Goal: Task Accomplishment & Management: Use online tool/utility

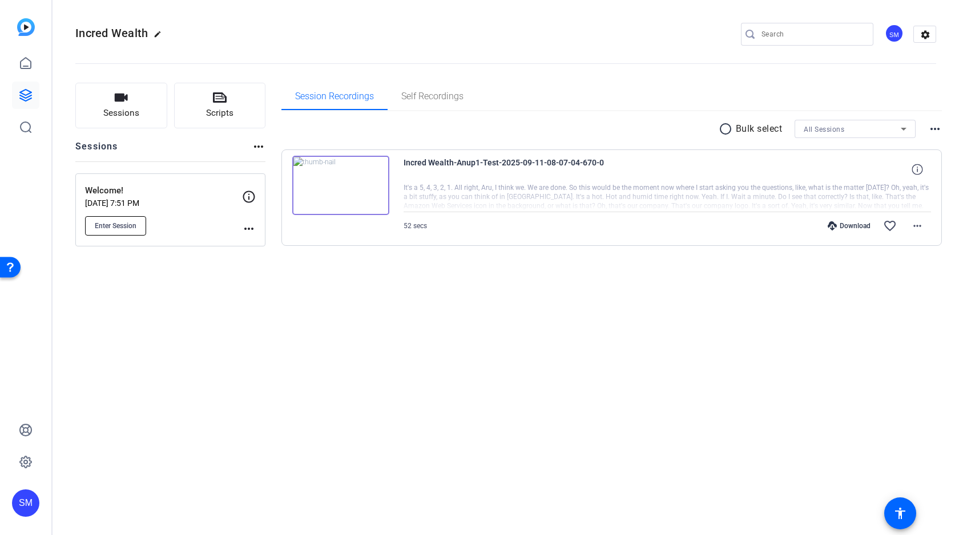
click at [111, 225] on span "Enter Session" at bounding box center [116, 225] width 42 height 9
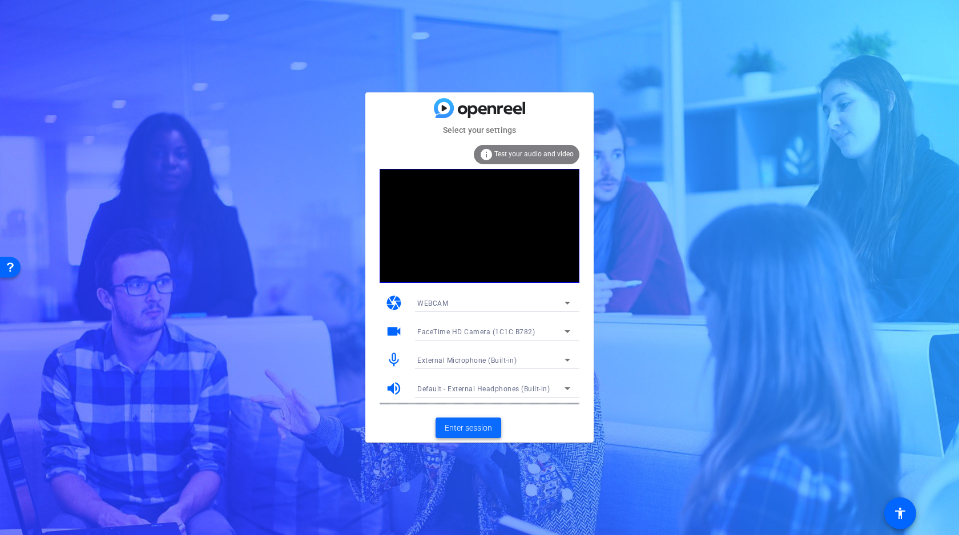
click at [474, 429] on span "Enter session" at bounding box center [468, 428] width 47 height 12
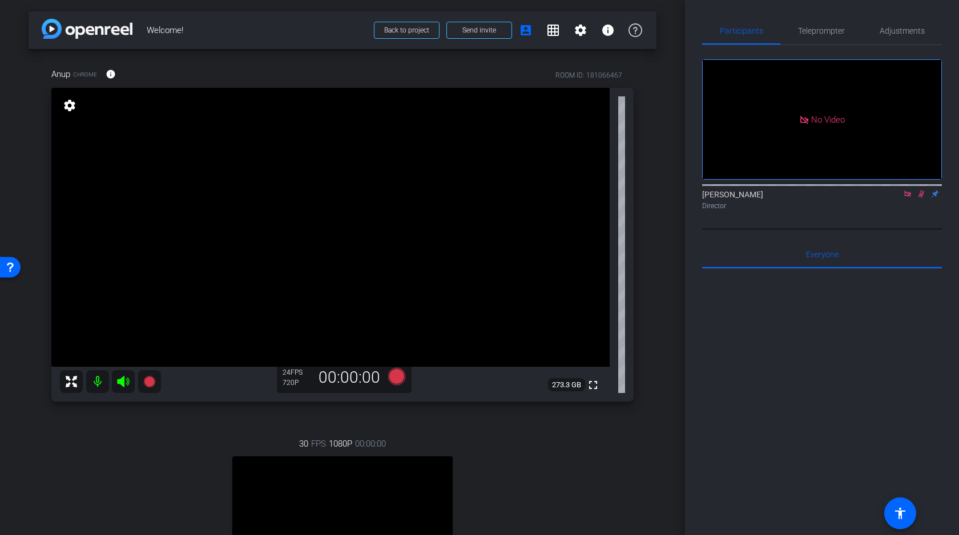
click at [907, 197] on icon at bounding box center [907, 194] width 6 height 6
click at [907, 198] on icon at bounding box center [907, 194] width 9 height 8
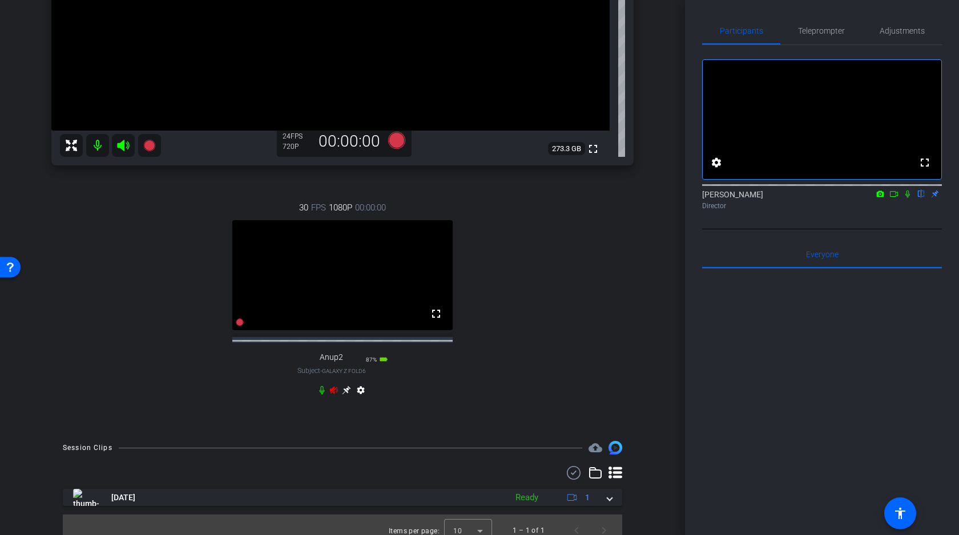
scroll to position [258, 0]
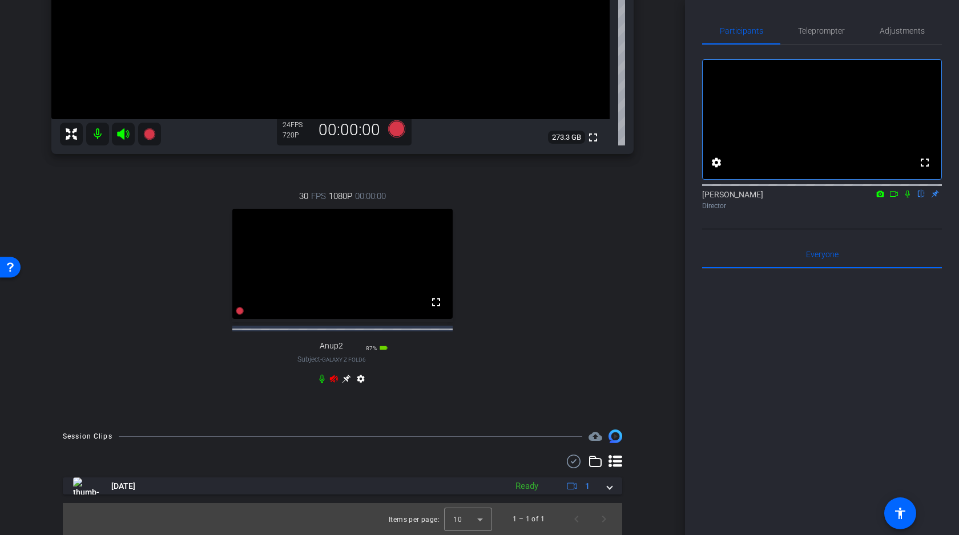
click at [119, 127] on icon at bounding box center [123, 134] width 14 height 14
click at [322, 378] on icon at bounding box center [321, 379] width 5 height 9
click at [126, 127] on icon at bounding box center [123, 134] width 14 height 14
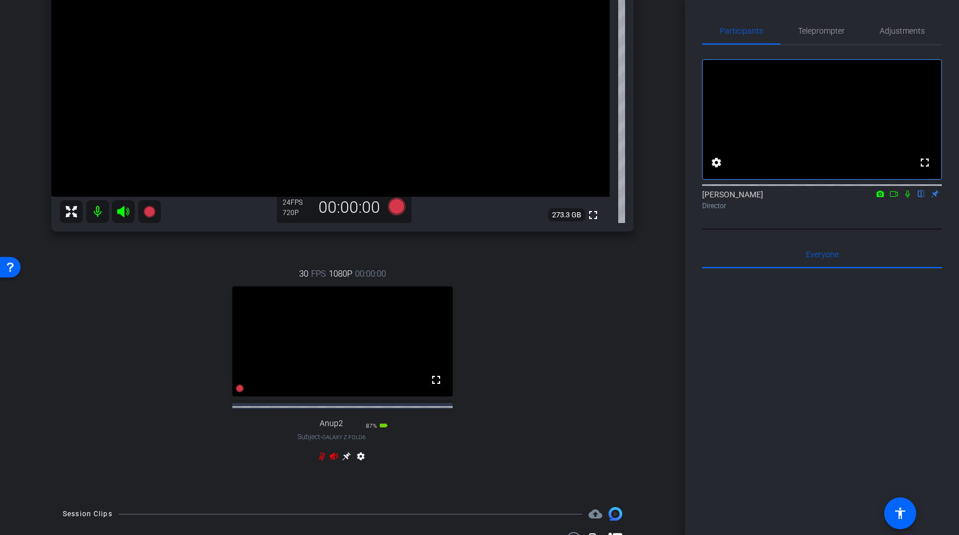
scroll to position [179, 0]
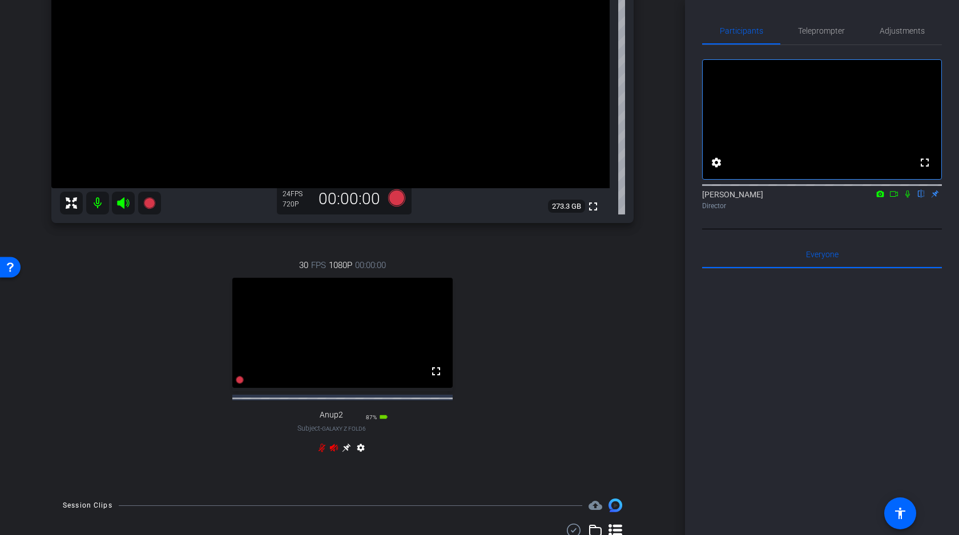
click at [347, 452] on icon at bounding box center [346, 448] width 9 height 9
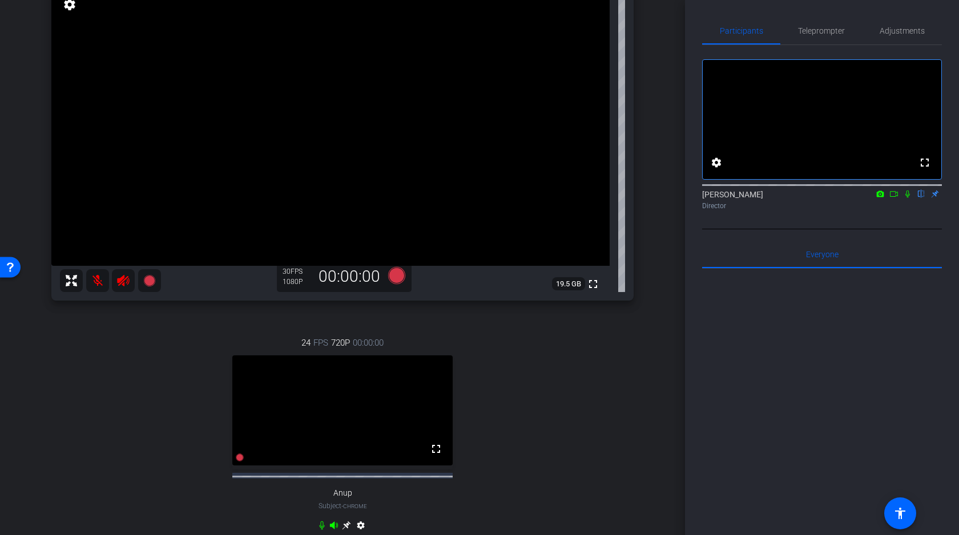
scroll to position [74, 0]
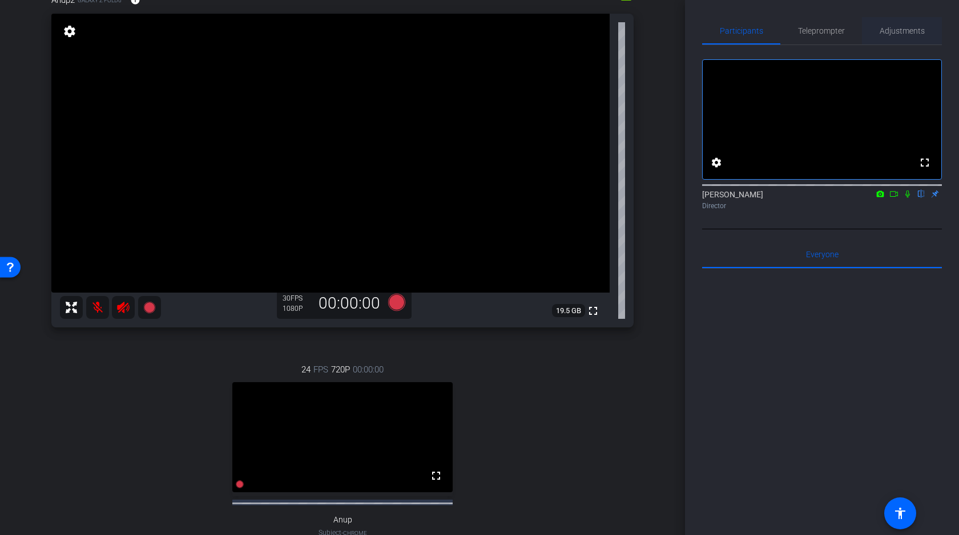
click at [896, 29] on span "Adjustments" at bounding box center [901, 31] width 45 height 8
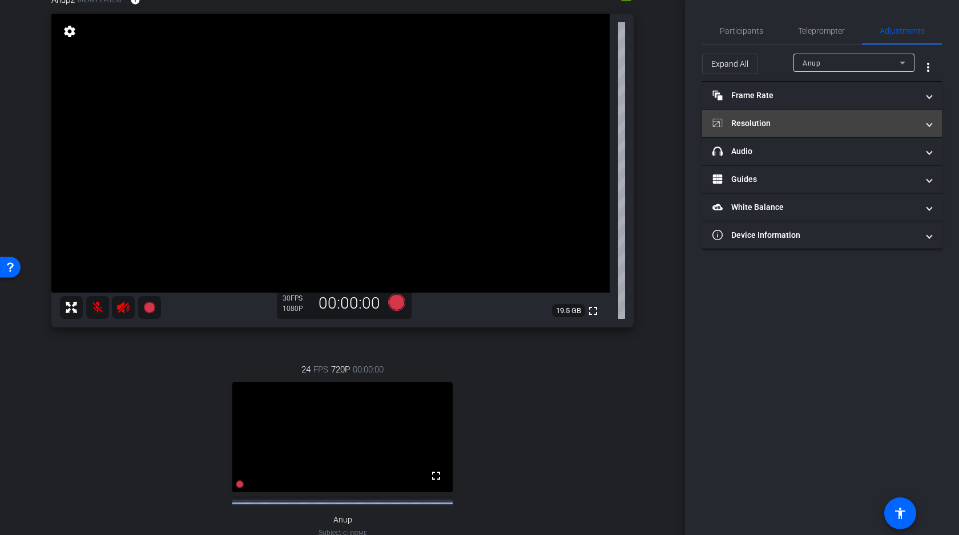
click at [784, 124] on mat-panel-title "Resolution" at bounding box center [814, 124] width 205 height 12
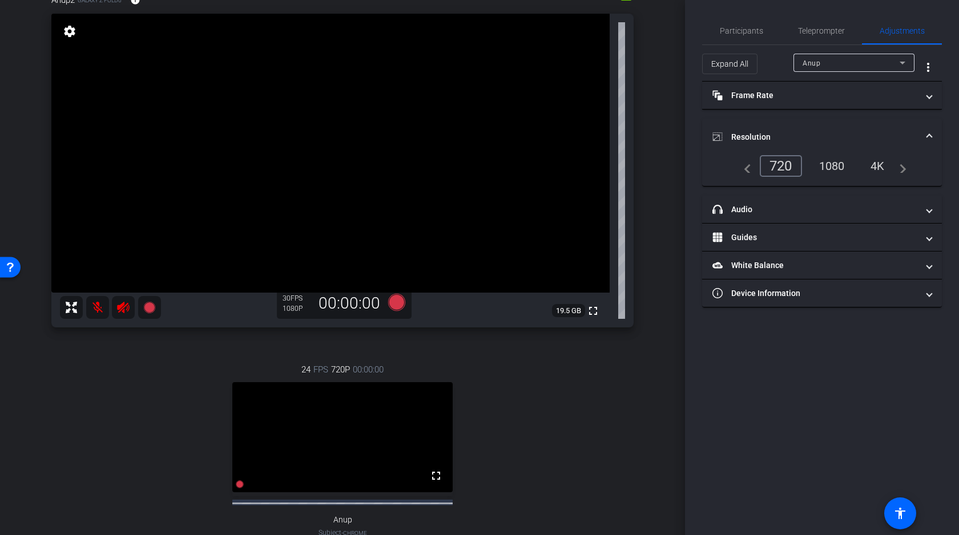
click at [784, 124] on mat-expansion-panel-header "Resolution" at bounding box center [822, 137] width 240 height 37
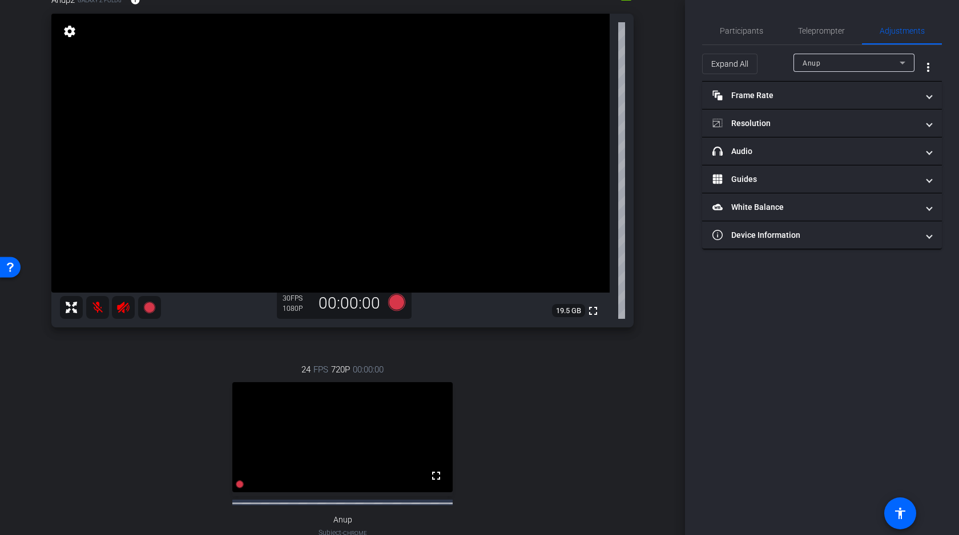
click at [818, 65] on span "Anup" at bounding box center [811, 63] width 18 height 8
click at [821, 106] on span "Anup2" at bounding box center [813, 104] width 22 height 14
type input "1000"
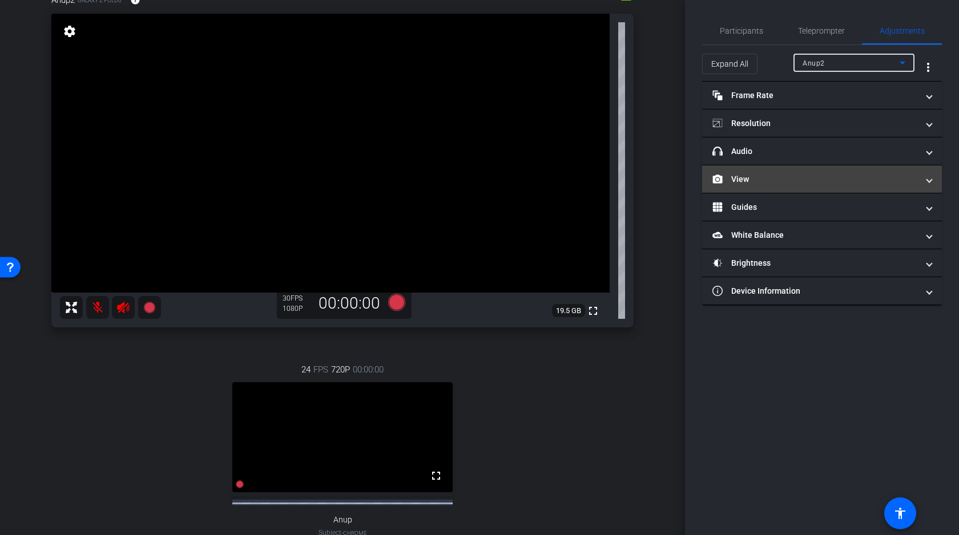
click at [757, 180] on mat-panel-title "View" at bounding box center [814, 179] width 205 height 12
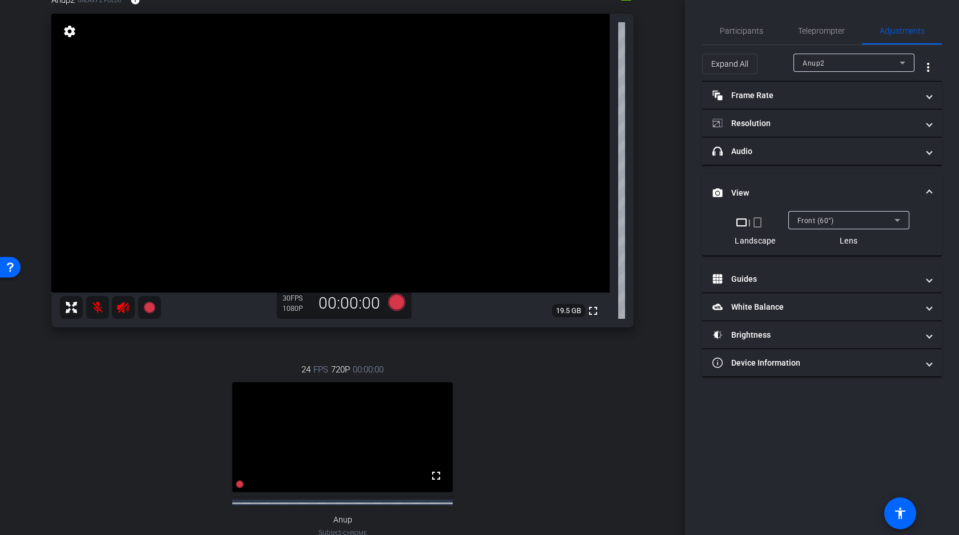
click at [802, 219] on span "Front (60°)" at bounding box center [815, 221] width 37 height 8
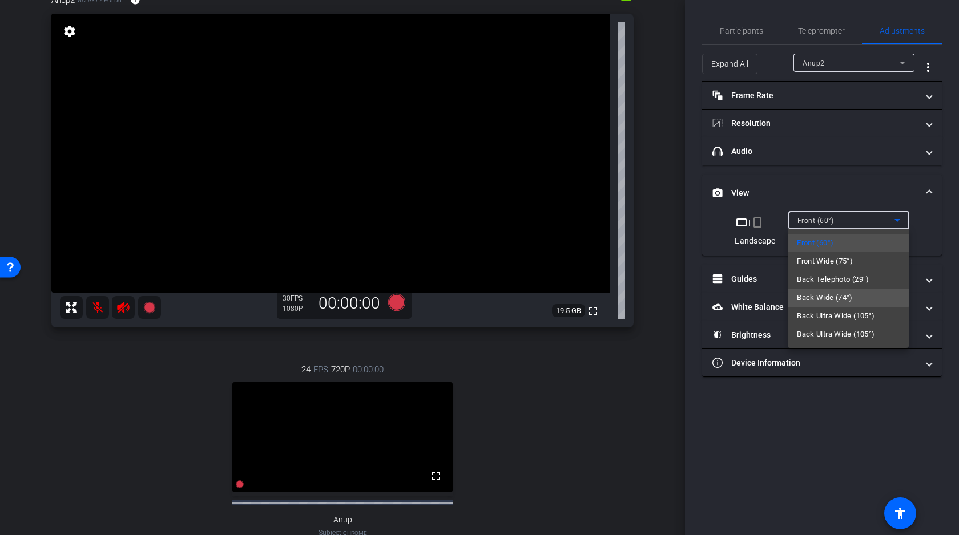
click at [812, 292] on span "Back Wide (74°)" at bounding box center [825, 298] width 56 height 14
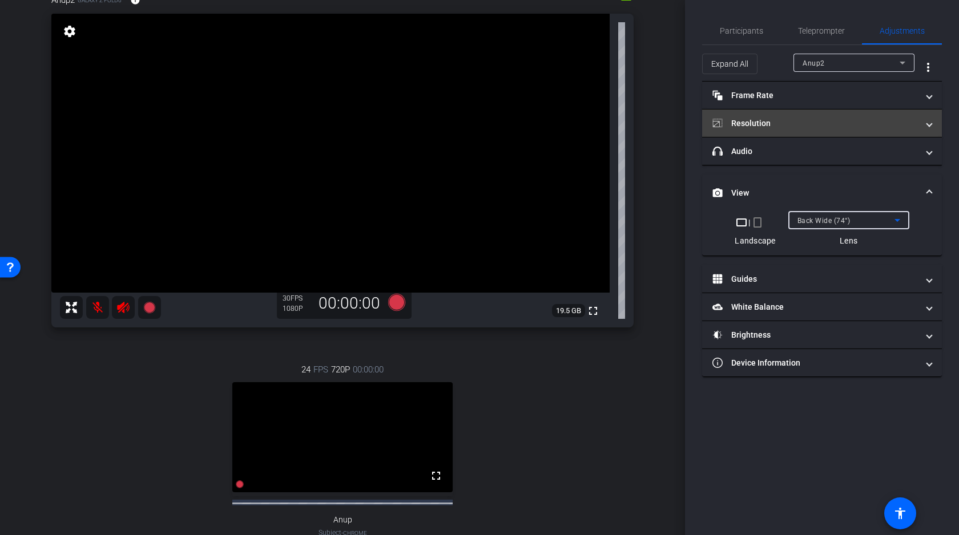
click at [830, 122] on mat-panel-title "Resolution" at bounding box center [814, 124] width 205 height 12
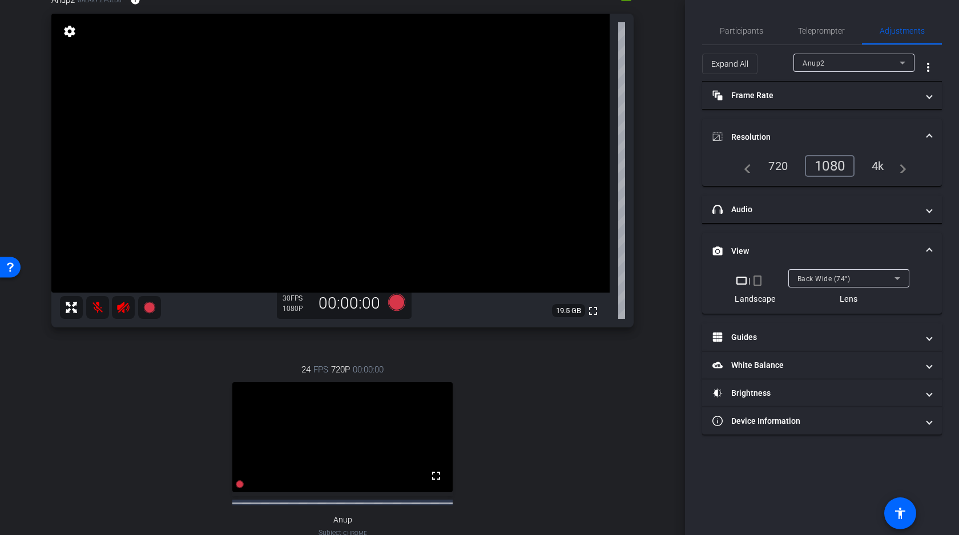
click at [876, 164] on div "4k" at bounding box center [878, 165] width 30 height 19
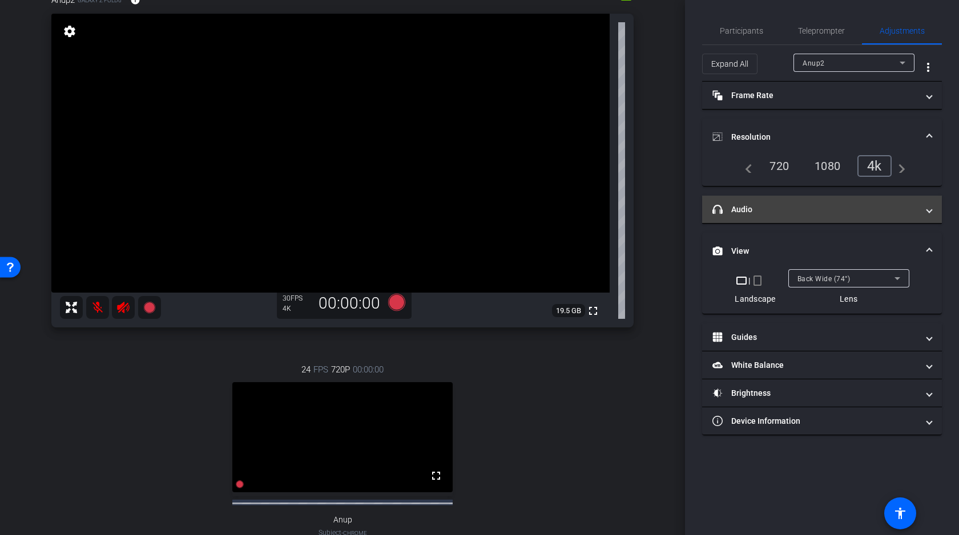
click at [764, 212] on mat-panel-title "headphone icon Audio" at bounding box center [814, 210] width 205 height 12
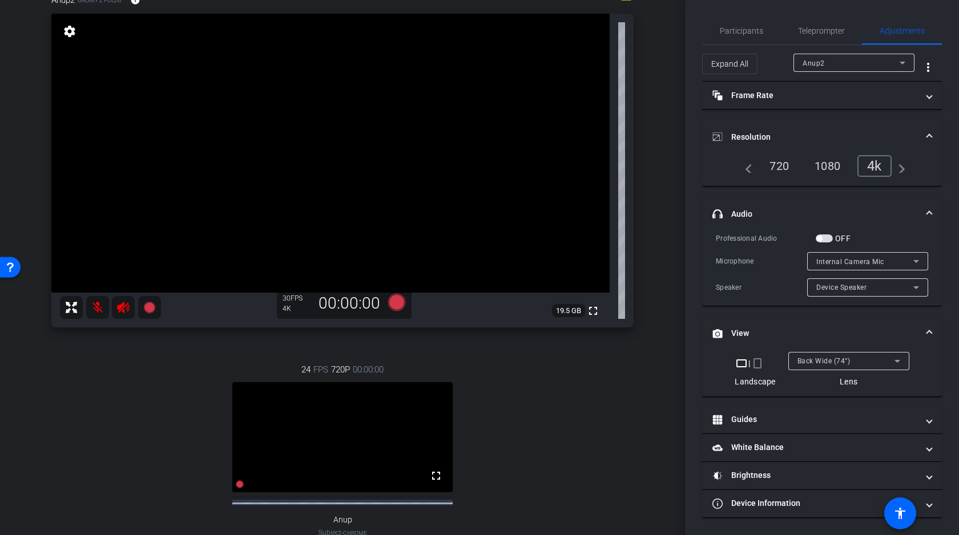
click at [826, 240] on span "button" at bounding box center [823, 239] width 17 height 8
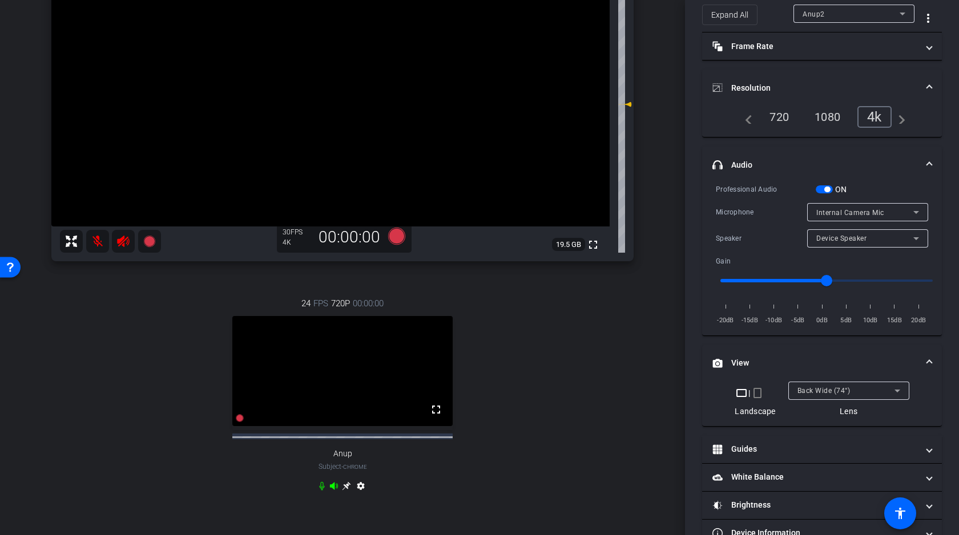
scroll to position [152, 0]
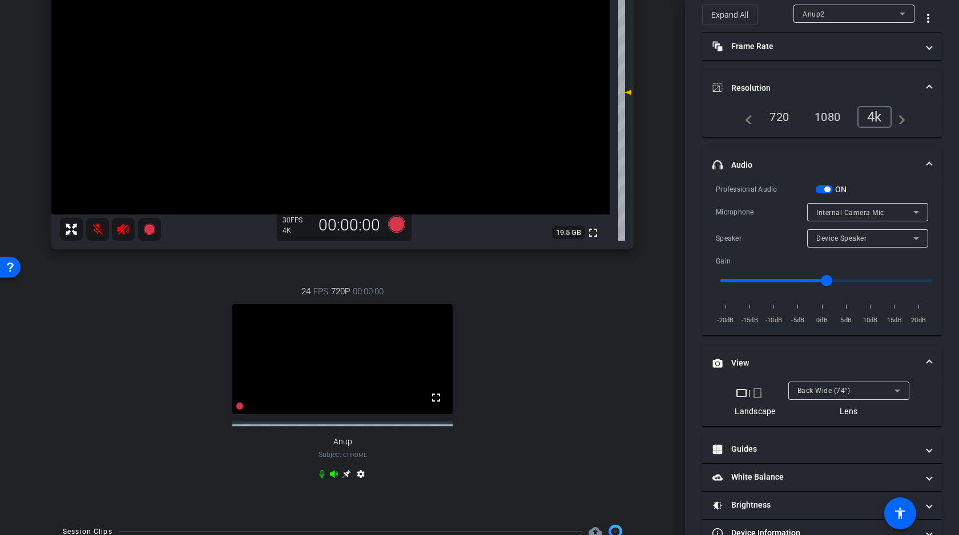
click at [334, 478] on icon at bounding box center [334, 473] width 8 height 7
click at [320, 479] on icon at bounding box center [321, 474] width 5 height 9
click at [122, 229] on icon at bounding box center [123, 230] width 14 height 14
click at [99, 229] on mat-icon at bounding box center [97, 229] width 23 height 23
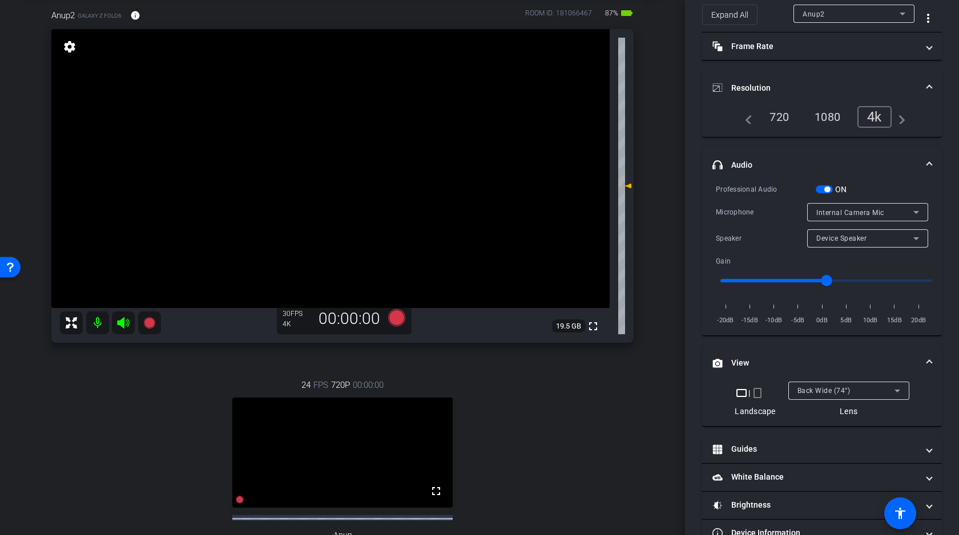
scroll to position [78, 0]
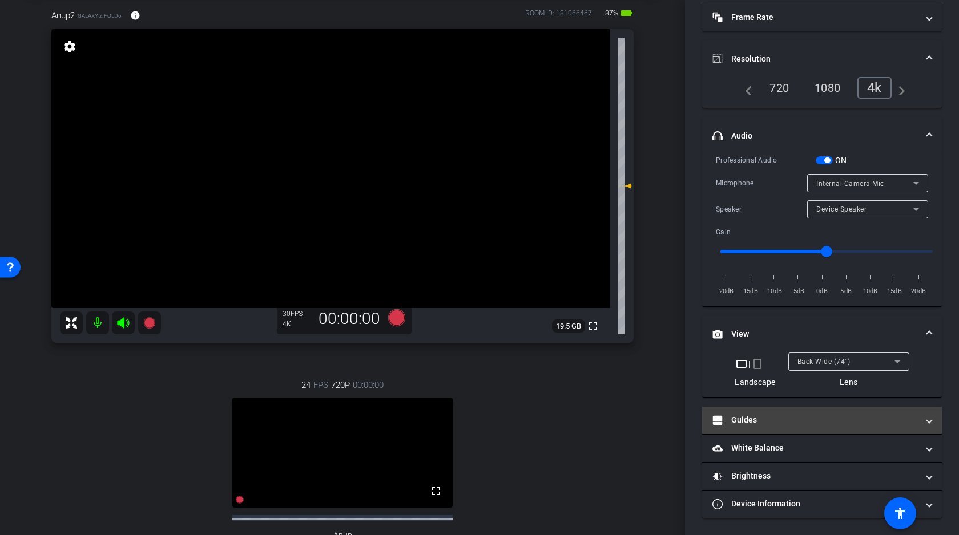
click at [744, 419] on mat-panel-title "Guides" at bounding box center [814, 420] width 205 height 12
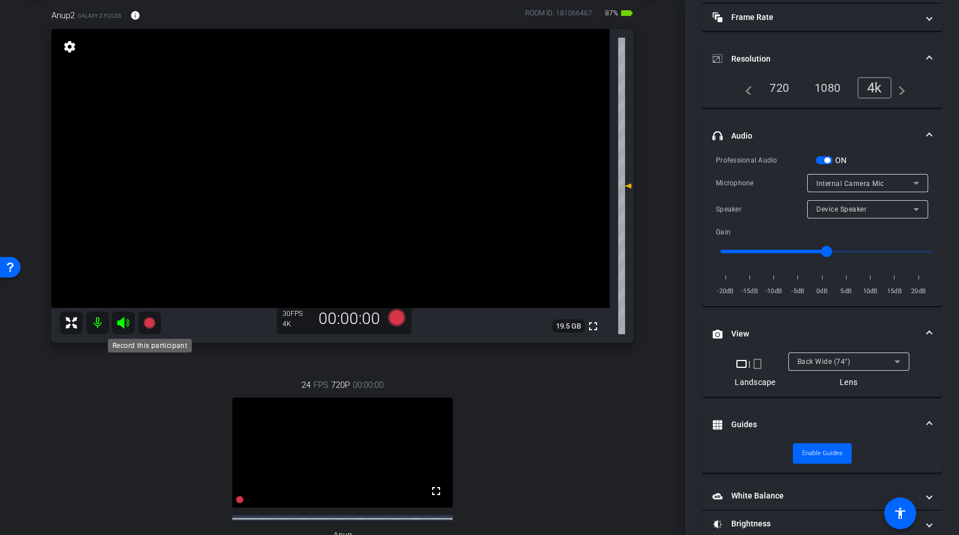
click at [150, 321] on icon at bounding box center [148, 322] width 11 height 11
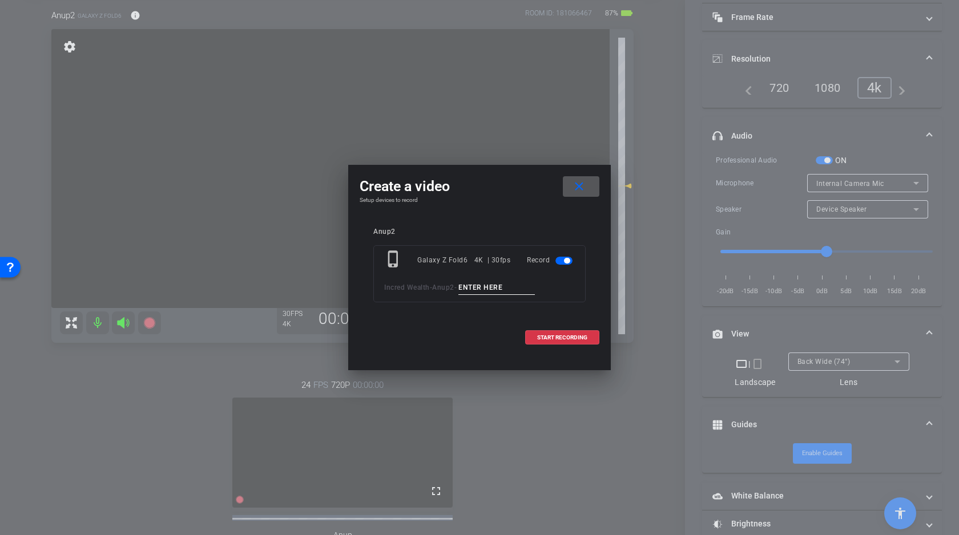
click at [492, 288] on input at bounding box center [496, 288] width 76 height 14
type input "Test"
click at [545, 338] on span "START RECORDING" at bounding box center [562, 338] width 50 height 6
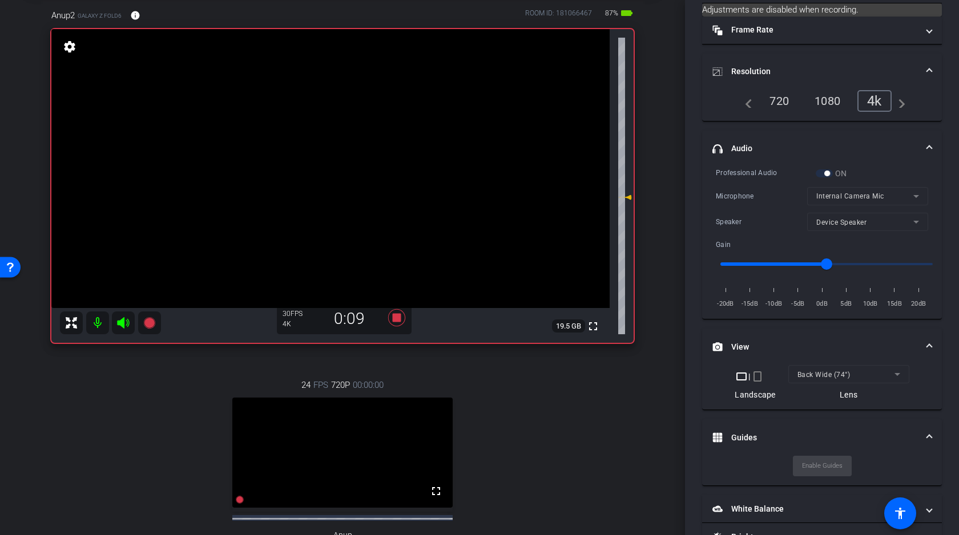
drag, startPoint x: 628, startPoint y: 187, endPoint x: 631, endPoint y: 198, distance: 11.8
click at [631, 198] on icon at bounding box center [627, 197] width 8 height 5
type input "-2"
click at [393, 320] on icon at bounding box center [396, 317] width 17 height 17
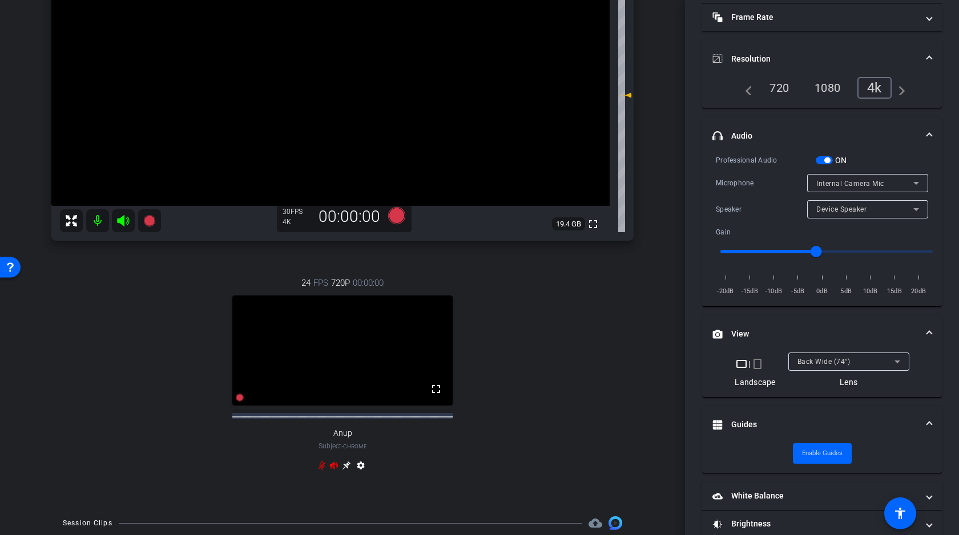
scroll to position [284, 0]
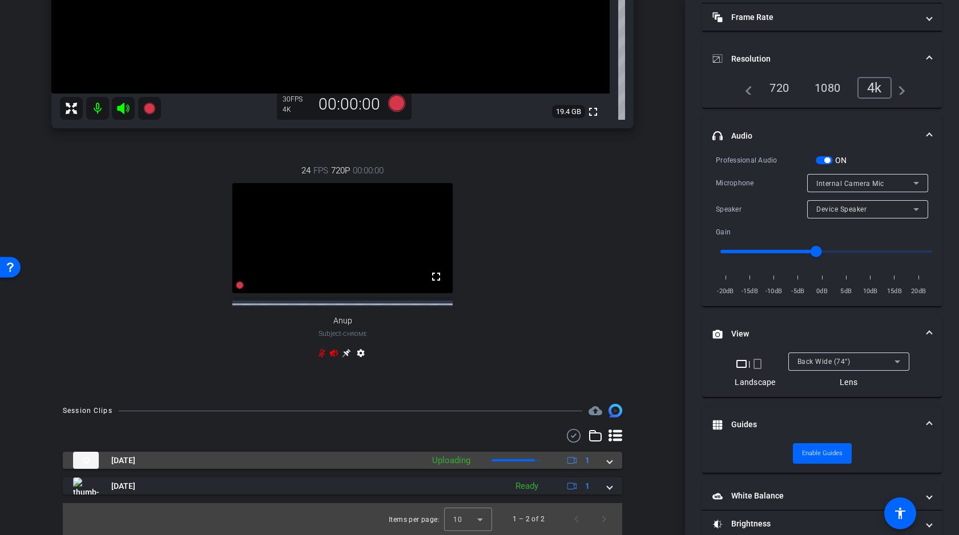
click at [609, 460] on span at bounding box center [609, 461] width 5 height 12
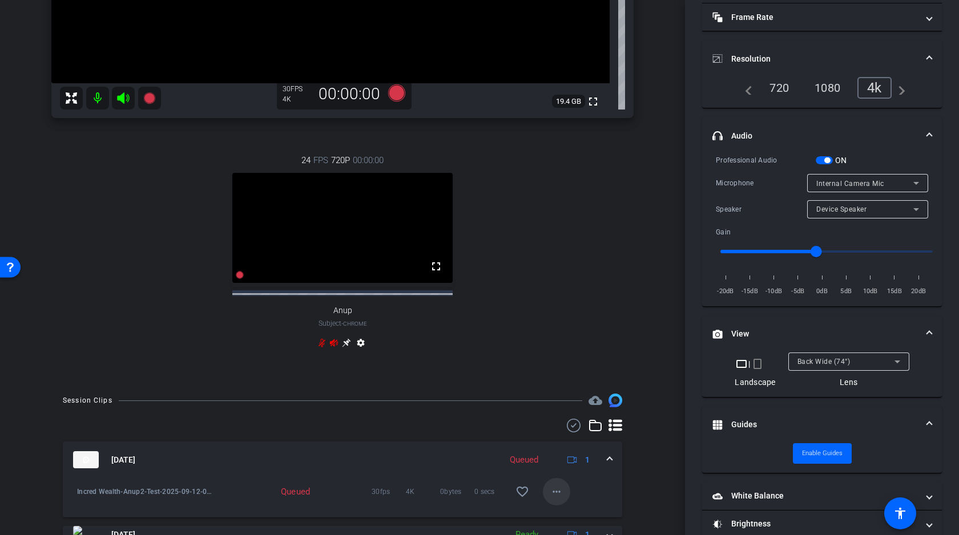
click at [560, 496] on mat-icon "more_horiz" at bounding box center [556, 492] width 14 height 14
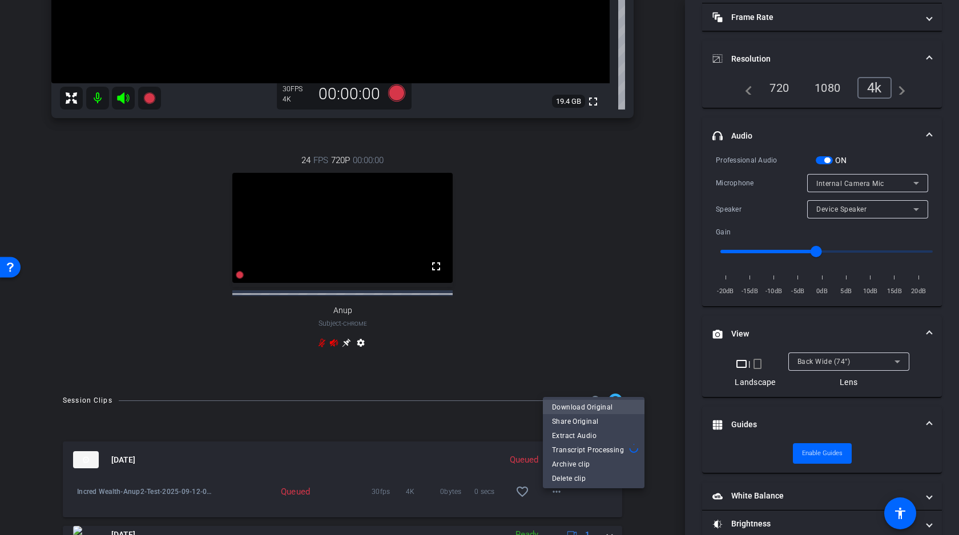
click at [595, 406] on span "Download Original" at bounding box center [593, 408] width 83 height 14
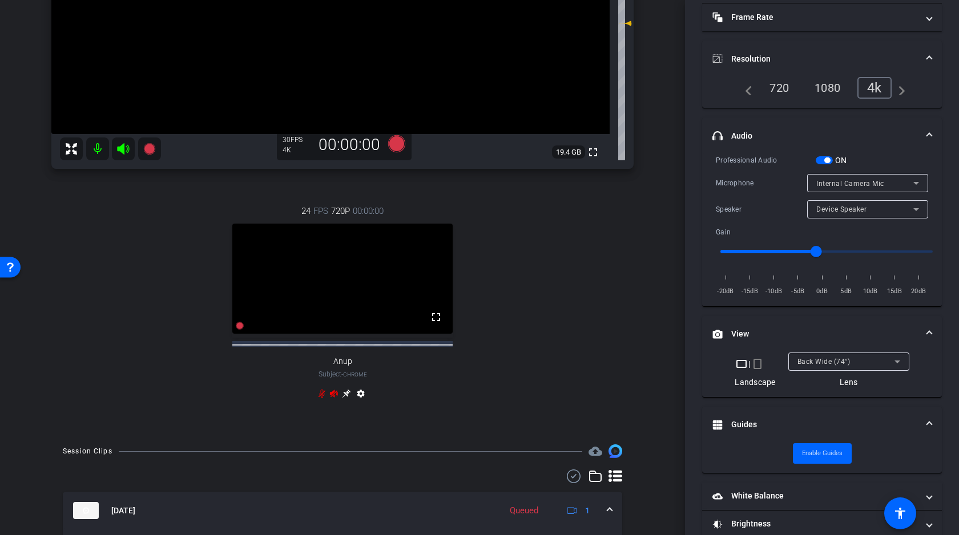
scroll to position [227, 0]
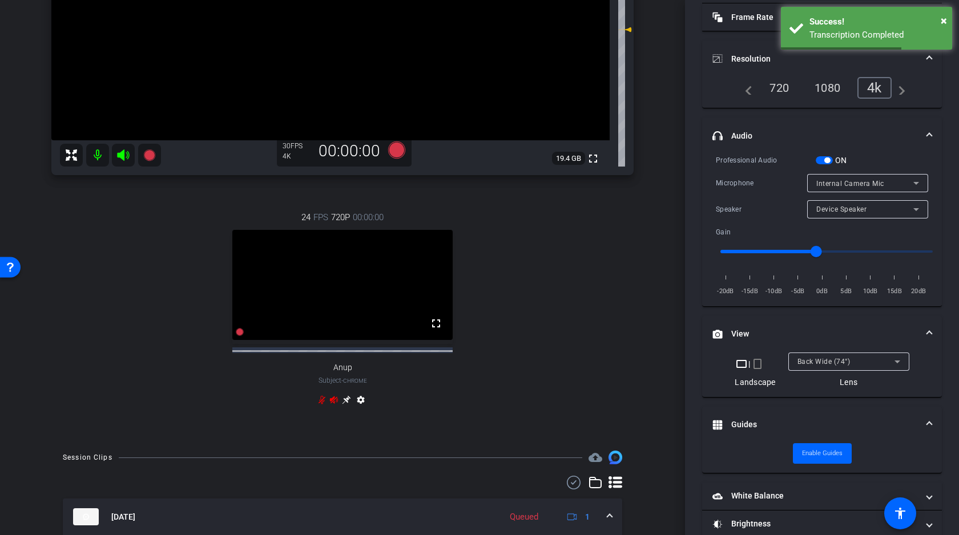
click at [121, 155] on icon at bounding box center [123, 154] width 12 height 11
click at [334, 405] on icon at bounding box center [333, 399] width 9 height 9
click at [97, 159] on mat-icon at bounding box center [97, 155] width 23 height 23
click at [321, 405] on icon at bounding box center [321, 399] width 9 height 9
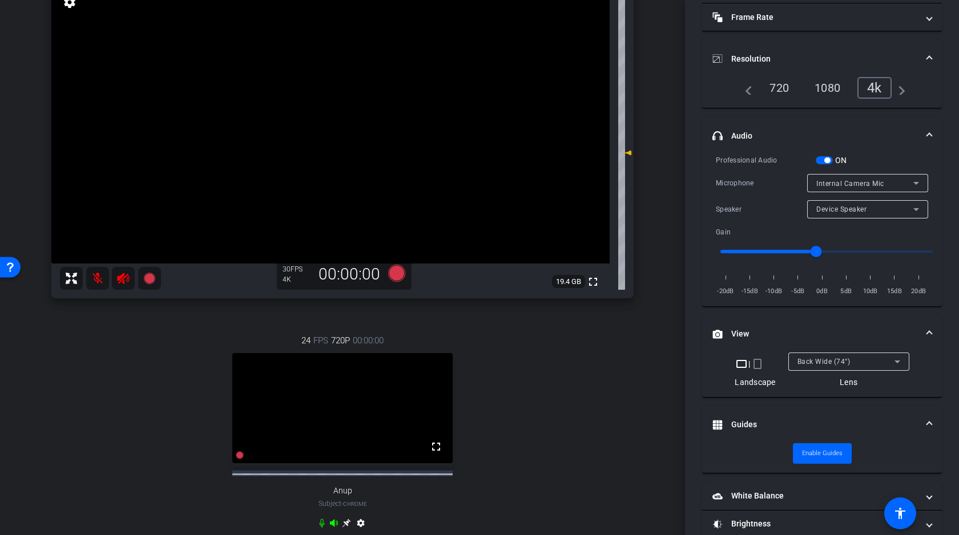
scroll to position [102, 0]
click at [264, 118] on video at bounding box center [330, 125] width 558 height 279
click at [275, 114] on video at bounding box center [330, 125] width 558 height 279
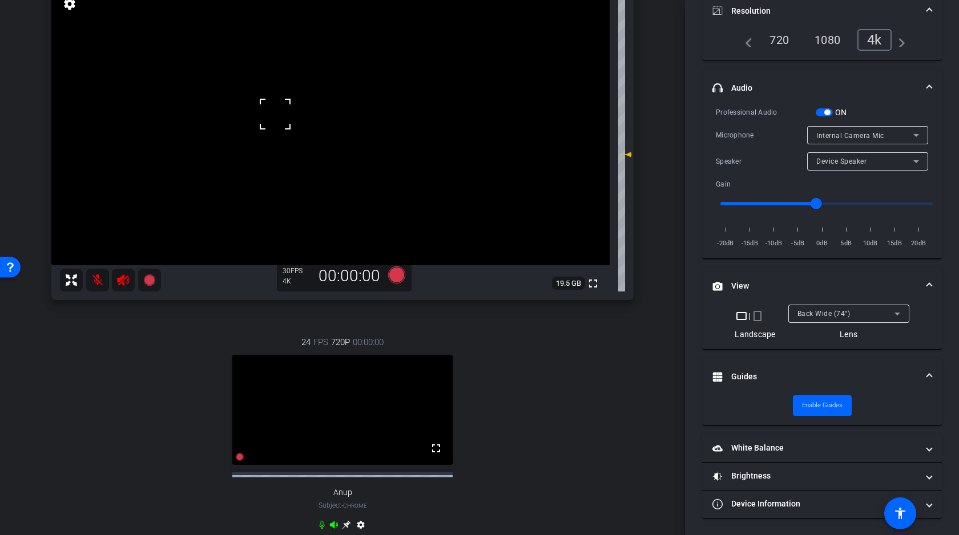
click at [783, 73] on mat-expansion-panel-header "headphone icon Audio" at bounding box center [822, 88] width 240 height 37
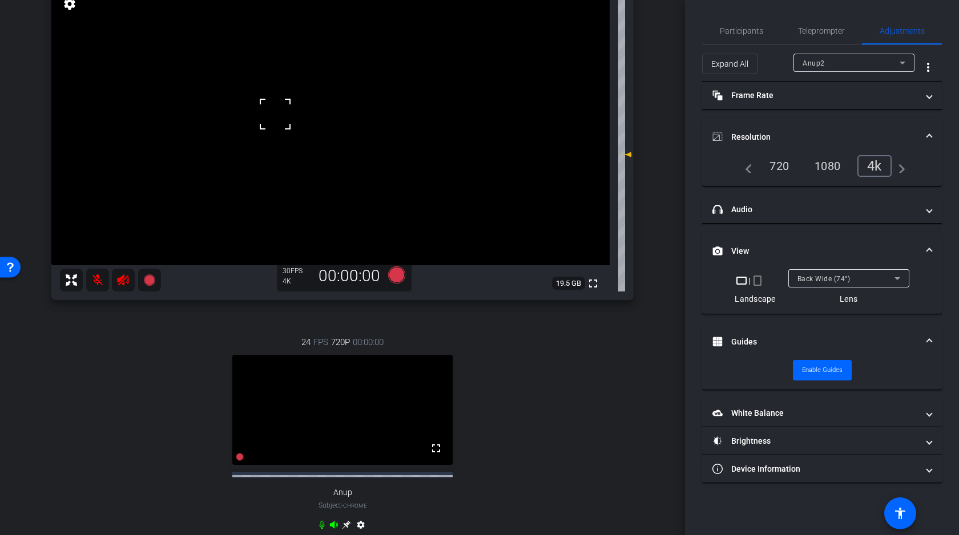
click at [776, 127] on mat-expansion-panel-header "Resolution" at bounding box center [822, 137] width 240 height 37
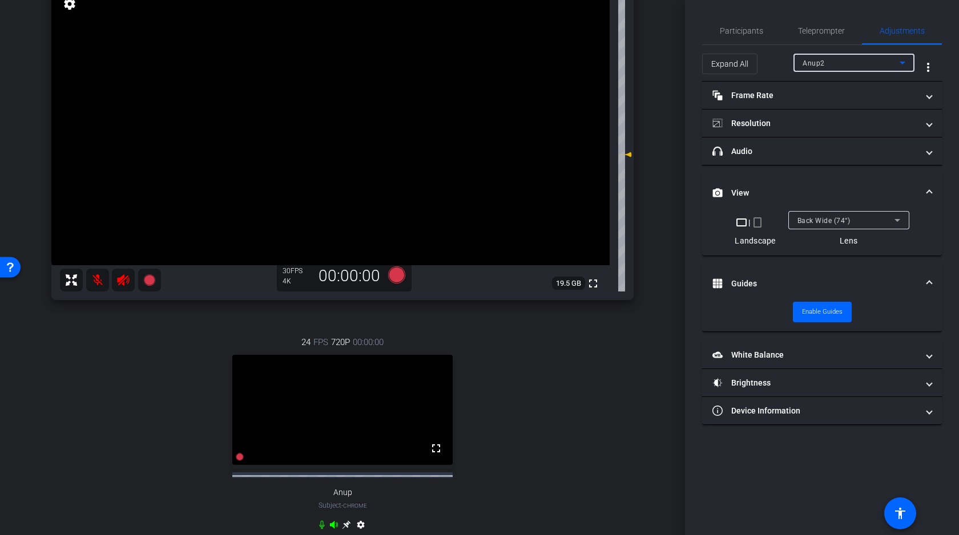
click at [823, 65] on span "Anup2" at bounding box center [813, 63] width 22 height 8
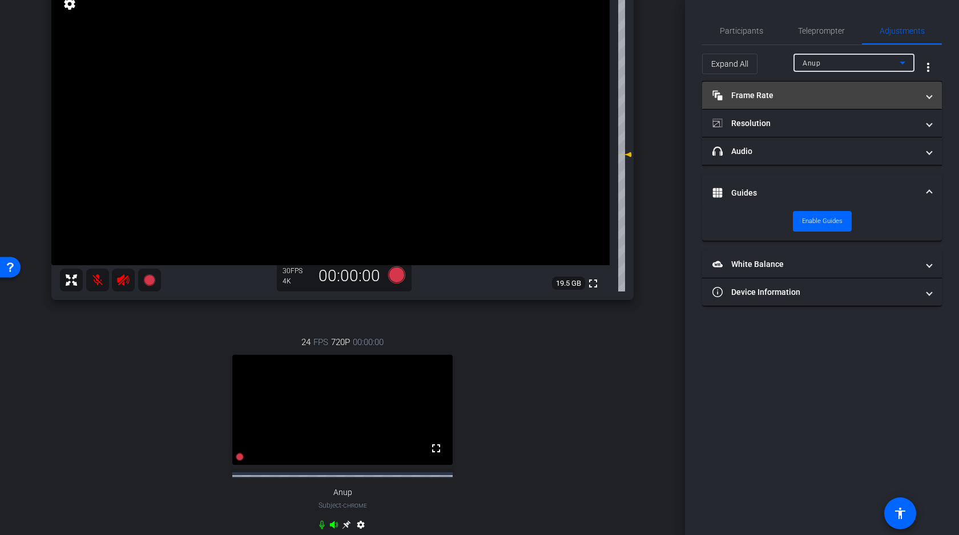
click at [817, 96] on mat-panel-title "Frame Rate Frame Rate" at bounding box center [814, 96] width 205 height 12
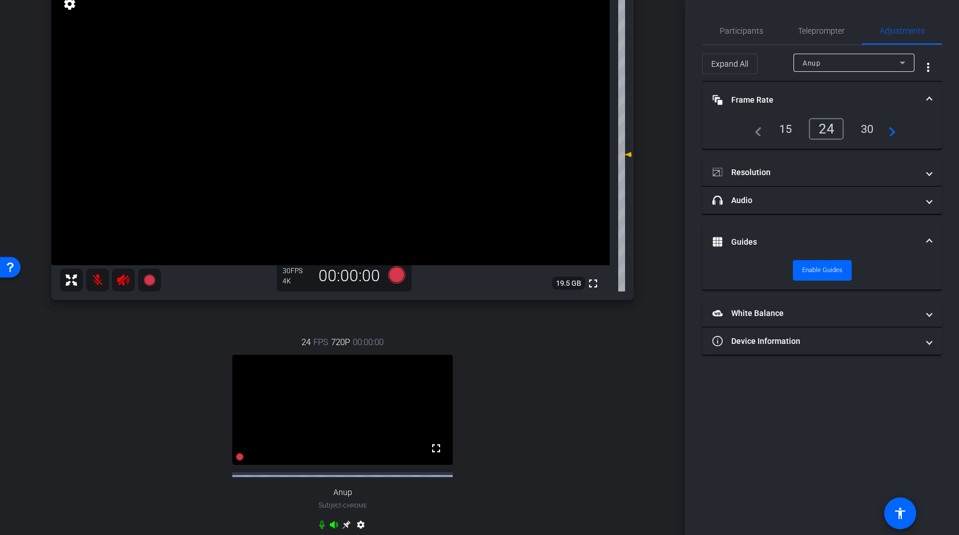
click at [811, 95] on mat-panel-title "Frame Rate Frame Rate" at bounding box center [814, 100] width 205 height 12
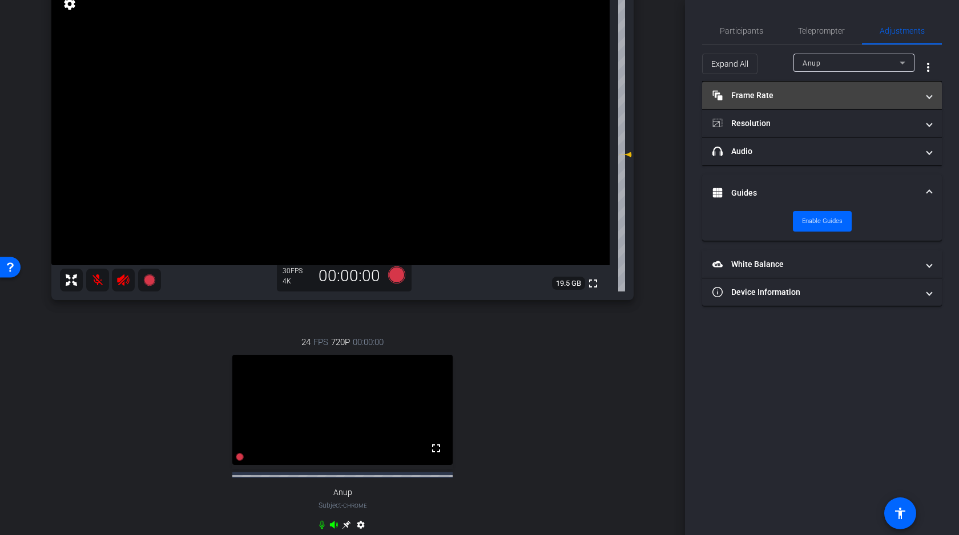
click at [857, 94] on mat-panel-title "Frame Rate Frame Rate" at bounding box center [814, 96] width 205 height 12
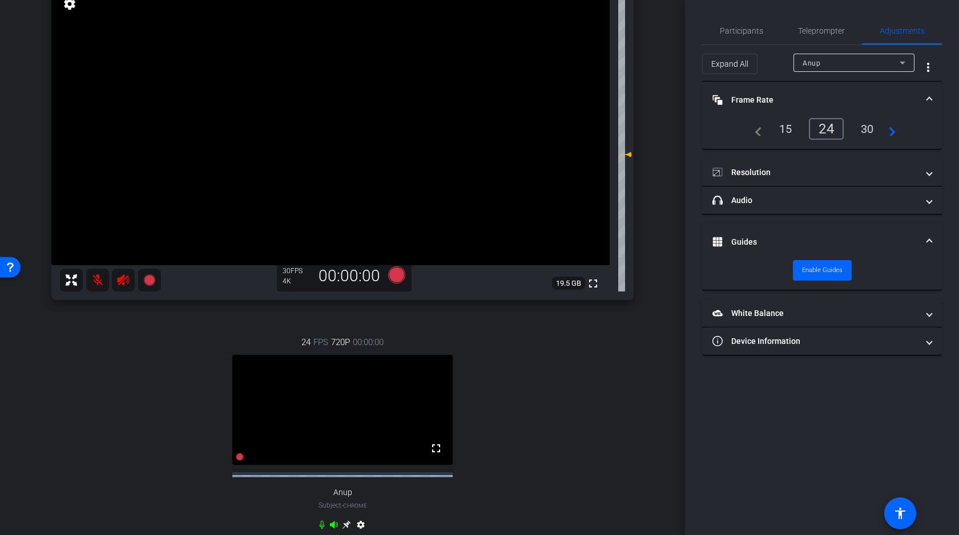
click at [867, 123] on div "30" at bounding box center [867, 128] width 30 height 19
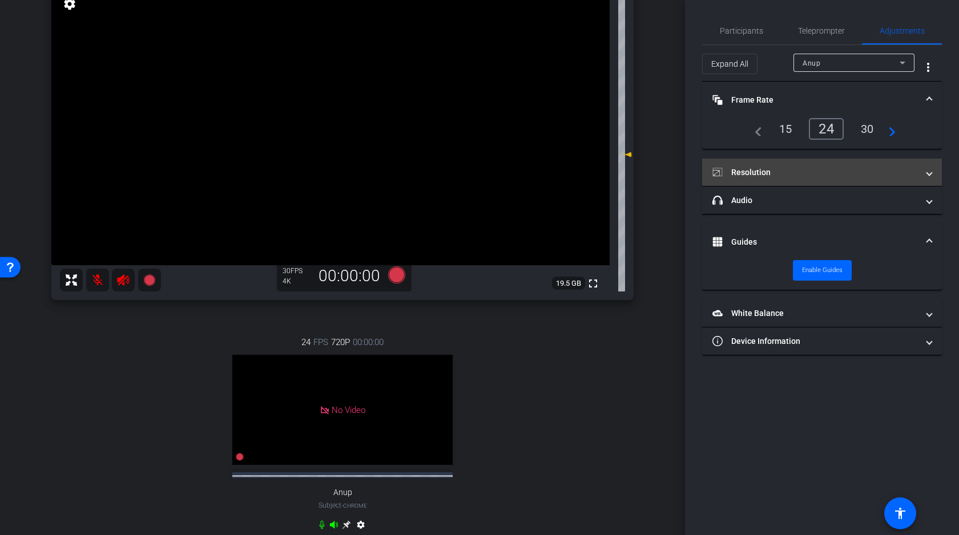
click at [781, 168] on mat-panel-title "Resolution" at bounding box center [814, 173] width 205 height 12
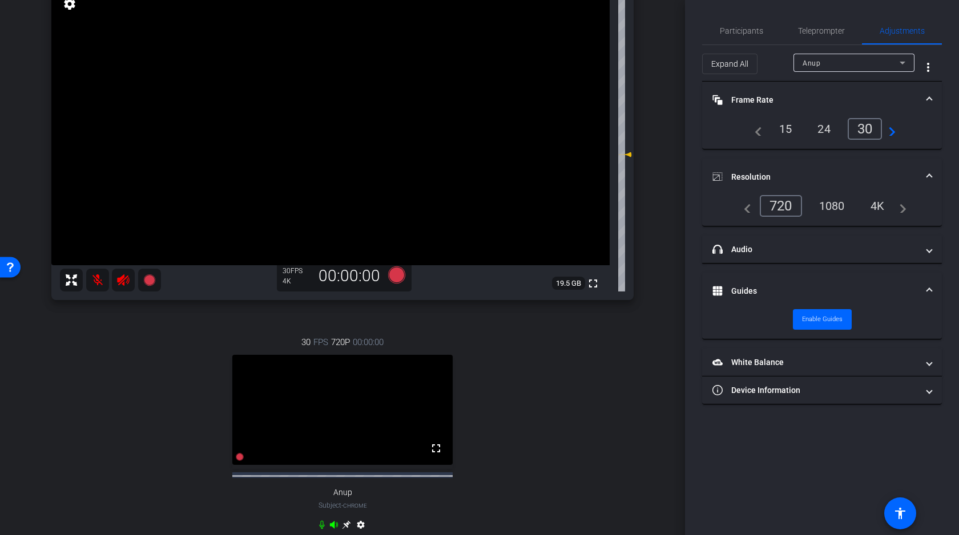
click at [874, 205] on div "4K" at bounding box center [877, 205] width 31 height 19
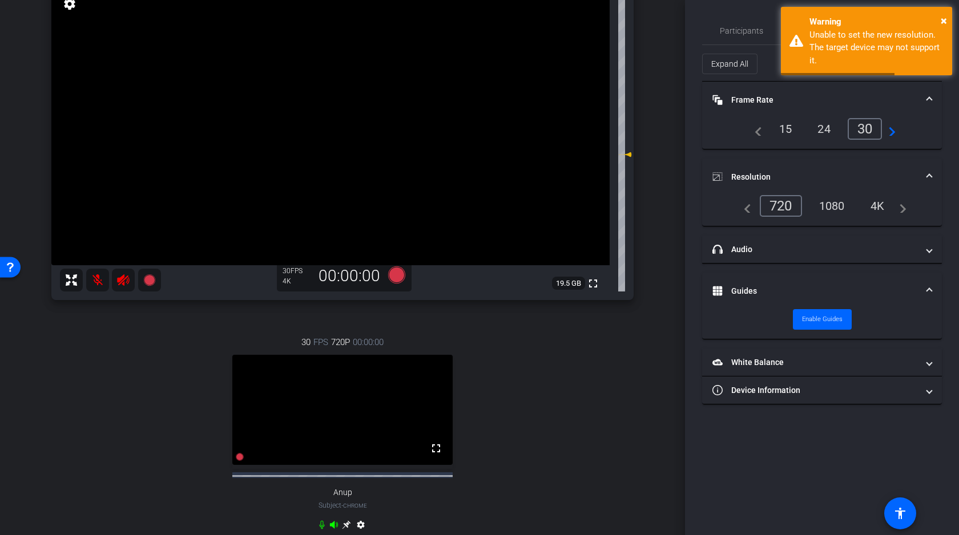
click at [831, 205] on div "1080" at bounding box center [831, 205] width 43 height 19
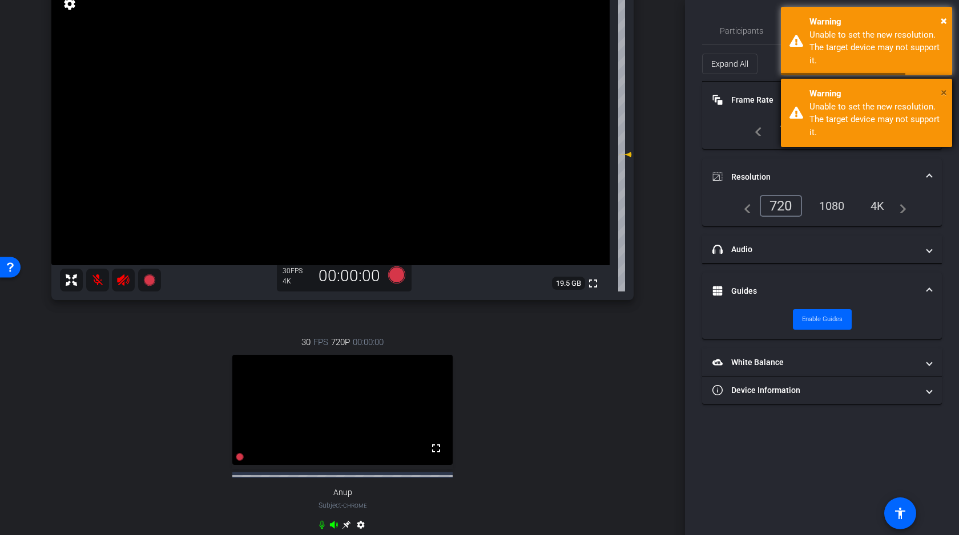
click at [943, 91] on span "×" at bounding box center [943, 93] width 6 height 14
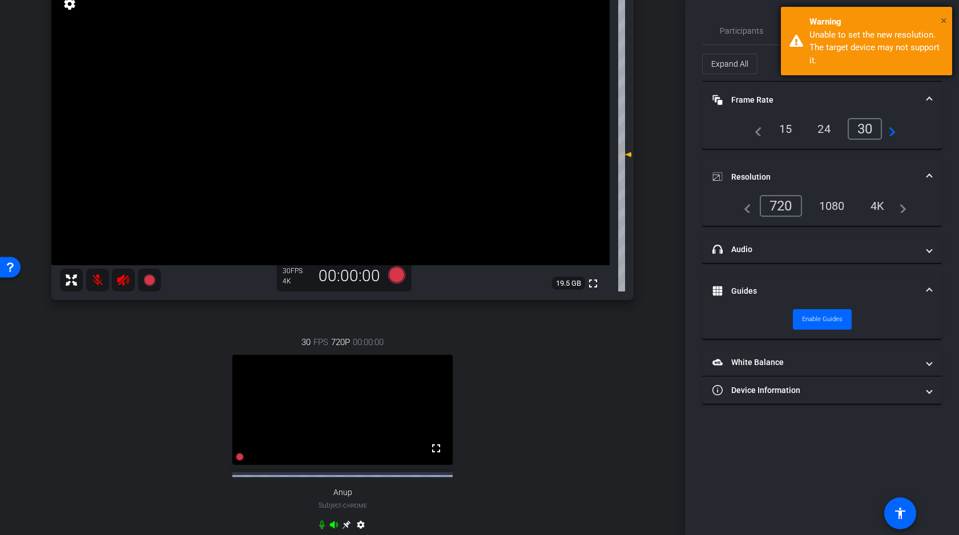
click at [942, 18] on span "×" at bounding box center [943, 21] width 6 height 14
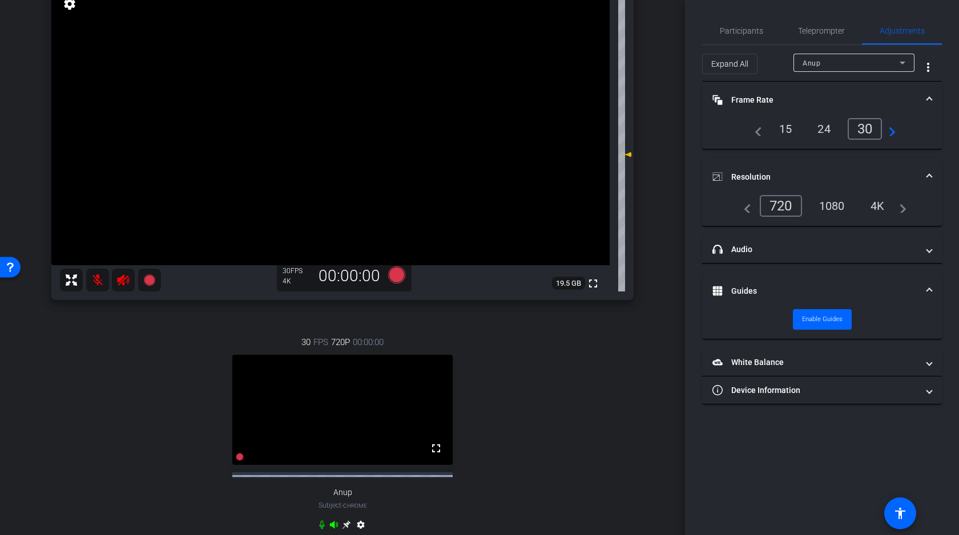
click at [830, 57] on div "Anup" at bounding box center [850, 63] width 97 height 14
click at [815, 103] on span "Anup2" at bounding box center [813, 104] width 22 height 14
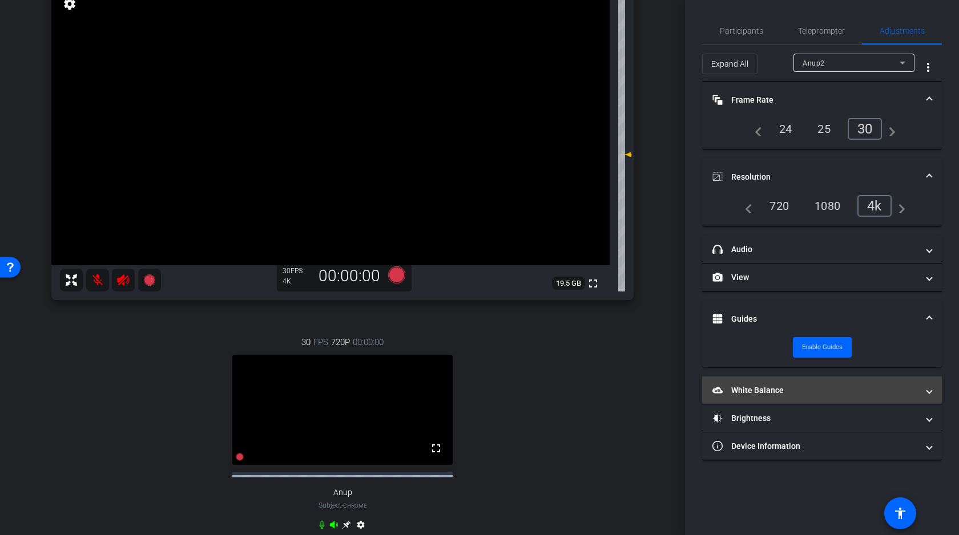
click at [750, 393] on mat-panel-title "White Balance White Balance" at bounding box center [814, 391] width 205 height 12
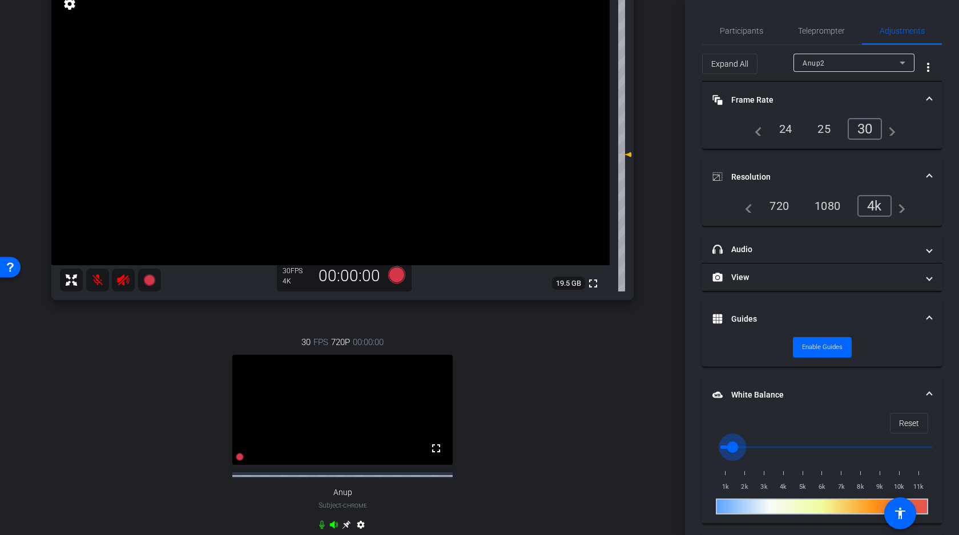
drag, startPoint x: 724, startPoint y: 447, endPoint x: 740, endPoint y: 447, distance: 15.4
click at [740, 447] on input "range" at bounding box center [826, 447] width 236 height 25
drag, startPoint x: 740, startPoint y: 447, endPoint x: 767, endPoint y: 442, distance: 28.5
click at [767, 442] on input "range" at bounding box center [826, 447] width 236 height 25
drag, startPoint x: 767, startPoint y: 442, endPoint x: 754, endPoint y: 442, distance: 13.1
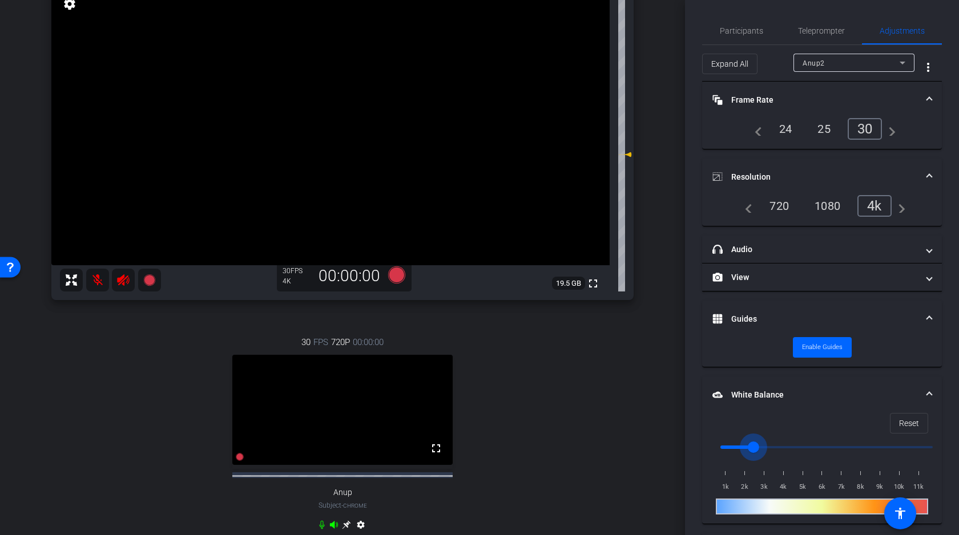
click at [754, 442] on input "range" at bounding box center [826, 447] width 236 height 25
drag, startPoint x: 753, startPoint y: 447, endPoint x: 742, endPoint y: 447, distance: 10.9
click at [742, 447] on input "range" at bounding box center [826, 447] width 236 height 25
drag, startPoint x: 745, startPoint y: 448, endPoint x: 752, endPoint y: 447, distance: 7.4
click at [752, 447] on input "range" at bounding box center [826, 447] width 236 height 25
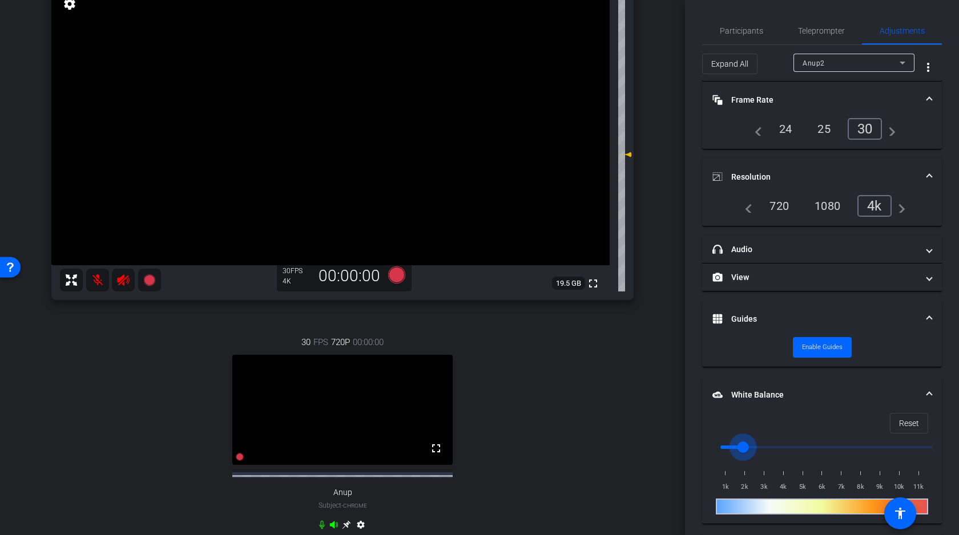
drag, startPoint x: 752, startPoint y: 447, endPoint x: 746, endPoint y: 447, distance: 6.3
click at [746, 447] on input "range" at bounding box center [826, 447] width 236 height 25
click at [910, 423] on span "Reset" at bounding box center [909, 424] width 20 height 22
drag, startPoint x: 720, startPoint y: 445, endPoint x: 730, endPoint y: 444, distance: 10.9
click at [730, 444] on input "range" at bounding box center [826, 447] width 236 height 25
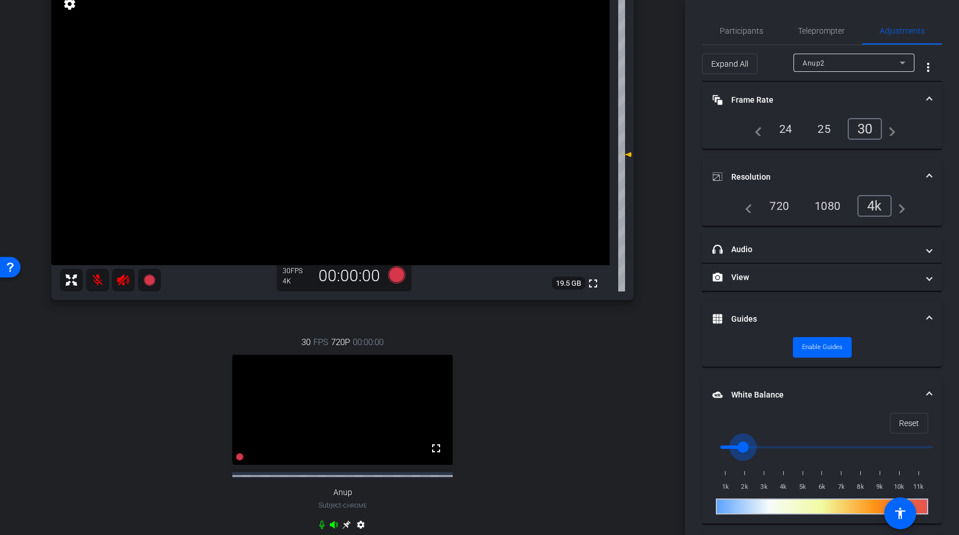
drag, startPoint x: 730, startPoint y: 444, endPoint x: 738, endPoint y: 444, distance: 8.0
click at [738, 444] on input "range" at bounding box center [826, 447] width 236 height 25
click at [903, 422] on span "Reset" at bounding box center [909, 424] width 20 height 22
type input "1000"
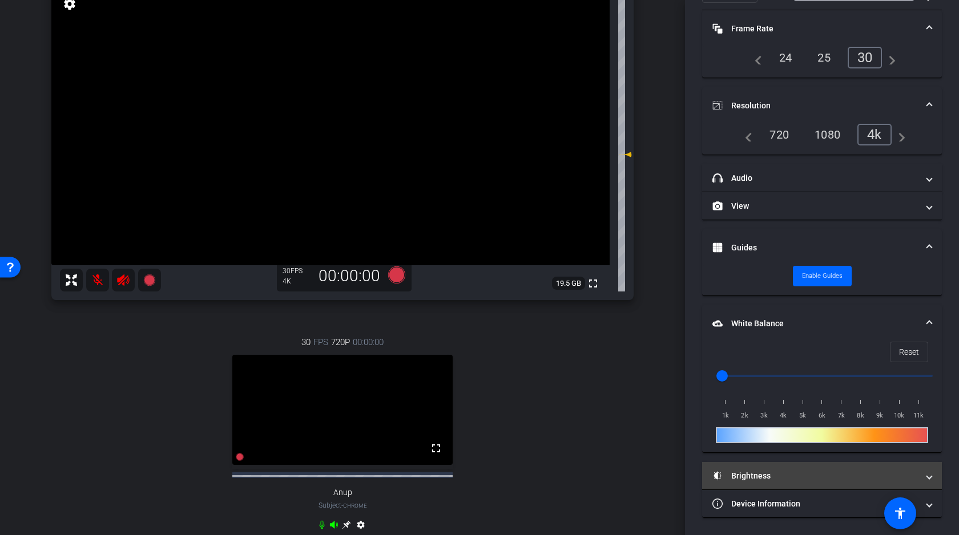
click at [795, 475] on mat-panel-title "Brightness" at bounding box center [814, 476] width 205 height 12
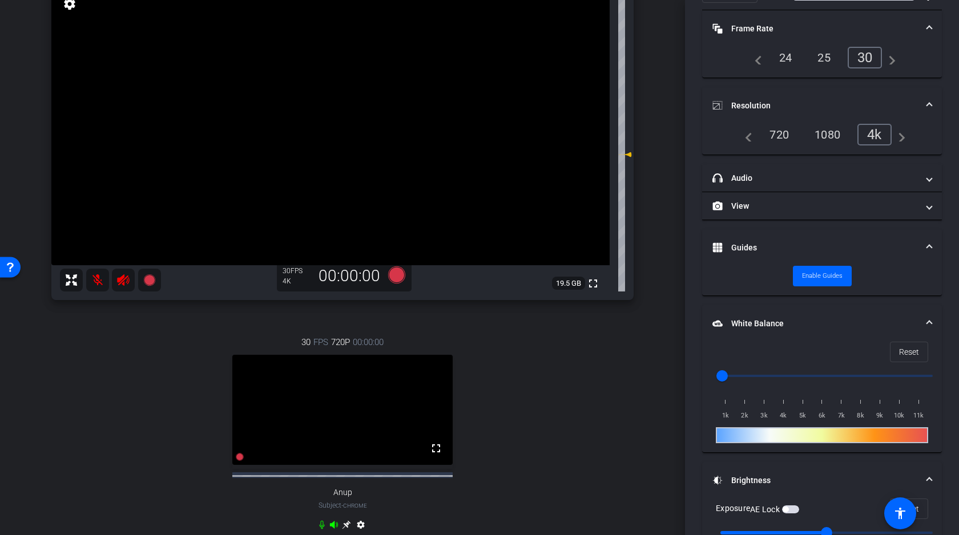
scroll to position [189, 0]
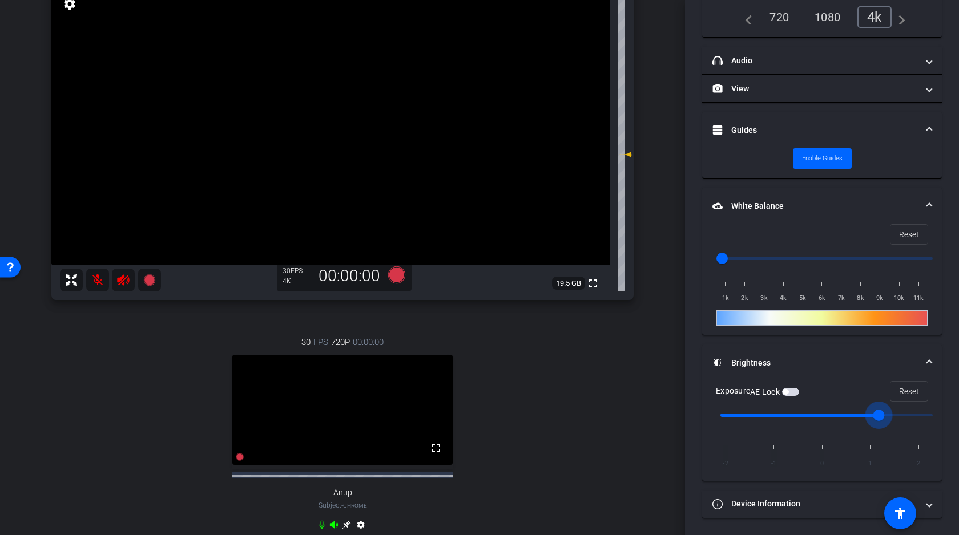
drag, startPoint x: 826, startPoint y: 415, endPoint x: 872, endPoint y: 416, distance: 45.7
click at [872, 416] on input "range" at bounding box center [826, 415] width 236 height 25
drag, startPoint x: 872, startPoint y: 416, endPoint x: 845, endPoint y: 419, distance: 27.0
type input "0"
click at [845, 419] on input "range" at bounding box center [826, 415] width 236 height 25
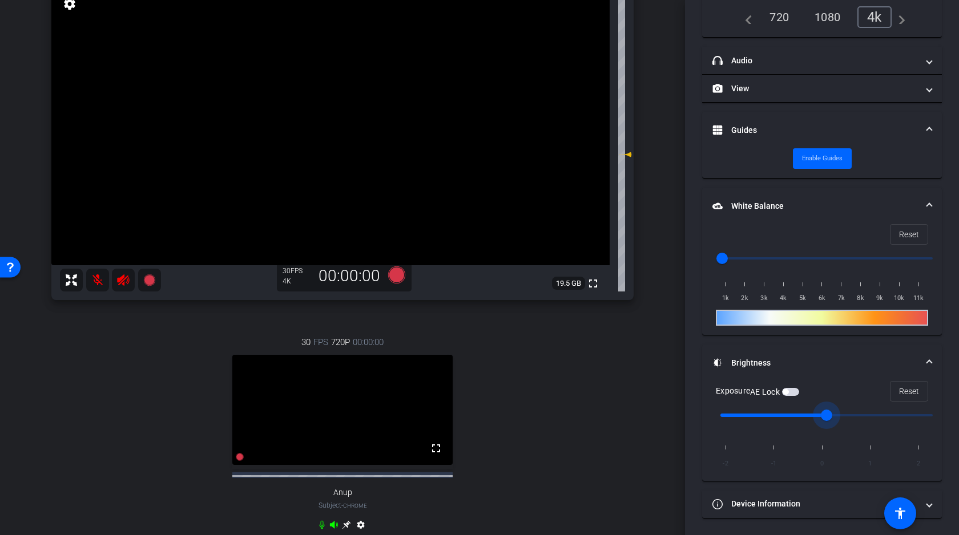
click at [836, 358] on mat-panel-title "Brightness" at bounding box center [814, 363] width 205 height 12
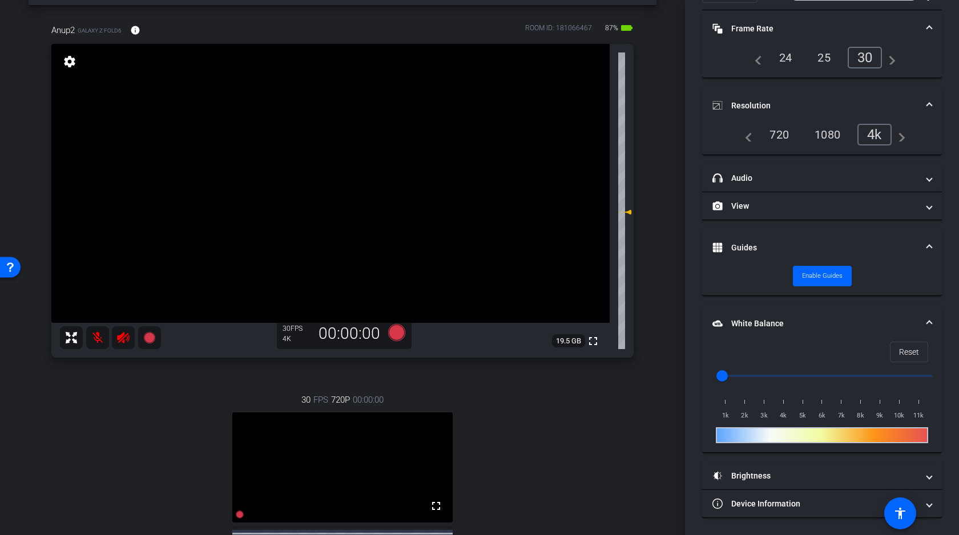
scroll to position [42, 0]
click at [290, 187] on video at bounding box center [330, 185] width 558 height 279
click at [285, 180] on video at bounding box center [330, 185] width 558 height 279
click at [401, 331] on icon at bounding box center [396, 334] width 17 height 17
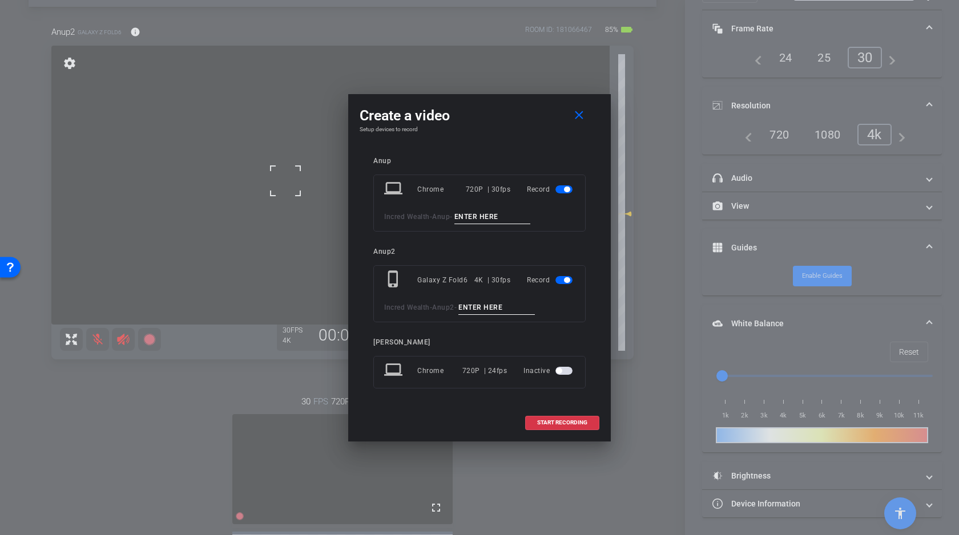
click at [519, 216] on input at bounding box center [492, 217] width 76 height 14
type input "A"
click at [502, 304] on input at bounding box center [496, 308] width 76 height 14
type input "A"
click at [549, 423] on span "START RECORDING" at bounding box center [562, 423] width 50 height 6
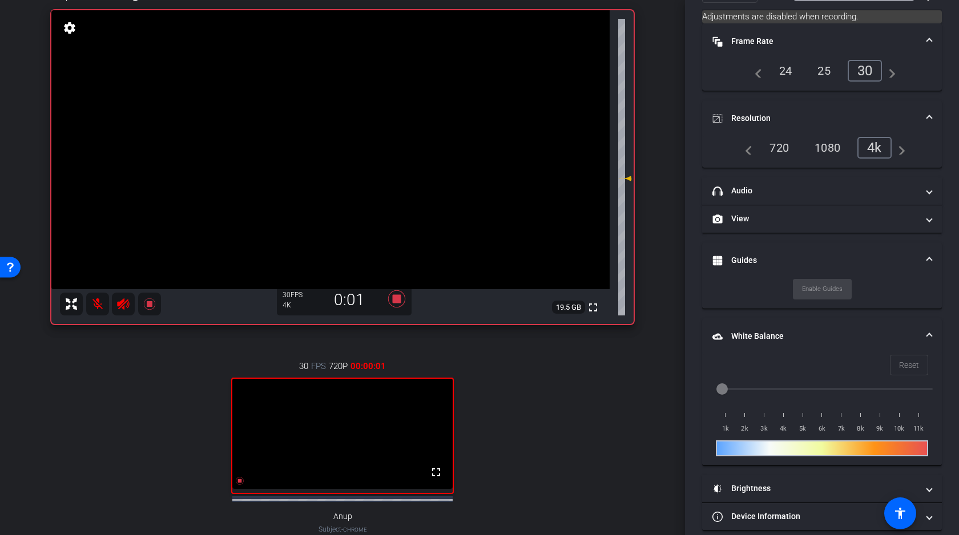
scroll to position [94, 0]
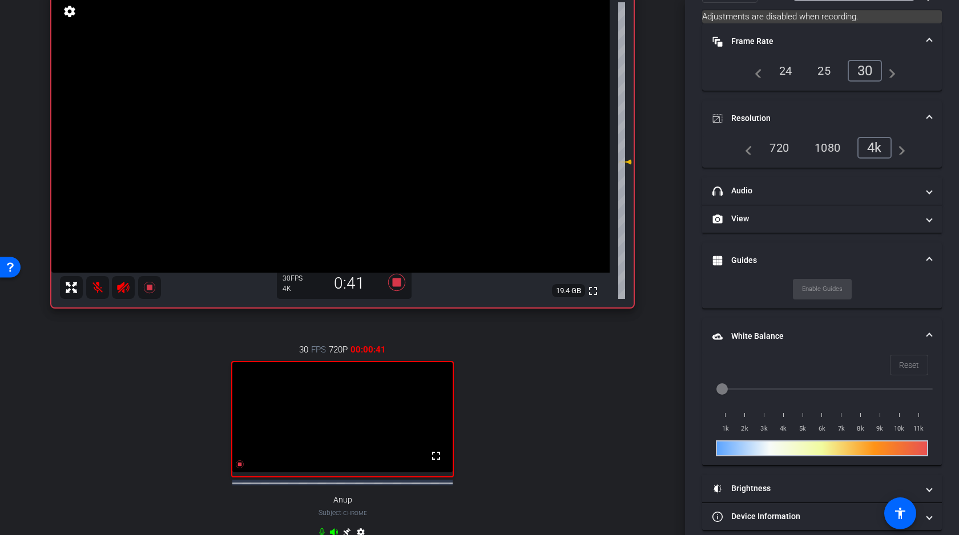
click at [280, 120] on video at bounding box center [330, 133] width 558 height 279
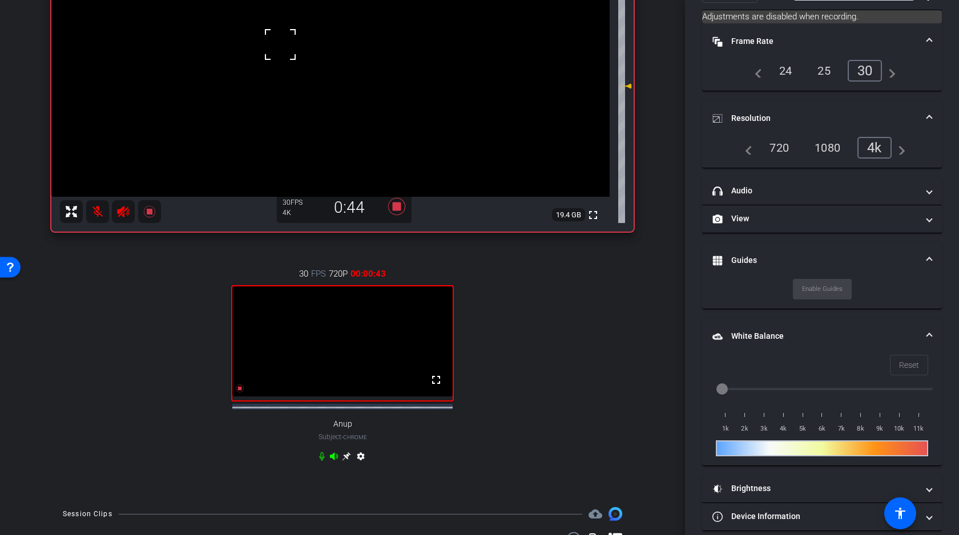
scroll to position [224, 0]
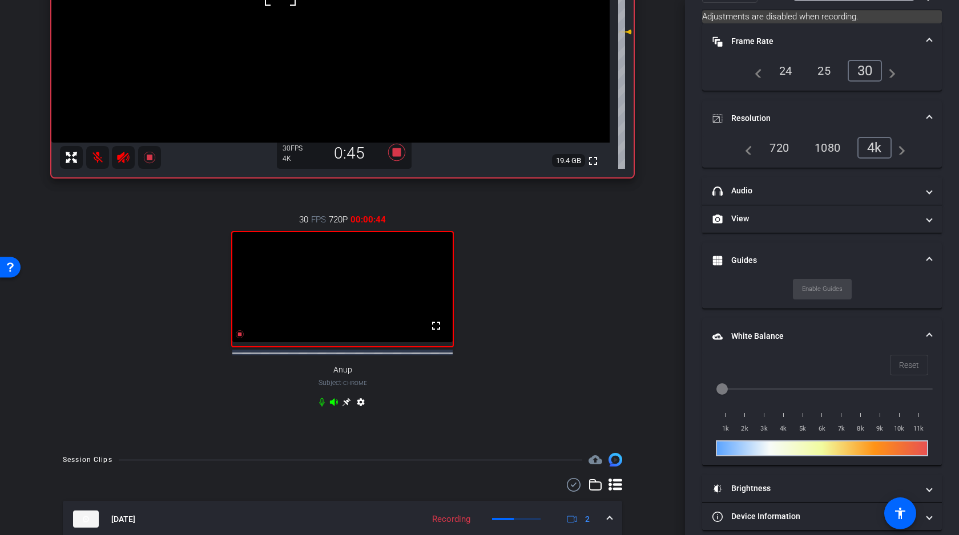
click at [336, 406] on icon at bounding box center [334, 401] width 8 height 7
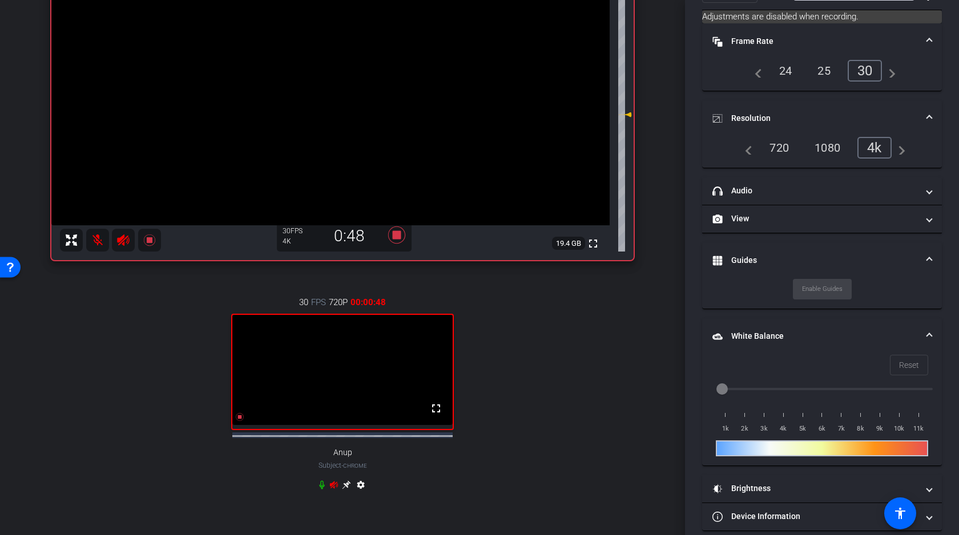
scroll to position [103, 0]
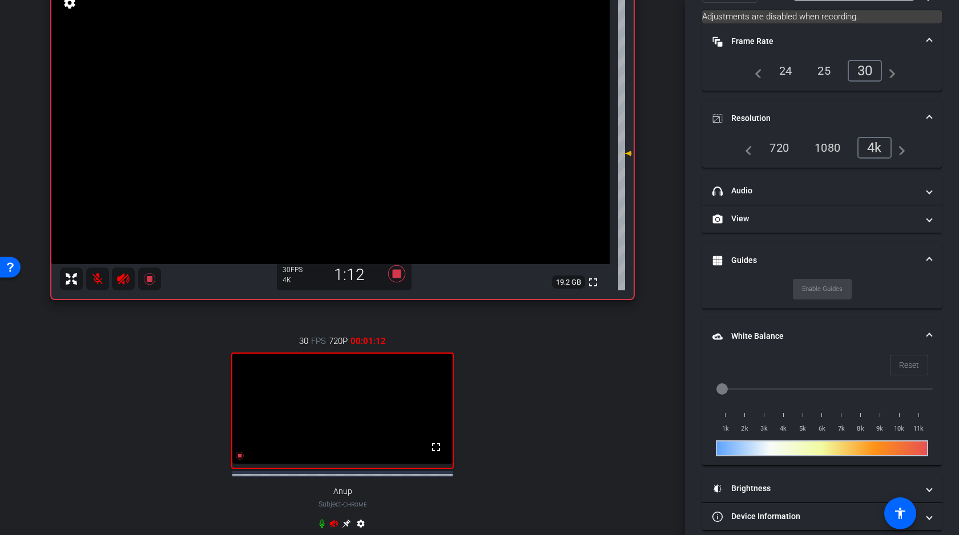
click at [278, 112] on video at bounding box center [330, 124] width 558 height 279
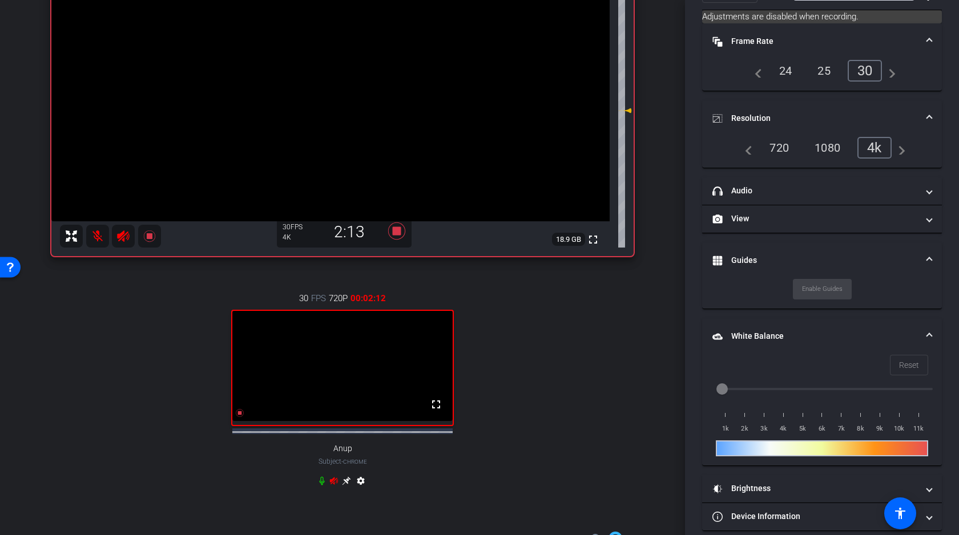
click at [333, 484] on icon at bounding box center [334, 480] width 8 height 7
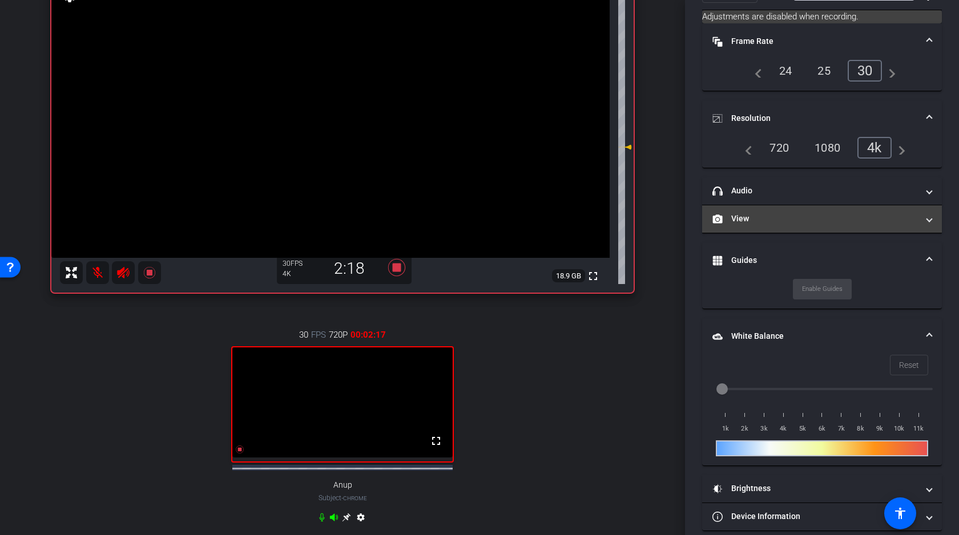
scroll to position [0, 0]
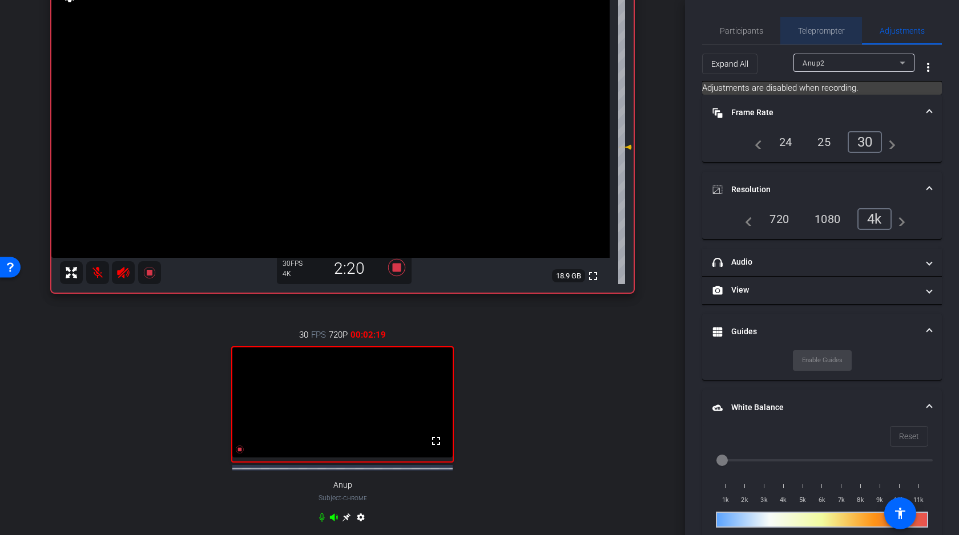
click at [819, 34] on span "Teleprompter" at bounding box center [821, 31] width 47 height 8
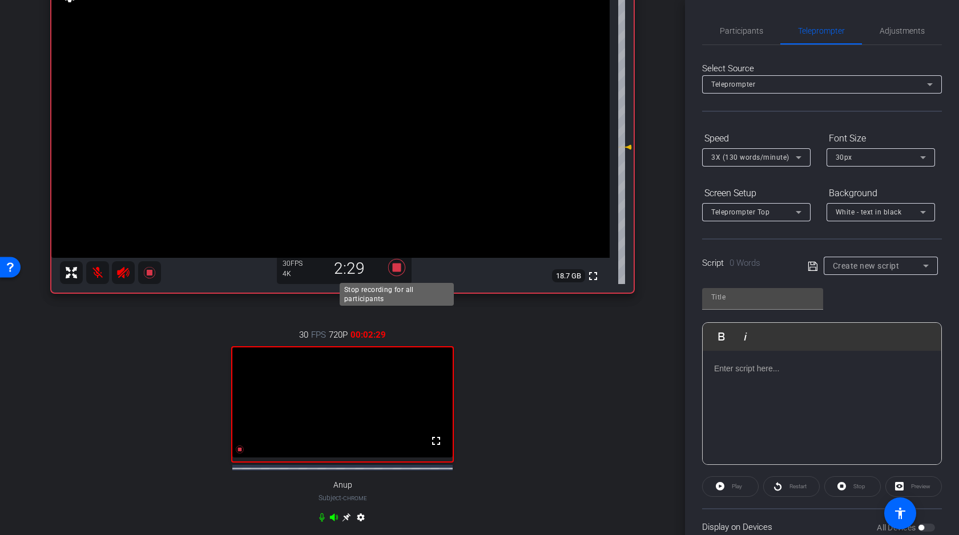
click at [399, 267] on icon at bounding box center [396, 267] width 17 height 17
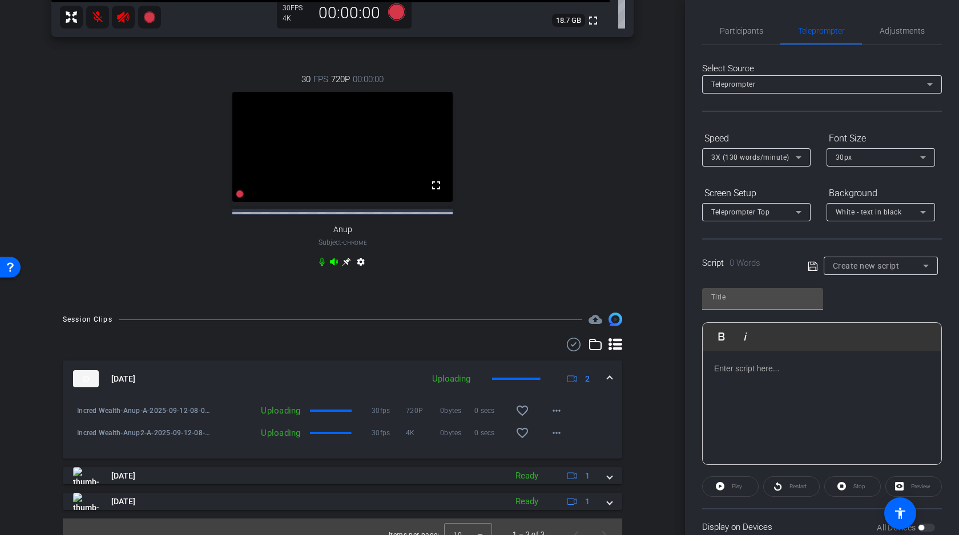
scroll to position [373, 0]
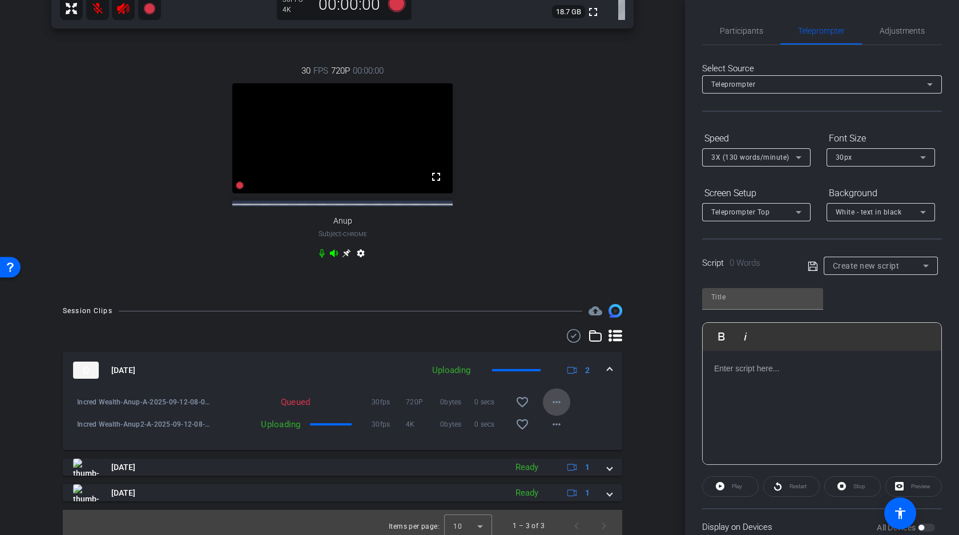
click at [557, 409] on mat-icon "more_horiz" at bounding box center [556, 402] width 14 height 14
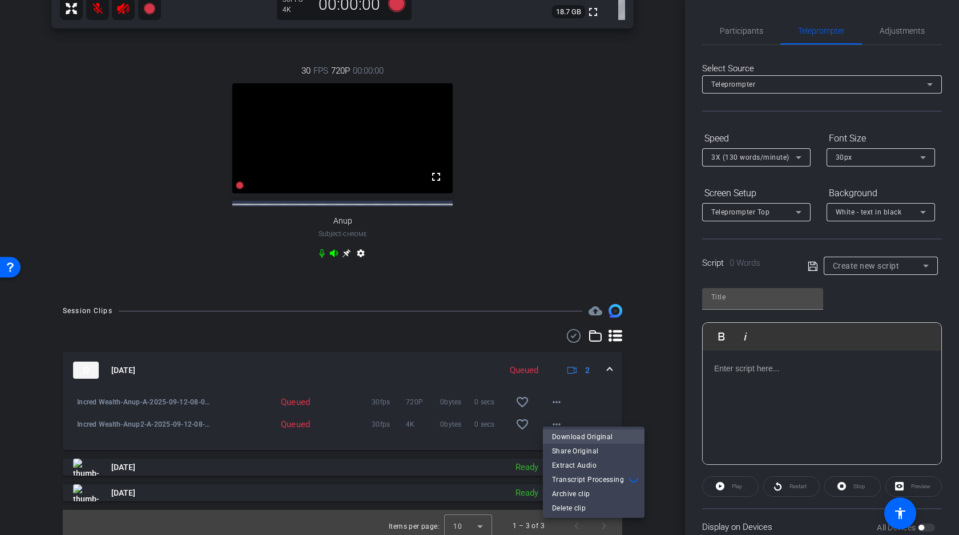
click at [575, 437] on span "Download Original" at bounding box center [593, 437] width 83 height 14
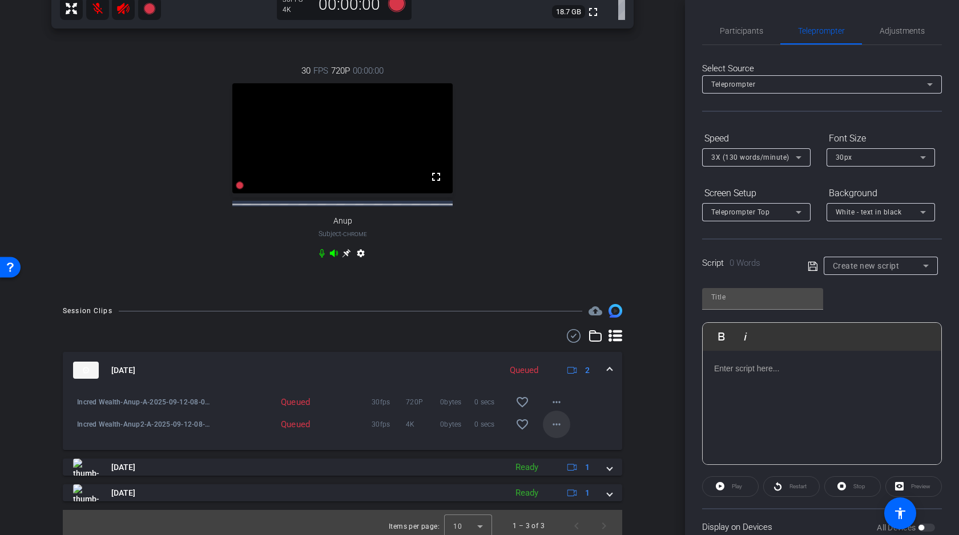
click at [554, 431] on mat-icon "more_horiz" at bounding box center [556, 425] width 14 height 14
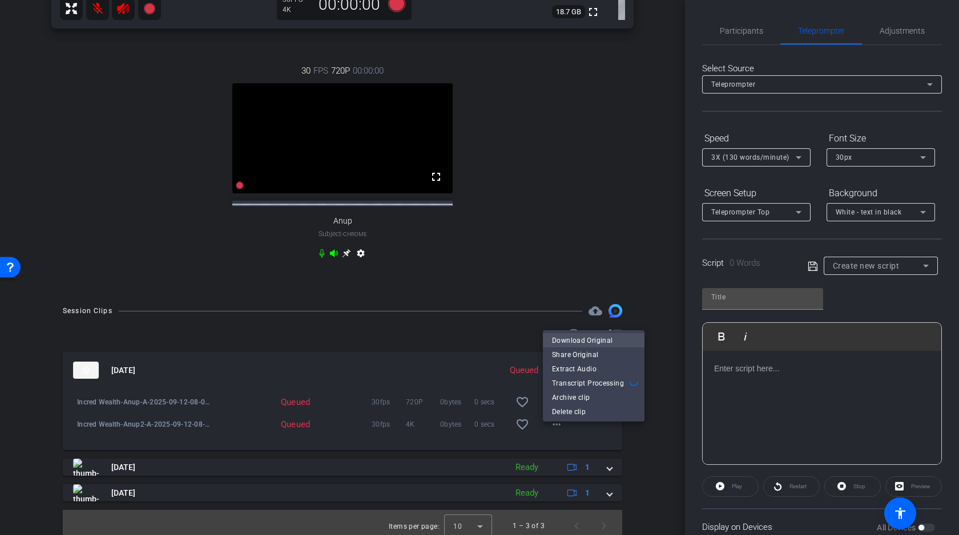
click at [580, 341] on span "Download Original" at bounding box center [593, 340] width 83 height 14
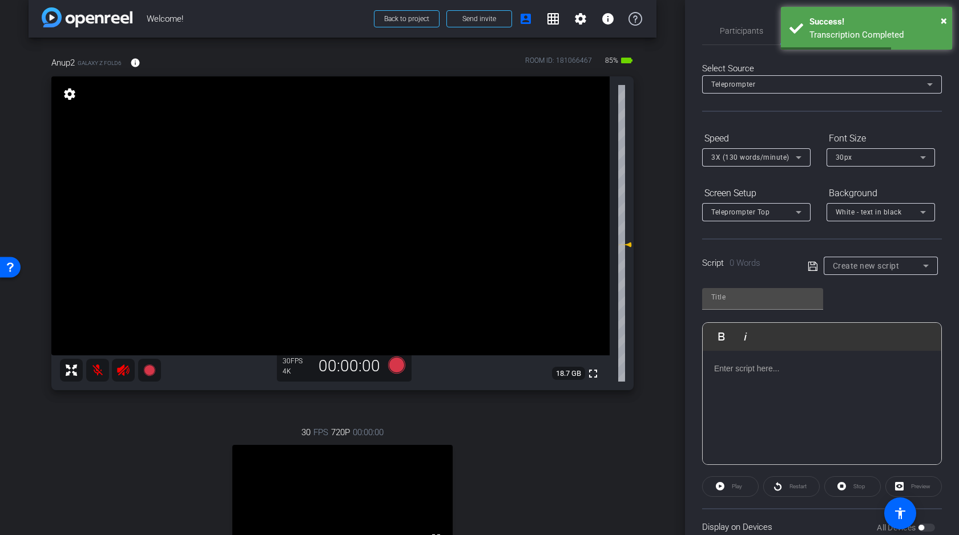
scroll to position [13, 0]
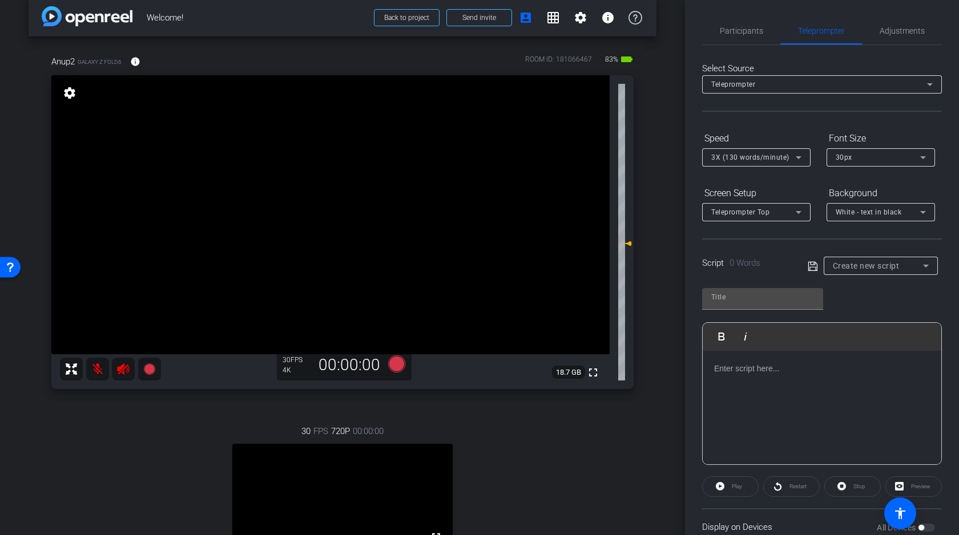
click at [747, 374] on p at bounding box center [822, 368] width 216 height 13
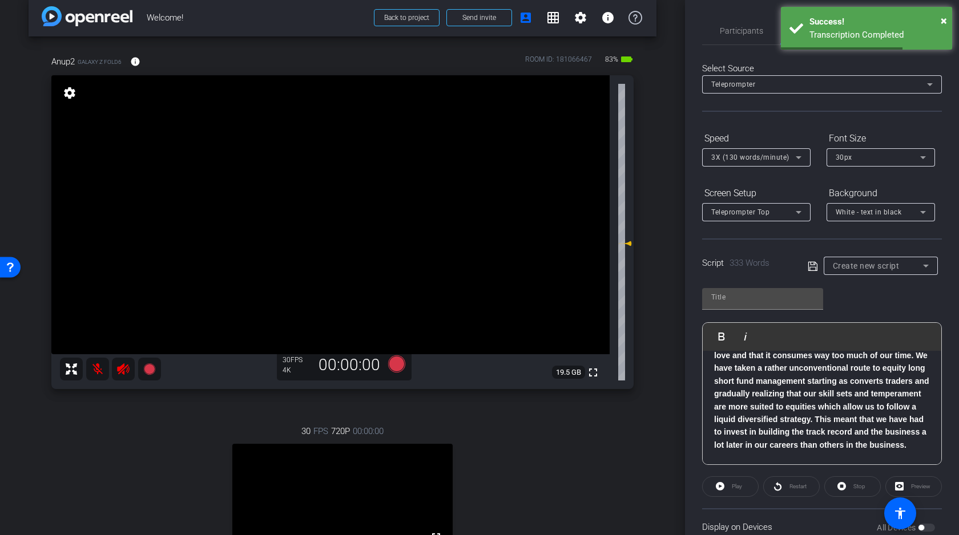
scroll to position [370, 0]
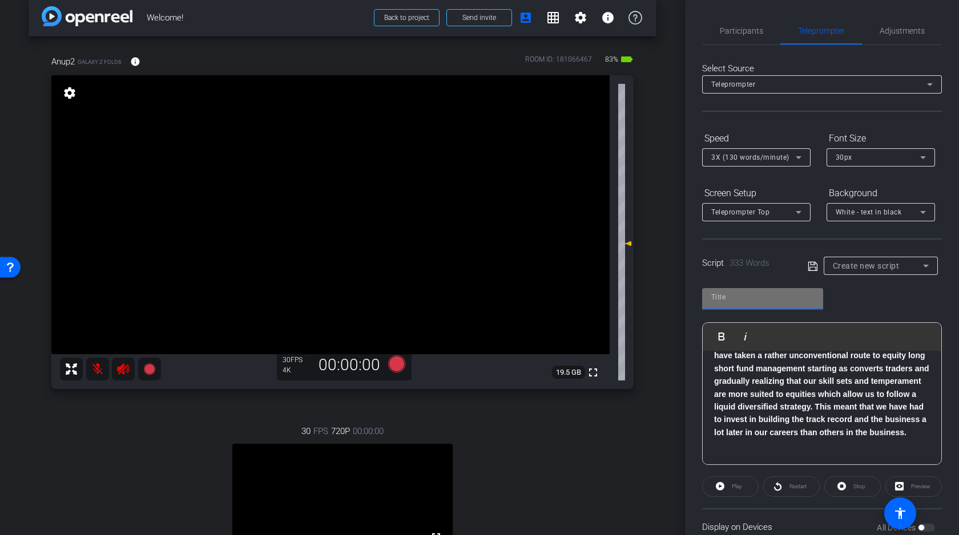
click at [750, 297] on input "text" at bounding box center [762, 297] width 103 height 14
click at [728, 300] on input "text" at bounding box center [762, 297] width 103 height 14
type input "InCred TAIC 2025"
click at [811, 266] on icon at bounding box center [812, 267] width 10 height 14
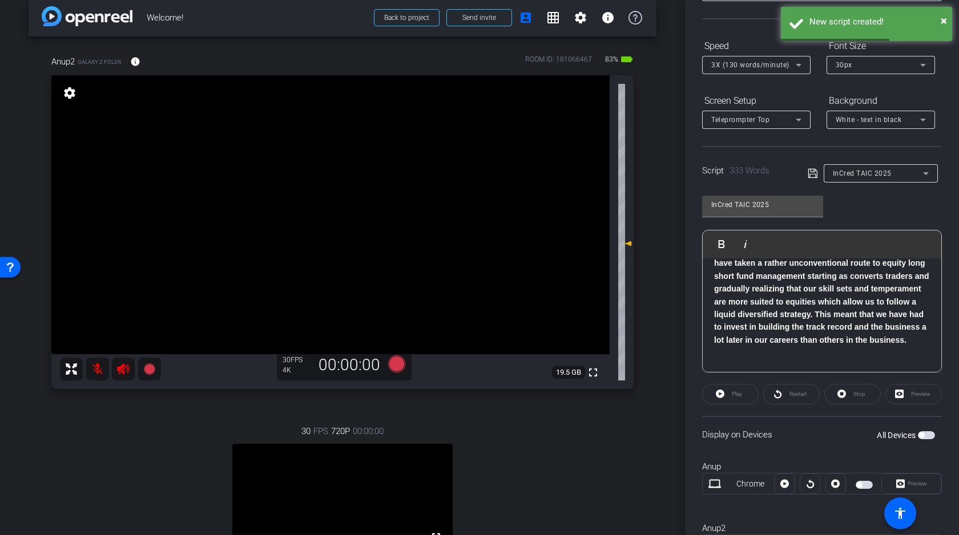
scroll to position [150, 0]
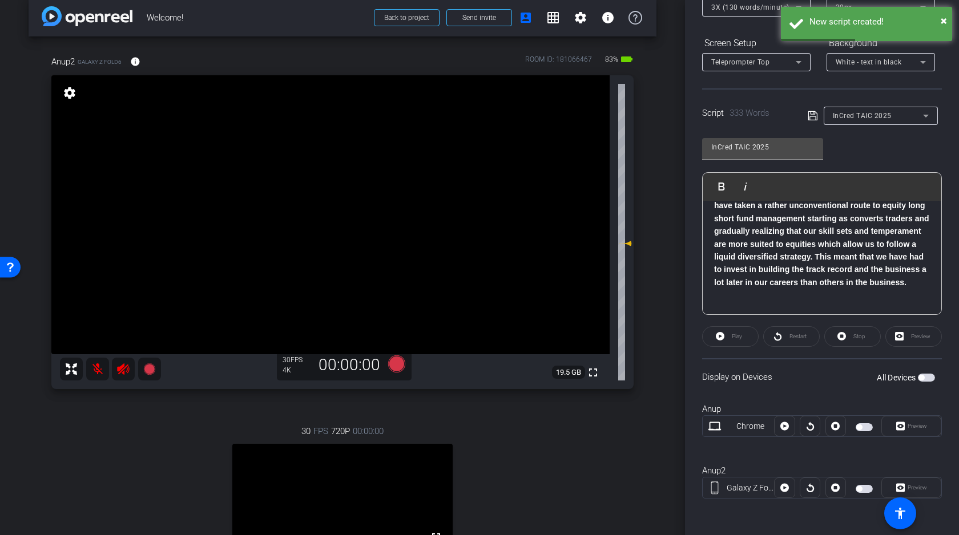
click at [927, 378] on span "button" at bounding box center [926, 378] width 17 height 8
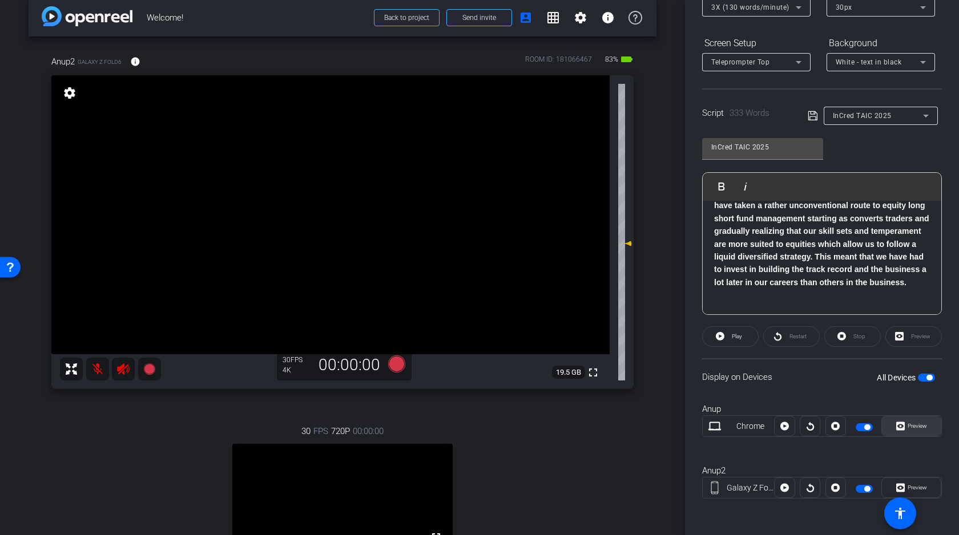
click at [914, 429] on span "Preview" at bounding box center [916, 426] width 19 height 6
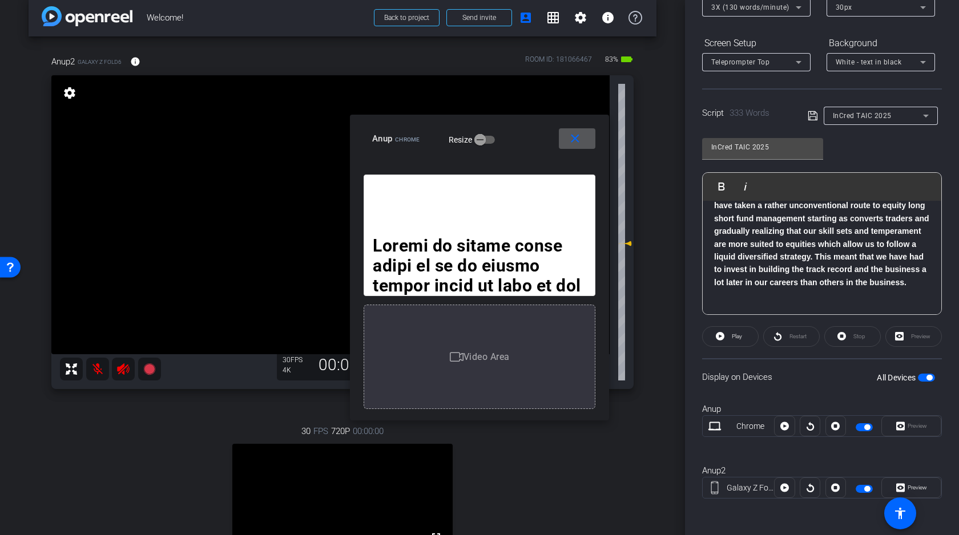
click at [577, 140] on mat-icon "close" at bounding box center [575, 139] width 14 height 14
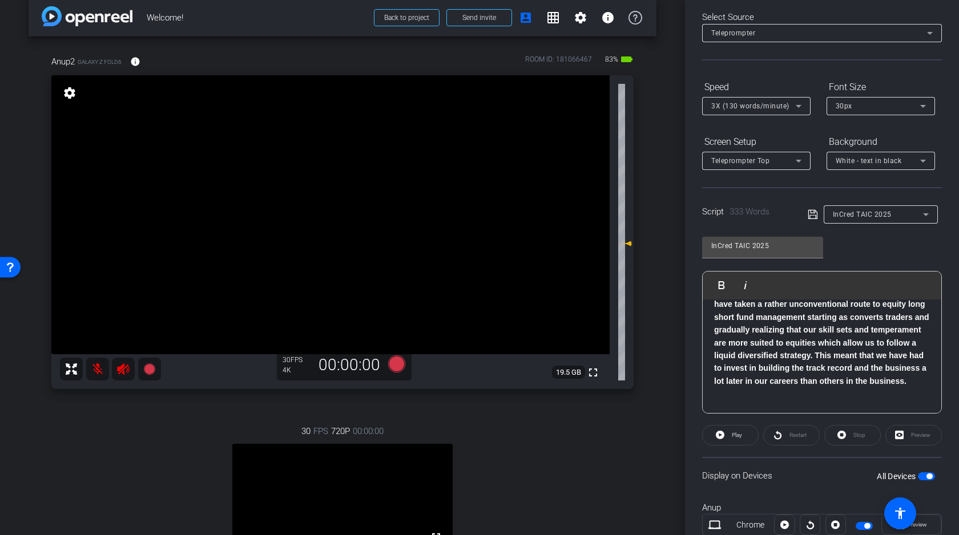
scroll to position [14, 0]
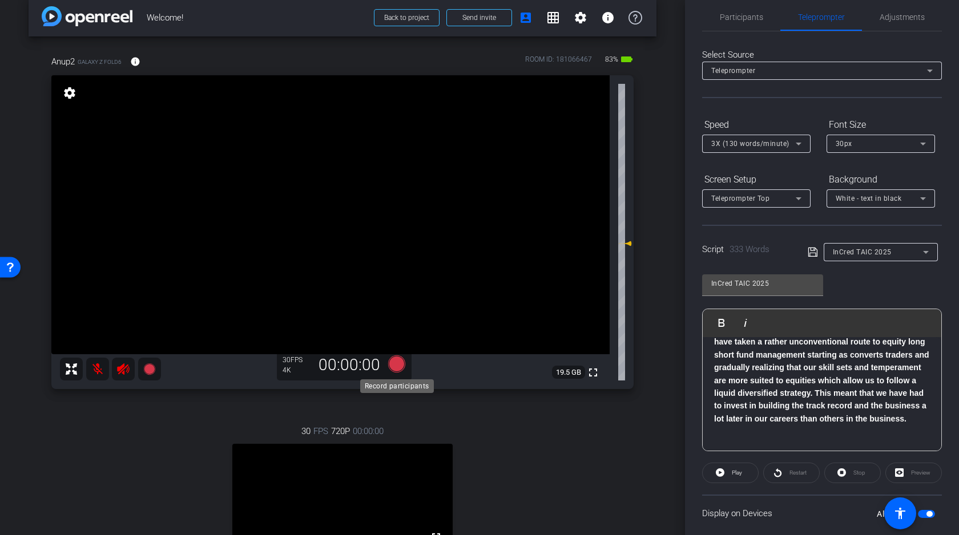
click at [403, 362] on icon at bounding box center [396, 364] width 27 height 21
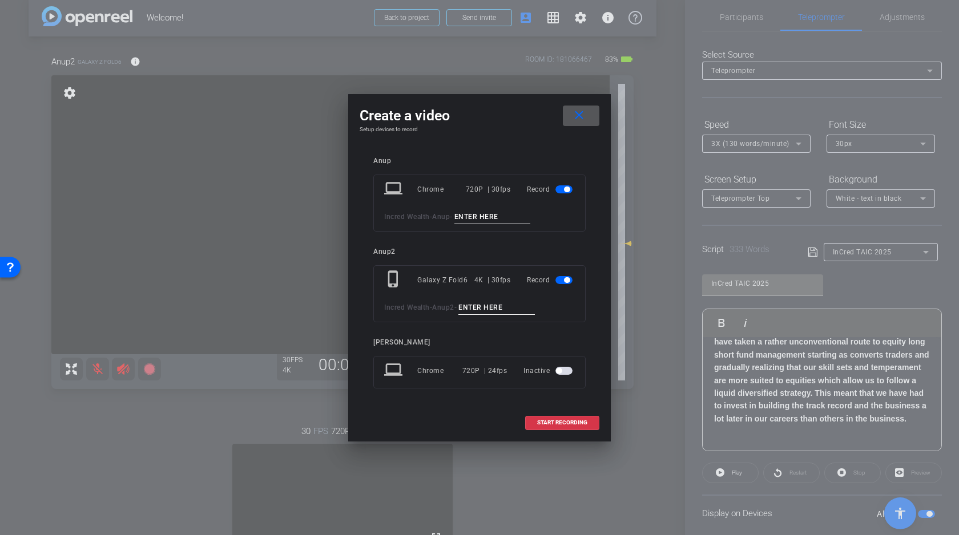
click at [495, 215] on input at bounding box center [492, 217] width 76 height 14
type input "B"
click at [494, 305] on input at bounding box center [496, 308] width 76 height 14
type input "B"
click at [562, 422] on span "START RECORDING" at bounding box center [562, 423] width 50 height 6
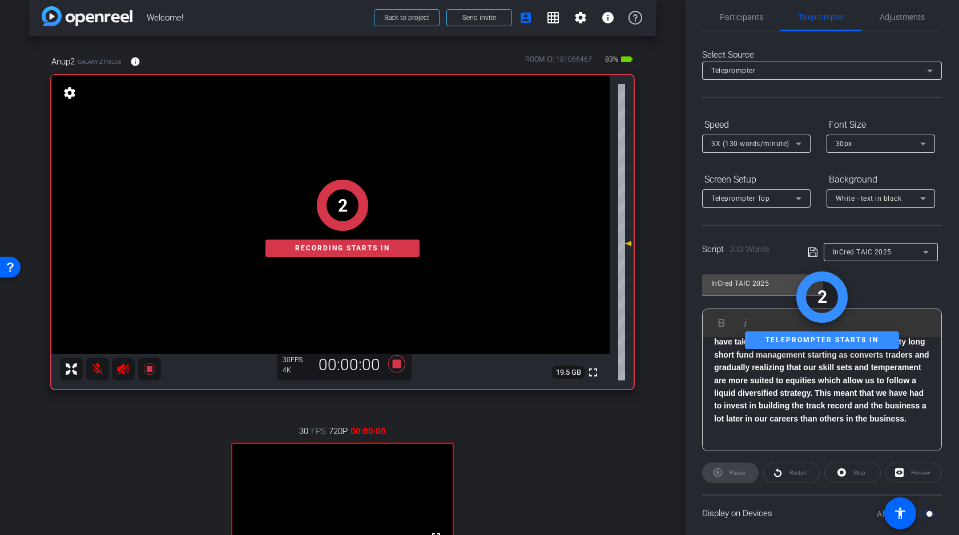
click at [283, 204] on div "2" at bounding box center [342, 205] width 154 height 51
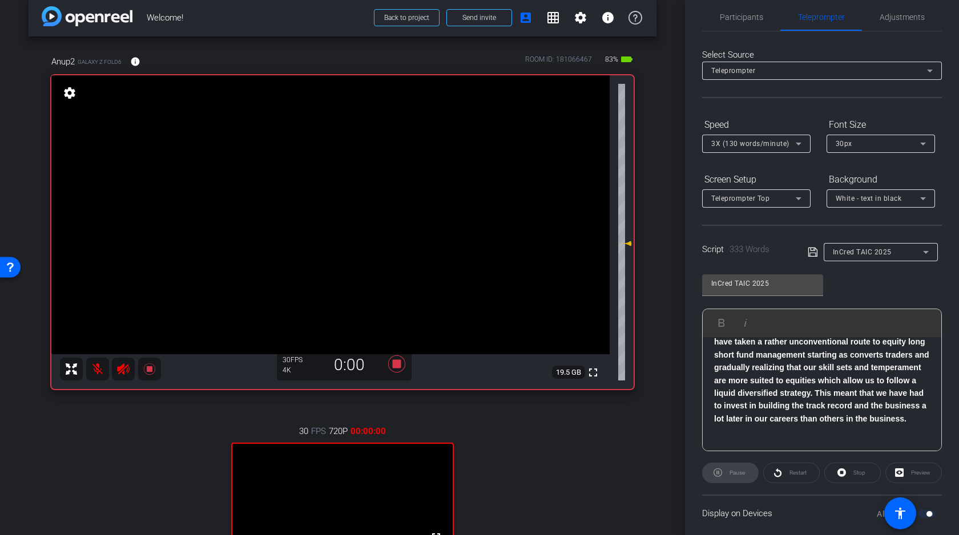
click at [283, 203] on video at bounding box center [330, 214] width 558 height 279
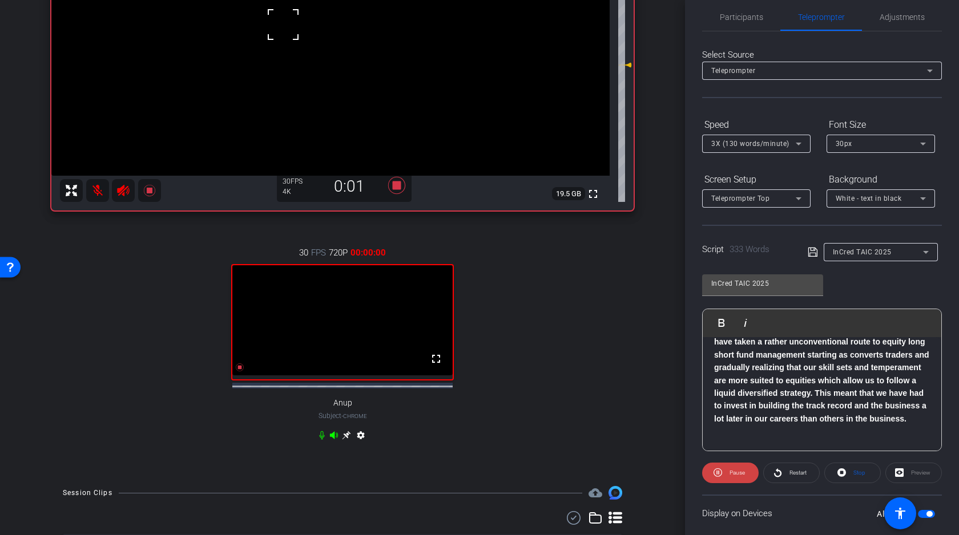
scroll to position [221, 0]
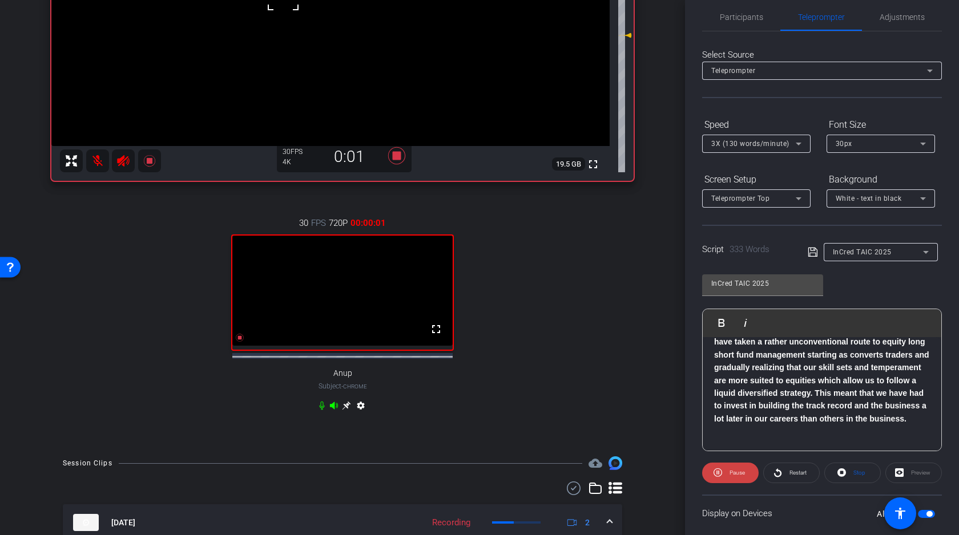
click at [336, 410] on icon at bounding box center [333, 405] width 9 height 9
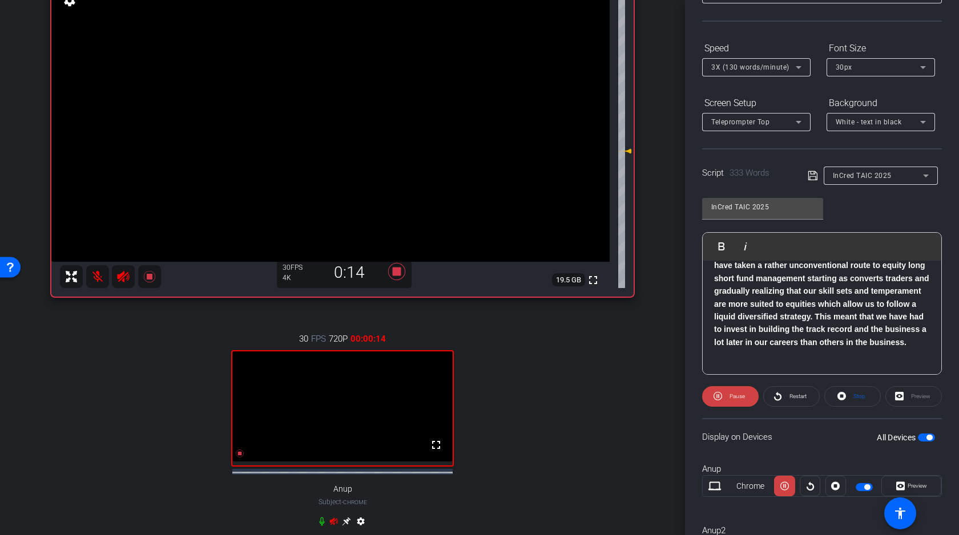
scroll to position [150, 0]
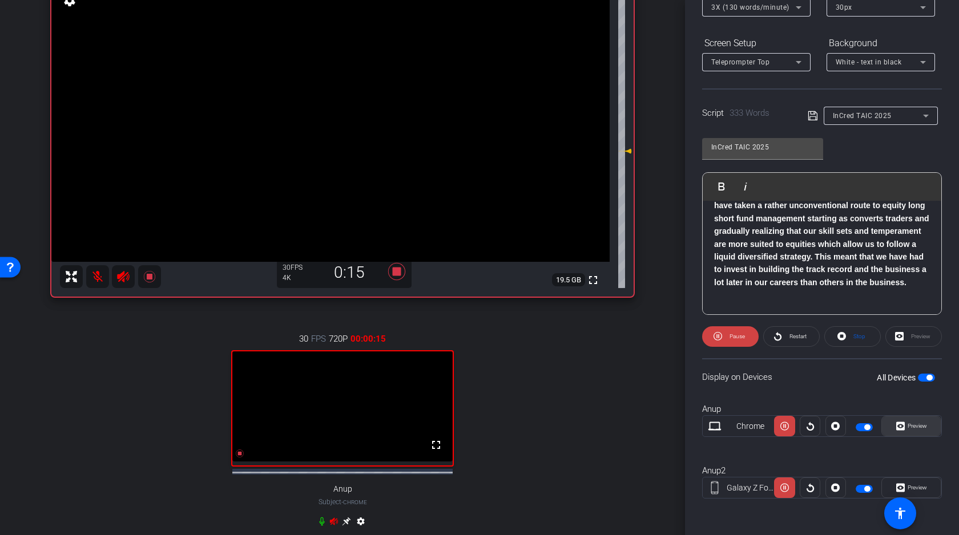
click at [918, 427] on span "Preview" at bounding box center [916, 426] width 19 height 6
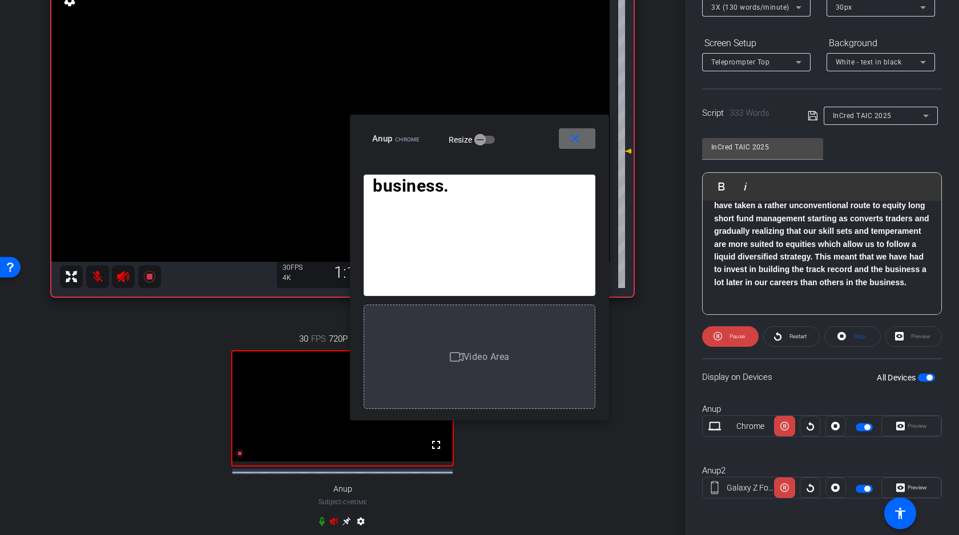
click at [574, 139] on mat-icon "close" at bounding box center [575, 139] width 14 height 14
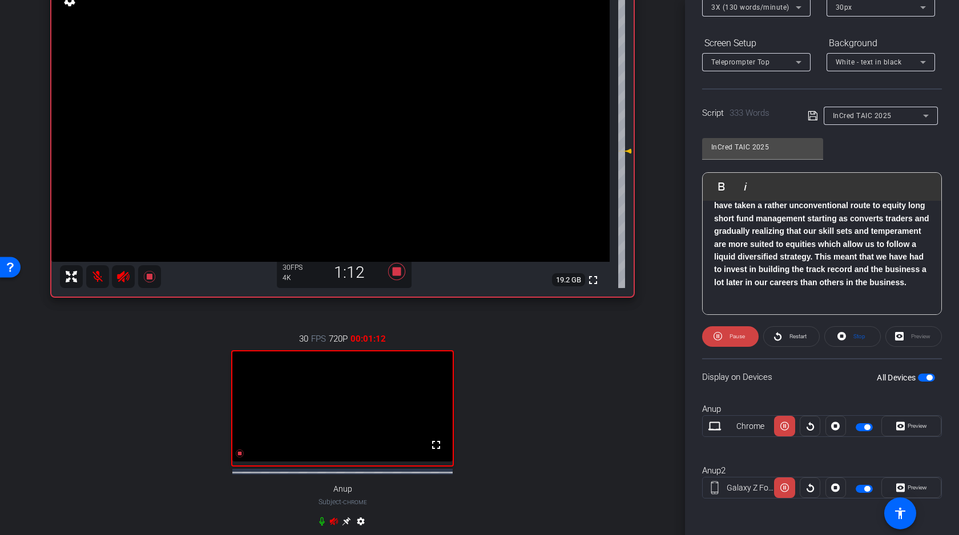
click at [293, 115] on video at bounding box center [330, 122] width 558 height 279
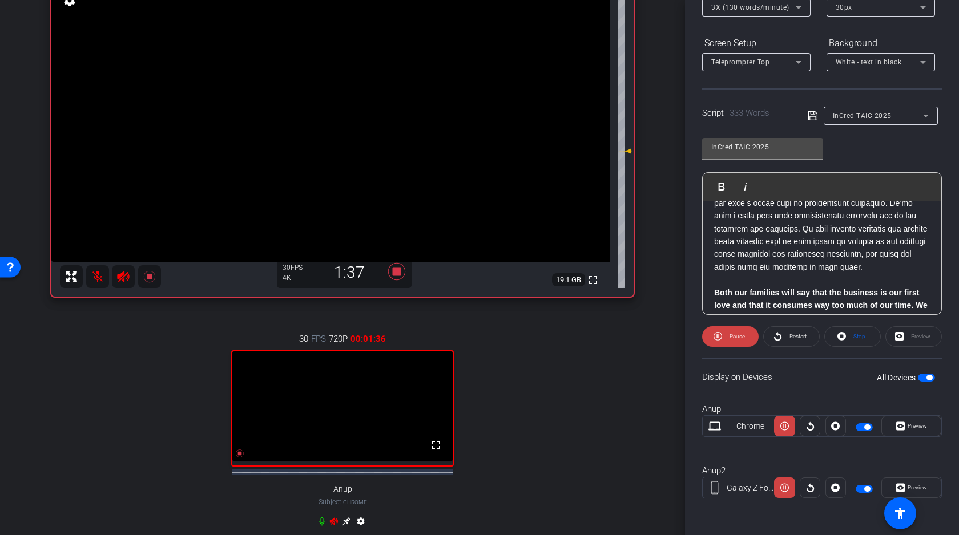
scroll to position [276, 0]
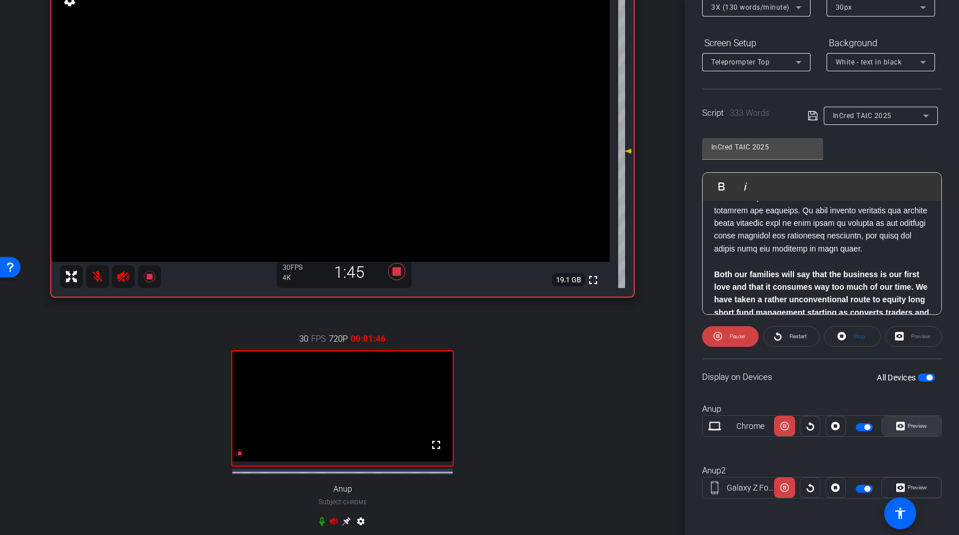
click at [912, 431] on span "Preview" at bounding box center [915, 426] width 22 height 16
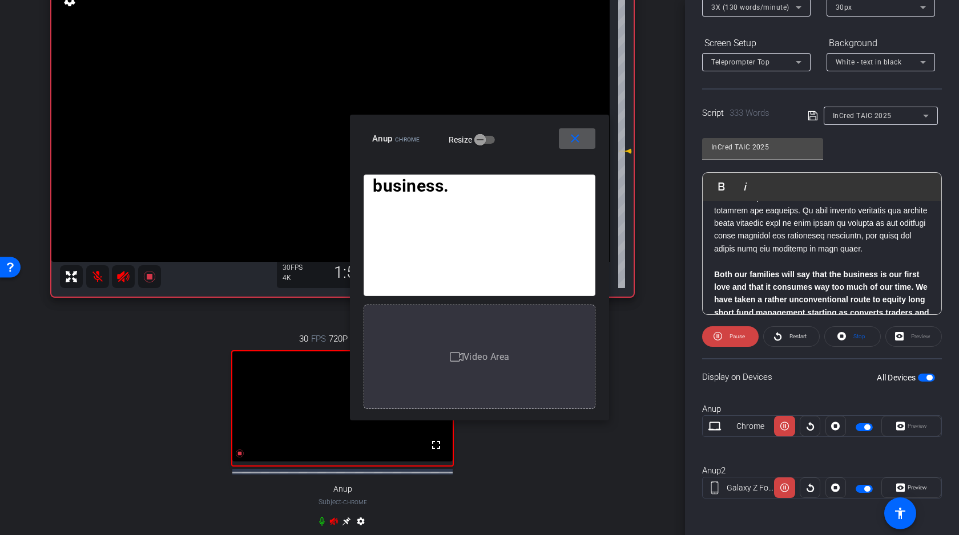
click at [579, 136] on mat-icon "close" at bounding box center [575, 139] width 14 height 14
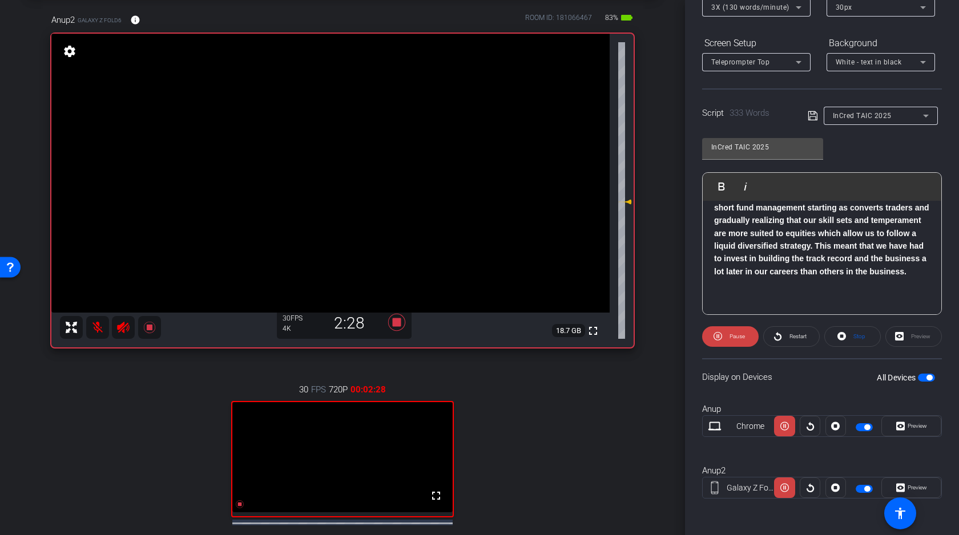
scroll to position [50, 0]
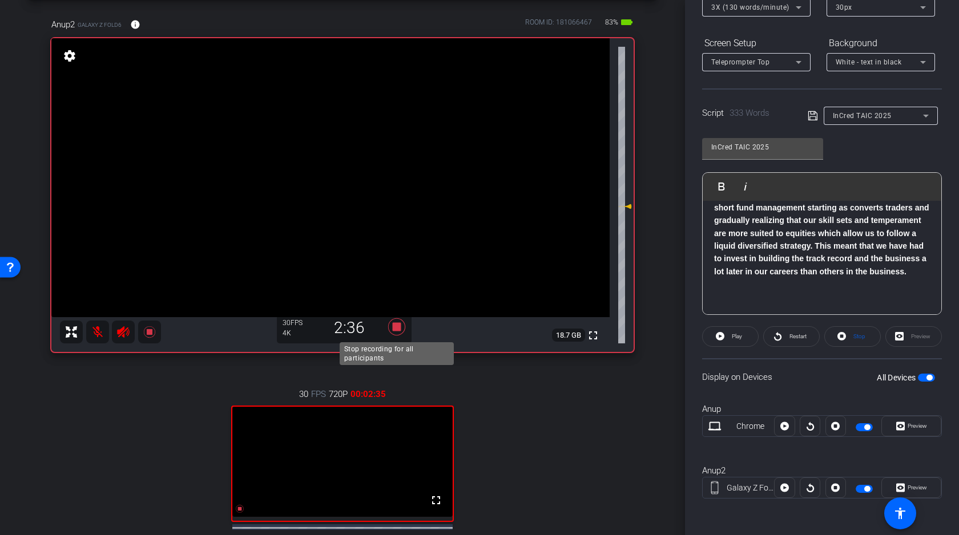
click at [399, 327] on icon at bounding box center [396, 326] width 17 height 17
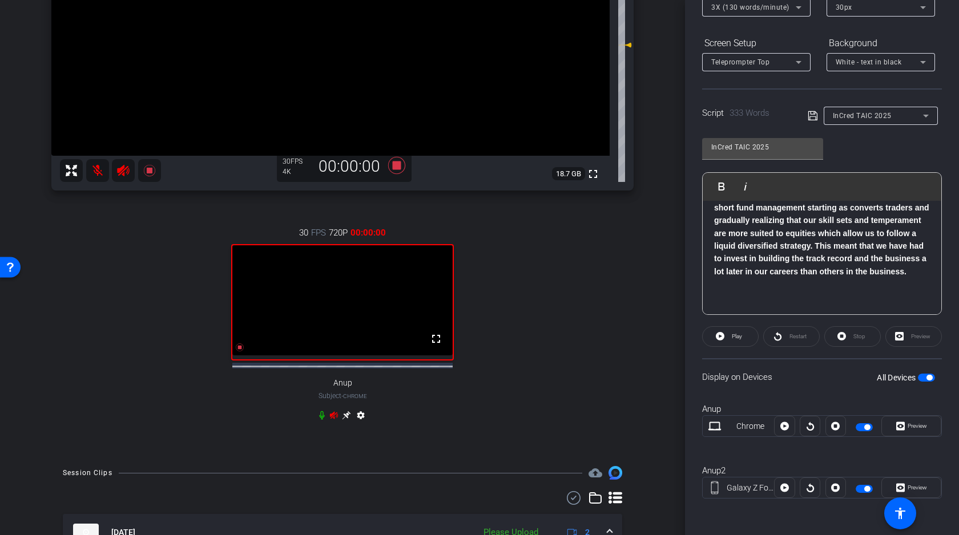
scroll to position [227, 0]
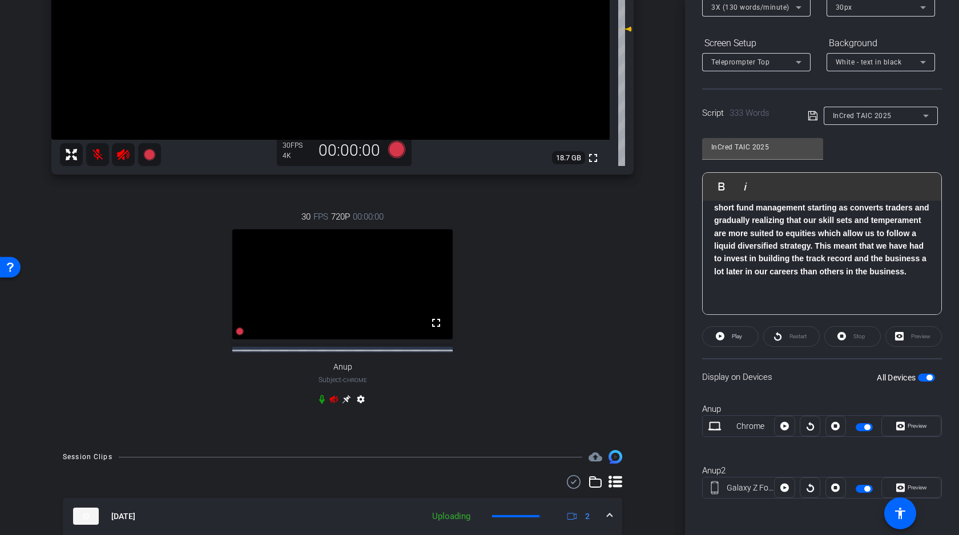
click at [334, 404] on icon at bounding box center [333, 399] width 9 height 9
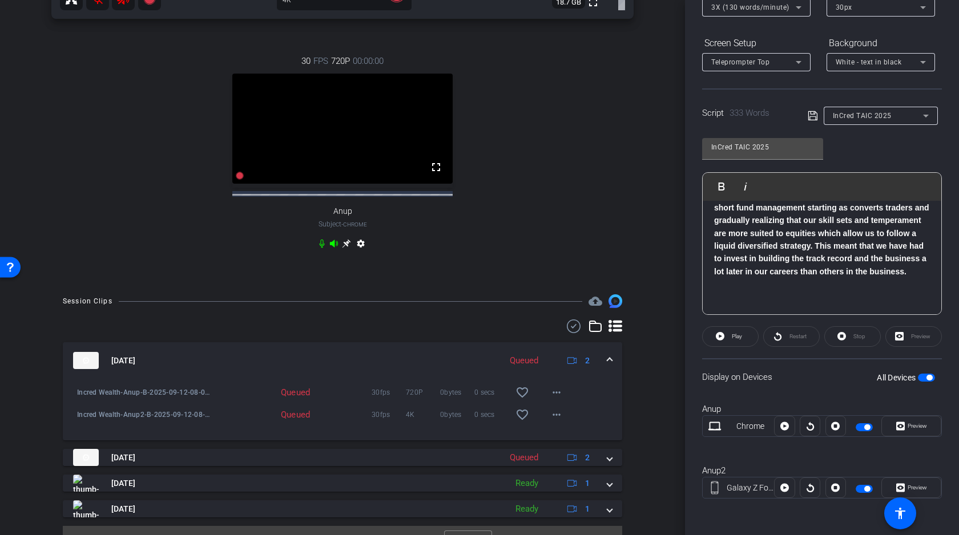
scroll to position [405, 0]
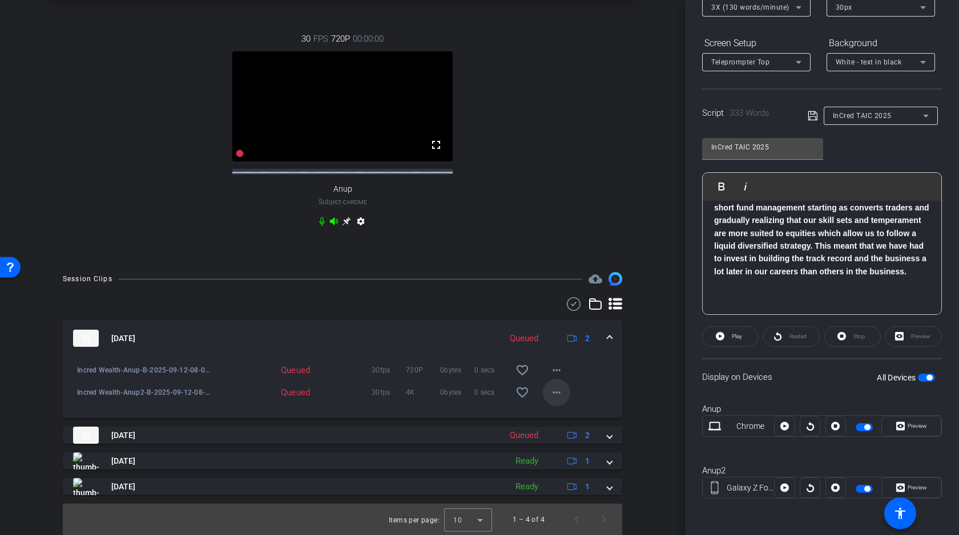
click at [553, 399] on mat-icon "more_horiz" at bounding box center [556, 393] width 14 height 14
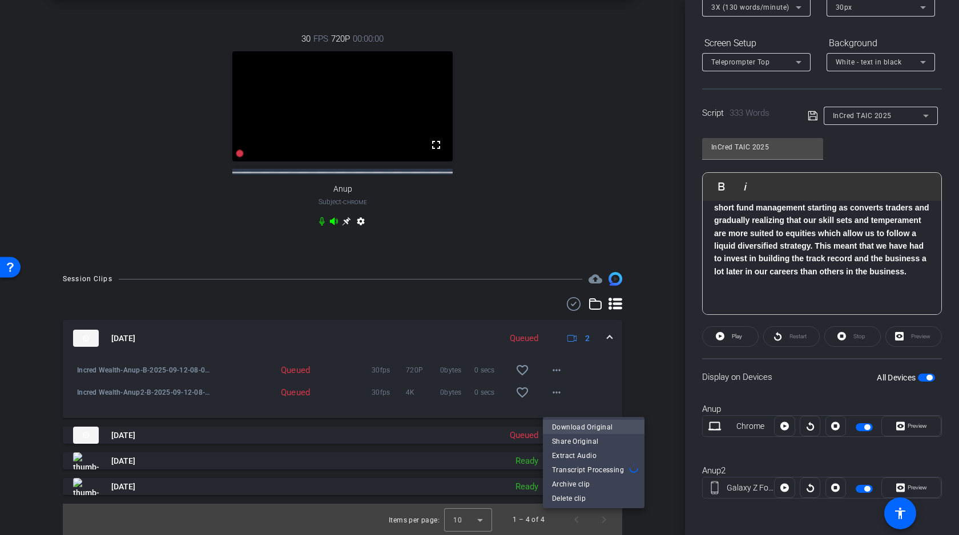
click at [571, 426] on span "Download Original" at bounding box center [593, 427] width 83 height 14
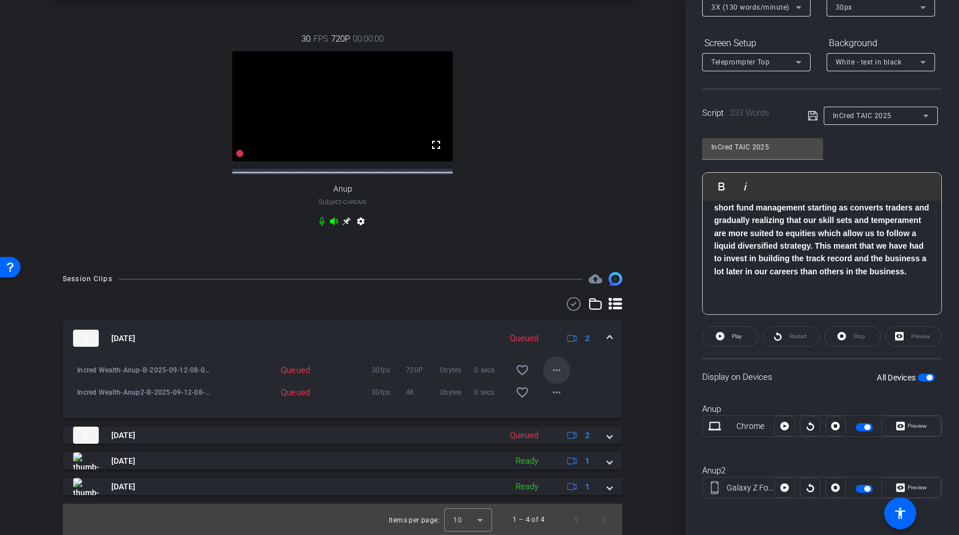
click at [555, 377] on mat-icon "more_horiz" at bounding box center [556, 370] width 14 height 14
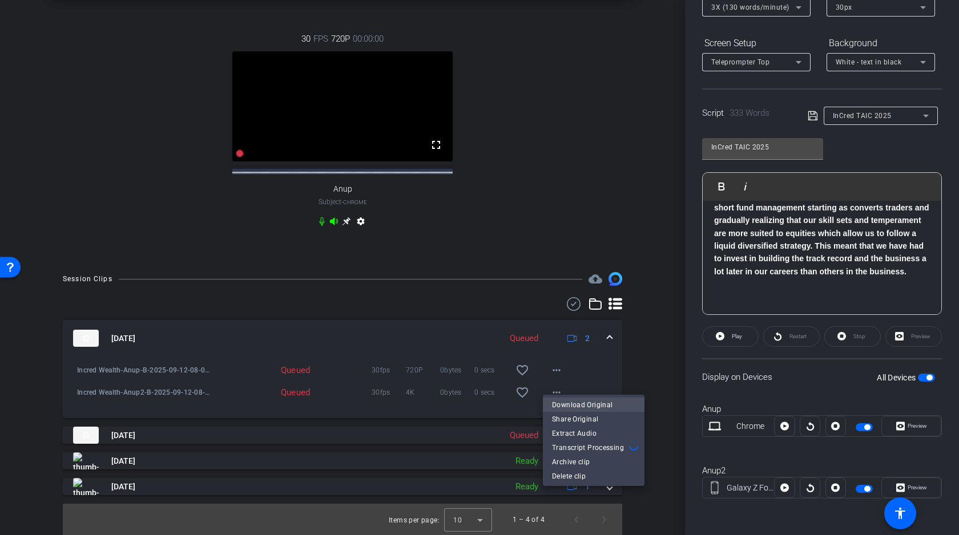
click at [592, 402] on span "Download Original" at bounding box center [593, 405] width 83 height 14
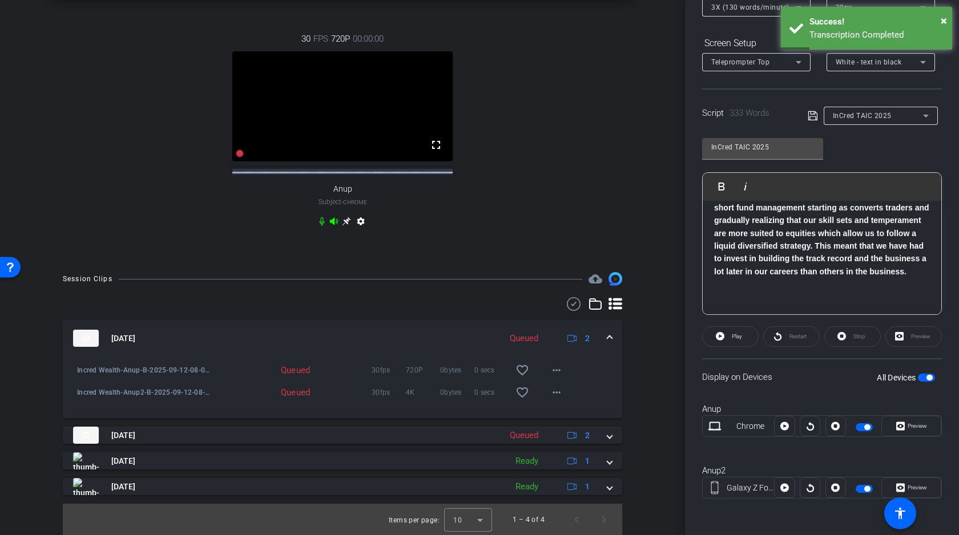
click at [925, 377] on span "button" at bounding box center [926, 378] width 17 height 8
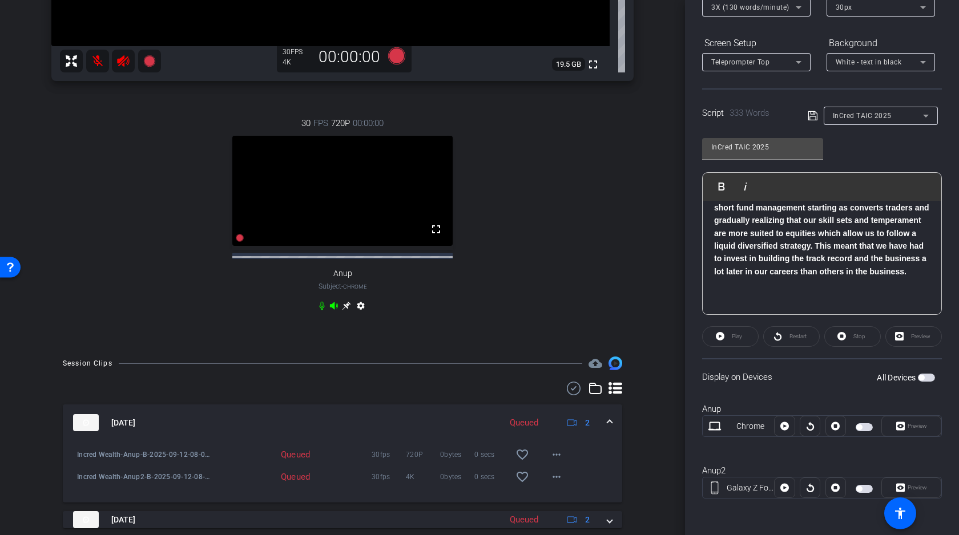
scroll to position [319, 0]
click at [803, 235] on b "Both our families will say that the business is our first love and that it cons…" at bounding box center [821, 220] width 215 height 111
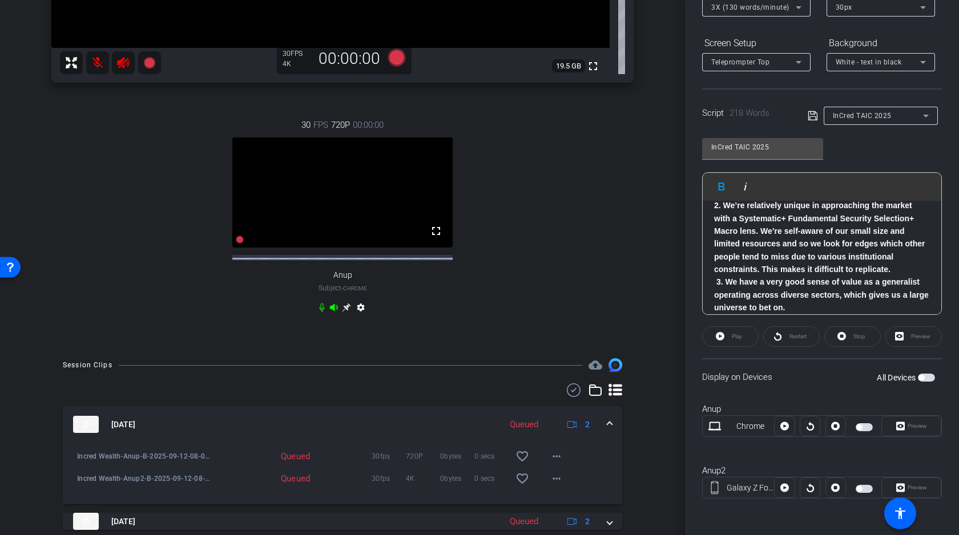
scroll to position [243, 0]
click at [812, 116] on icon at bounding box center [812, 116] width 10 height 14
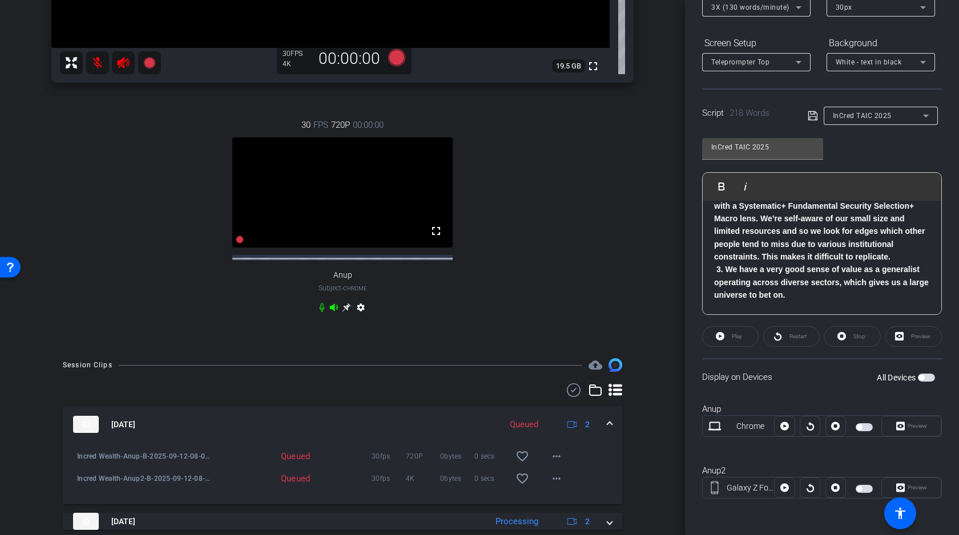
click at [927, 378] on span "button" at bounding box center [926, 378] width 17 height 8
click at [915, 423] on span "Preview" at bounding box center [916, 426] width 19 height 6
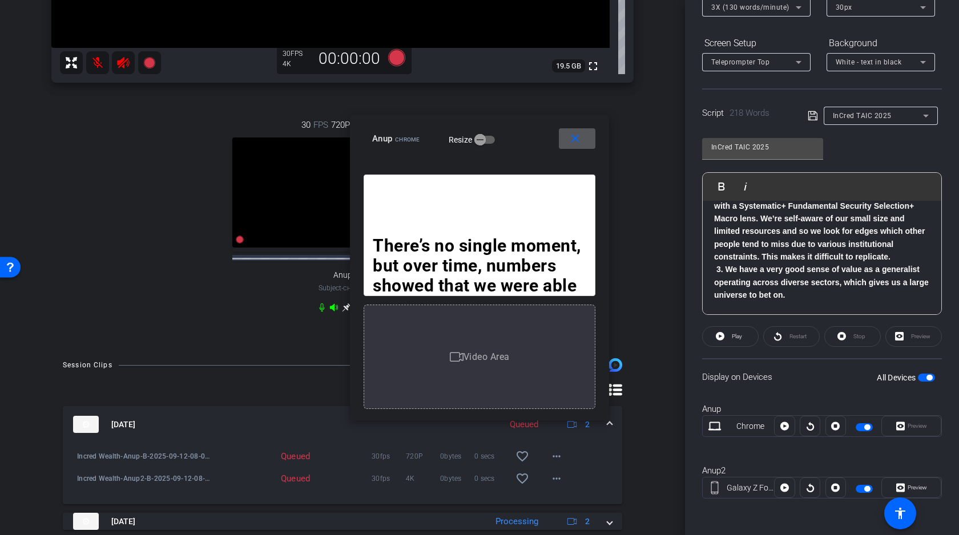
click at [574, 138] on mat-icon "close" at bounding box center [575, 139] width 14 height 14
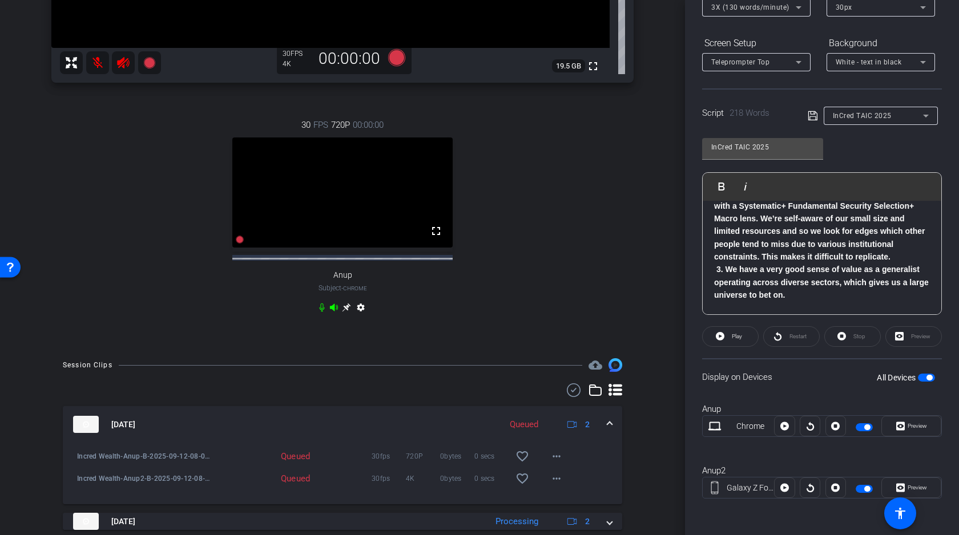
scroll to position [98, 0]
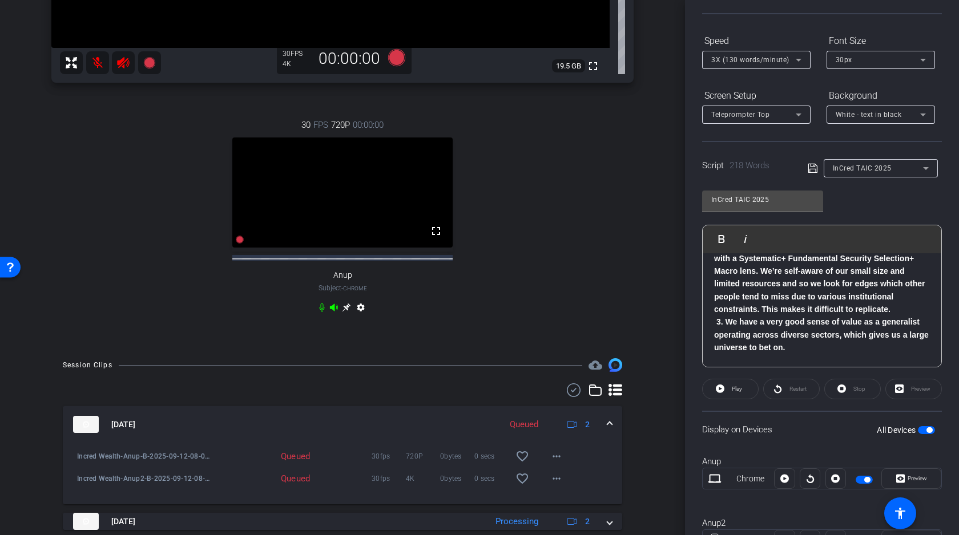
click at [740, 111] on span "Teleprompter Top" at bounding box center [740, 115] width 58 height 8
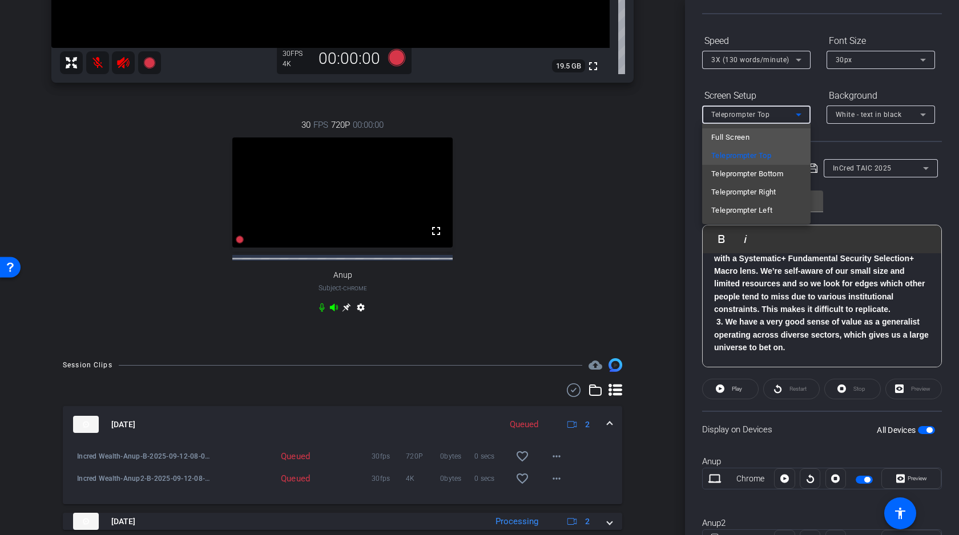
click at [741, 135] on span "Full Screen" at bounding box center [730, 138] width 38 height 14
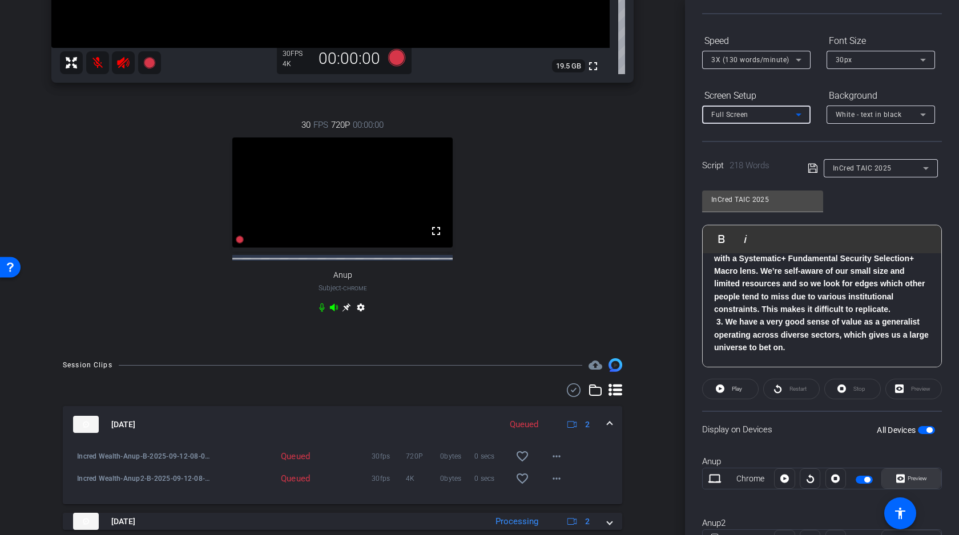
click at [914, 471] on span "Preview" at bounding box center [915, 479] width 22 height 16
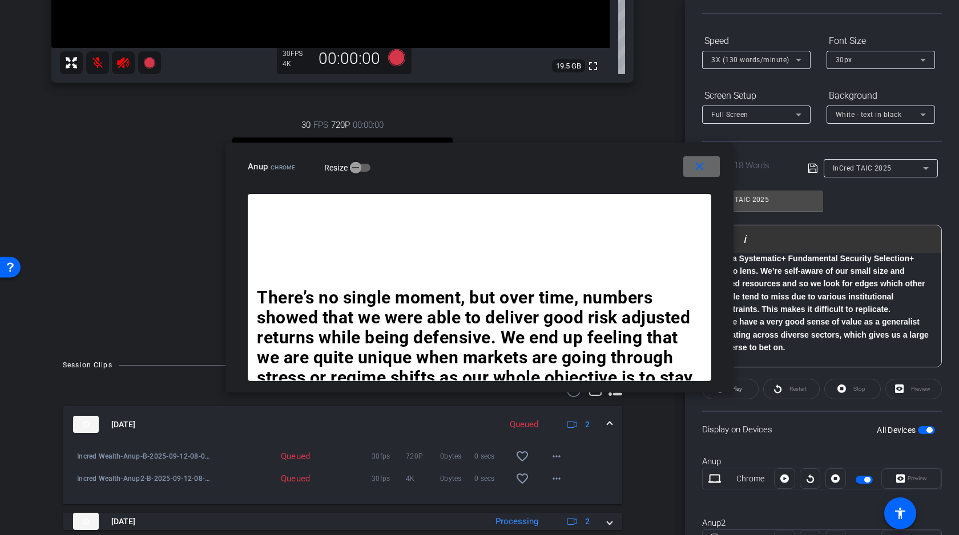
click at [700, 165] on mat-icon "close" at bounding box center [699, 167] width 14 height 14
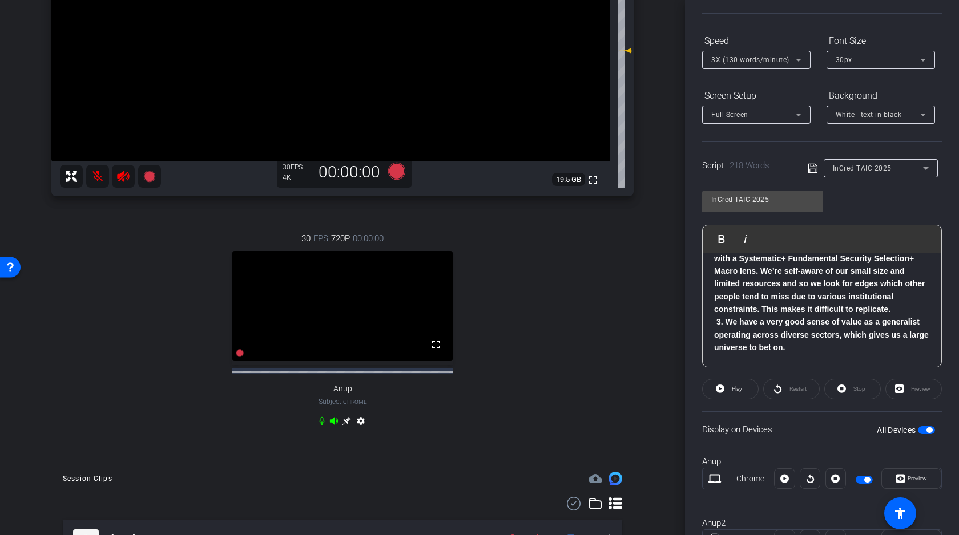
scroll to position [200, 0]
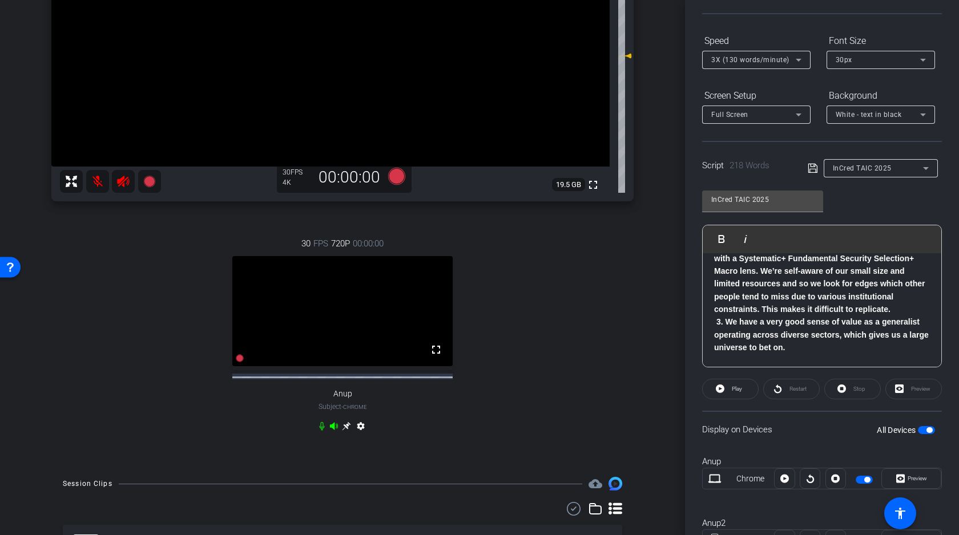
click at [333, 430] on icon at bounding box center [334, 425] width 8 height 7
click at [394, 175] on icon at bounding box center [396, 176] width 17 height 17
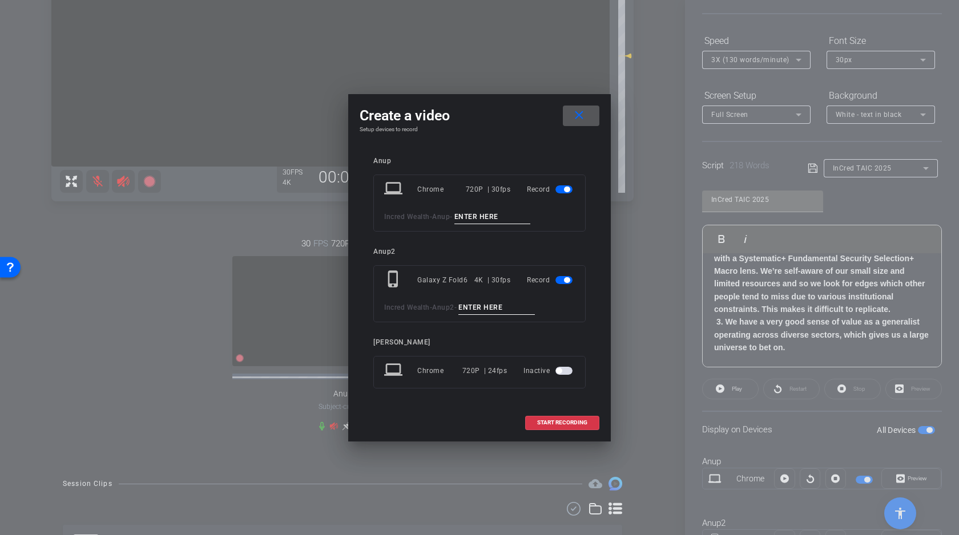
click at [471, 213] on input at bounding box center [492, 217] width 76 height 14
type input "C"
click at [484, 311] on input at bounding box center [496, 308] width 76 height 14
type input "C"
click at [544, 415] on span at bounding box center [562, 422] width 73 height 27
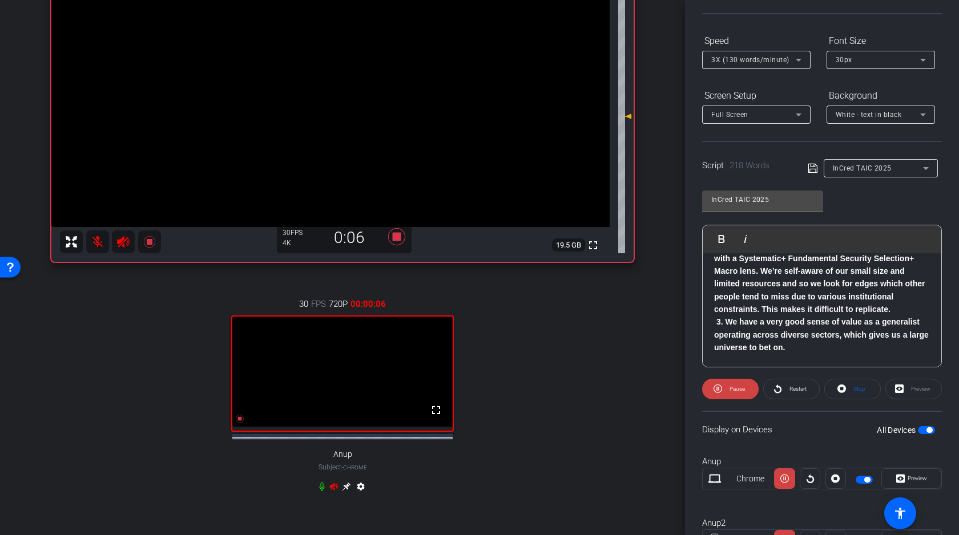
scroll to position [119, 0]
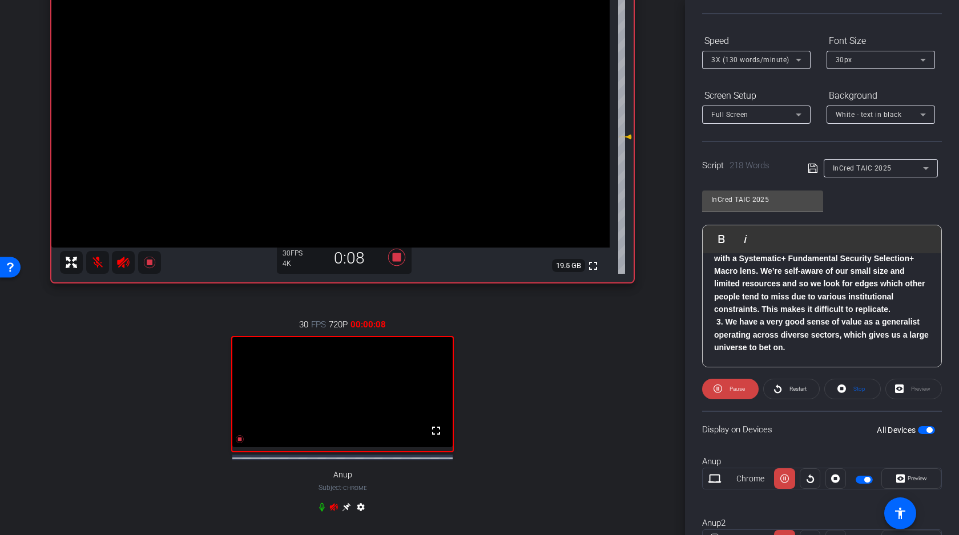
click at [284, 98] on video at bounding box center [330, 108] width 558 height 279
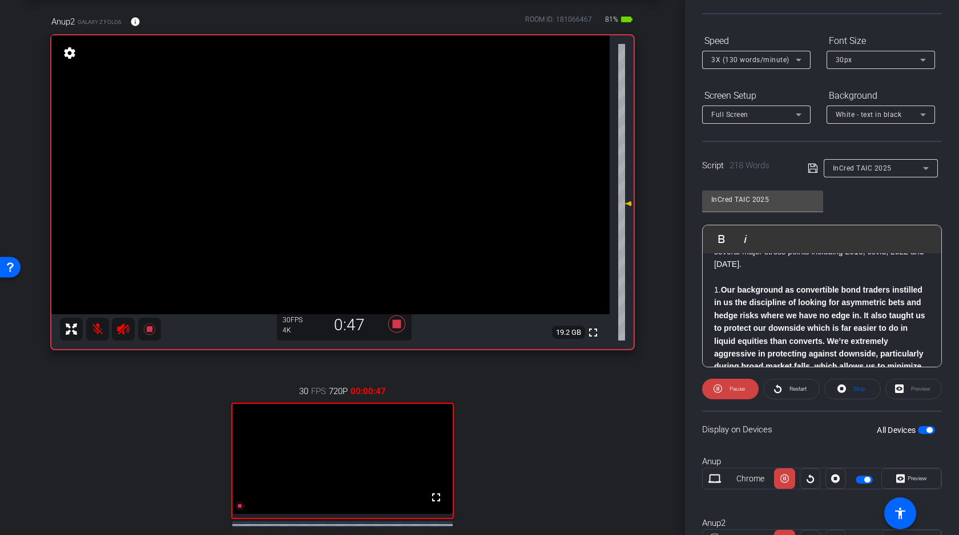
scroll to position [101, 0]
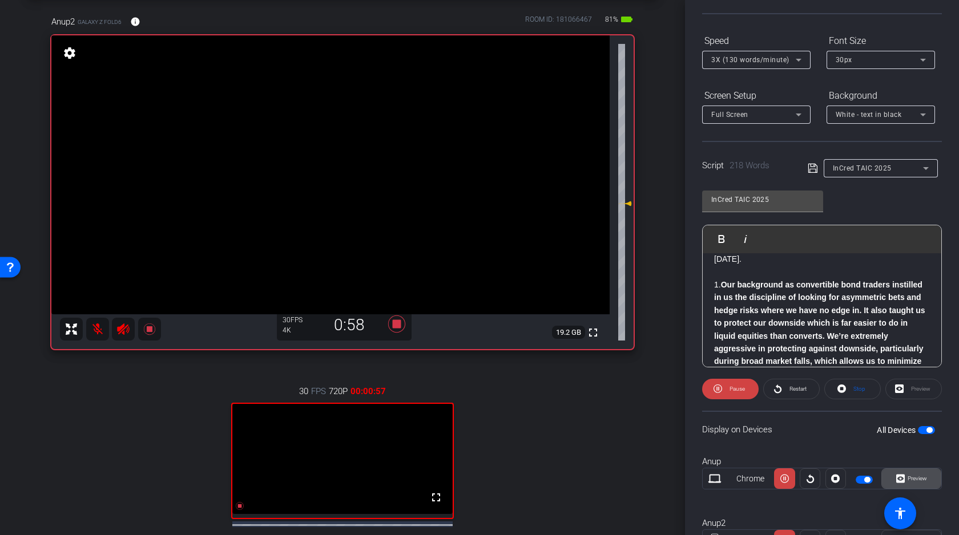
click at [916, 475] on span "Preview" at bounding box center [915, 479] width 22 height 16
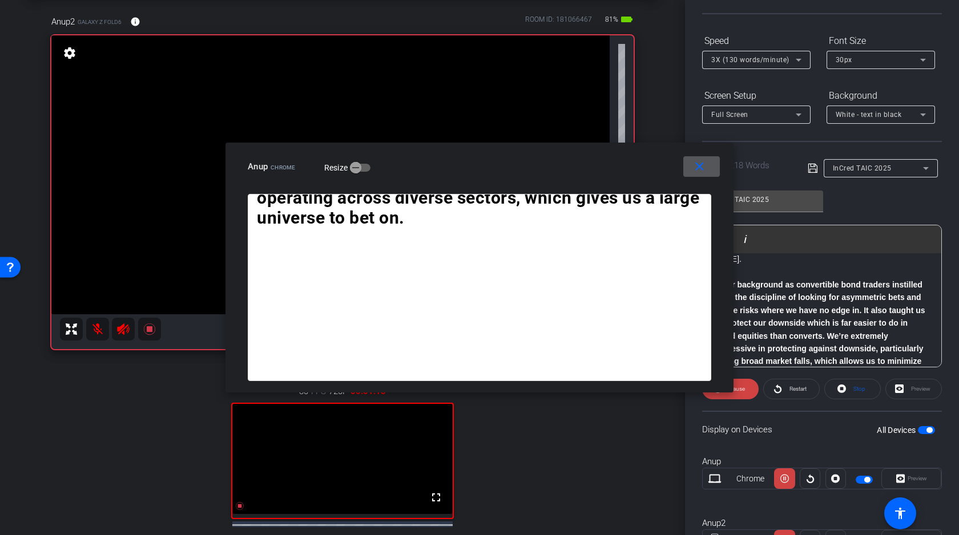
click at [701, 167] on mat-icon "close" at bounding box center [699, 167] width 14 height 14
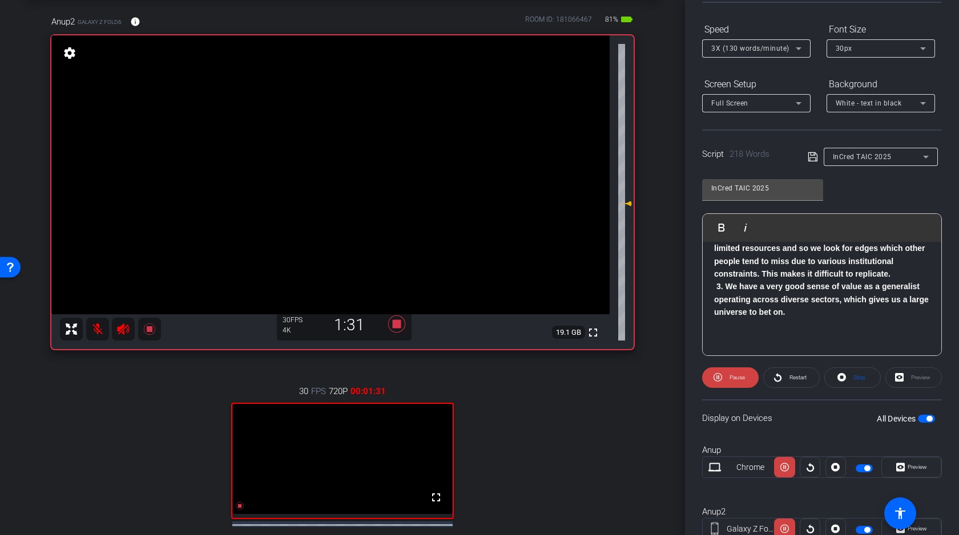
scroll to position [111, 0]
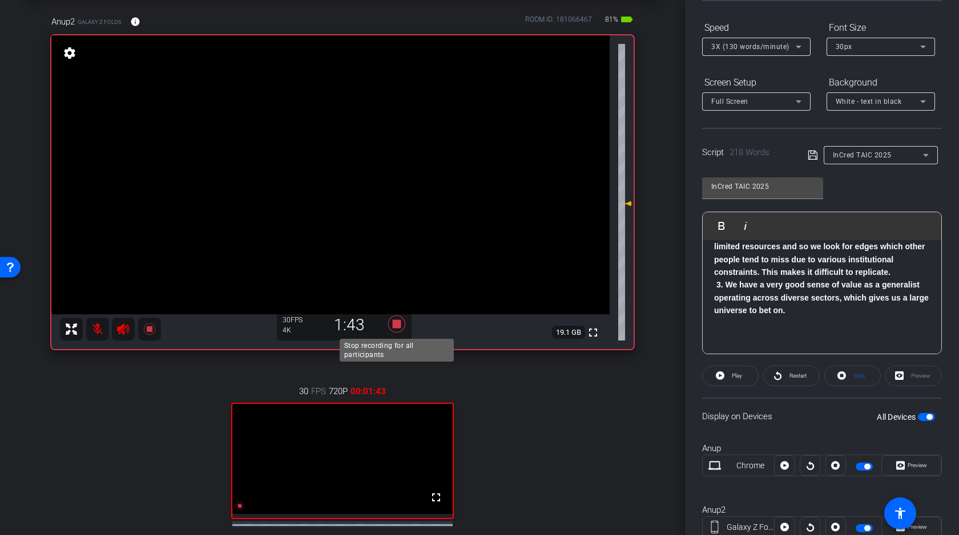
click at [398, 325] on icon at bounding box center [396, 324] width 17 height 17
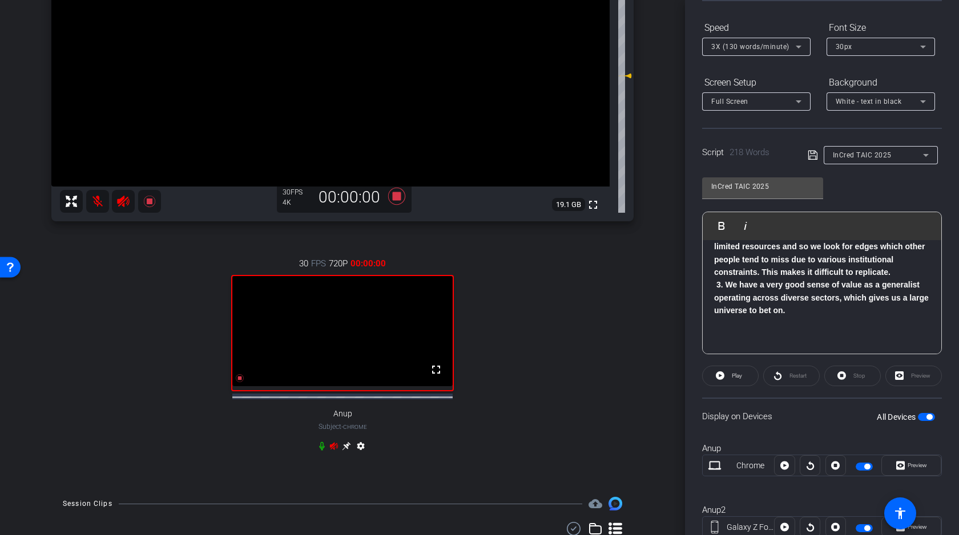
scroll to position [183, 0]
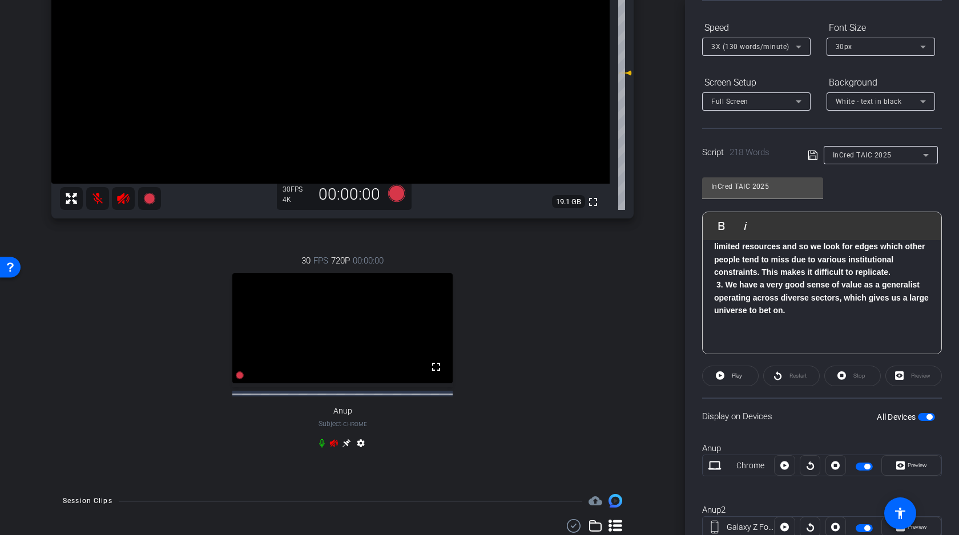
click at [333, 447] on icon at bounding box center [334, 442] width 8 height 7
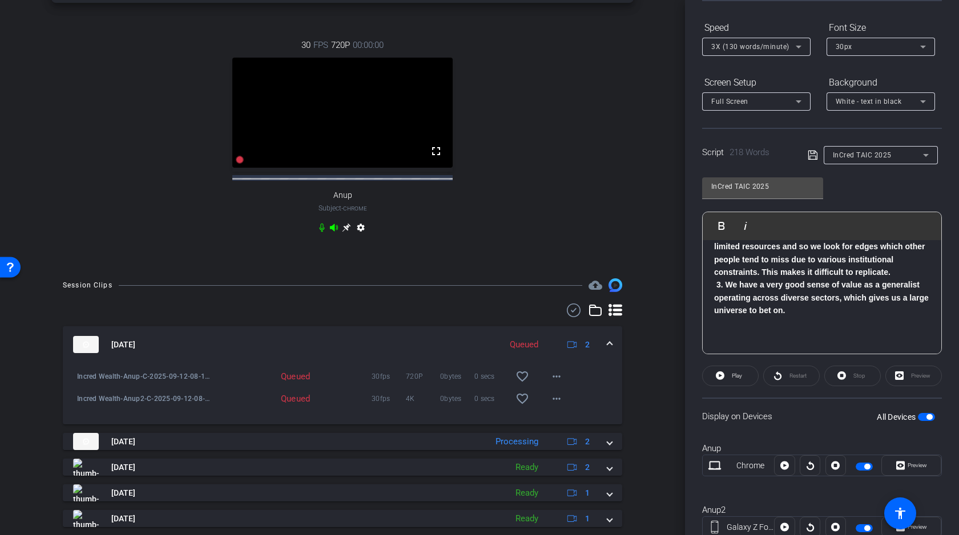
scroll to position [406, 0]
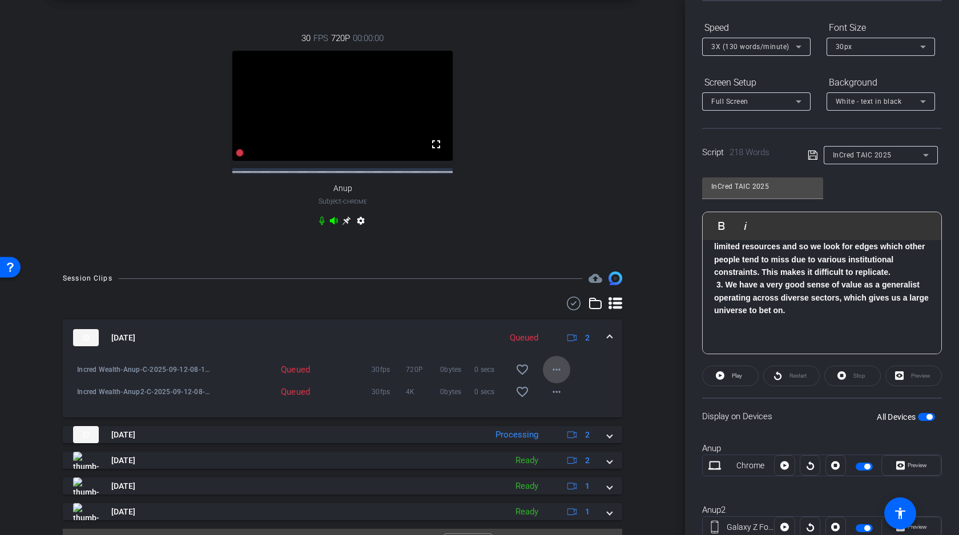
click at [554, 375] on mat-icon "more_horiz" at bounding box center [556, 370] width 14 height 14
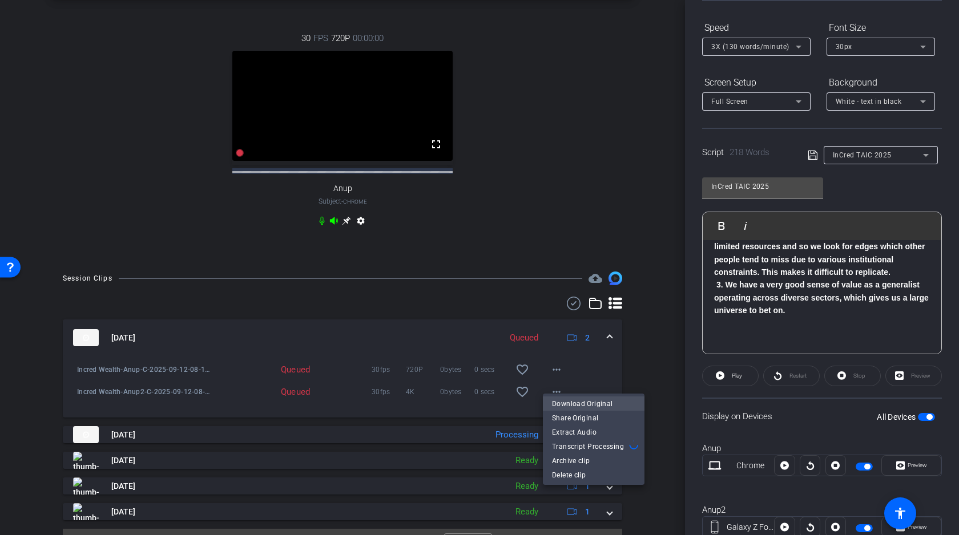
click at [579, 405] on span "Download Original" at bounding box center [593, 404] width 83 height 14
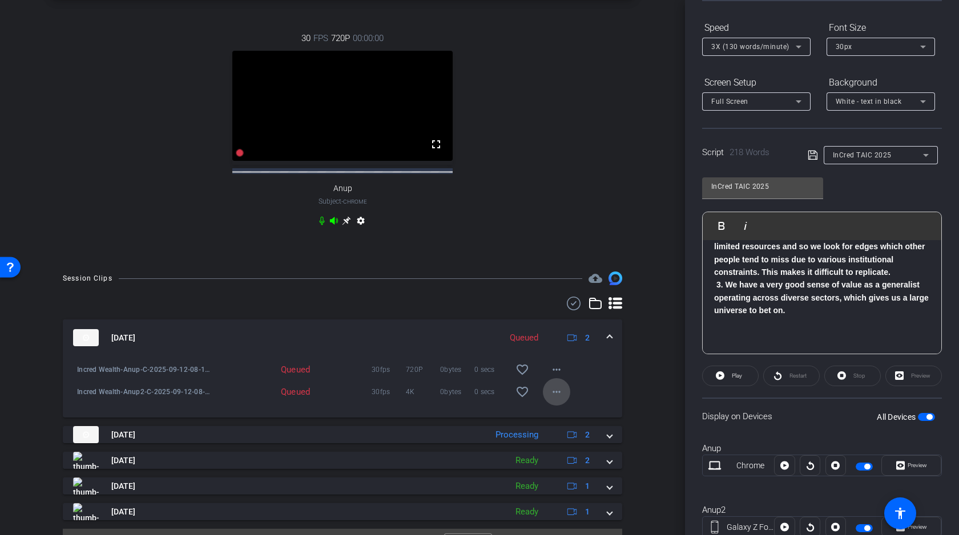
click at [556, 399] on mat-icon "more_horiz" at bounding box center [556, 392] width 14 height 14
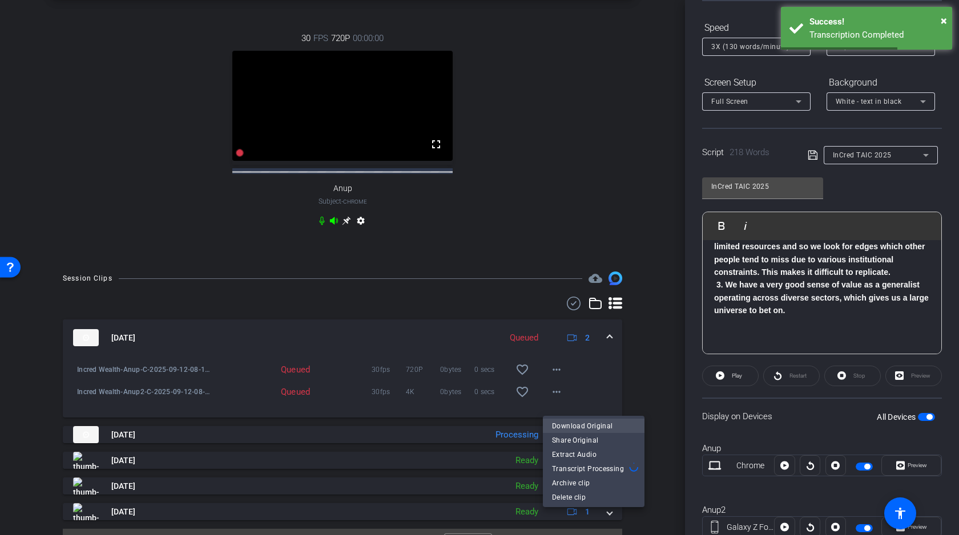
click at [591, 425] on span "Download Original" at bounding box center [593, 426] width 83 height 14
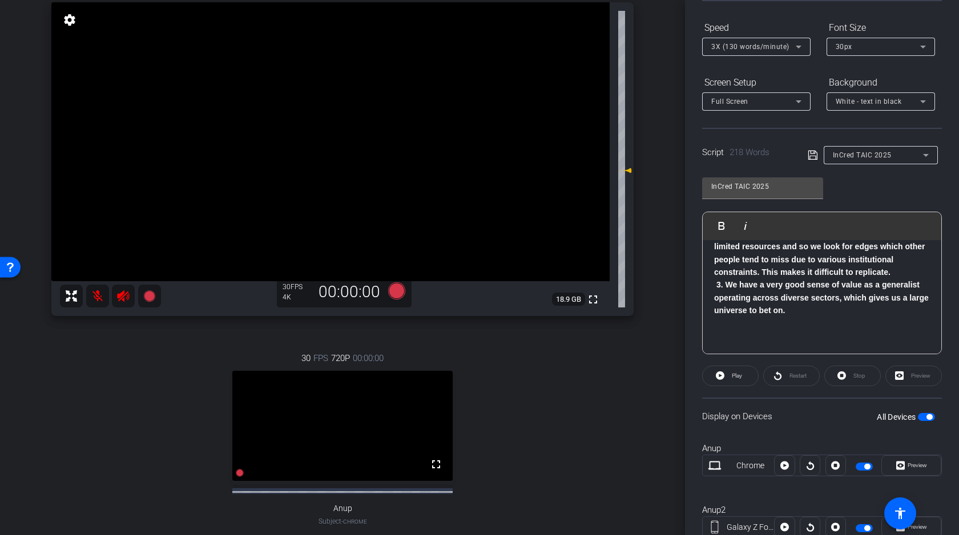
scroll to position [96, 0]
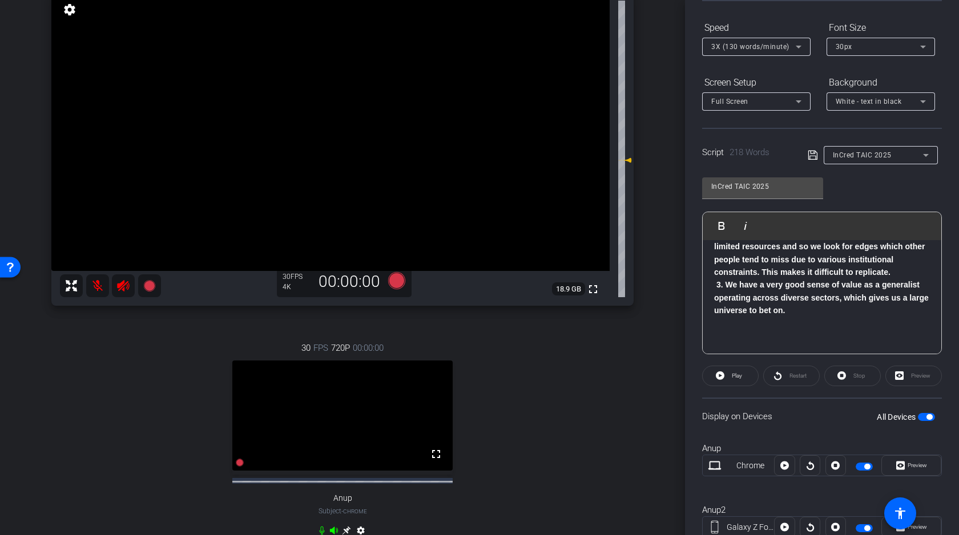
click at [922, 417] on span "button" at bounding box center [926, 417] width 17 height 8
drag, startPoint x: 899, startPoint y: 273, endPoint x: 743, endPoint y: 276, distance: 156.4
click at [743, 276] on p "2. We’re relatively unique in approaching the market with a Systematic+ Fundame…" at bounding box center [822, 240] width 216 height 76
click at [894, 273] on p "2. We’re relatively unique in approaching the market with a Systematic+ Fundame…" at bounding box center [822, 240] width 216 height 76
click at [753, 285] on strong "3. We have a very good sense of value as a generalist operating across diverse …" at bounding box center [821, 297] width 215 height 35
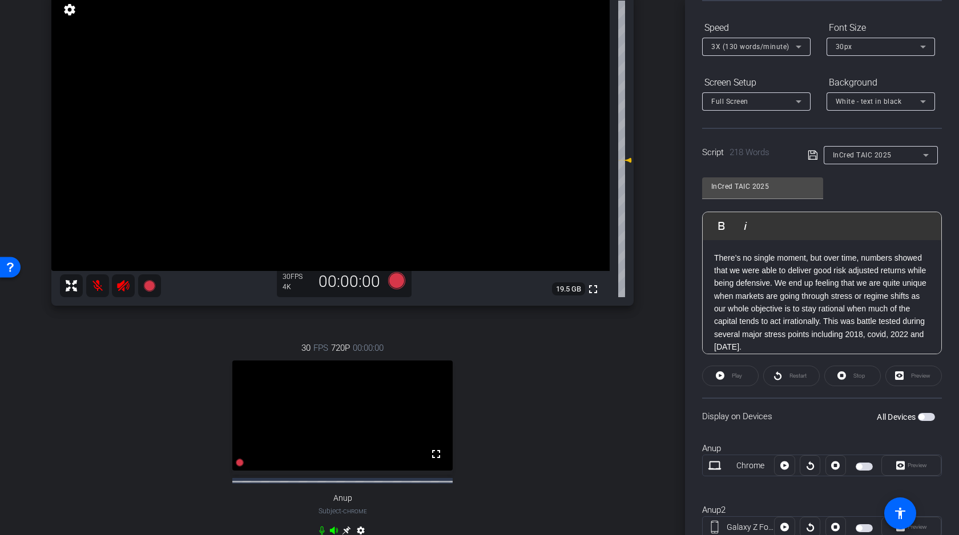
scroll to position [150, 0]
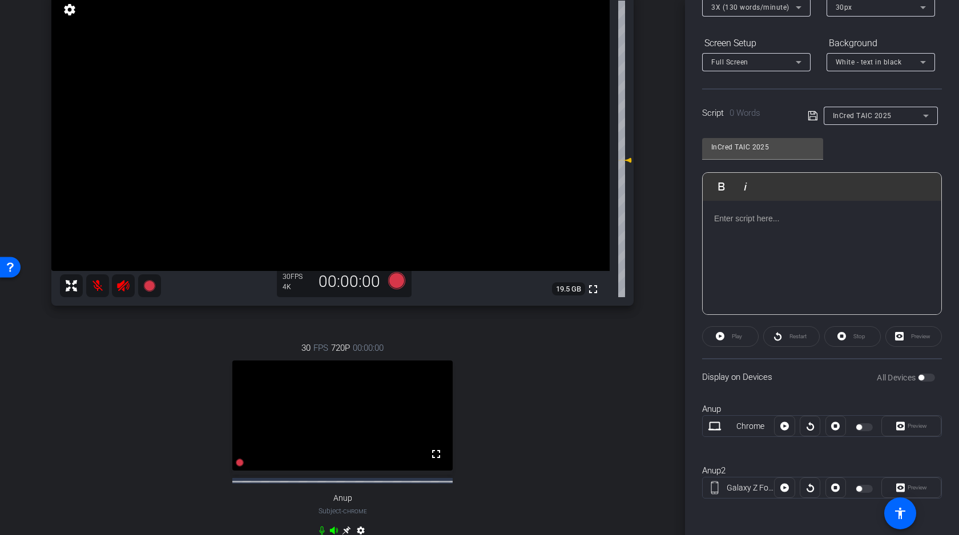
click at [764, 261] on div at bounding box center [821, 258] width 239 height 114
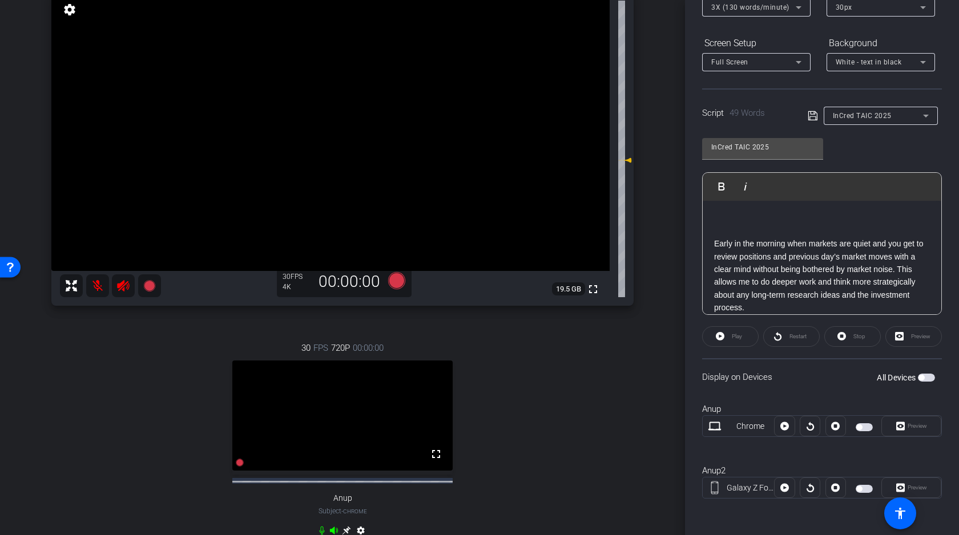
scroll to position [36, 0]
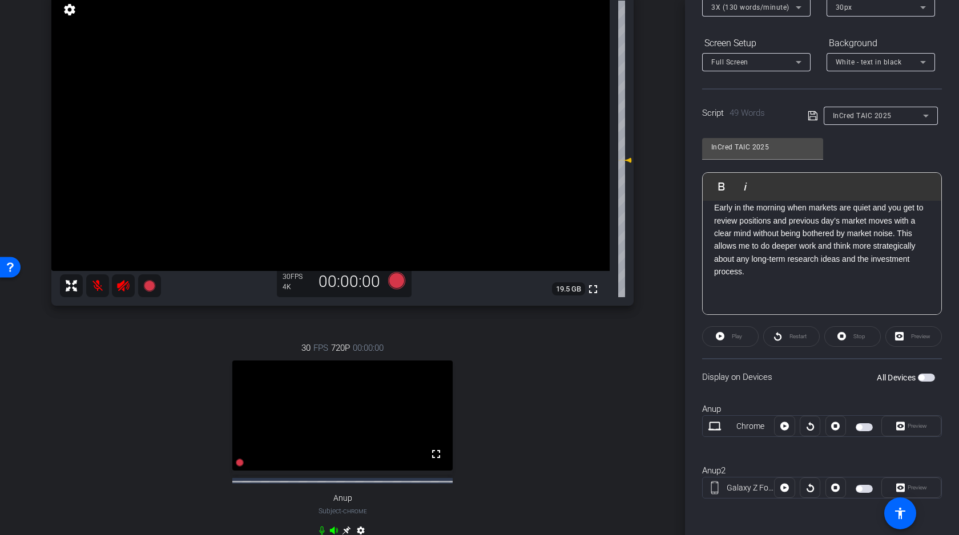
click at [787, 294] on p at bounding box center [822, 297] width 216 height 13
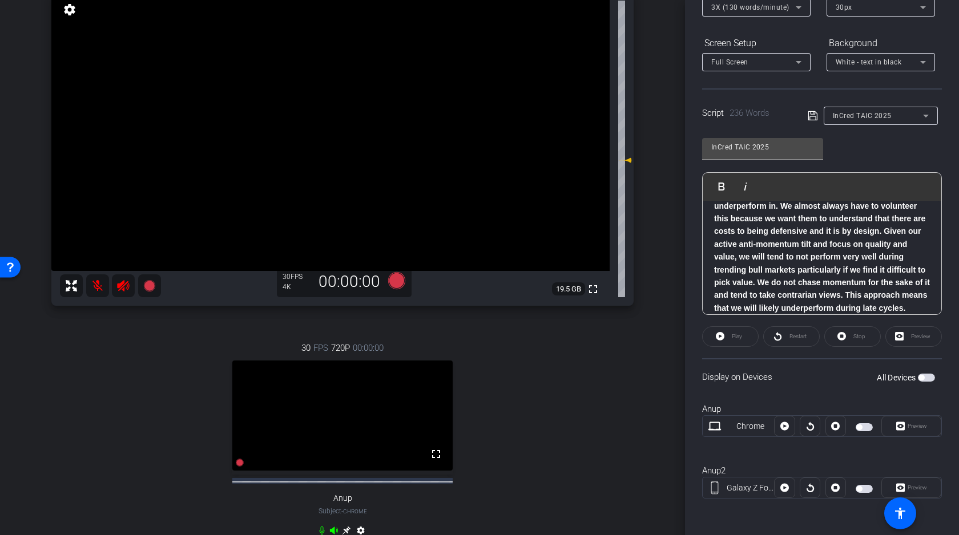
scroll to position [294, 0]
click at [813, 119] on icon at bounding box center [812, 116] width 10 height 14
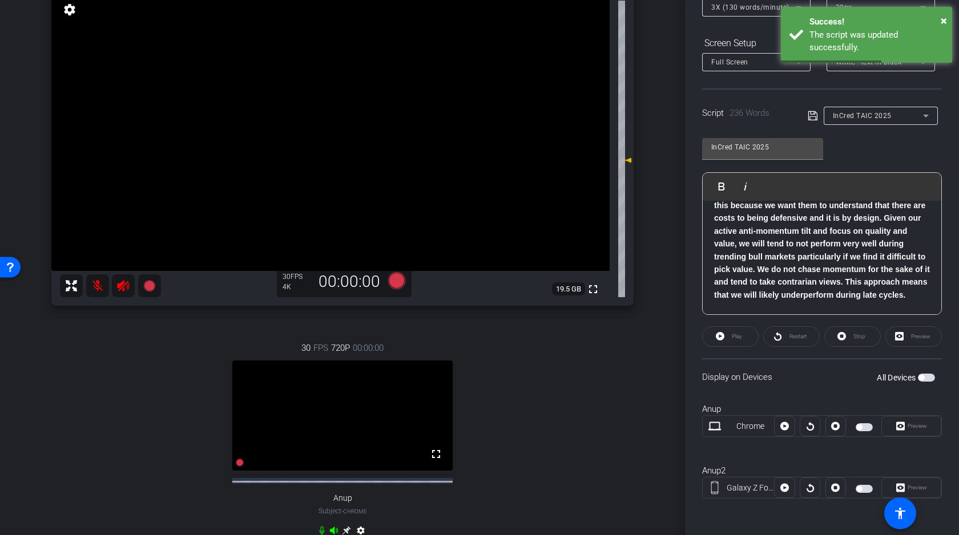
click at [269, 118] on video at bounding box center [330, 131] width 558 height 279
click at [926, 376] on span "button" at bounding box center [926, 378] width 17 height 8
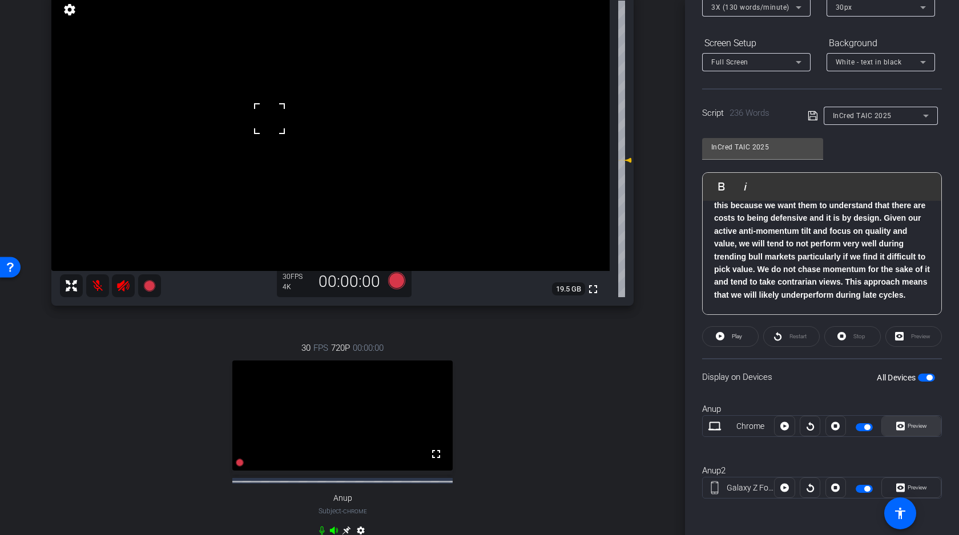
click at [919, 426] on span "Preview" at bounding box center [916, 426] width 19 height 6
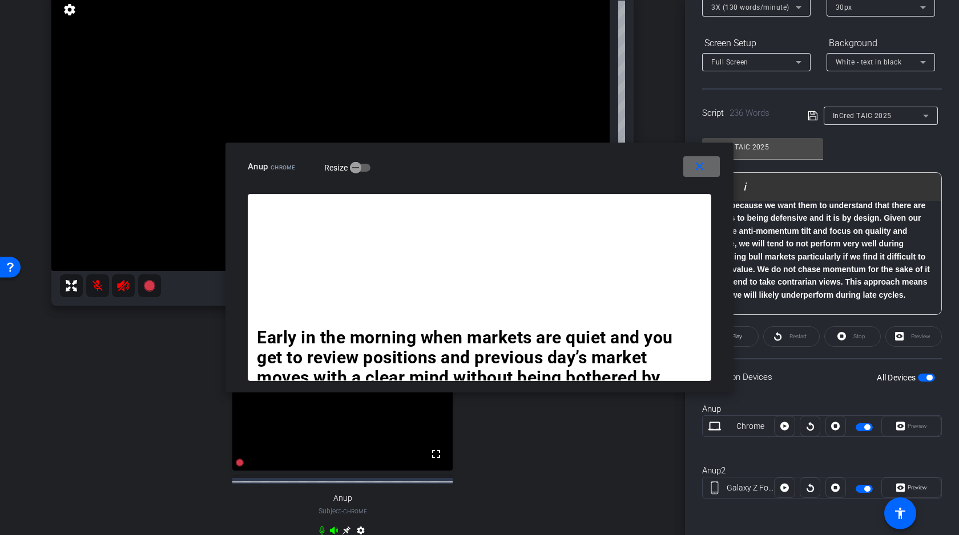
click at [700, 167] on mat-icon "close" at bounding box center [699, 167] width 14 height 14
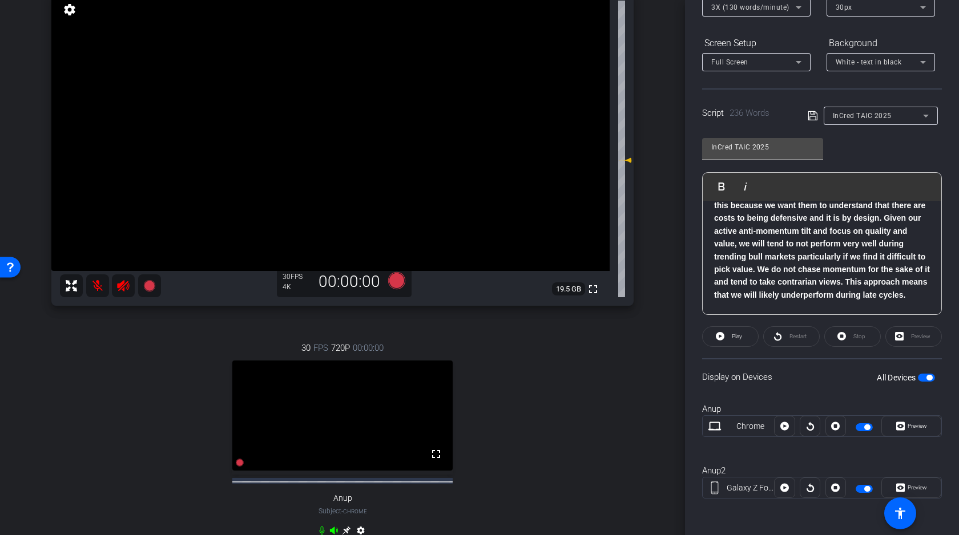
click at [665, 305] on div "arrow_back Welcome! Back to project Send invite account_box grid_on settings in…" at bounding box center [342, 171] width 685 height 535
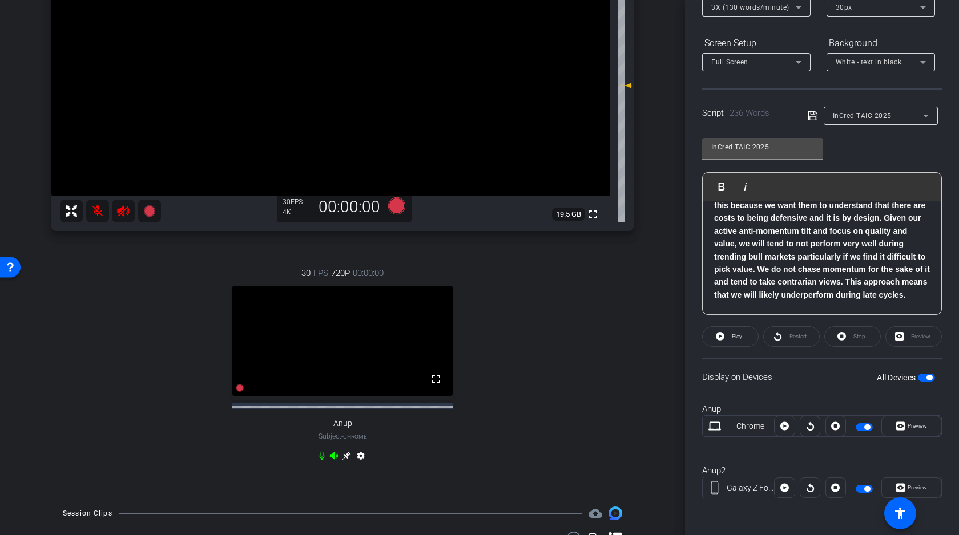
scroll to position [187, 0]
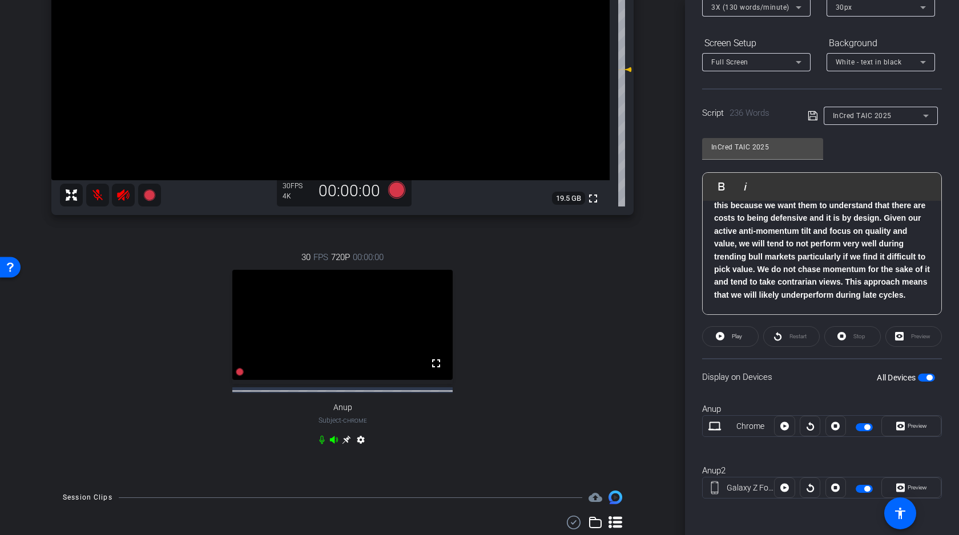
click at [333, 443] on icon at bounding box center [334, 439] width 8 height 7
click at [397, 187] on icon at bounding box center [396, 189] width 17 height 17
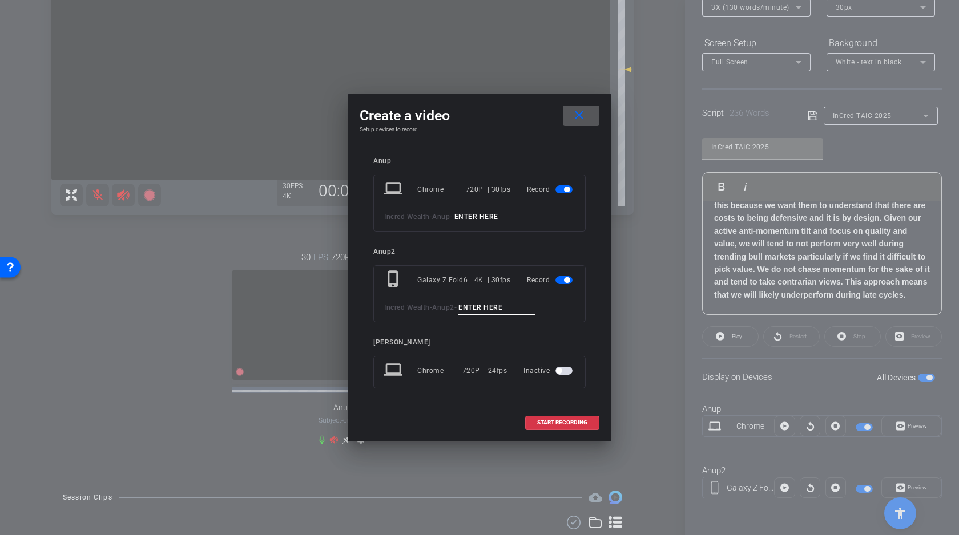
click at [492, 216] on input at bounding box center [492, 217] width 76 height 14
type input "D"
click at [494, 302] on input at bounding box center [496, 308] width 76 height 14
type input "D"
click at [569, 421] on span "START RECORDING" at bounding box center [562, 423] width 50 height 6
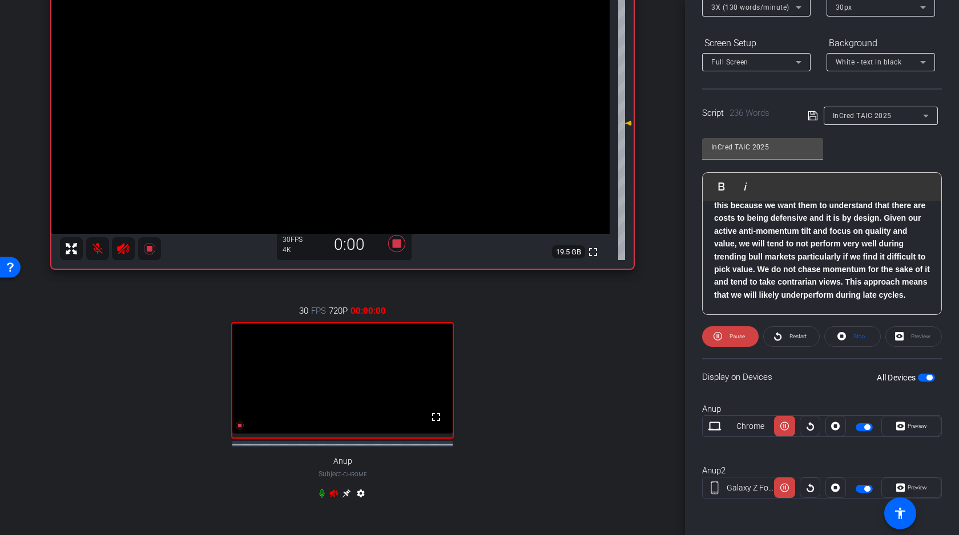
scroll to position [95, 0]
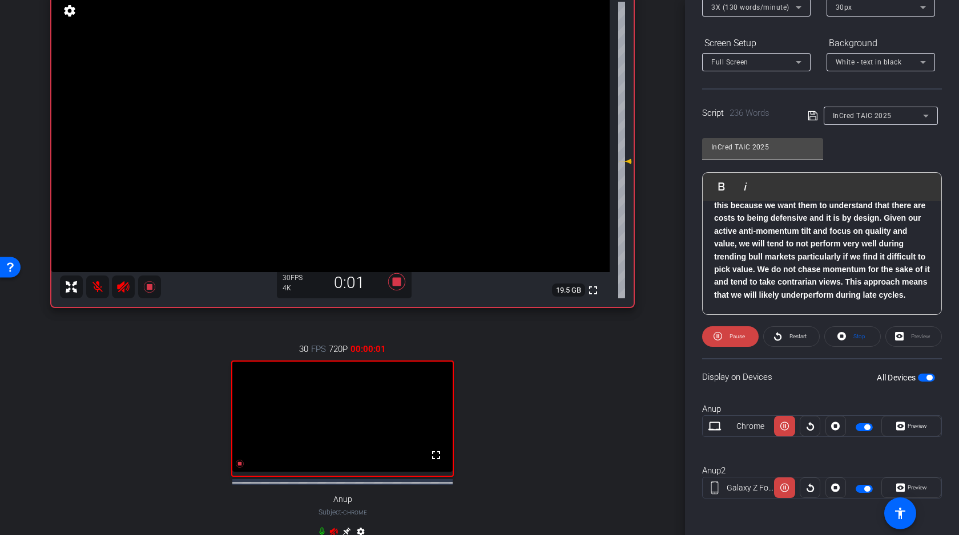
click at [288, 125] on video at bounding box center [330, 132] width 558 height 279
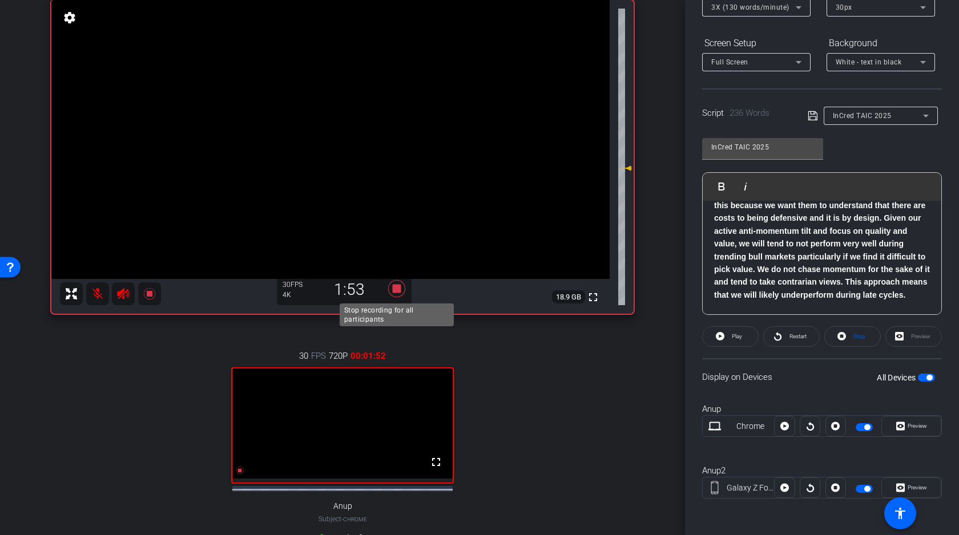
click at [395, 290] on icon at bounding box center [396, 288] width 17 height 17
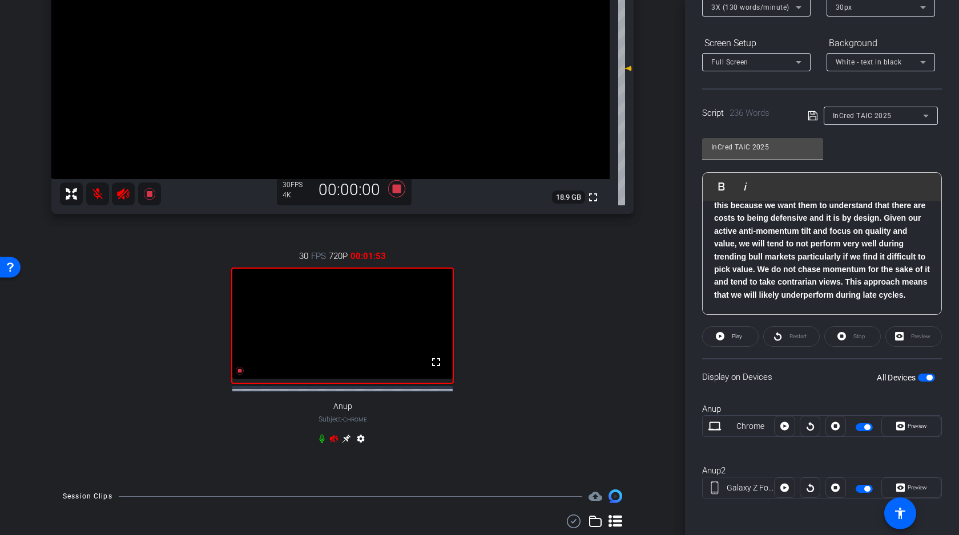
scroll to position [223, 0]
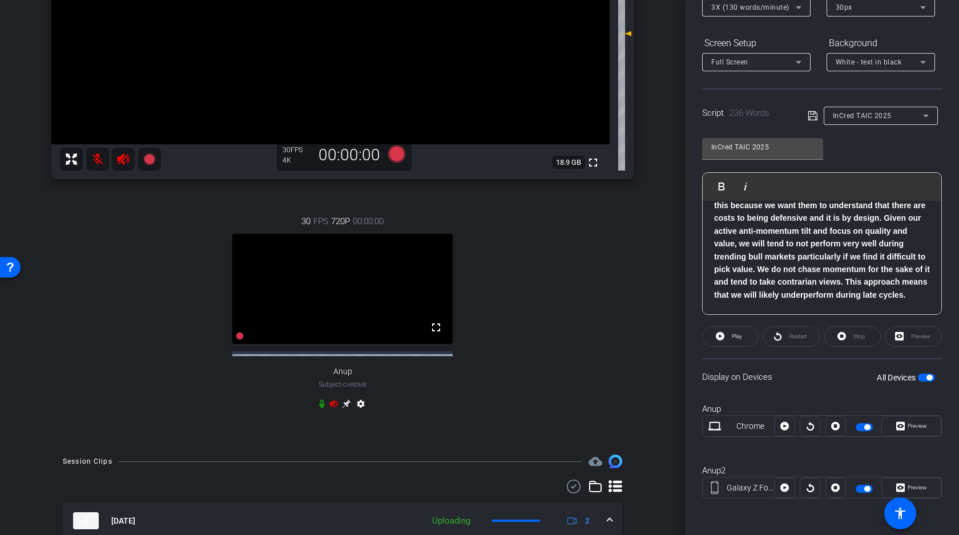
click at [334, 407] on icon at bounding box center [334, 403] width 8 height 7
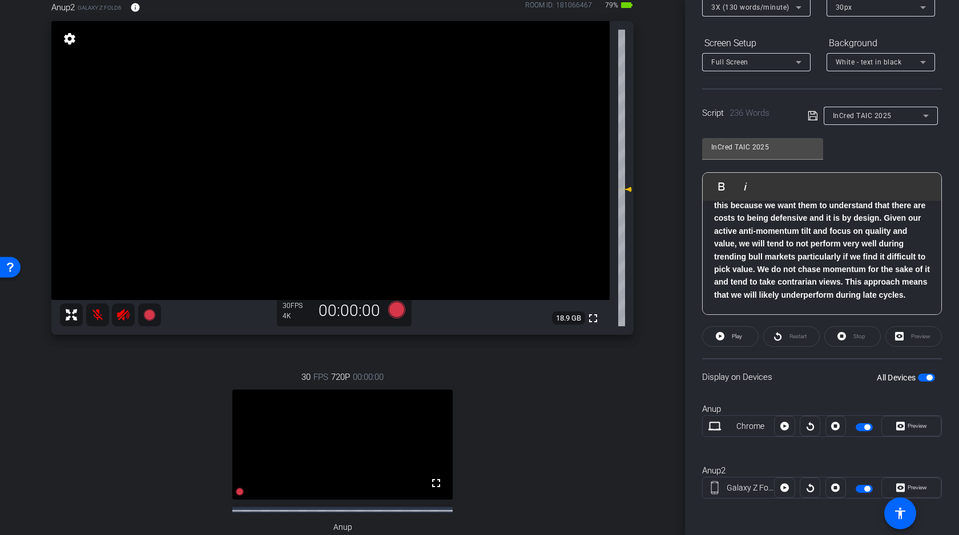
scroll to position [60, 0]
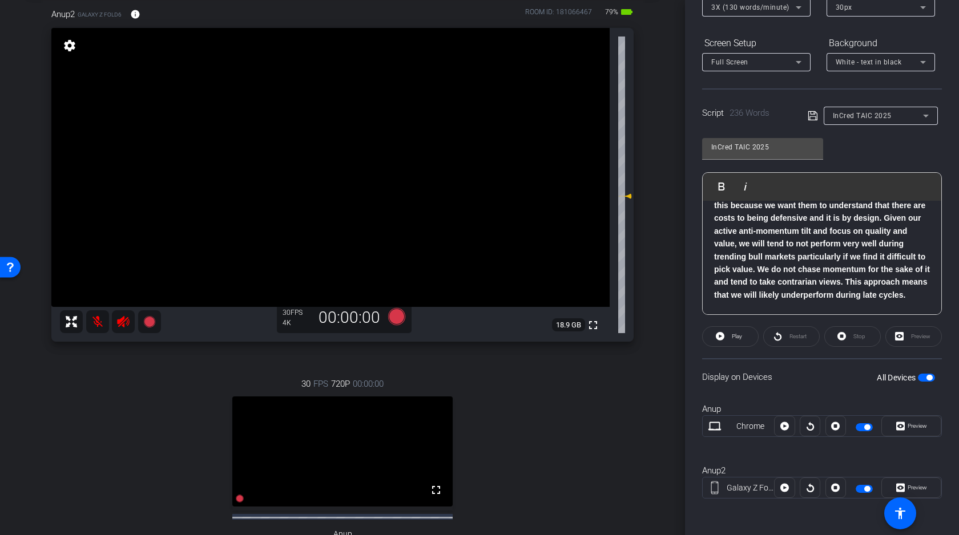
click at [287, 160] on video at bounding box center [330, 167] width 558 height 279
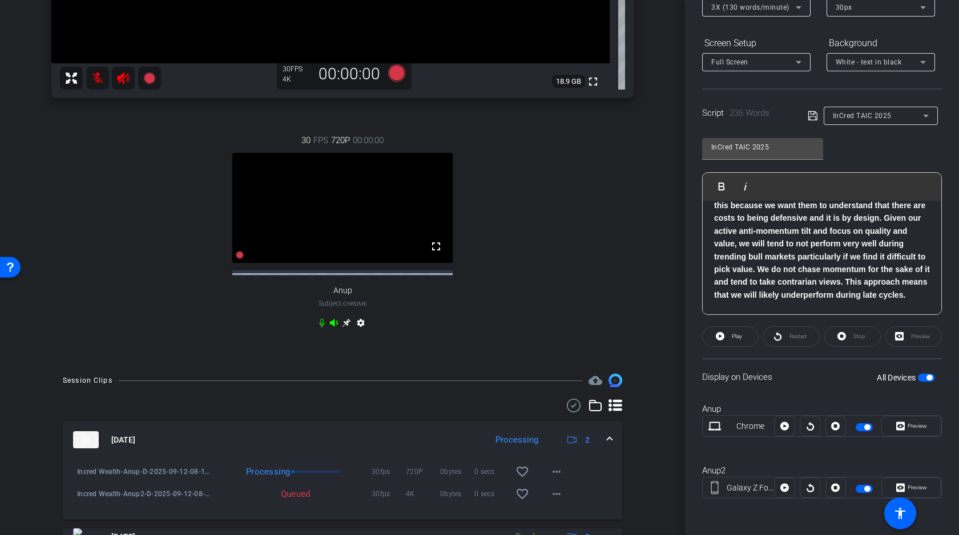
scroll to position [393, 0]
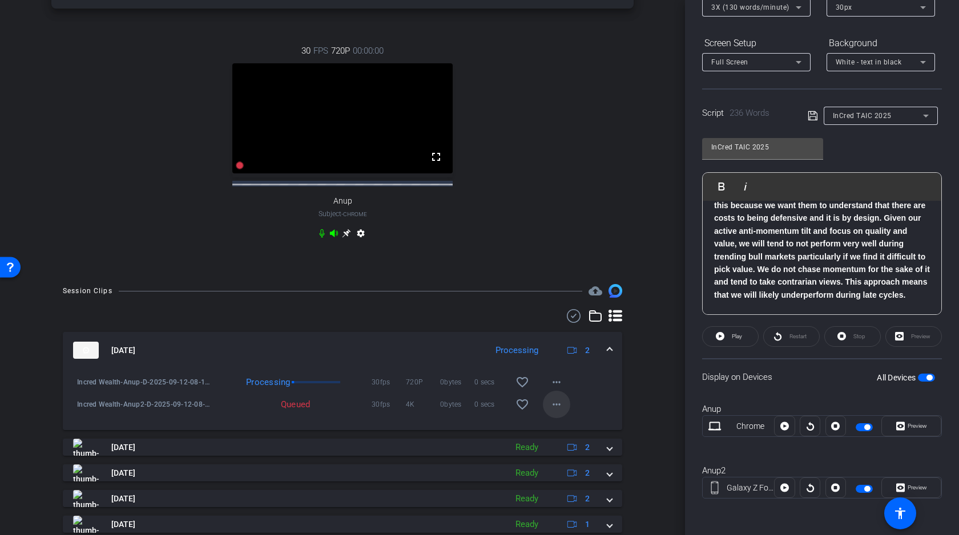
click at [558, 411] on mat-icon "more_horiz" at bounding box center [556, 405] width 14 height 14
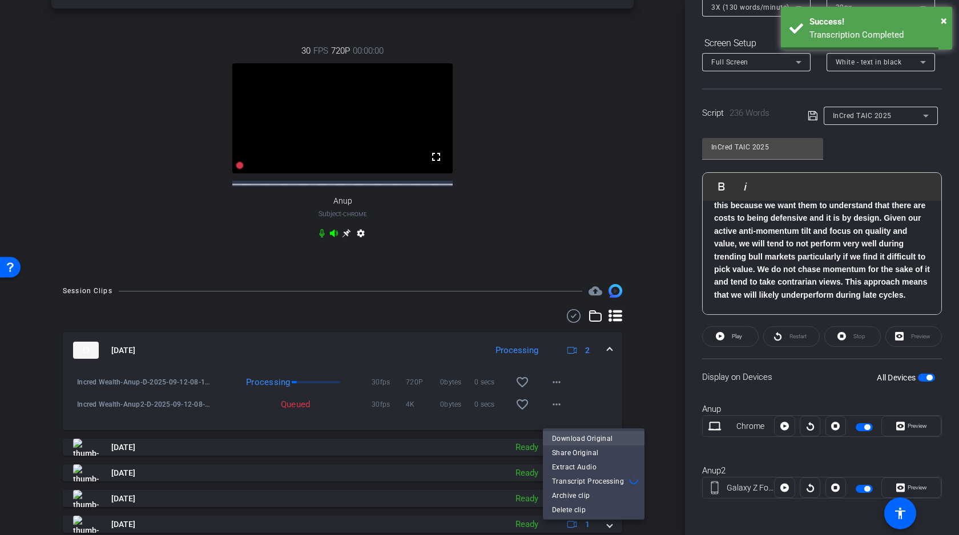
click at [577, 438] on span "Download Original" at bounding box center [593, 439] width 83 height 14
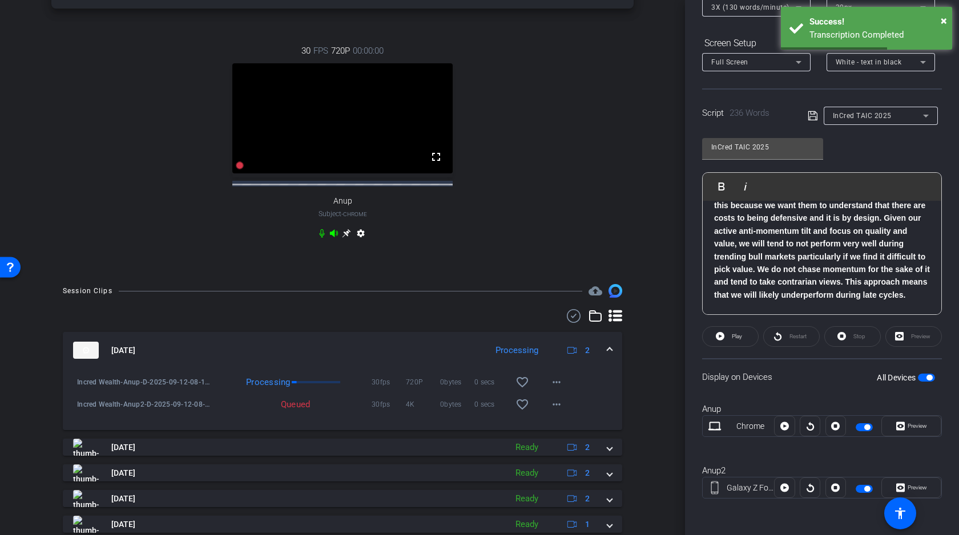
scroll to position [342, 0]
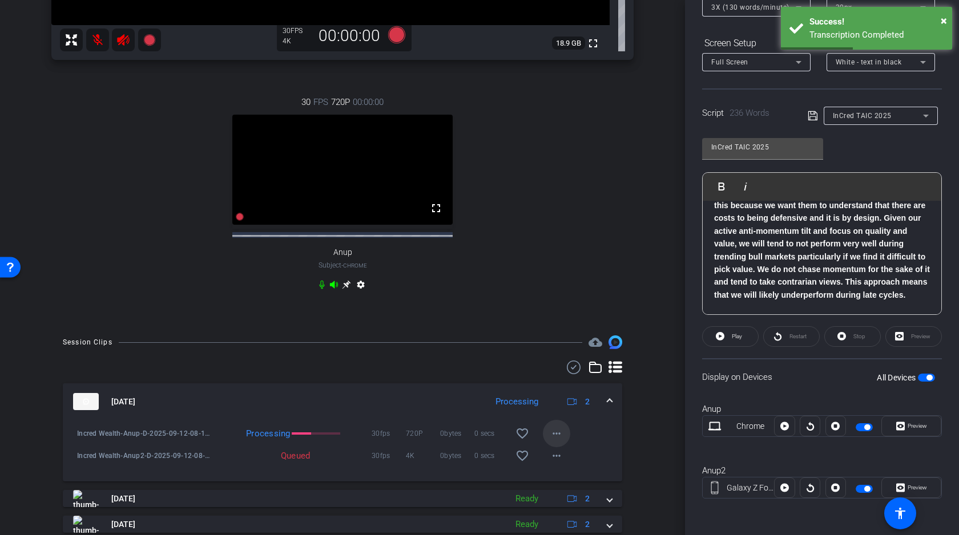
click at [549, 441] on mat-icon "more_horiz" at bounding box center [556, 434] width 14 height 14
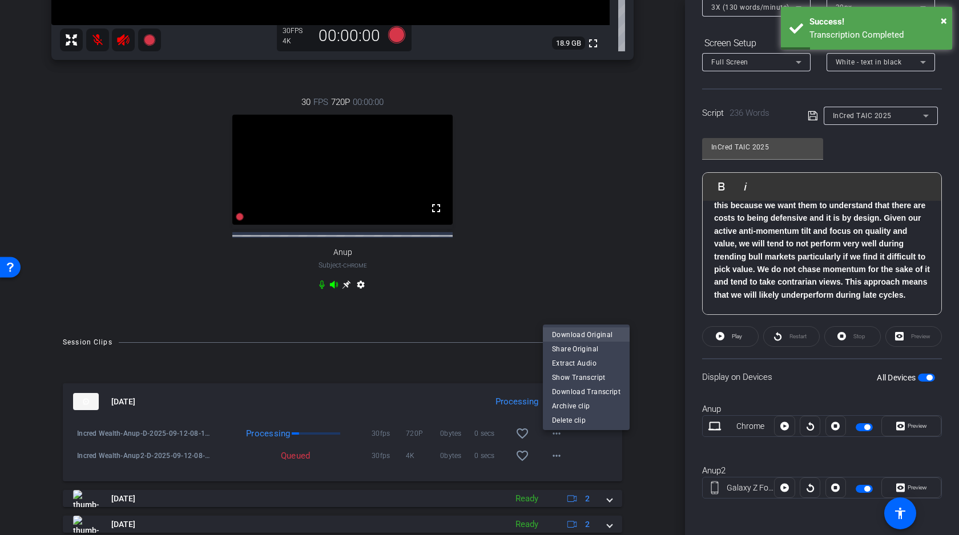
click at [576, 333] on span "Download Original" at bounding box center [586, 335] width 68 height 14
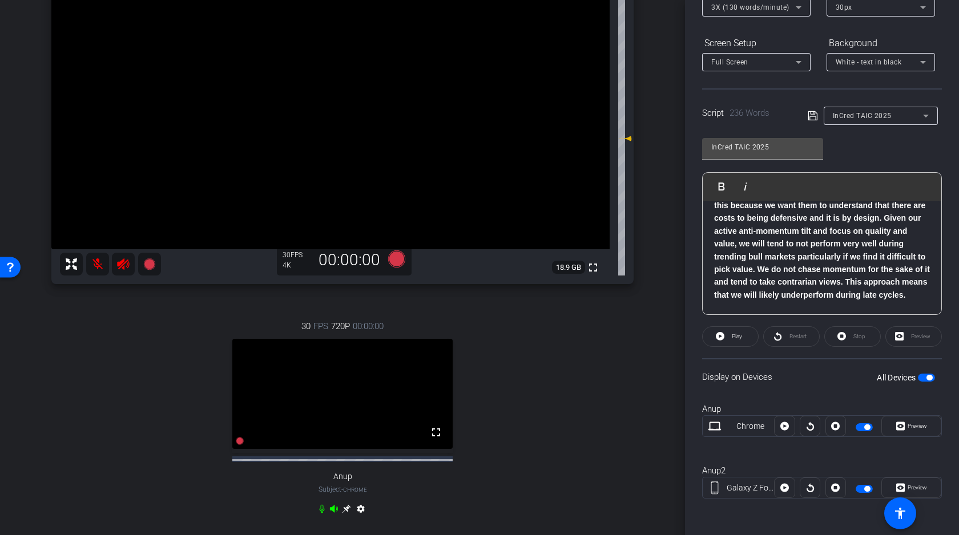
scroll to position [36, 0]
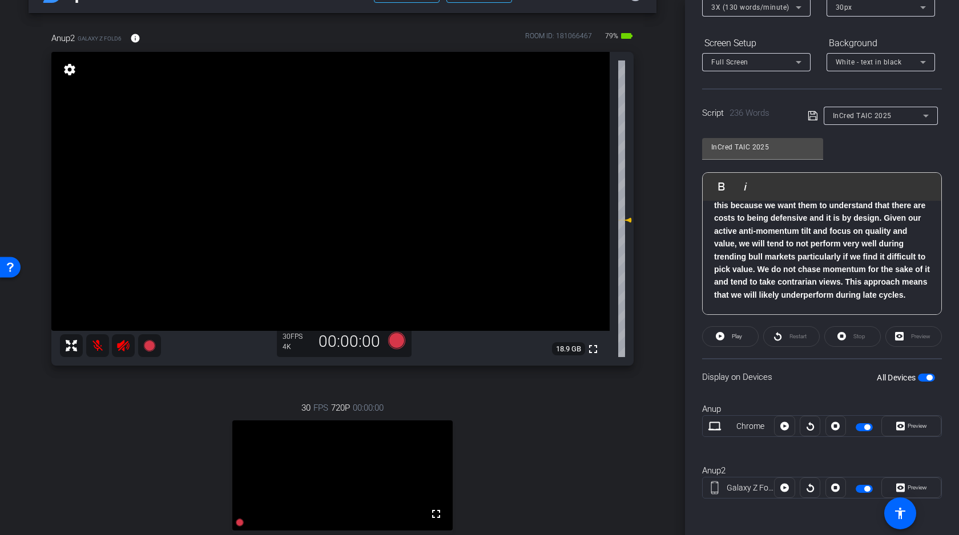
click at [925, 380] on span "button" at bounding box center [926, 378] width 17 height 8
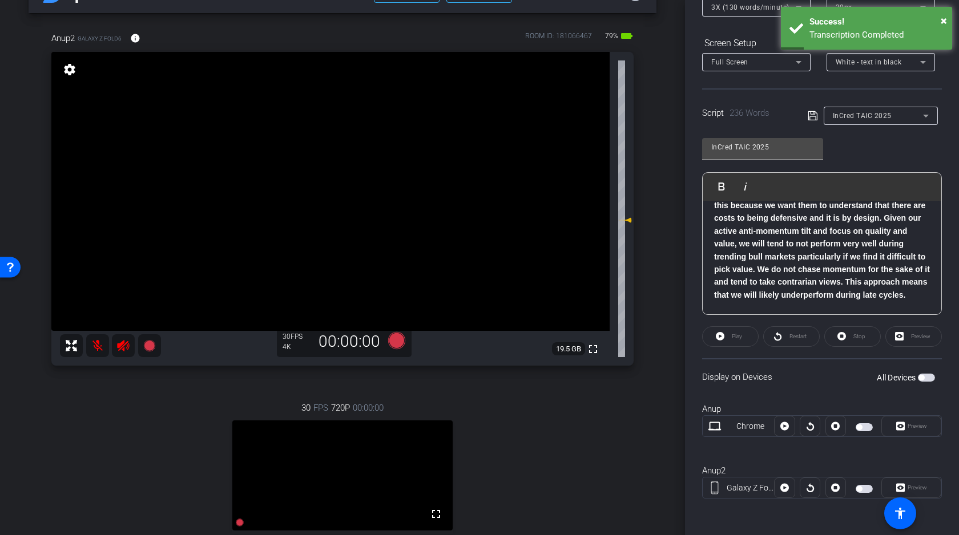
click at [770, 265] on b "The one thing that we hope our investors ask us about is the type of market env…" at bounding box center [822, 231] width 216 height 137
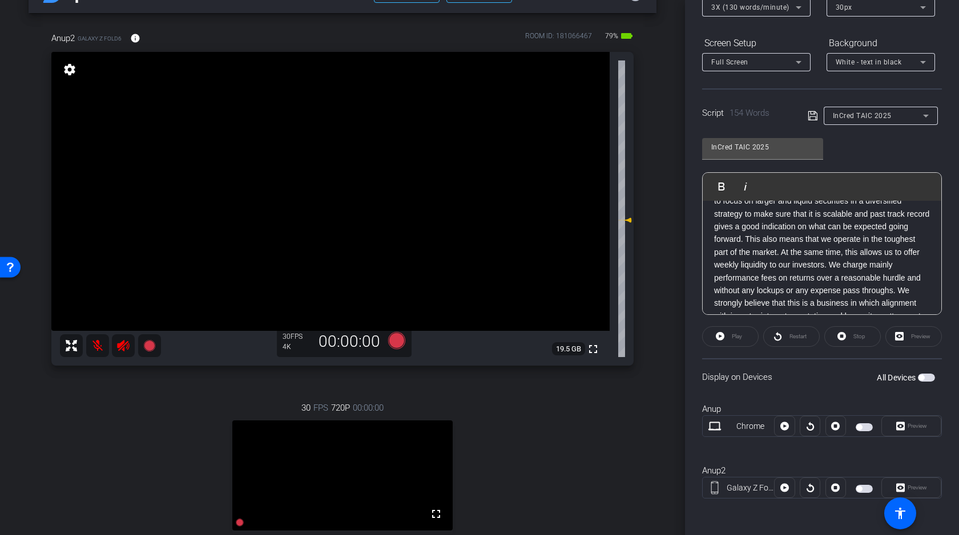
scroll to position [0, 0]
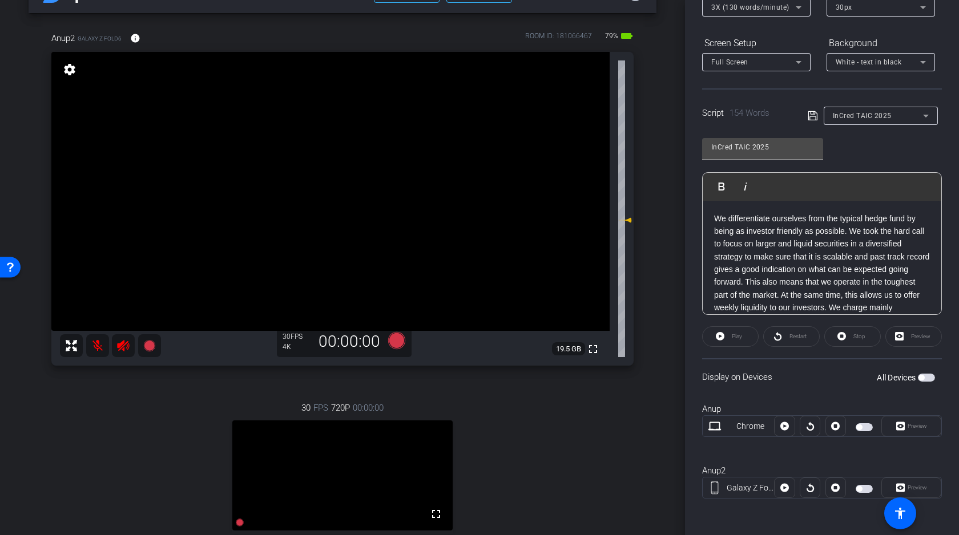
click at [712, 217] on div "We differentiate ourselves from the typical hedge fund by being as investor fri…" at bounding box center [821, 314] width 239 height 227
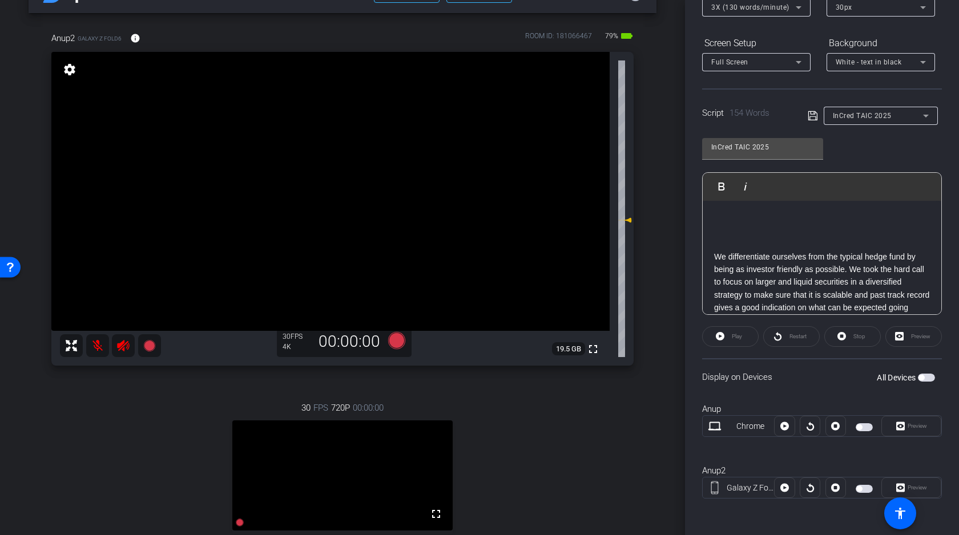
click at [812, 113] on icon at bounding box center [812, 116] width 10 height 14
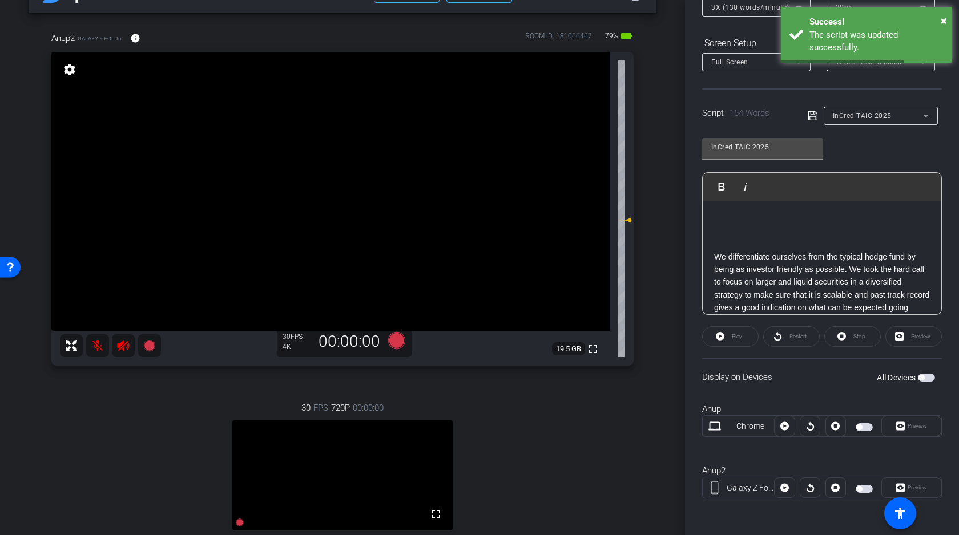
click at [923, 379] on span "button" at bounding box center [921, 378] width 6 height 6
click at [910, 427] on span "Preview" at bounding box center [916, 426] width 19 height 6
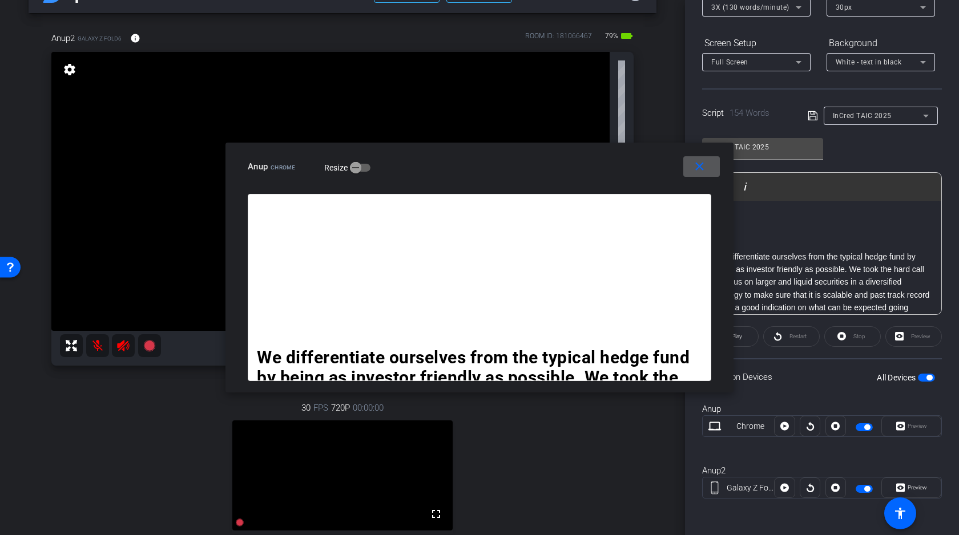
click at [698, 168] on mat-icon "close" at bounding box center [699, 167] width 14 height 14
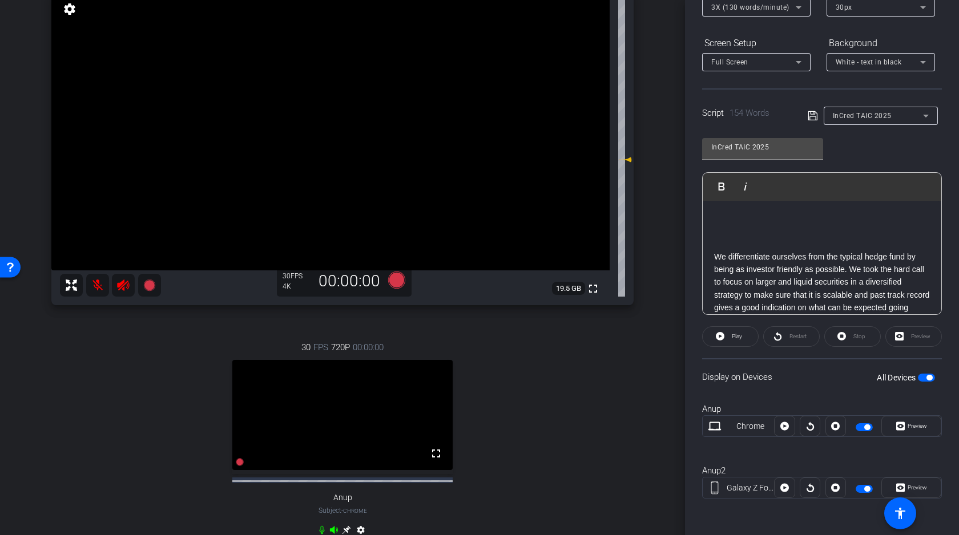
scroll to position [107, 0]
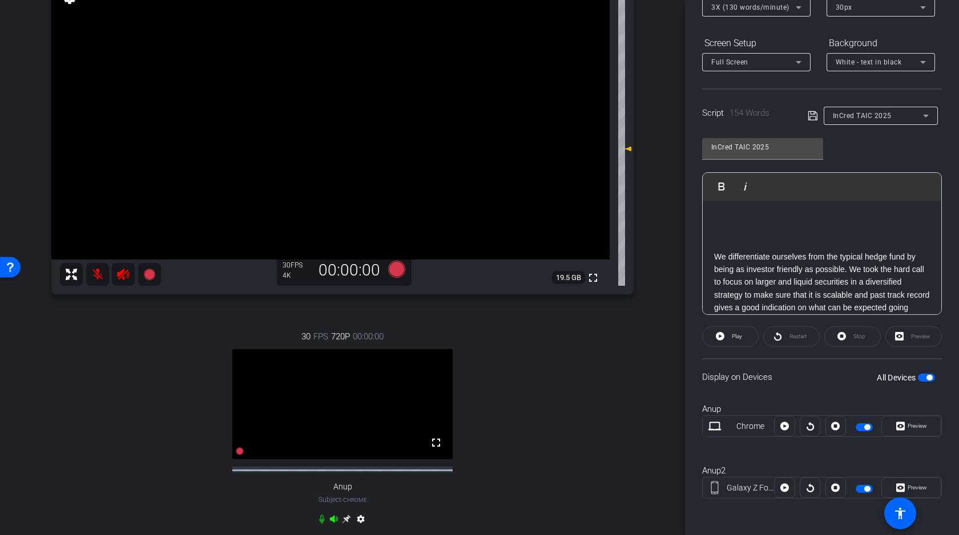
click at [332, 524] on icon at bounding box center [333, 519] width 9 height 9
click at [398, 265] on icon at bounding box center [396, 269] width 17 height 17
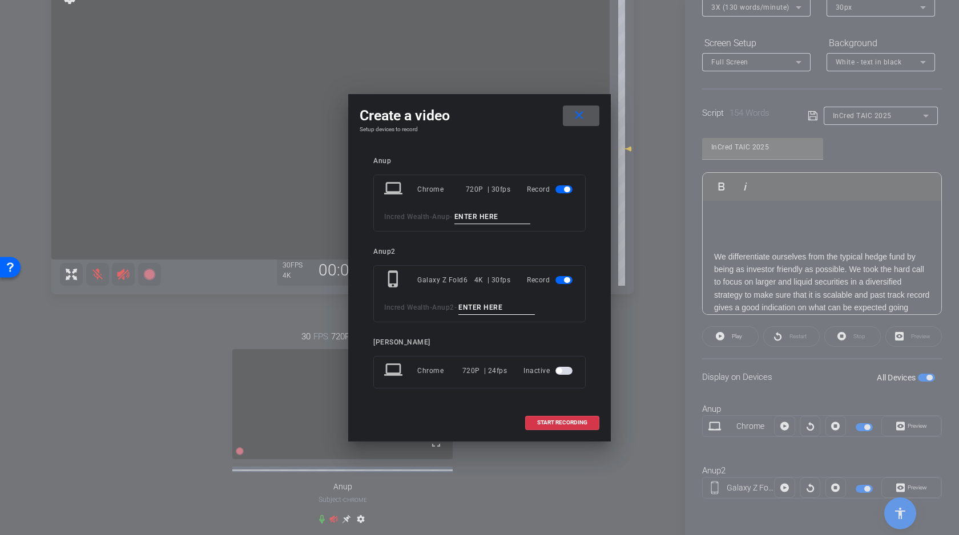
click at [499, 212] on input at bounding box center [492, 217] width 76 height 14
type input "E"
click at [491, 305] on input at bounding box center [496, 308] width 76 height 14
type input "E"
click at [545, 423] on span "START RECORDING" at bounding box center [562, 423] width 50 height 6
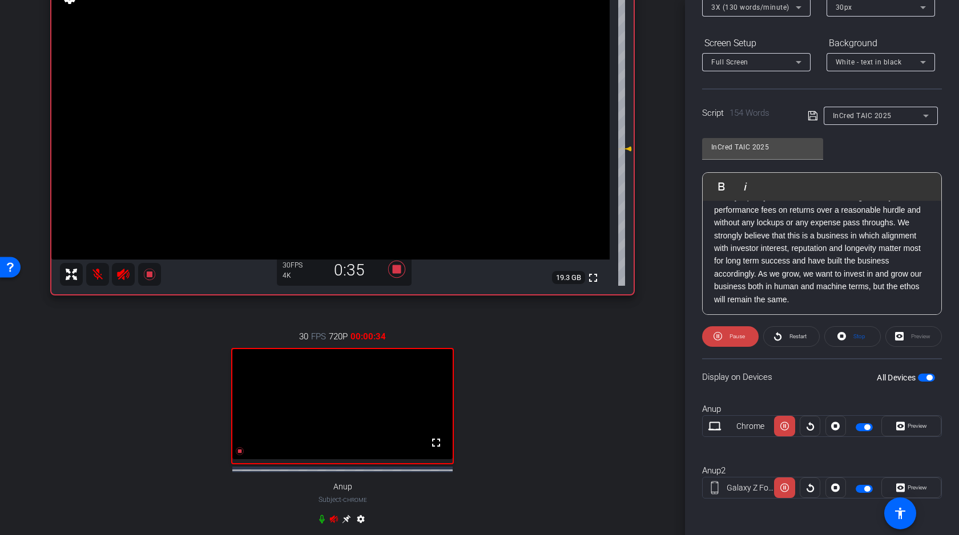
scroll to position [151, 0]
click at [333, 523] on icon at bounding box center [334, 518] width 8 height 7
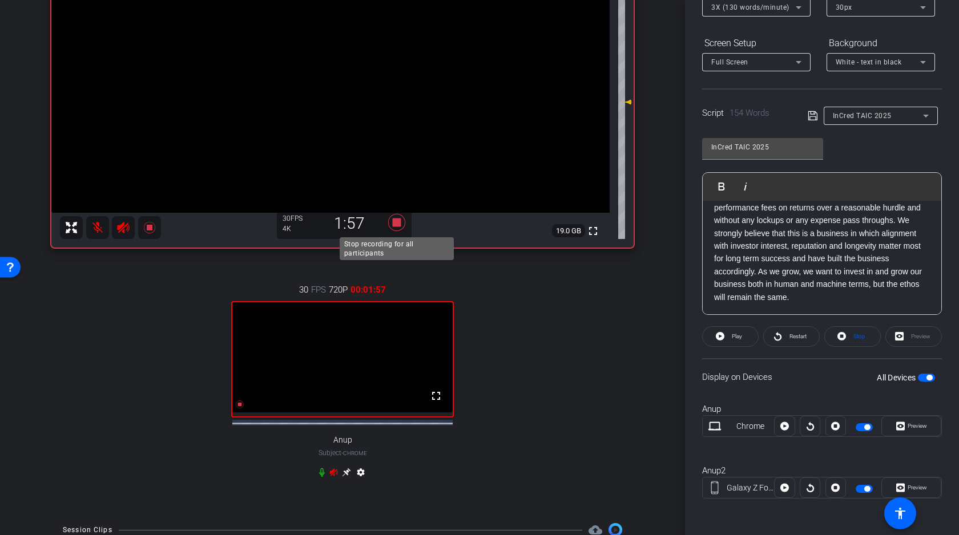
click at [395, 226] on icon at bounding box center [396, 222] width 17 height 17
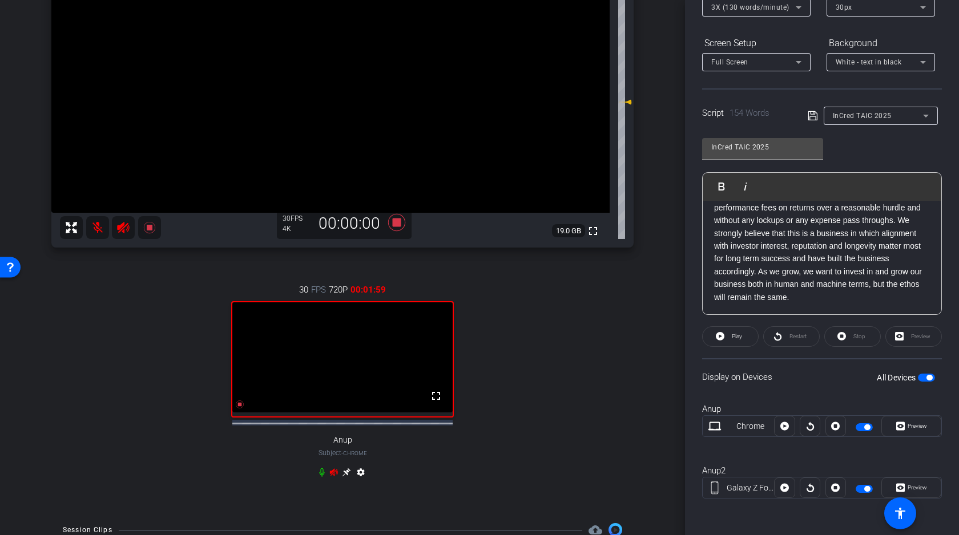
click at [334, 477] on icon at bounding box center [333, 472] width 9 height 9
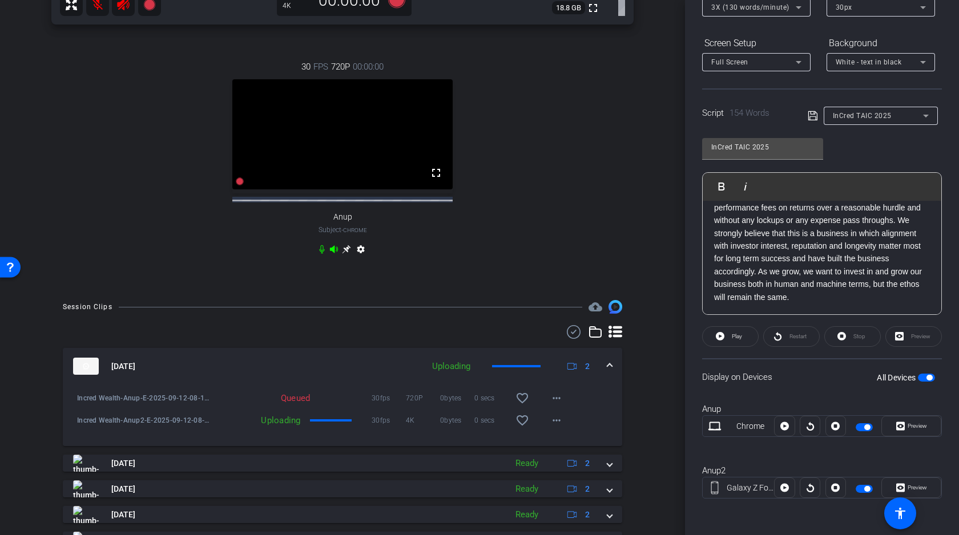
scroll to position [402, 0]
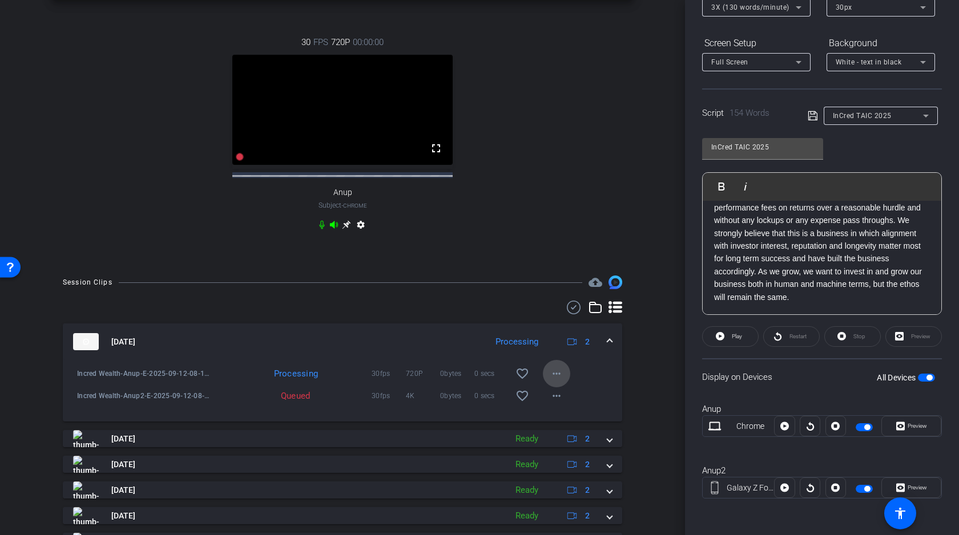
click at [556, 380] on mat-icon "more_horiz" at bounding box center [556, 374] width 14 height 14
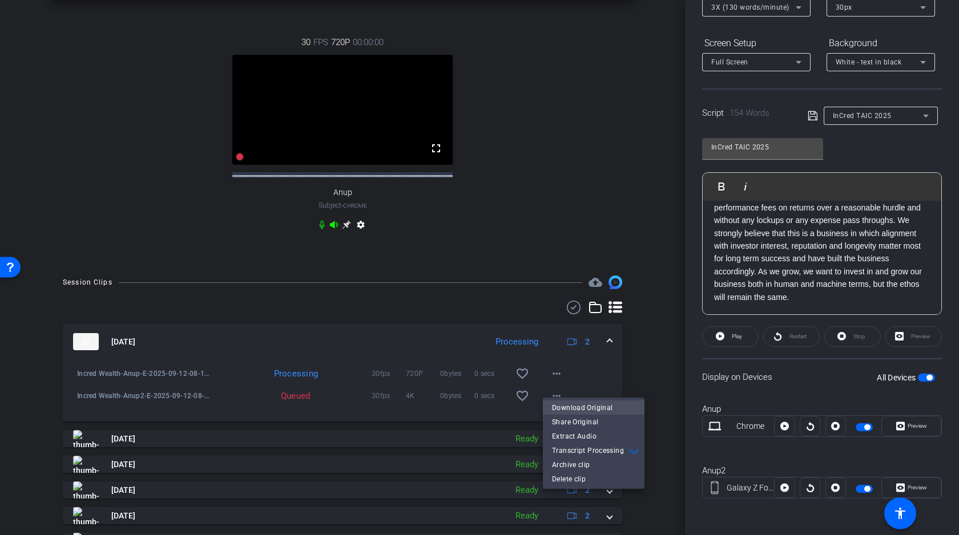
click at [573, 404] on span "Download Original" at bounding box center [593, 408] width 83 height 14
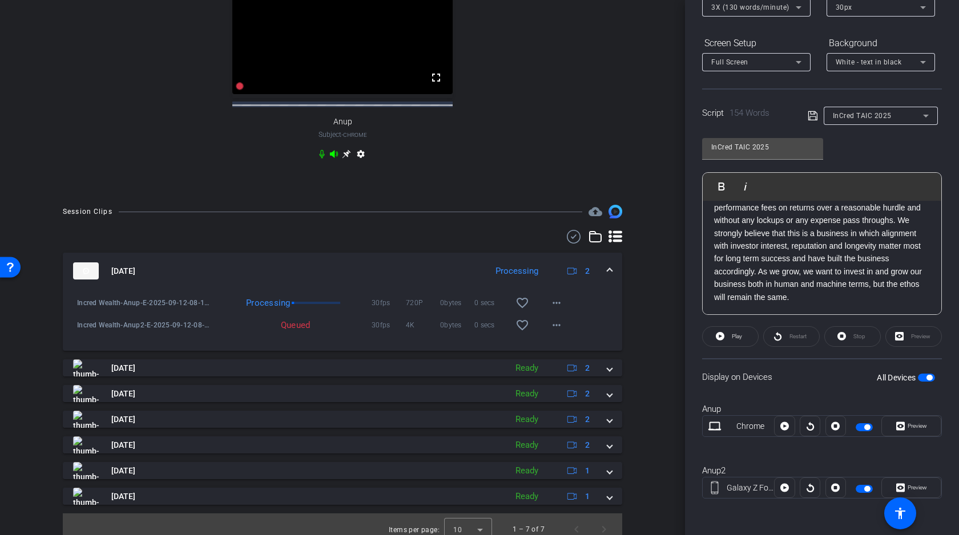
scroll to position [493, 0]
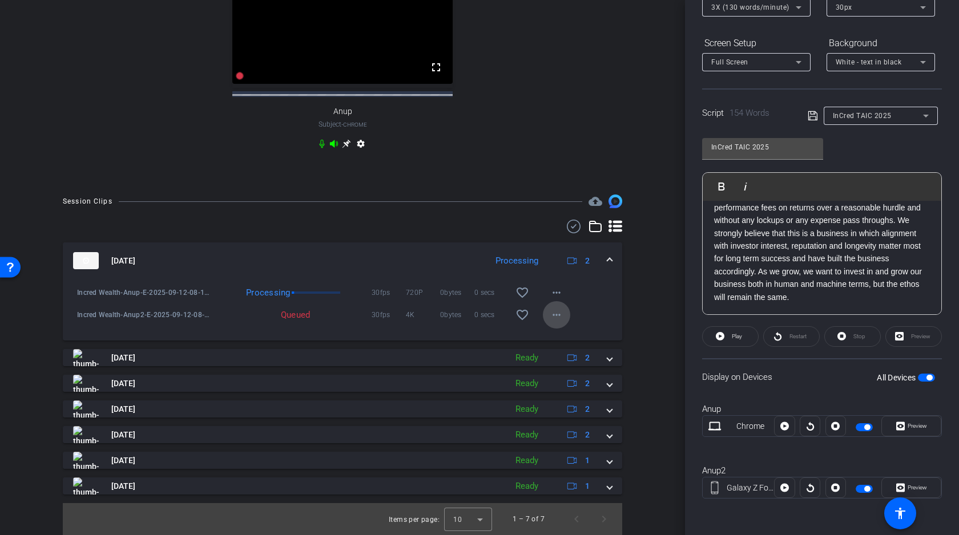
click at [558, 312] on mat-icon "more_horiz" at bounding box center [556, 315] width 14 height 14
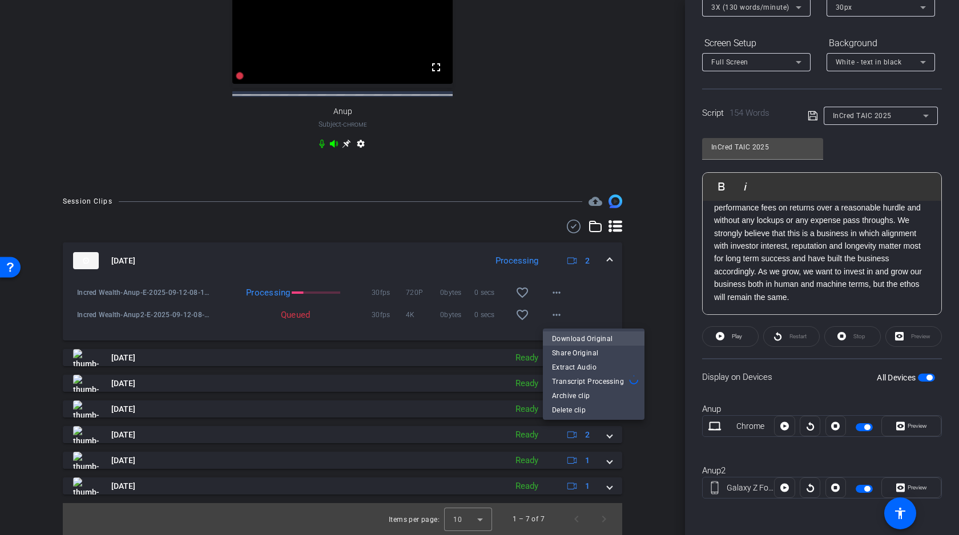
click at [572, 336] on span "Download Original" at bounding box center [593, 339] width 83 height 14
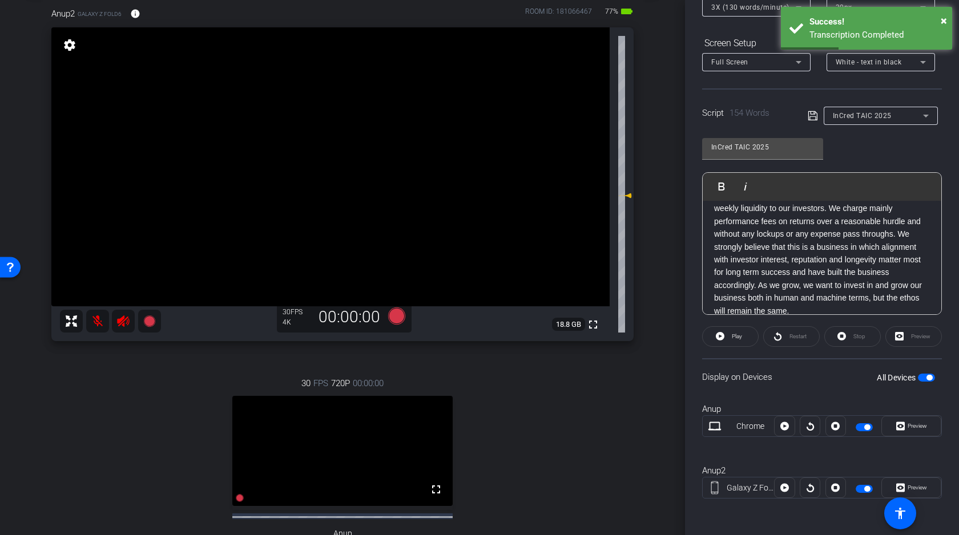
scroll to position [151, 0]
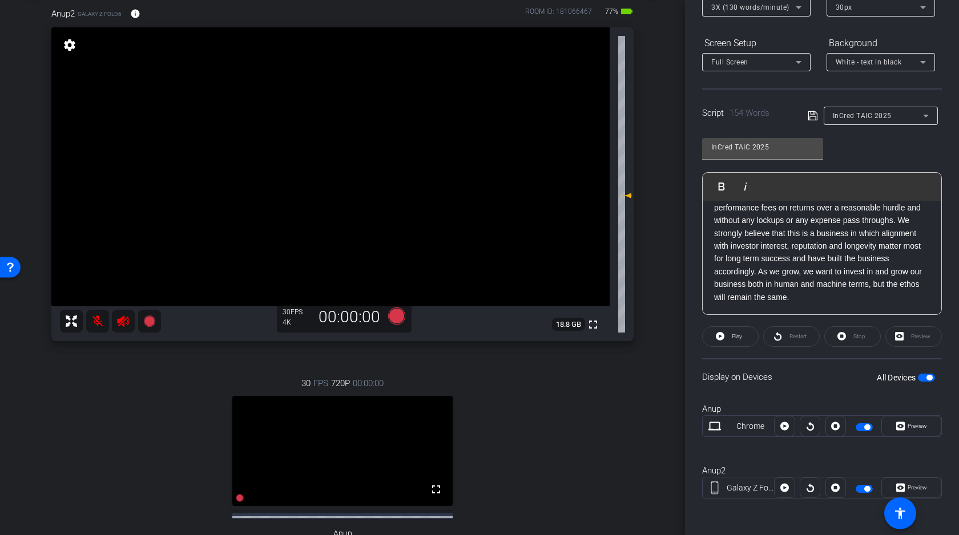
click at [928, 376] on span "button" at bounding box center [929, 378] width 6 height 6
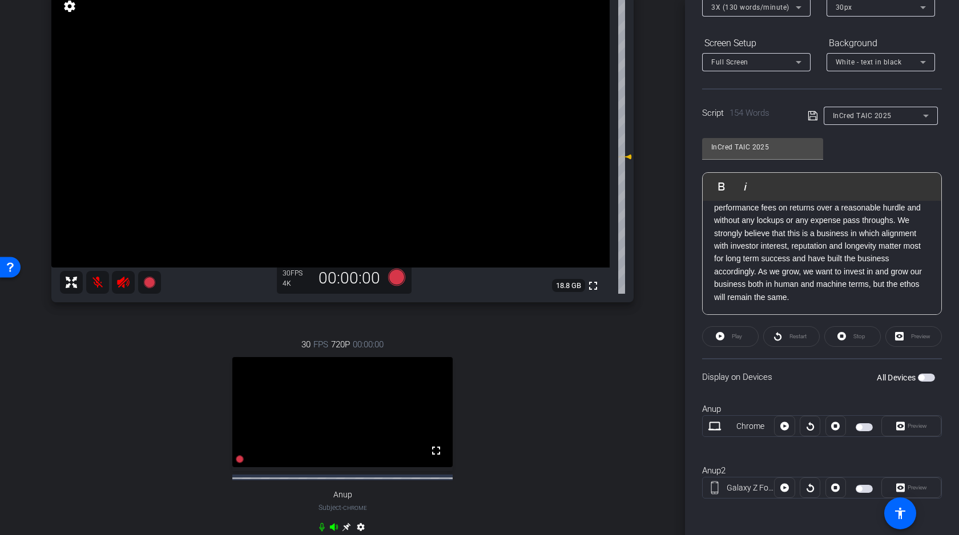
scroll to position [123, 0]
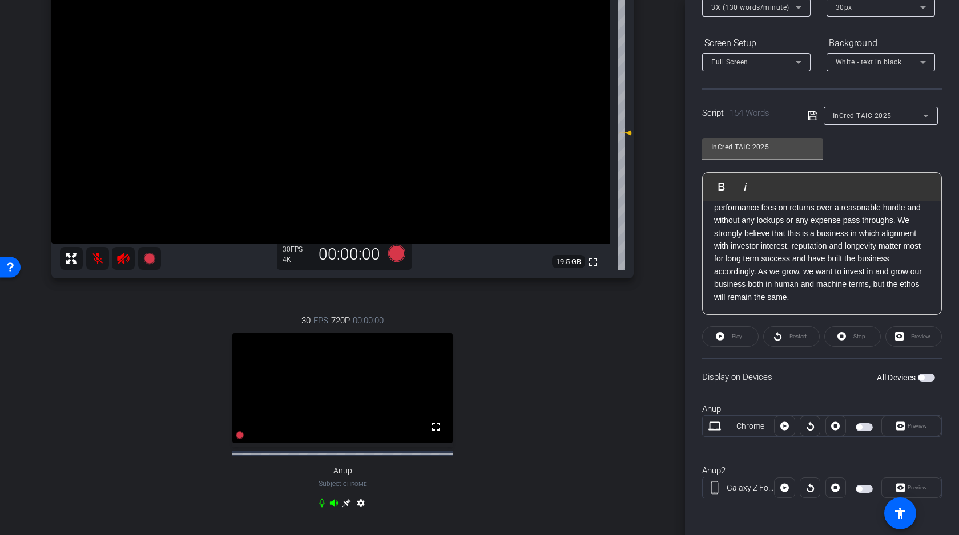
click at [815, 240] on p "We differentiate ourselves from the typical hedge fund by being as investor fri…" at bounding box center [822, 201] width 216 height 204
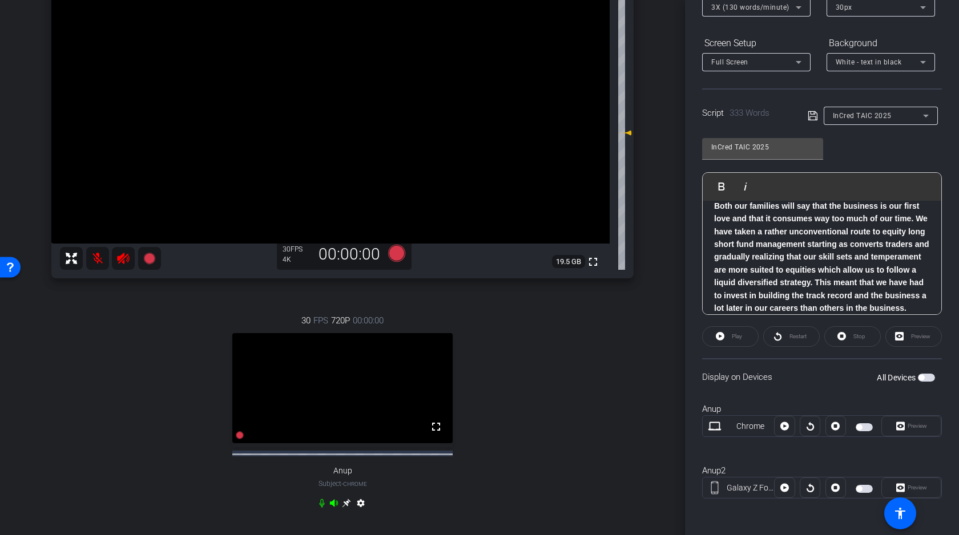
click at [813, 118] on icon at bounding box center [812, 116] width 10 height 14
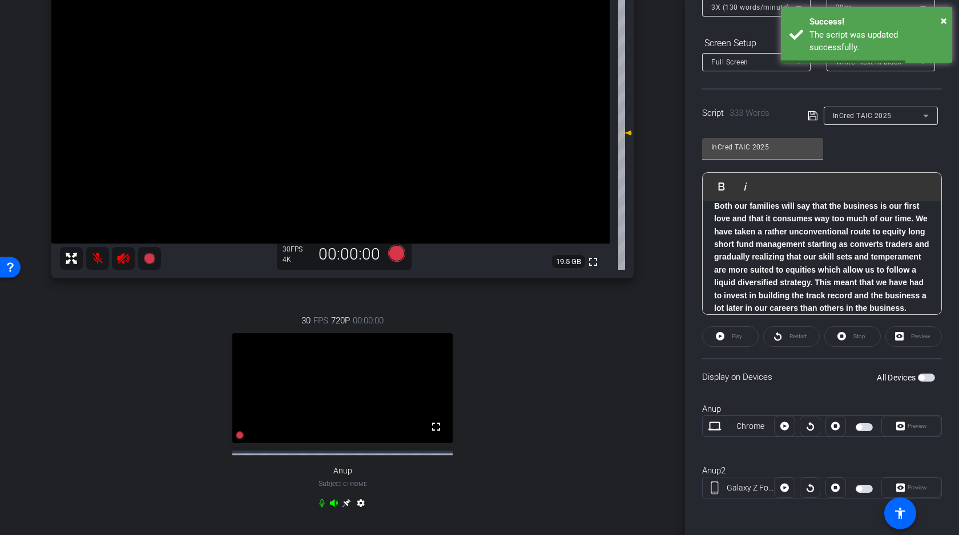
click at [928, 378] on span "button" at bounding box center [926, 378] width 17 height 8
click at [919, 426] on span "Preview" at bounding box center [916, 426] width 19 height 6
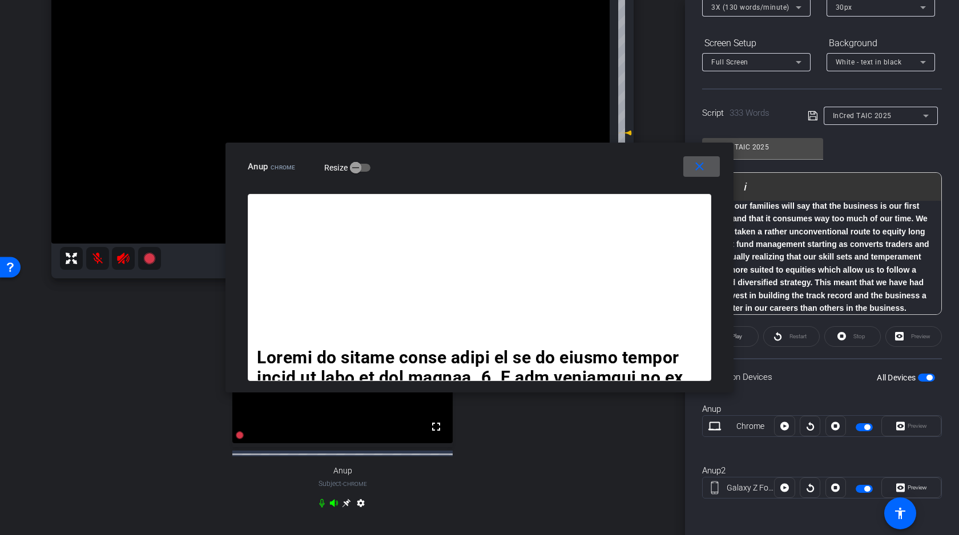
click at [696, 167] on mat-icon "close" at bounding box center [699, 167] width 14 height 14
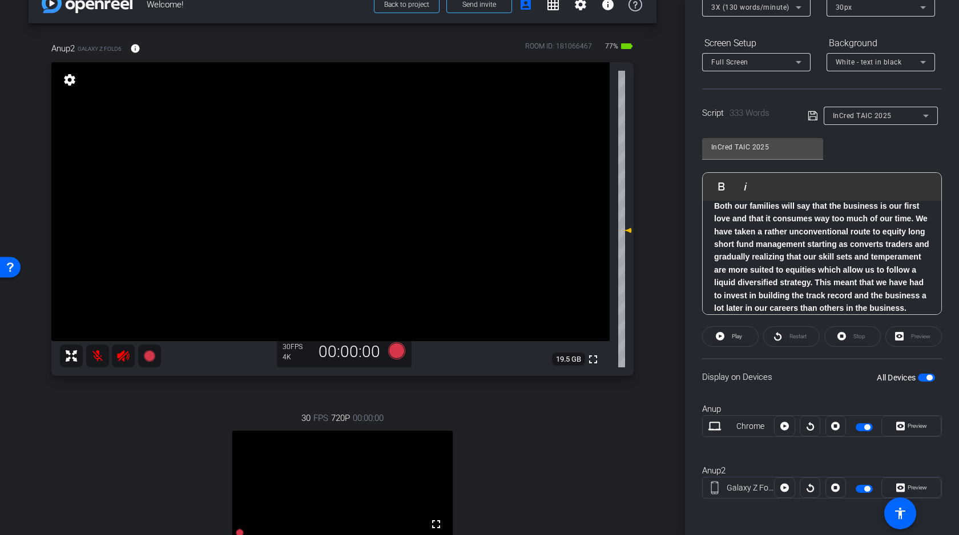
scroll to position [0, 0]
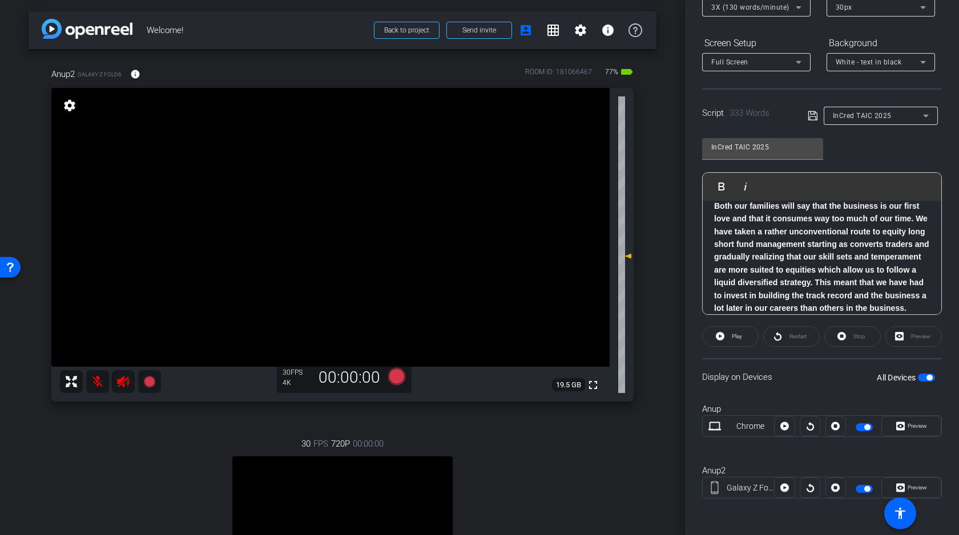
click at [278, 214] on video at bounding box center [330, 227] width 558 height 279
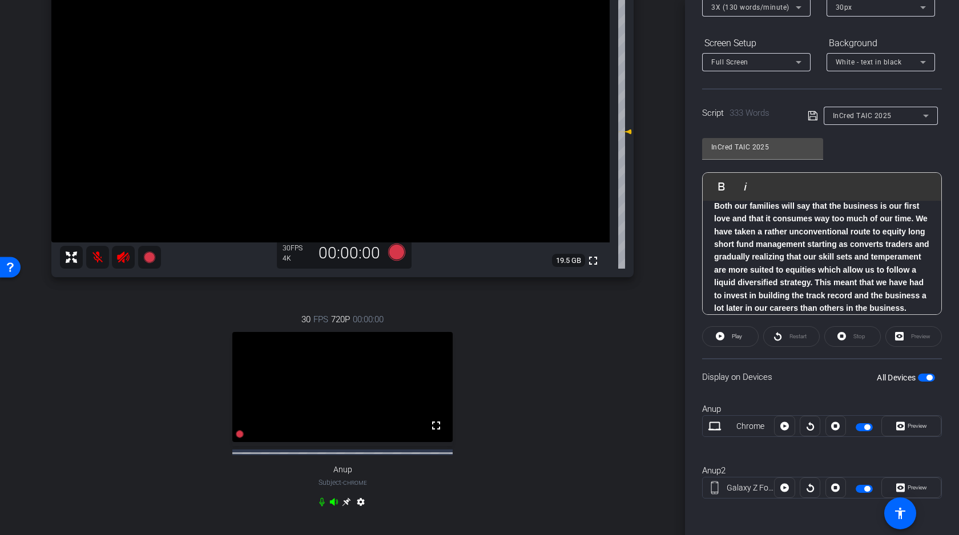
scroll to position [124, 0]
click at [334, 506] on icon at bounding box center [334, 502] width 8 height 7
click at [398, 250] on icon at bounding box center [396, 252] width 17 height 17
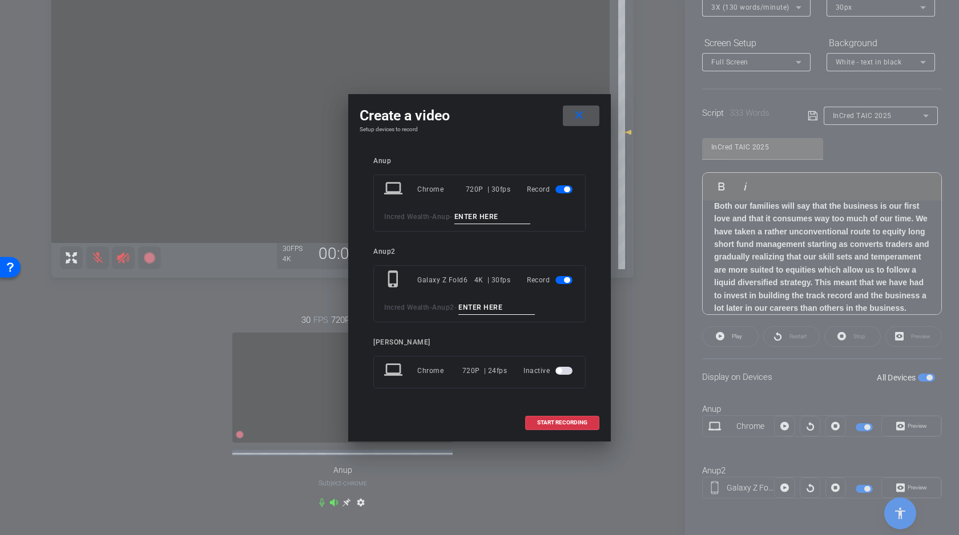
click at [488, 215] on input at bounding box center [492, 217] width 76 height 14
type input "F"
click at [487, 301] on input at bounding box center [496, 308] width 76 height 14
type input "F"
click at [555, 419] on span at bounding box center [562, 422] width 73 height 27
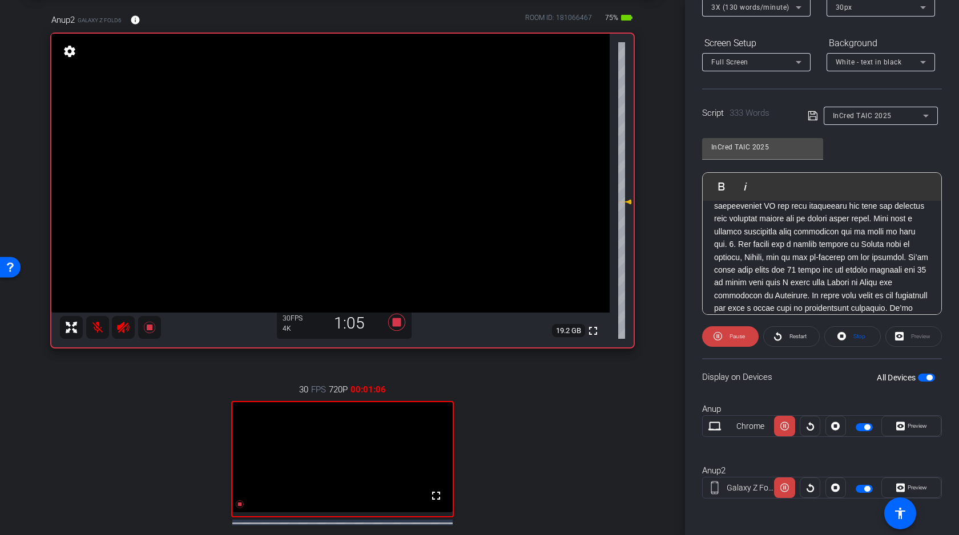
scroll to position [191, 0]
click at [740, 342] on span "Pause" at bounding box center [735, 337] width 18 height 16
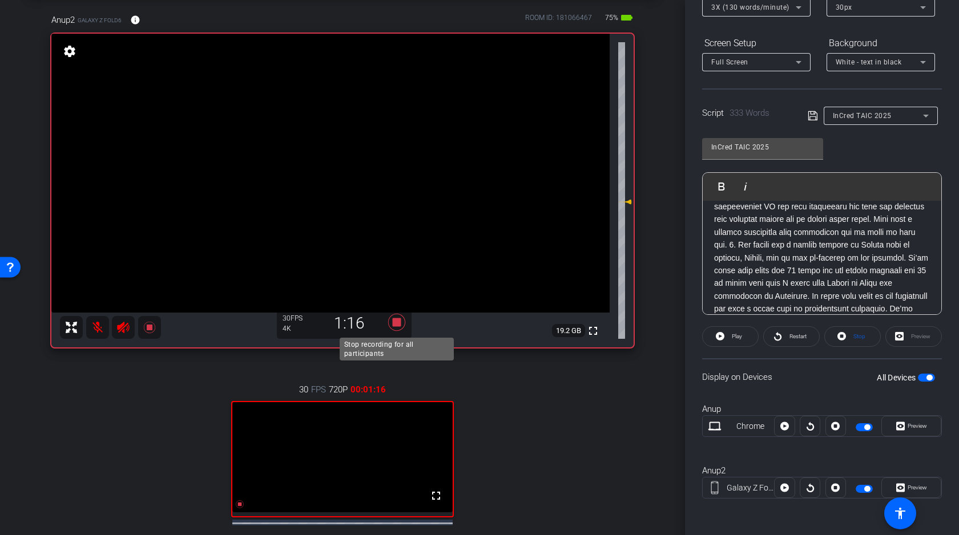
click at [397, 326] on icon at bounding box center [396, 322] width 17 height 17
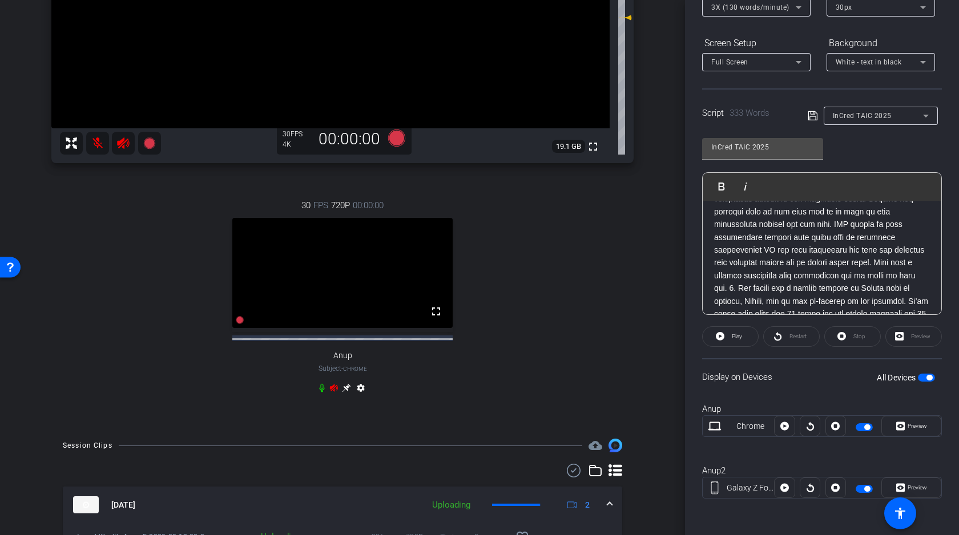
scroll to position [259, 0]
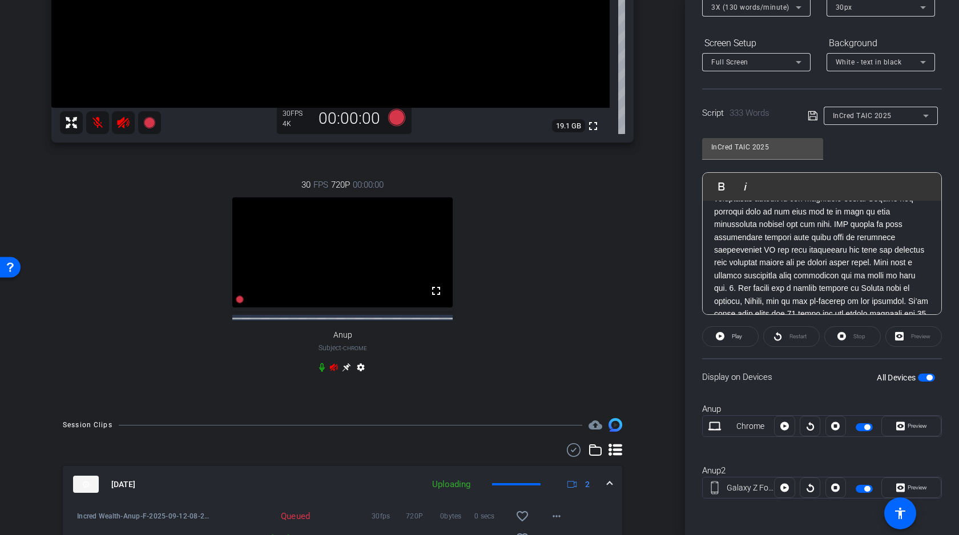
click at [334, 371] on icon at bounding box center [334, 366] width 8 height 7
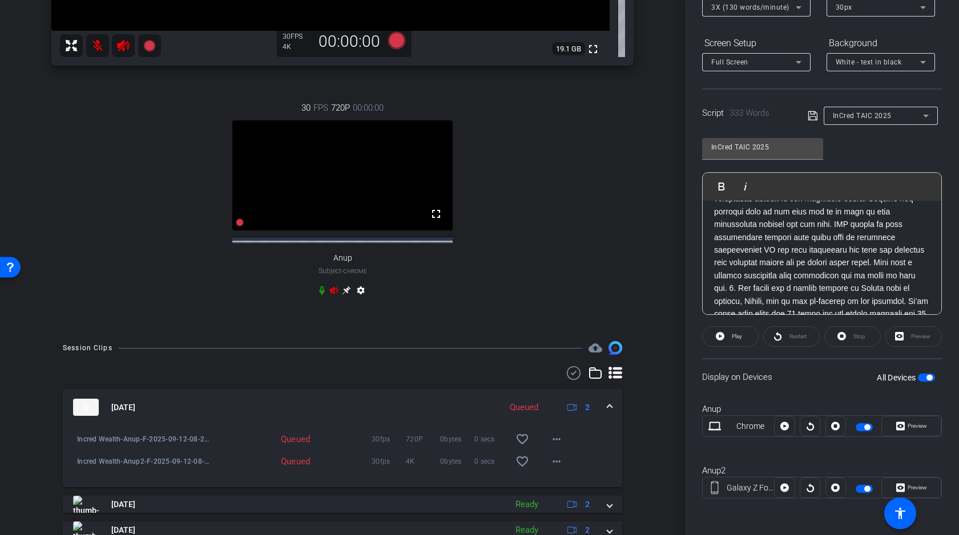
scroll to position [359, 0]
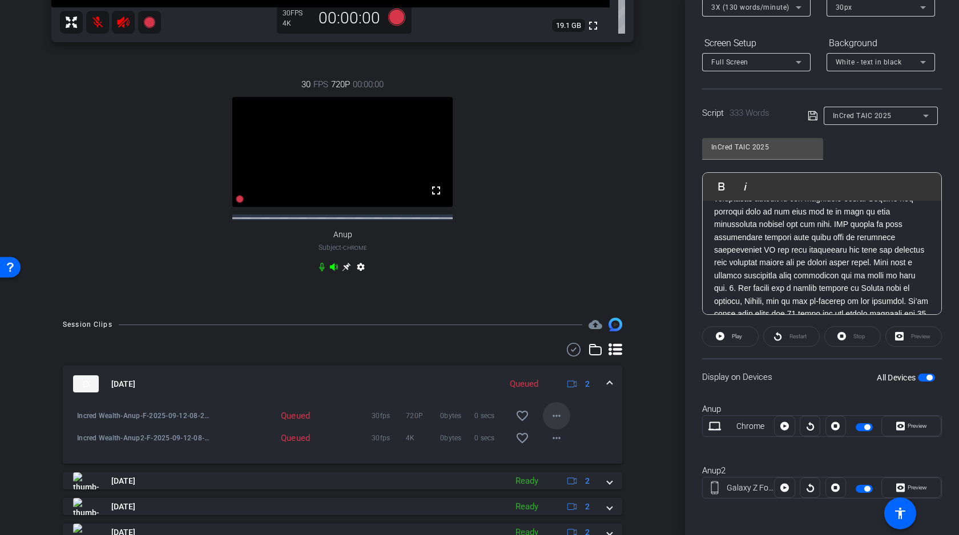
click at [557, 423] on mat-icon "more_horiz" at bounding box center [556, 416] width 14 height 14
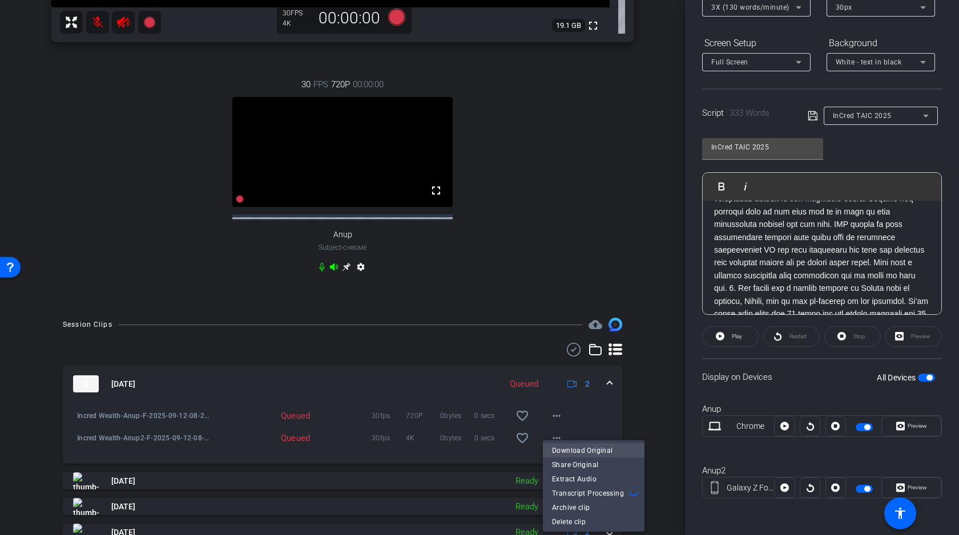
click at [575, 451] on span "Download Original" at bounding box center [593, 450] width 83 height 14
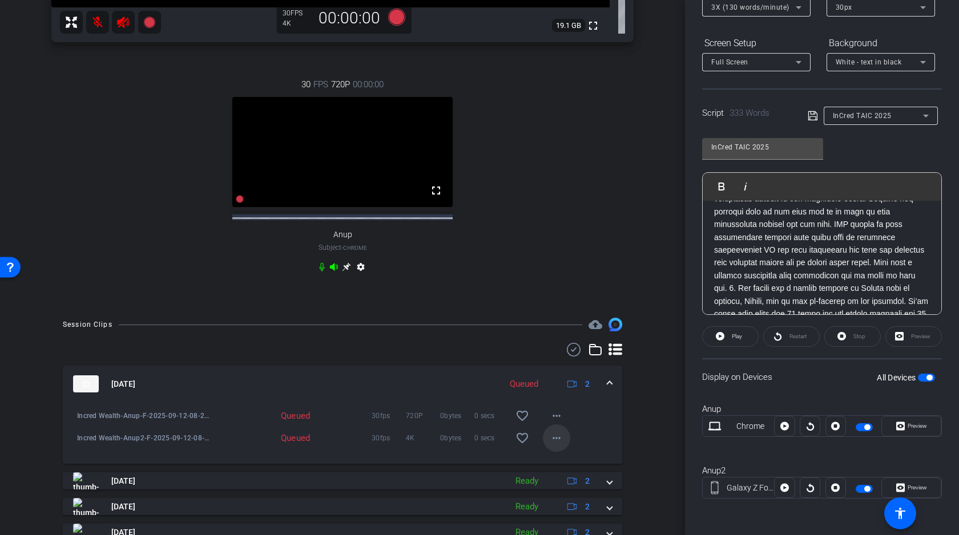
click at [556, 445] on mat-icon "more_horiz" at bounding box center [556, 438] width 14 height 14
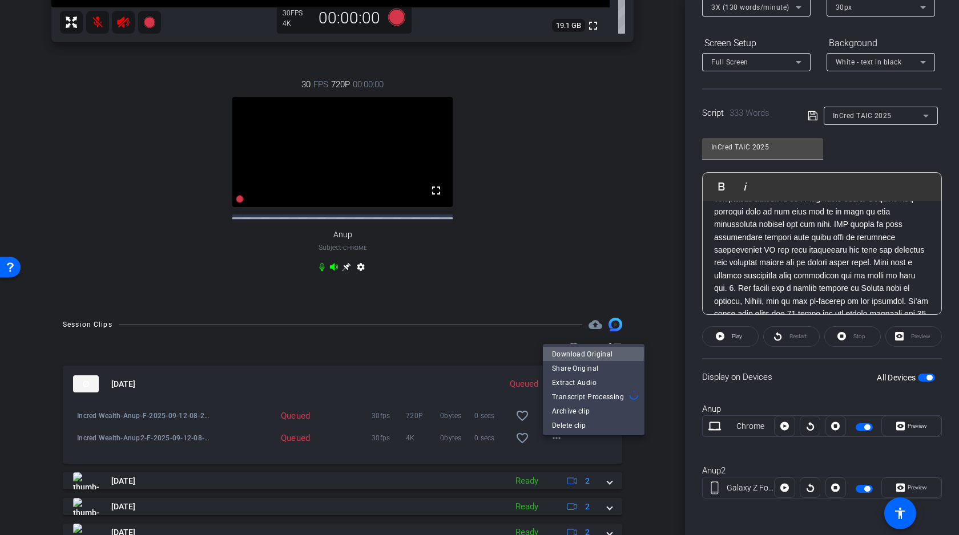
click at [589, 353] on span "Download Original" at bounding box center [593, 354] width 83 height 14
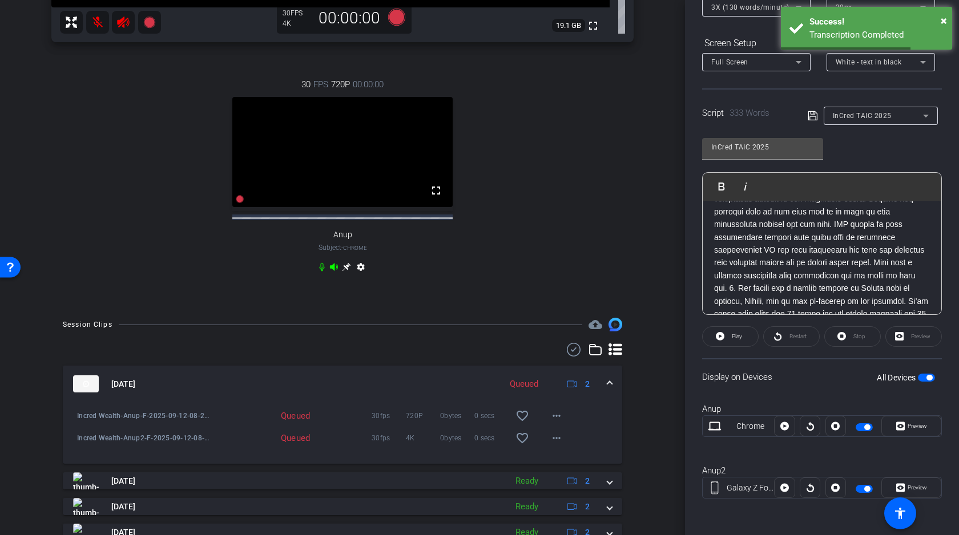
click at [922, 378] on span "button" at bounding box center [926, 378] width 17 height 8
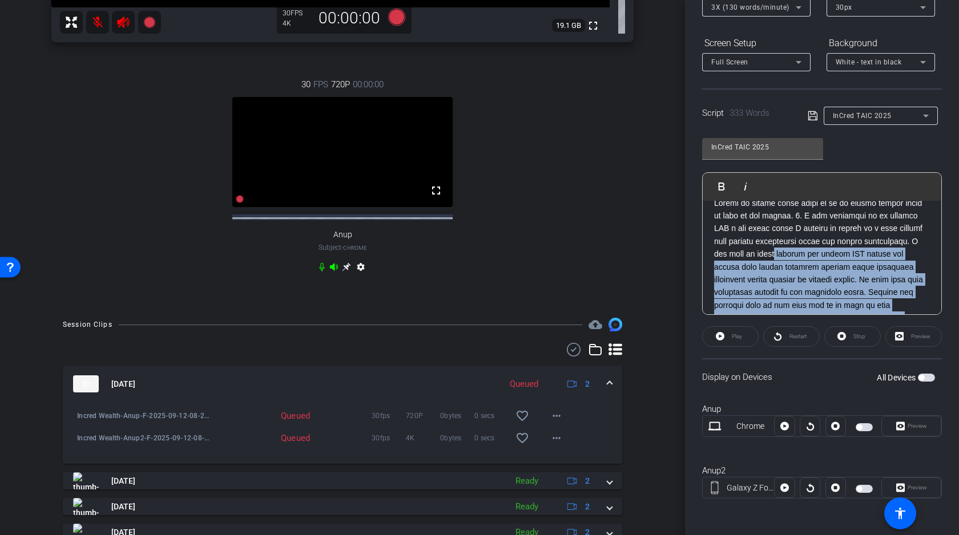
scroll to position [13, 0]
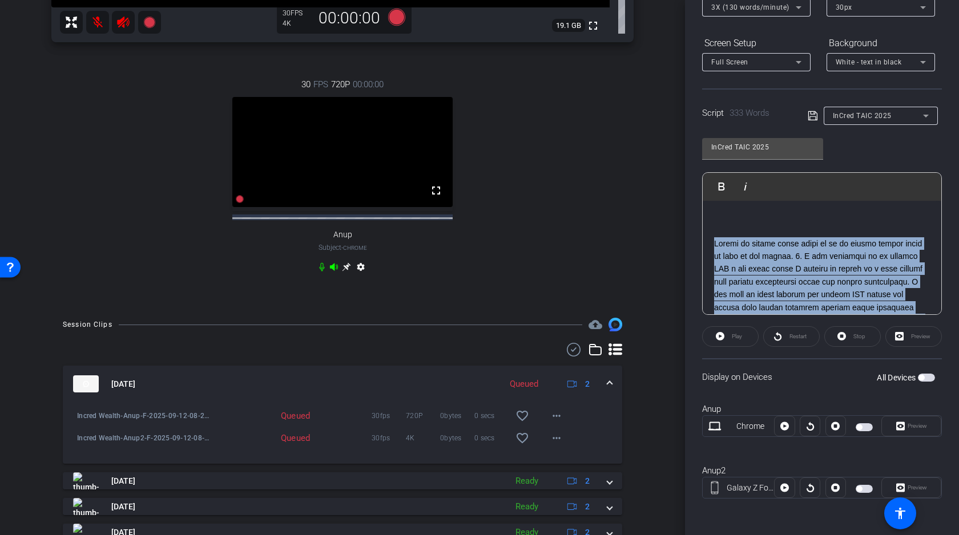
drag, startPoint x: 755, startPoint y: 278, endPoint x: 713, endPoint y: 244, distance: 54.7
click at [714, 244] on b at bounding box center [821, 397] width 214 height 316
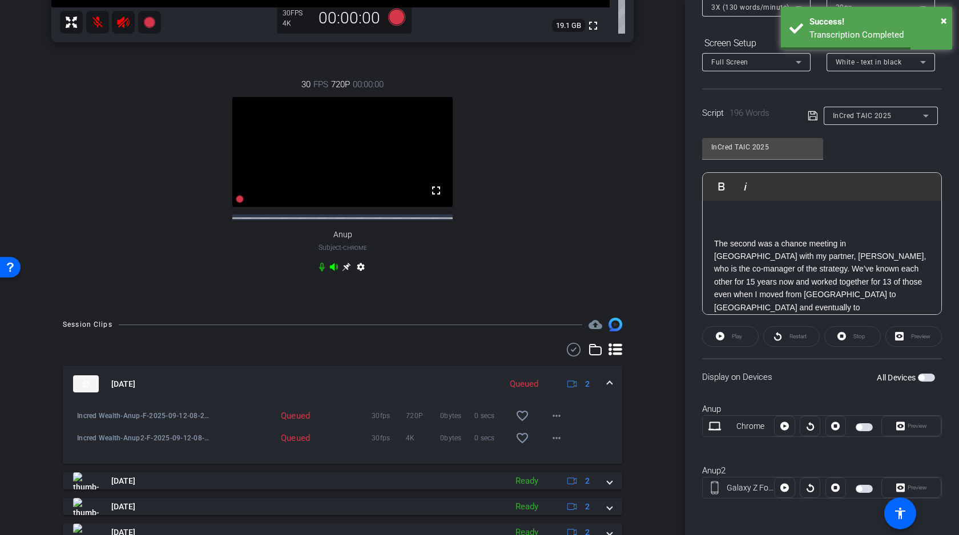
click at [813, 119] on icon at bounding box center [812, 116] width 10 height 14
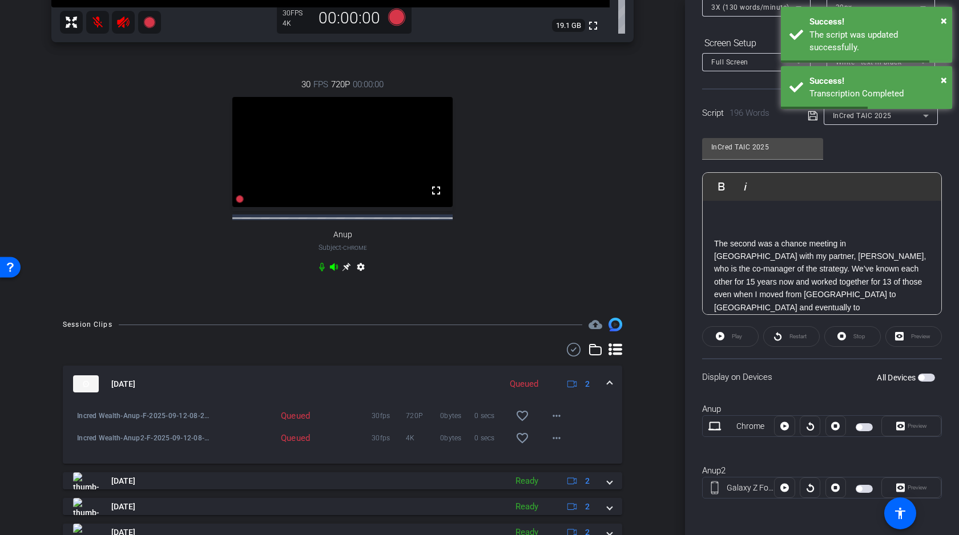
click at [927, 371] on mat-slide-toggle "All Devices" at bounding box center [905, 377] width 58 height 13
click at [926, 380] on span "button" at bounding box center [926, 378] width 17 height 8
click at [911, 430] on span "Preview" at bounding box center [915, 426] width 22 height 16
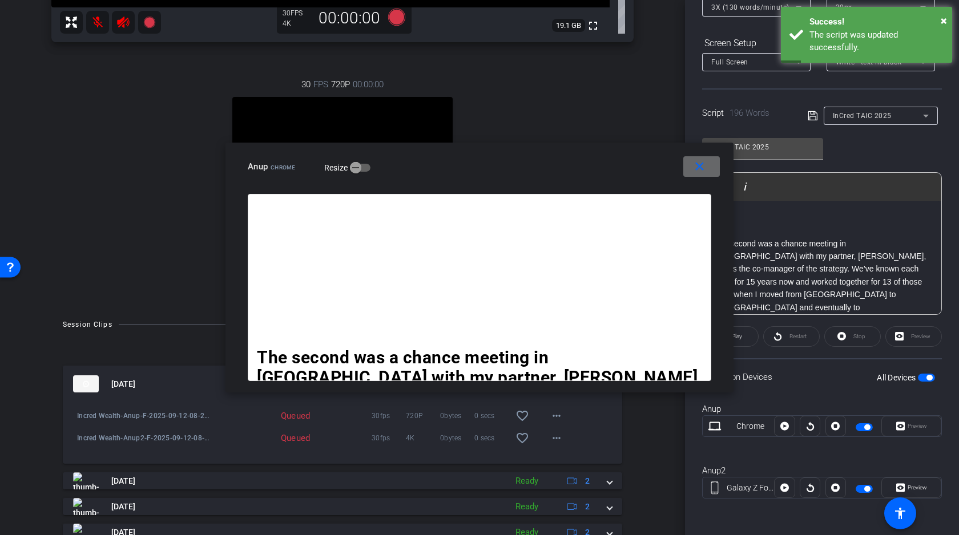
click at [698, 167] on mat-icon "close" at bounding box center [699, 167] width 14 height 14
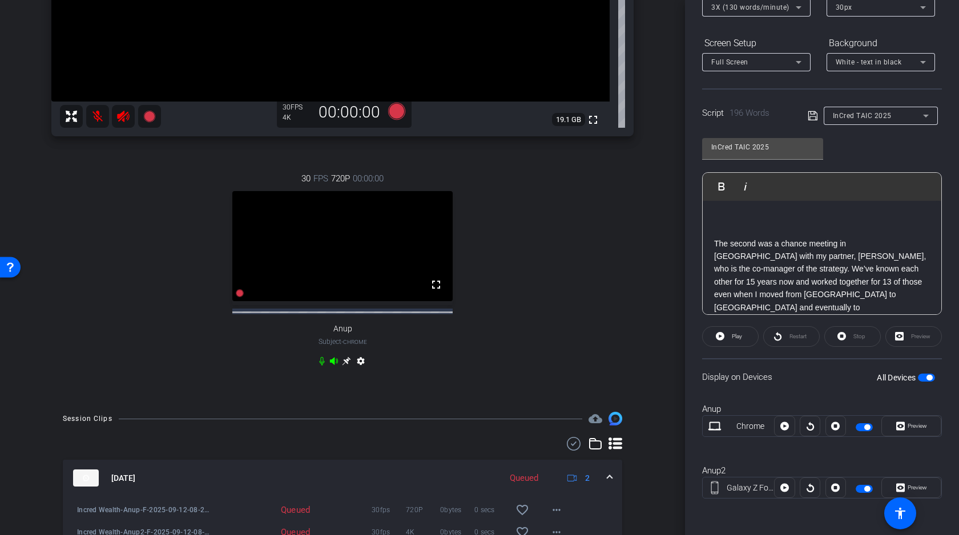
scroll to position [228, 0]
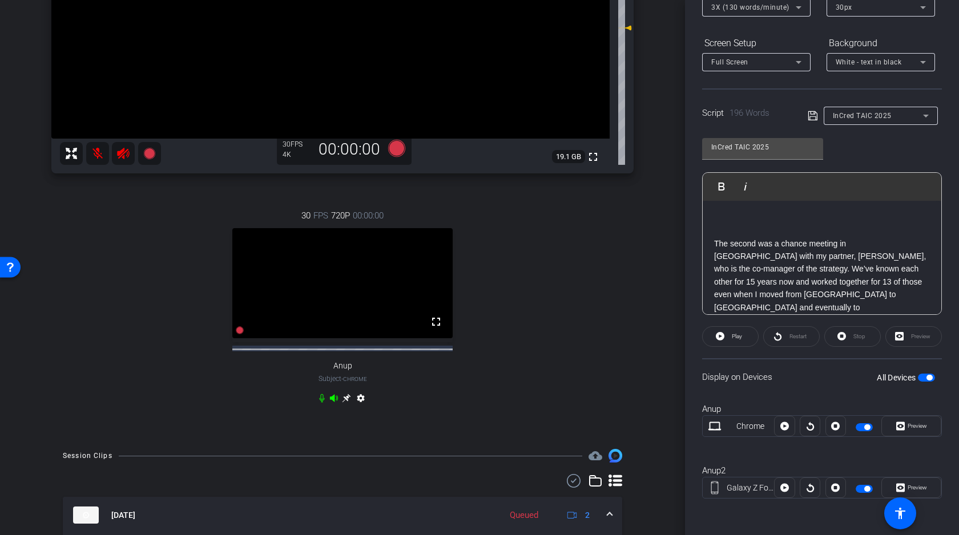
click at [332, 402] on icon at bounding box center [334, 397] width 8 height 7
click at [396, 147] on icon at bounding box center [396, 148] width 17 height 17
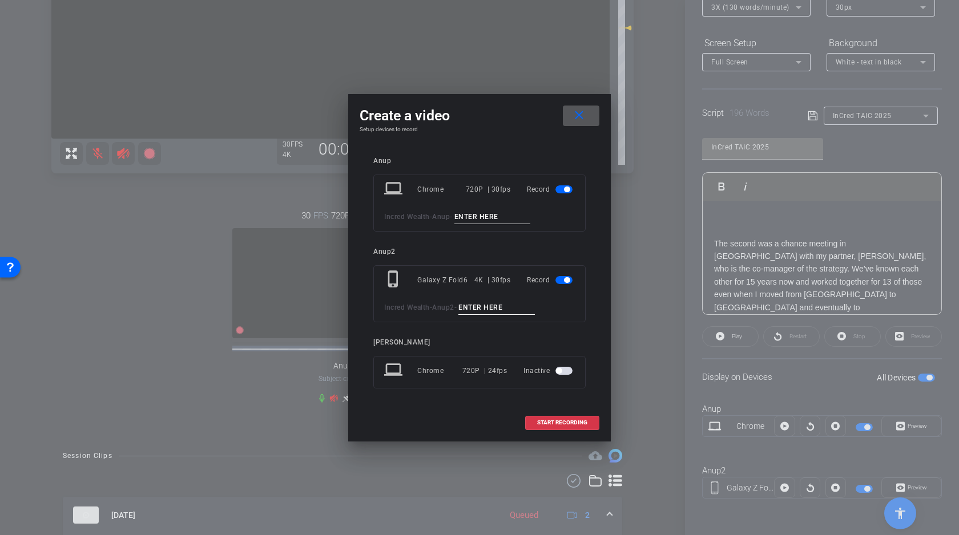
click at [478, 215] on input at bounding box center [492, 217] width 76 height 14
type input "G"
click at [494, 309] on input at bounding box center [496, 308] width 76 height 14
type input "G"
click at [562, 428] on span at bounding box center [562, 422] width 73 height 27
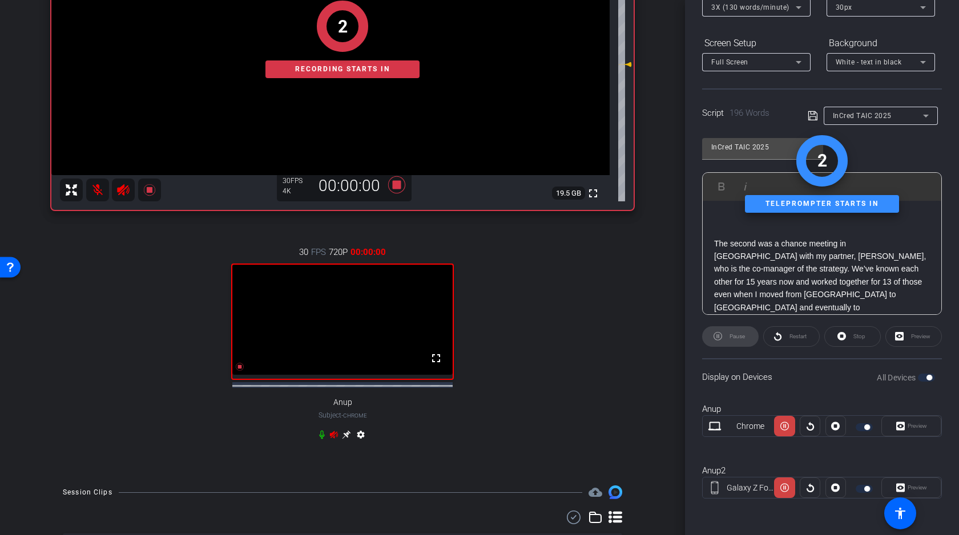
scroll to position [146, 0]
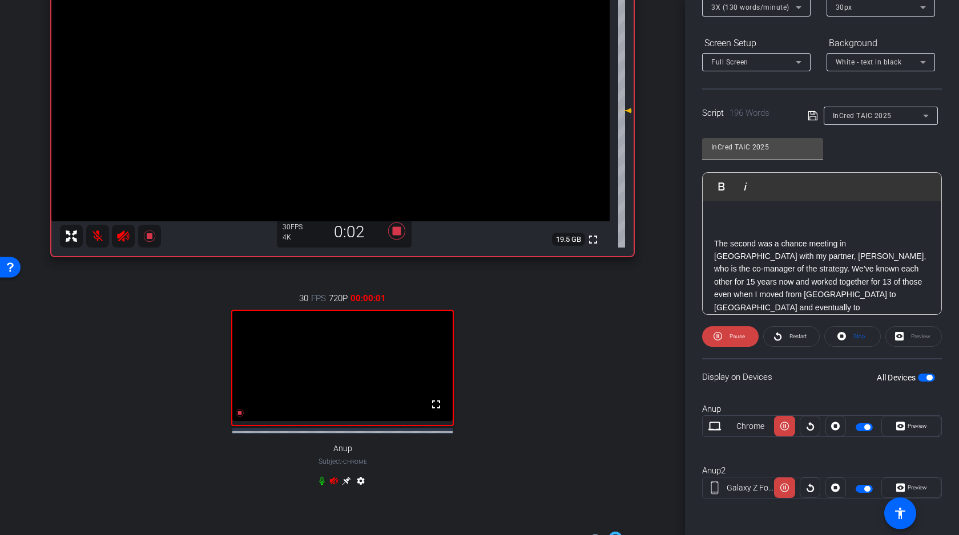
click at [302, 74] on video at bounding box center [330, 81] width 558 height 279
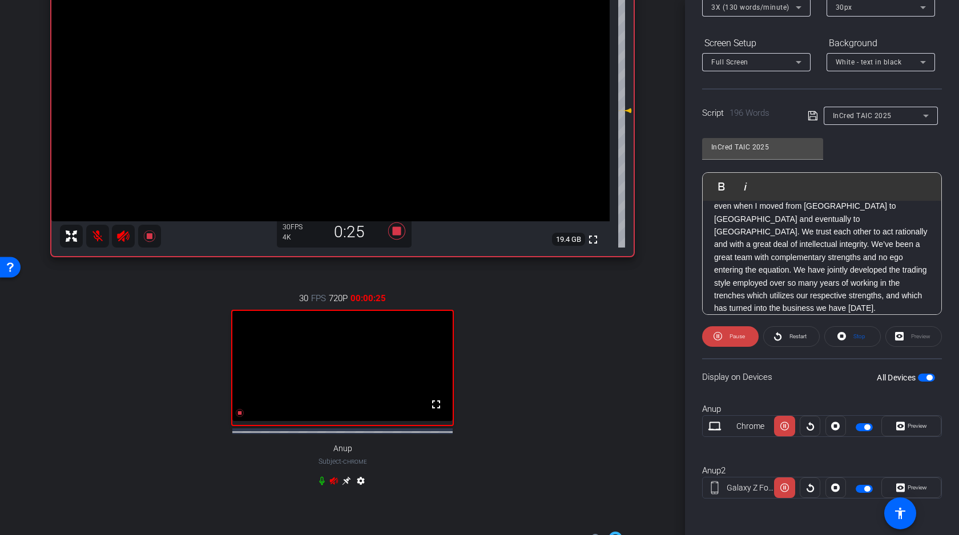
scroll to position [112, 0]
click at [620, 343] on div "30 FPS 720P 00:00:34 fullscreen Anup Subject - Chrome settings" at bounding box center [342, 391] width 582 height 236
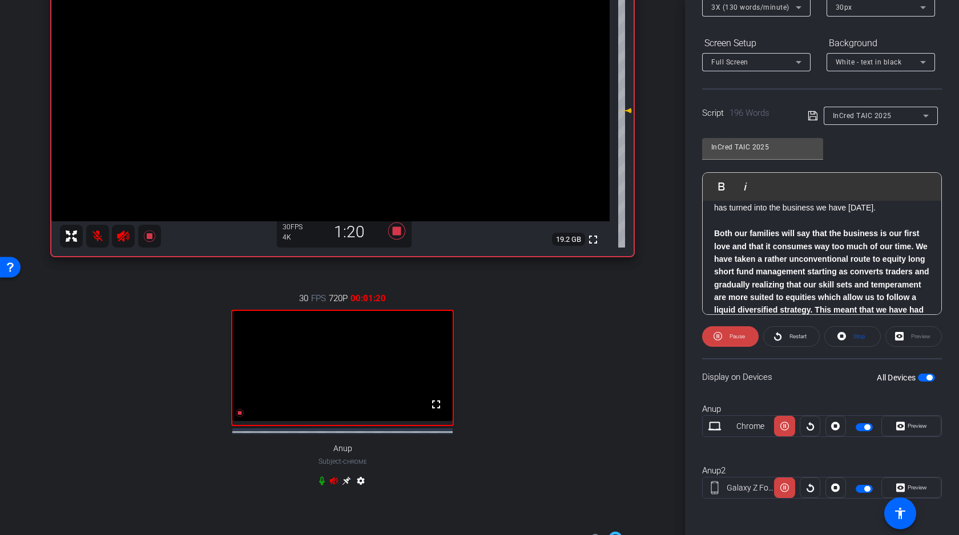
scroll to position [215, 0]
click at [335, 486] on icon at bounding box center [333, 480] width 9 height 9
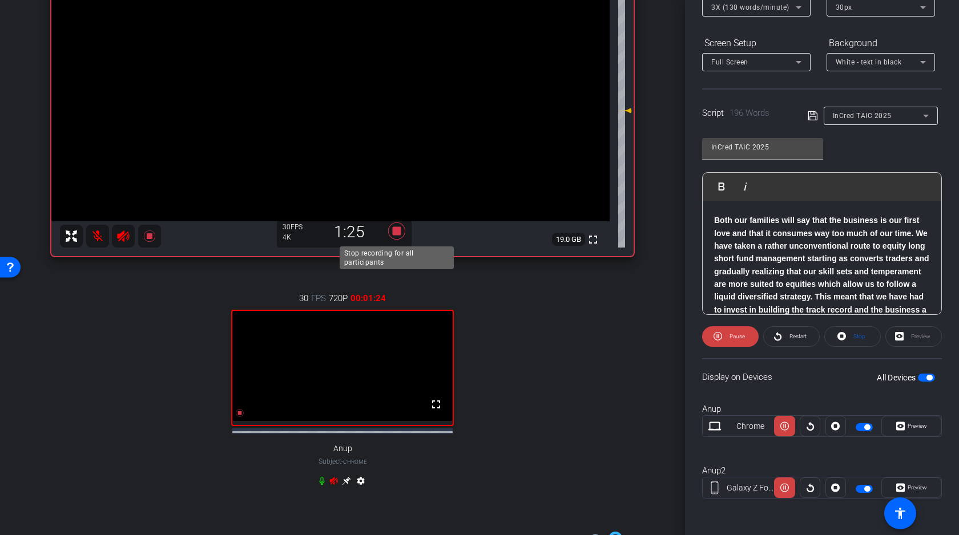
click at [397, 230] on icon at bounding box center [396, 231] width 17 height 17
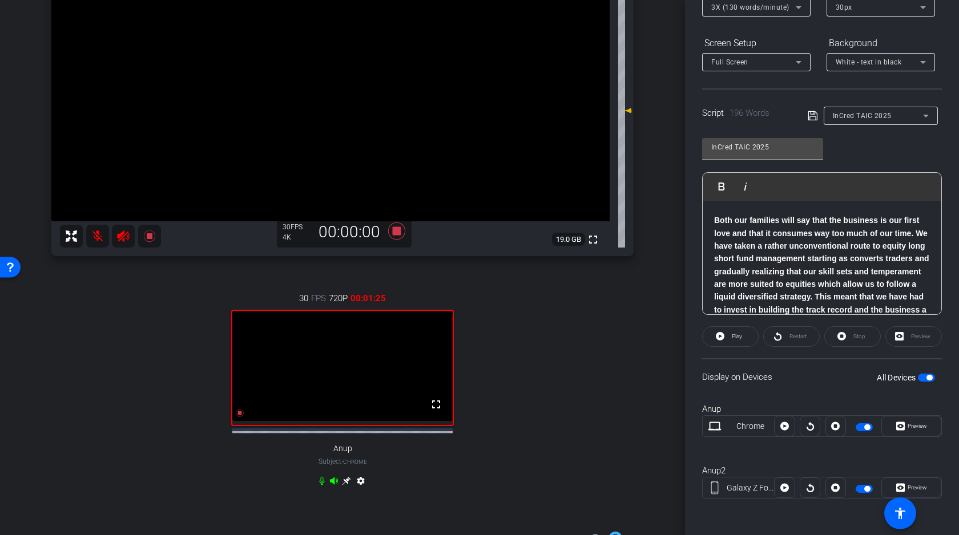
click at [927, 379] on span "button" at bounding box center [929, 378] width 6 height 6
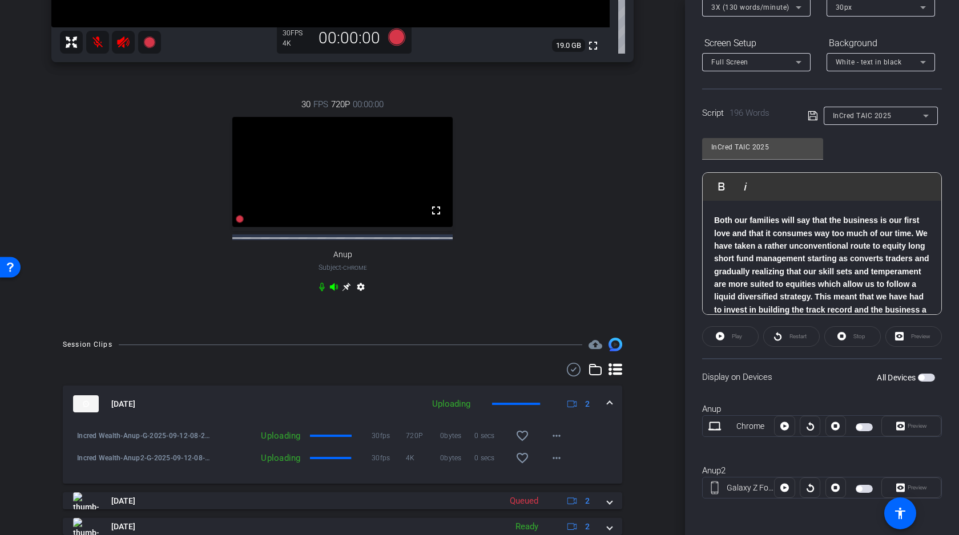
scroll to position [358, 0]
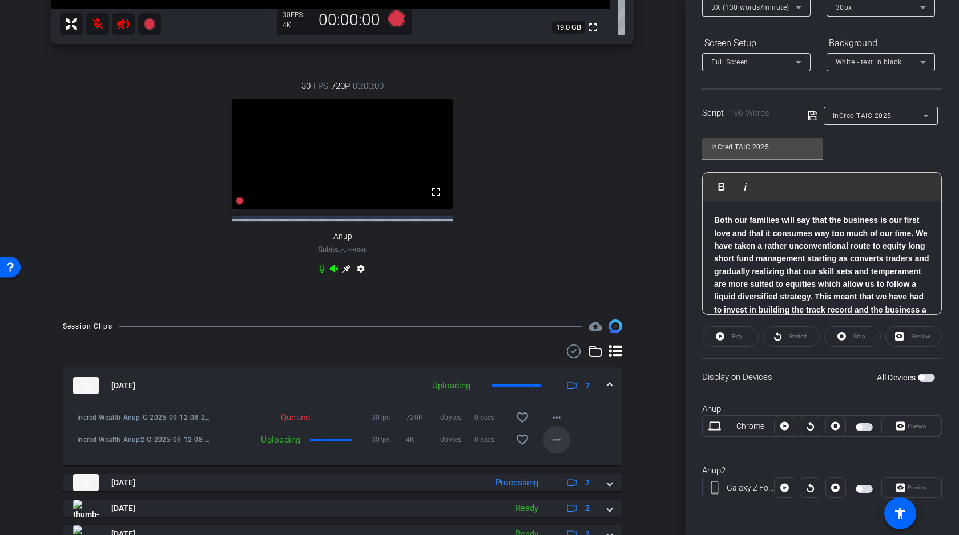
click at [557, 447] on mat-icon "more_horiz" at bounding box center [556, 440] width 14 height 14
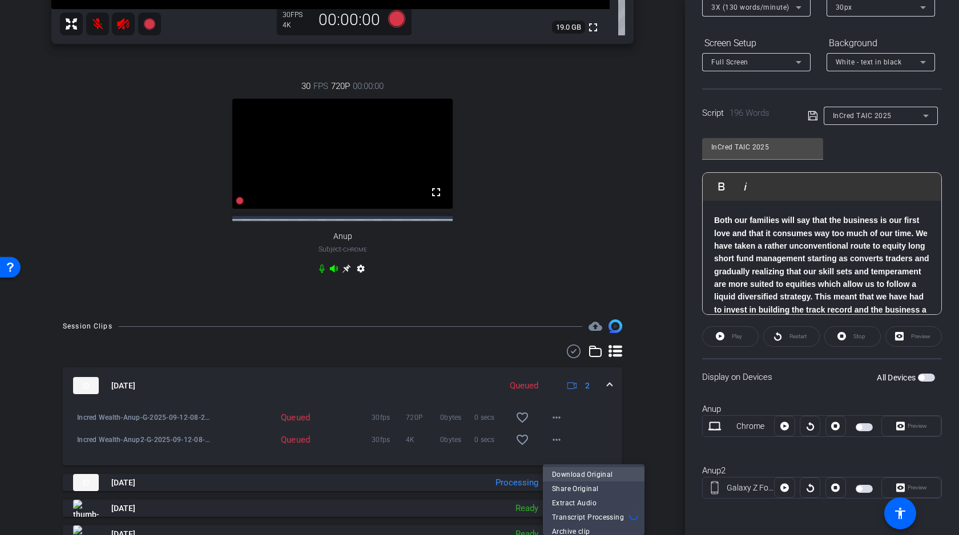
click at [571, 474] on span "Download Original" at bounding box center [593, 474] width 83 height 14
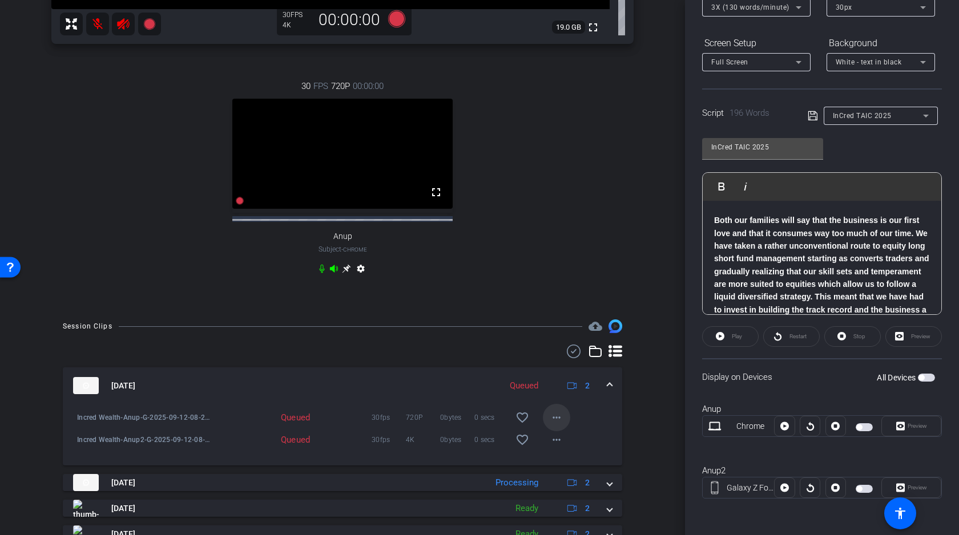
click at [554, 425] on mat-icon "more_horiz" at bounding box center [556, 418] width 14 height 14
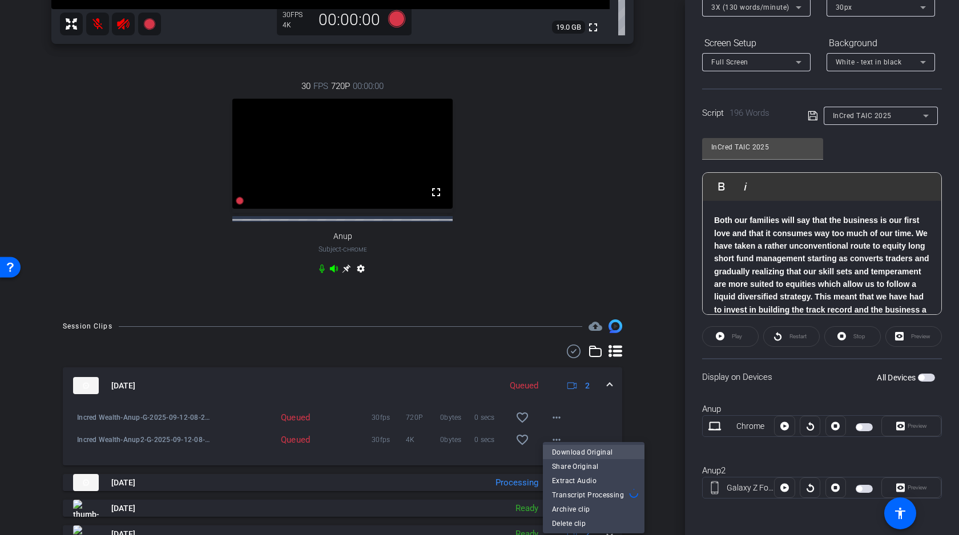
click at [571, 452] on span "Download Original" at bounding box center [593, 452] width 83 height 14
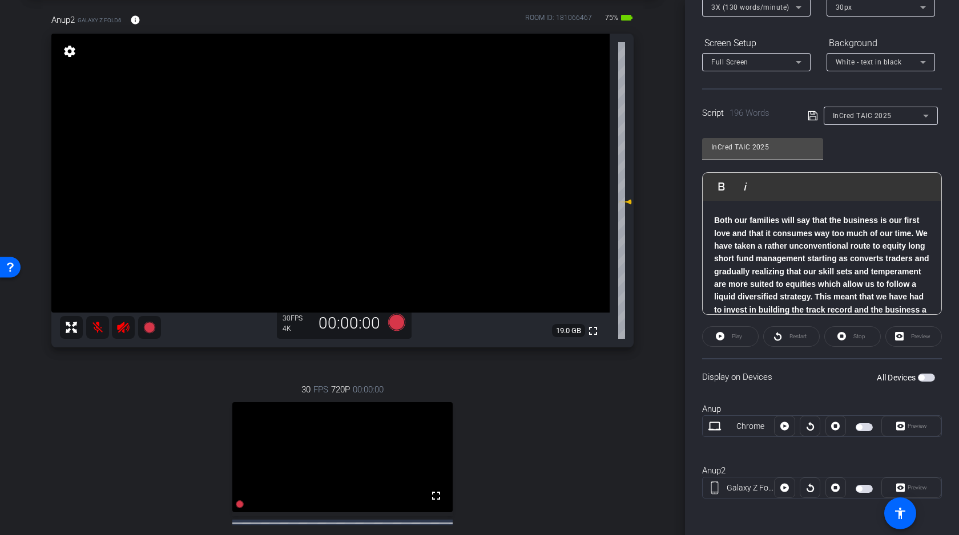
scroll to position [0, 0]
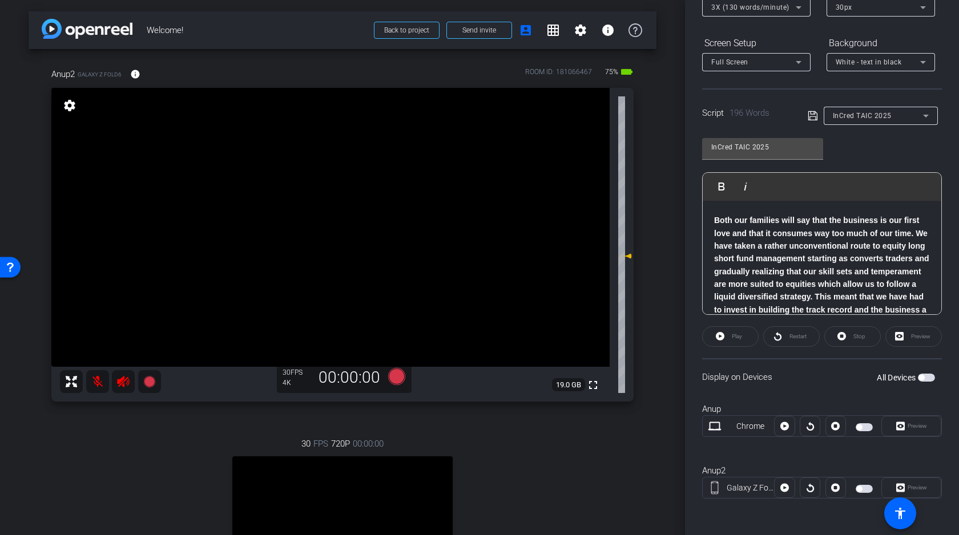
click at [292, 224] on video at bounding box center [330, 227] width 558 height 279
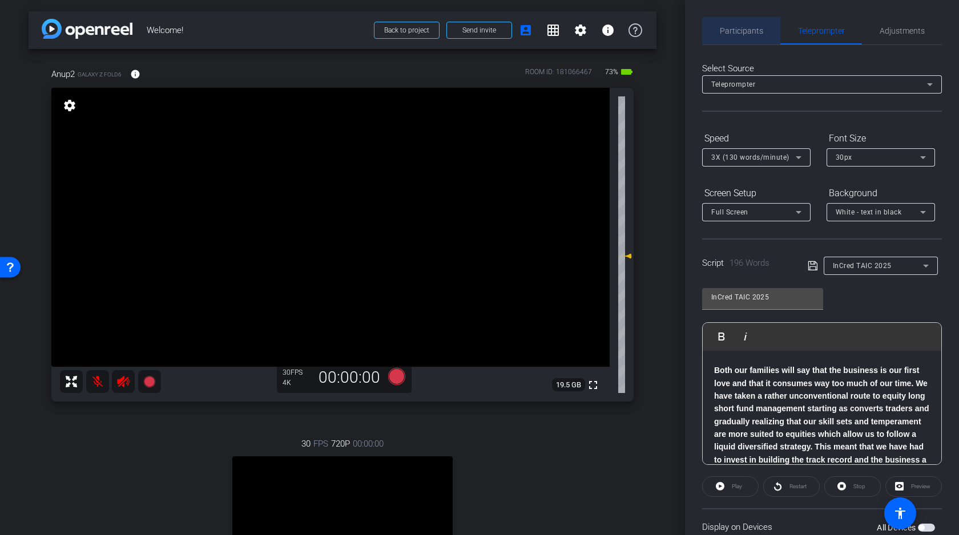
click at [747, 27] on span "Participants" at bounding box center [741, 31] width 43 height 8
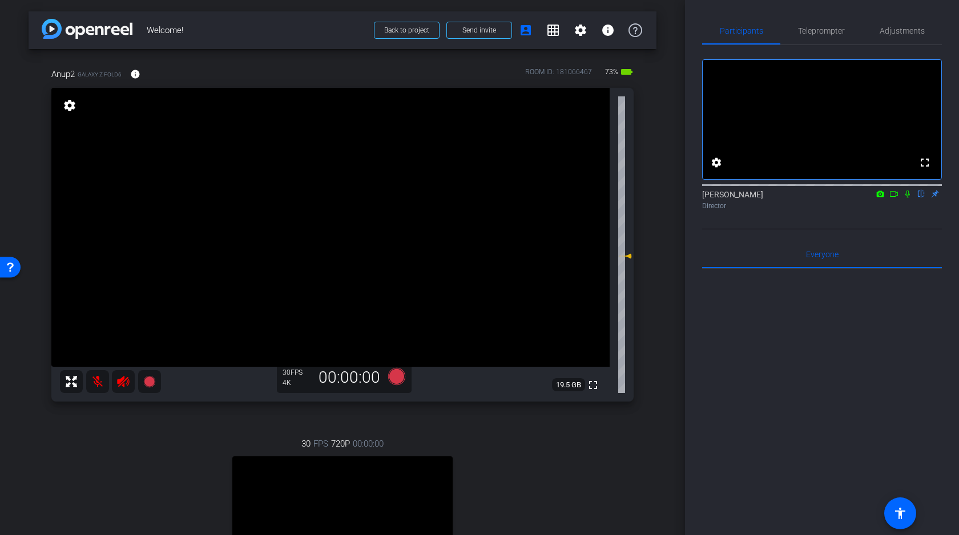
click at [893, 198] on icon at bounding box center [893, 194] width 9 height 8
click at [921, 198] on icon at bounding box center [920, 194] width 9 height 8
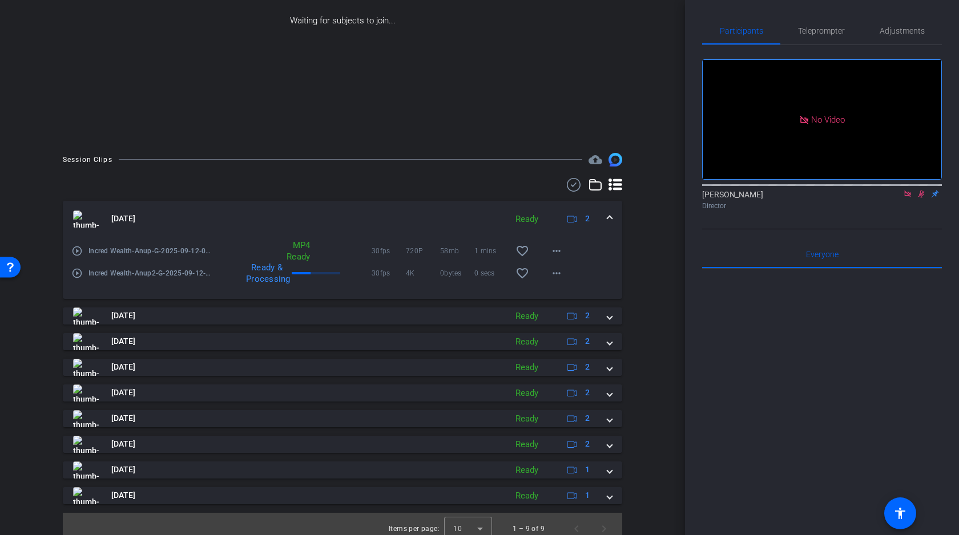
scroll to position [26, 0]
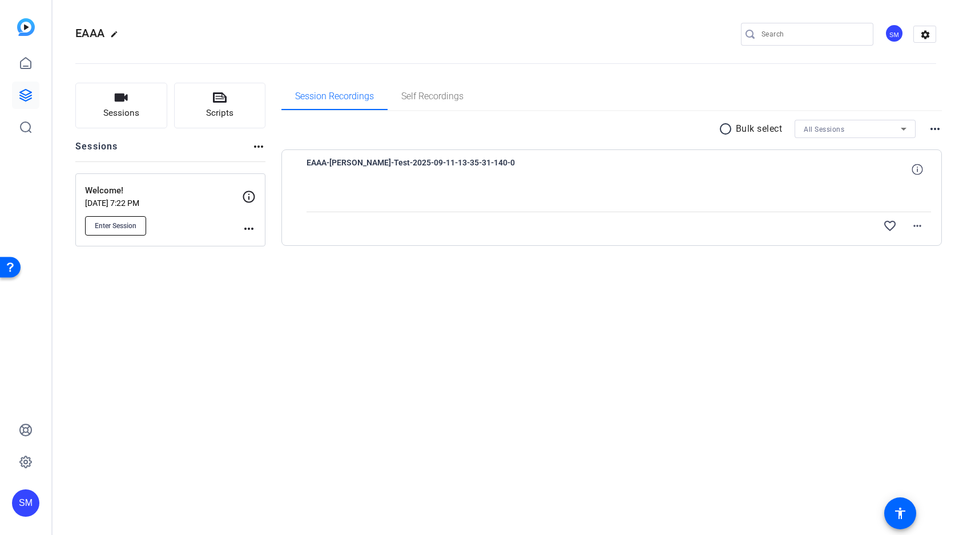
click at [123, 233] on button "Enter Session" at bounding box center [115, 225] width 61 height 19
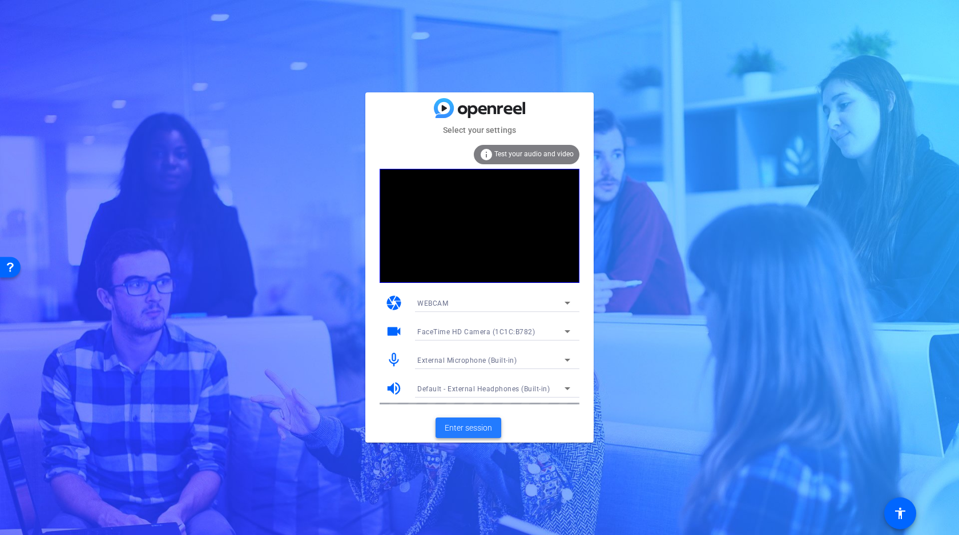
click at [468, 427] on span "Enter session" at bounding box center [468, 428] width 47 height 12
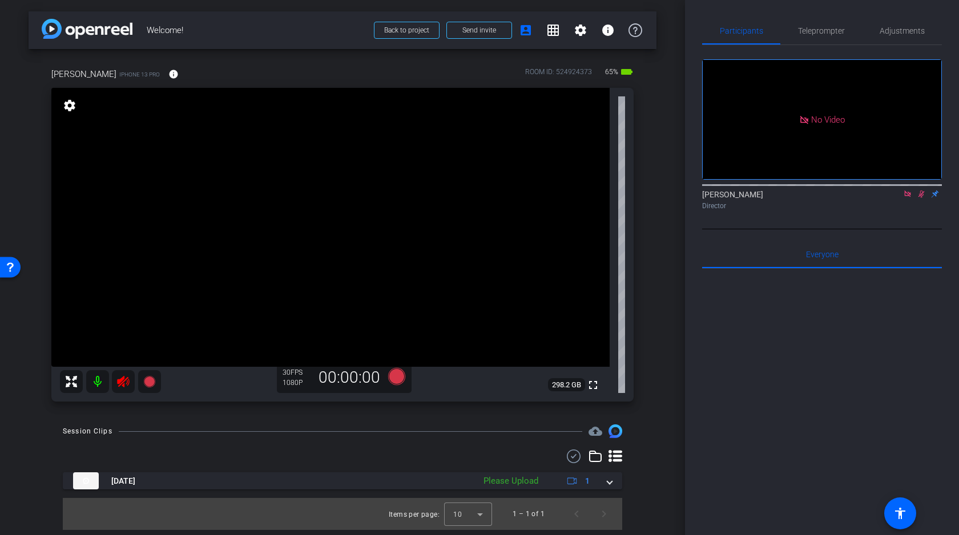
click at [908, 198] on icon at bounding box center [907, 194] width 9 height 8
click at [907, 198] on icon at bounding box center [907, 194] width 6 height 7
click at [120, 379] on icon at bounding box center [123, 381] width 12 height 11
click at [383, 235] on video at bounding box center [330, 227] width 558 height 279
click at [905, 28] on span "Adjustments" at bounding box center [901, 31] width 45 height 8
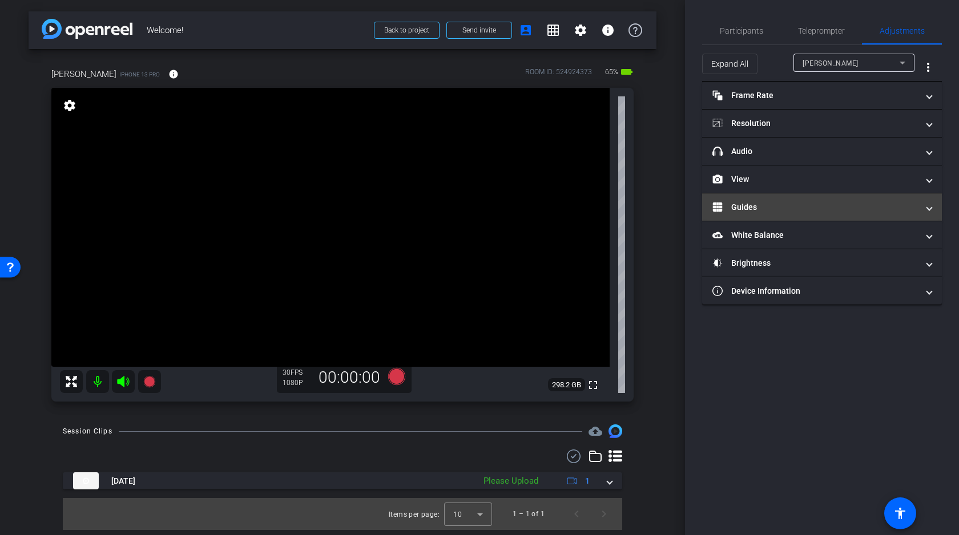
click at [824, 209] on mat-panel-title "Guides" at bounding box center [814, 207] width 205 height 12
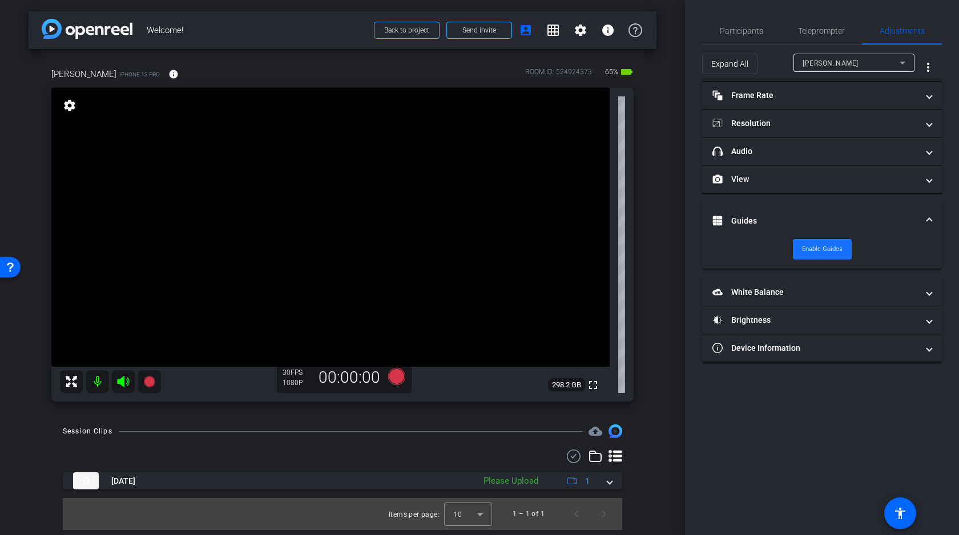
click at [821, 245] on span "Enable Guides" at bounding box center [822, 249] width 41 height 17
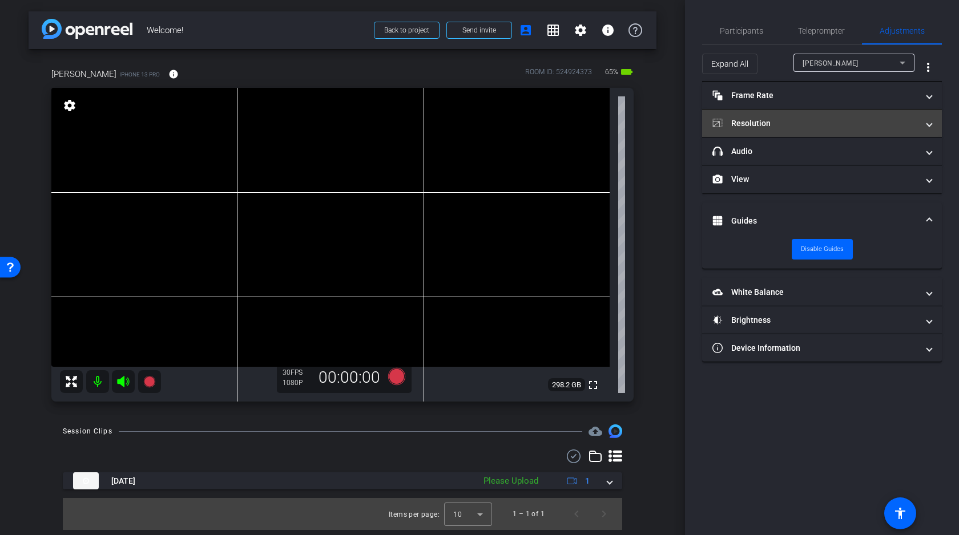
click at [825, 120] on mat-panel-title "Resolution" at bounding box center [814, 124] width 205 height 12
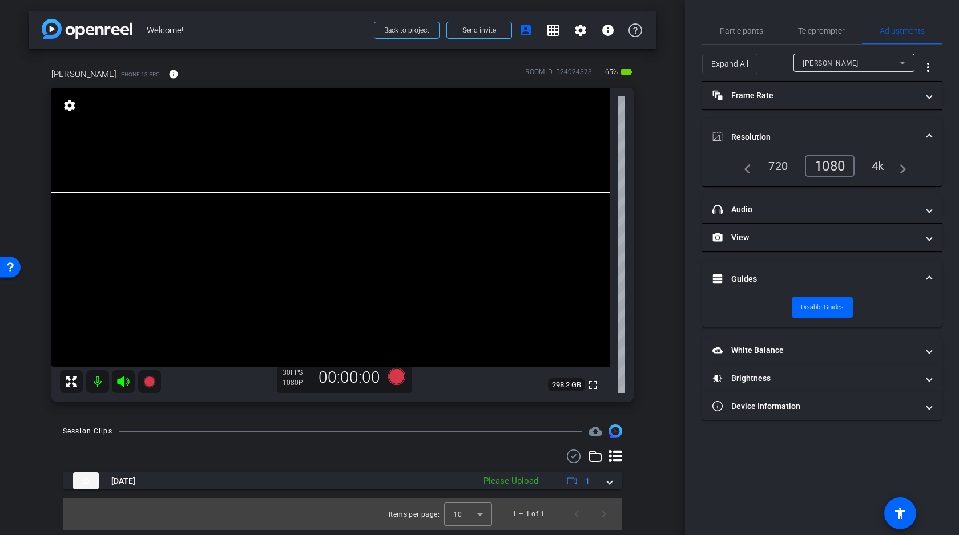
click at [882, 164] on div "4k" at bounding box center [878, 165] width 30 height 19
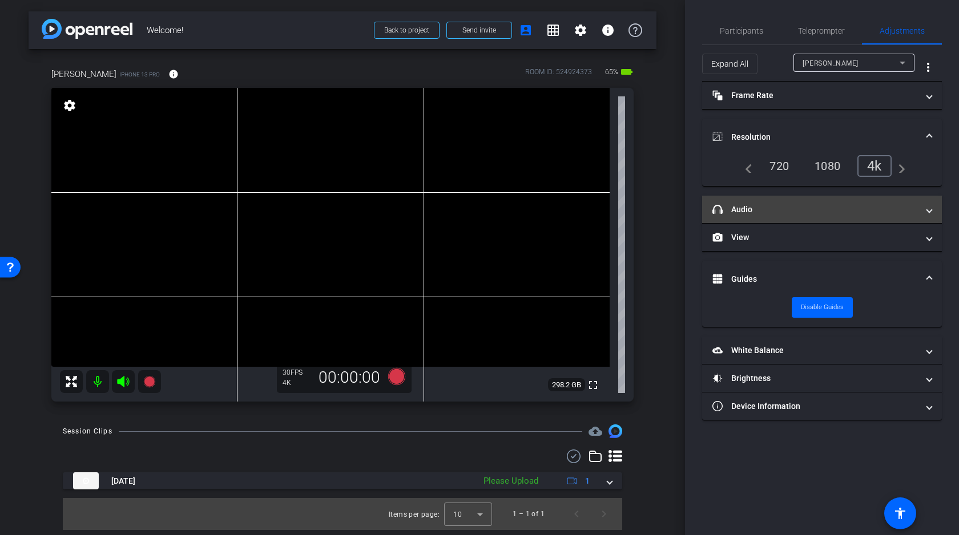
click at [809, 212] on mat-panel-title "headphone icon Audio" at bounding box center [814, 210] width 205 height 12
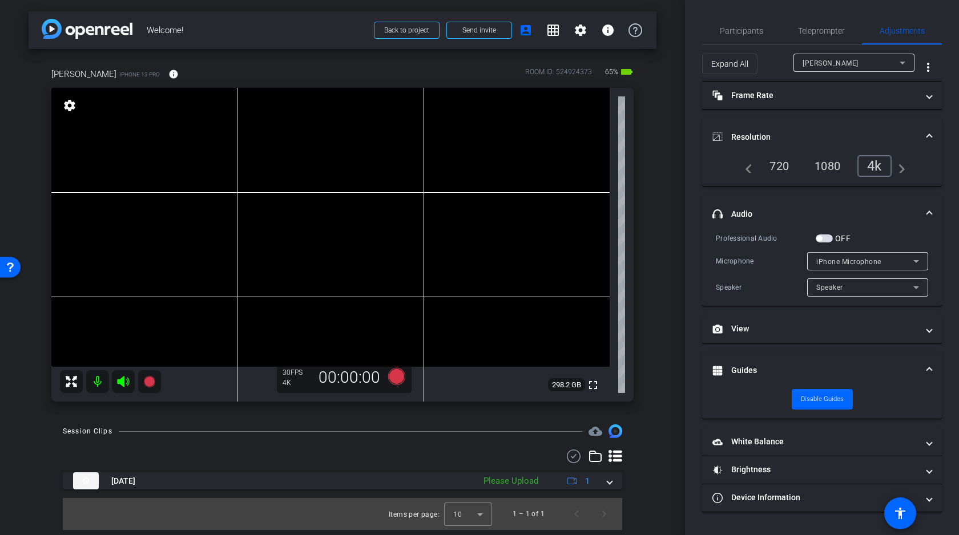
click at [363, 224] on video at bounding box center [330, 227] width 558 height 279
click at [581, 26] on mat-icon "settings" at bounding box center [580, 30] width 14 height 14
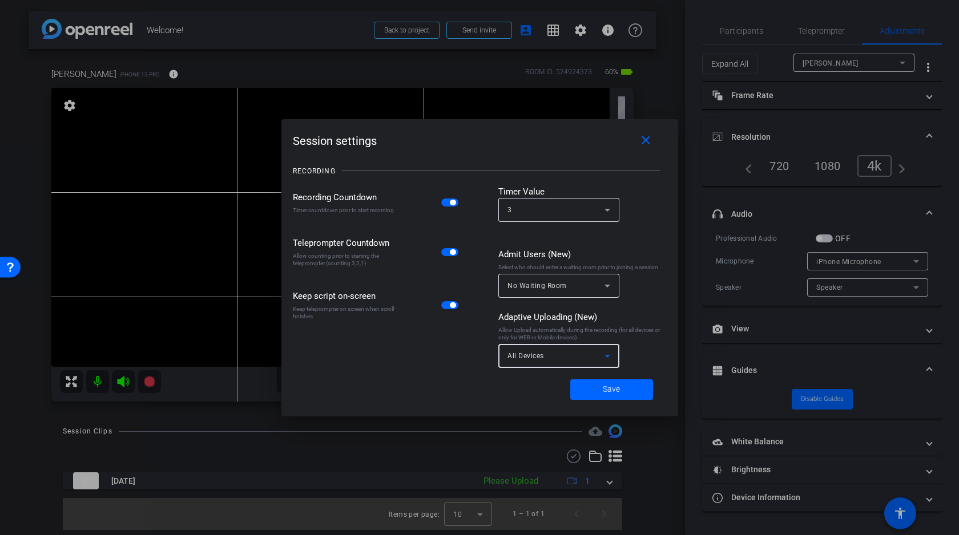
click at [600, 357] on icon at bounding box center [607, 356] width 14 height 14
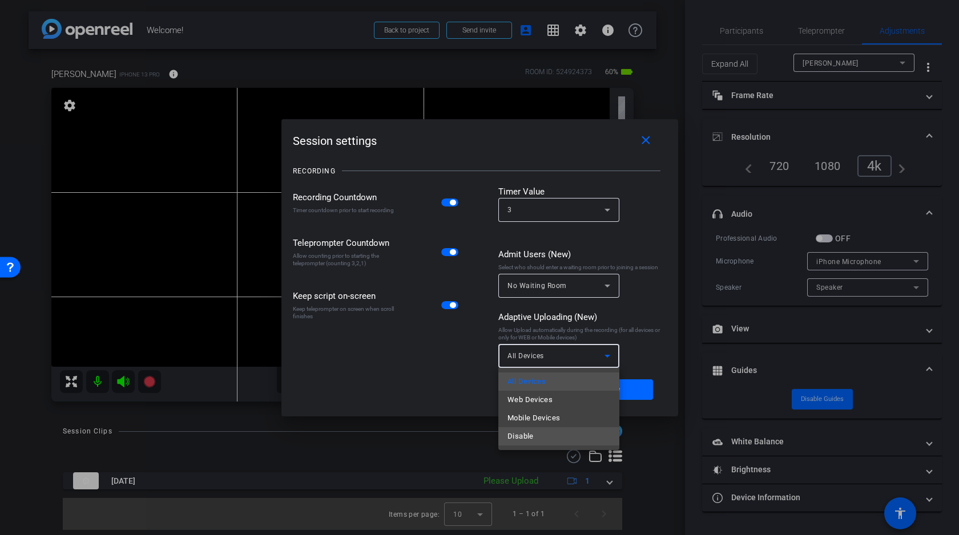
click at [536, 438] on mat-option "Disable" at bounding box center [558, 436] width 121 height 18
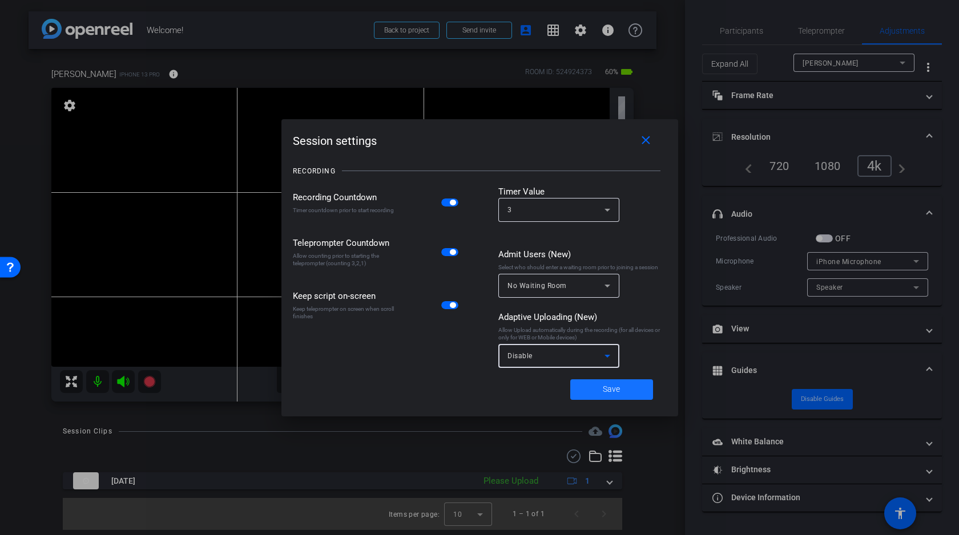
click at [619, 389] on span "Save" at bounding box center [611, 389] width 17 height 12
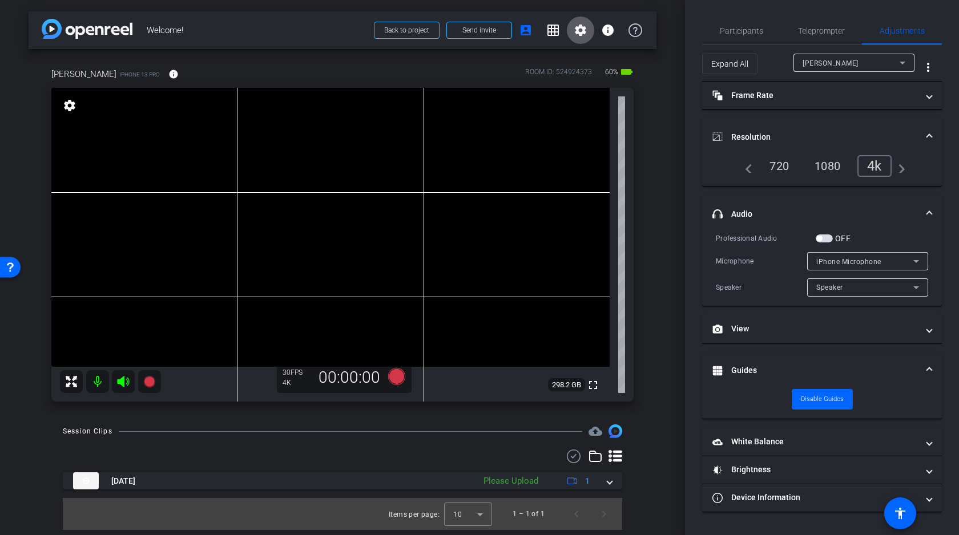
click at [416, 224] on video at bounding box center [330, 227] width 558 height 279
click at [422, 228] on video at bounding box center [330, 227] width 558 height 279
click at [391, 378] on icon at bounding box center [396, 376] width 17 height 17
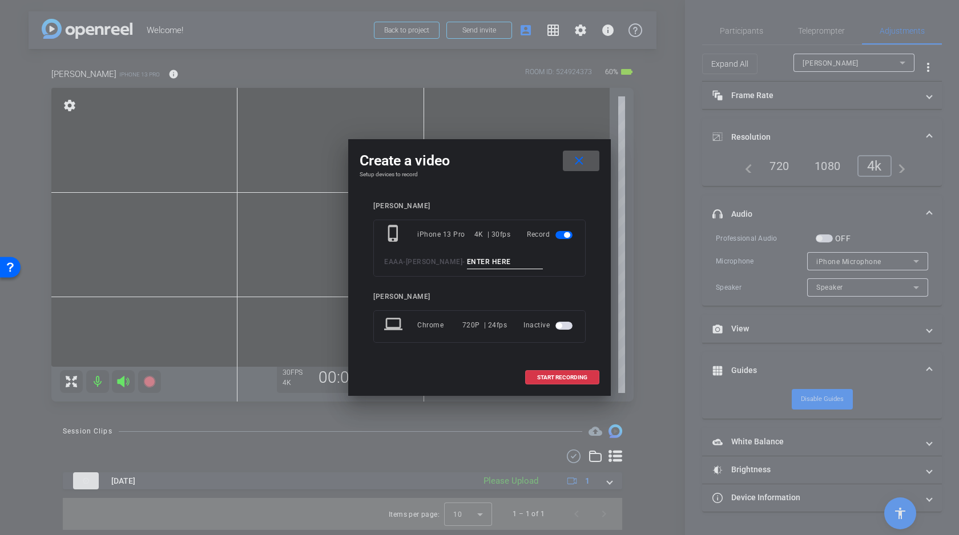
click at [503, 261] on input at bounding box center [505, 262] width 76 height 14
type input "A"
click at [553, 380] on span "START RECORDING" at bounding box center [562, 378] width 50 height 6
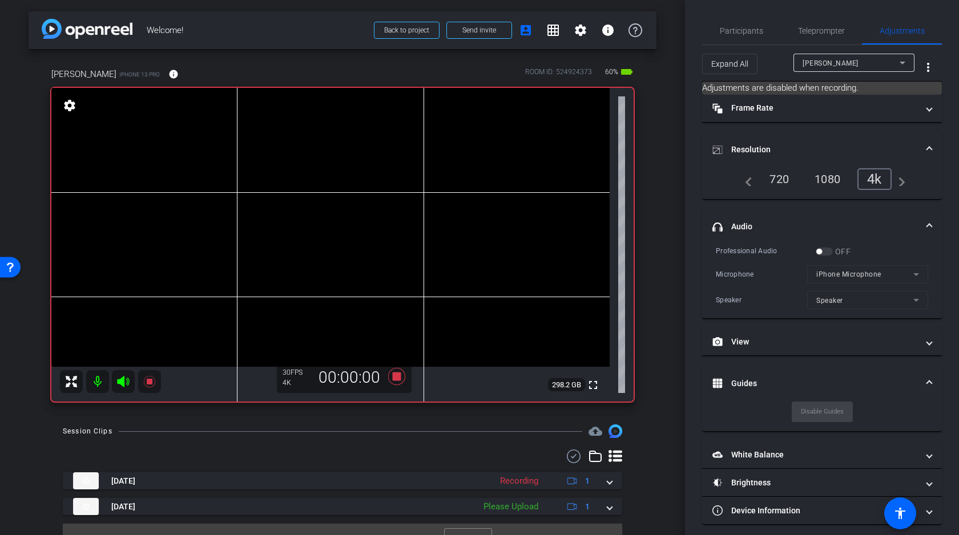
click at [416, 229] on video at bounding box center [330, 227] width 558 height 279
click at [122, 381] on icon at bounding box center [123, 381] width 12 height 11
click at [126, 379] on icon at bounding box center [123, 381] width 12 height 11
click at [124, 378] on icon at bounding box center [123, 381] width 12 height 11
click at [123, 379] on icon at bounding box center [123, 382] width 14 height 14
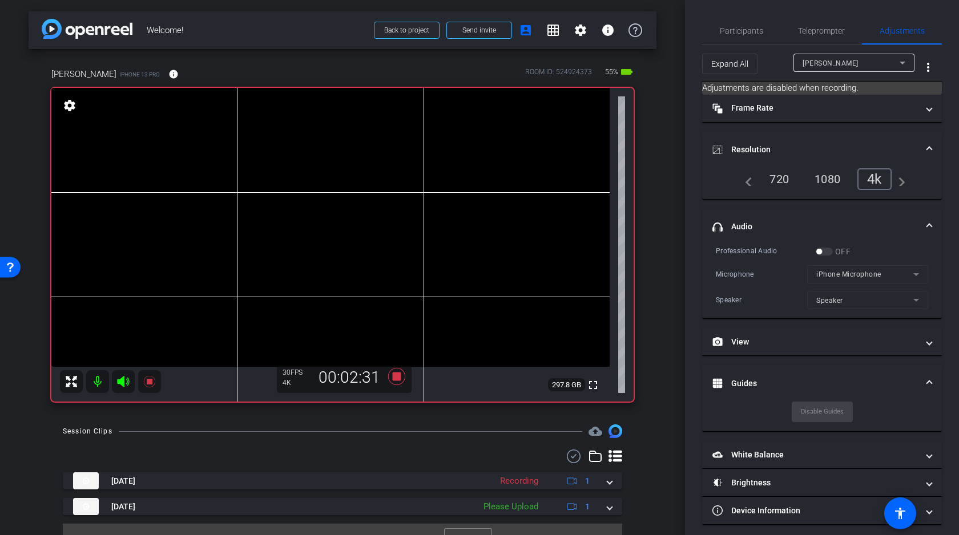
click at [123, 379] on icon at bounding box center [123, 381] width 12 height 11
click at [123, 379] on icon at bounding box center [123, 382] width 14 height 14
click at [123, 379] on icon at bounding box center [123, 381] width 12 height 11
click at [123, 379] on icon at bounding box center [123, 382] width 14 height 14
click at [391, 374] on icon at bounding box center [396, 376] width 27 height 21
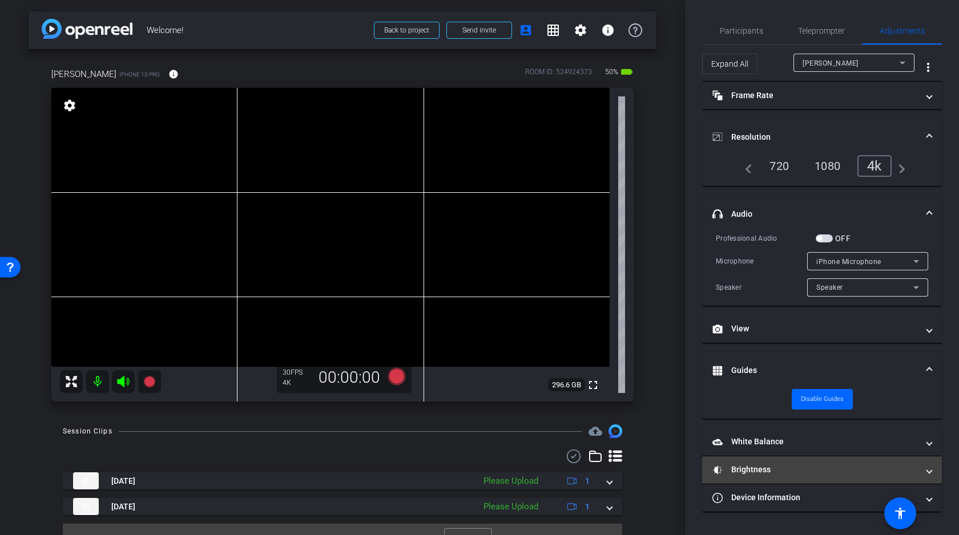
click at [786, 466] on mat-panel-title "Brightness" at bounding box center [814, 470] width 205 height 12
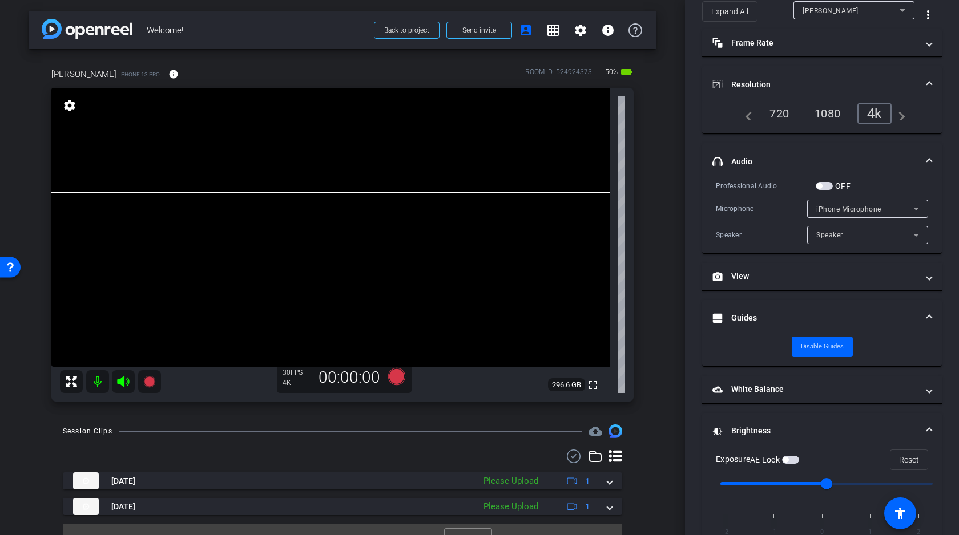
scroll to position [63, 0]
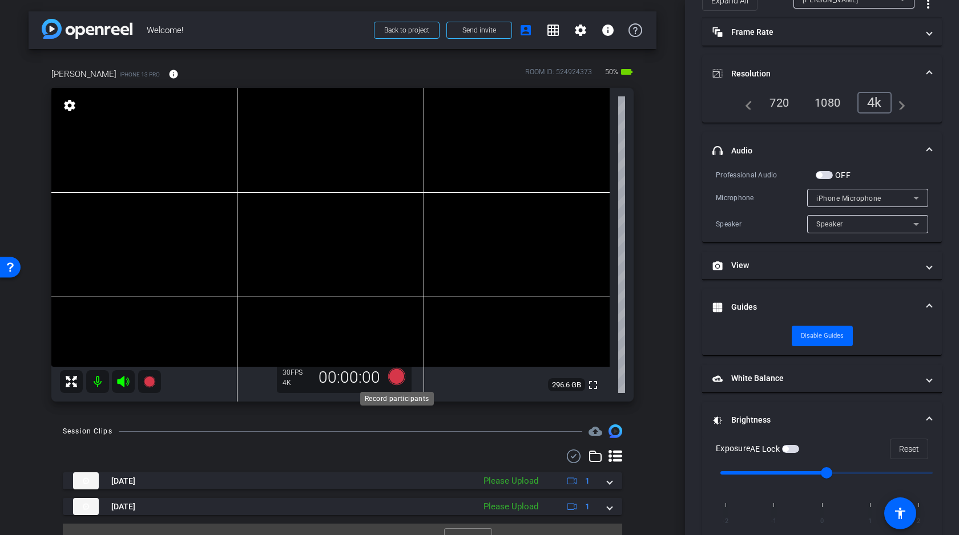
click at [398, 371] on icon at bounding box center [396, 376] width 17 height 17
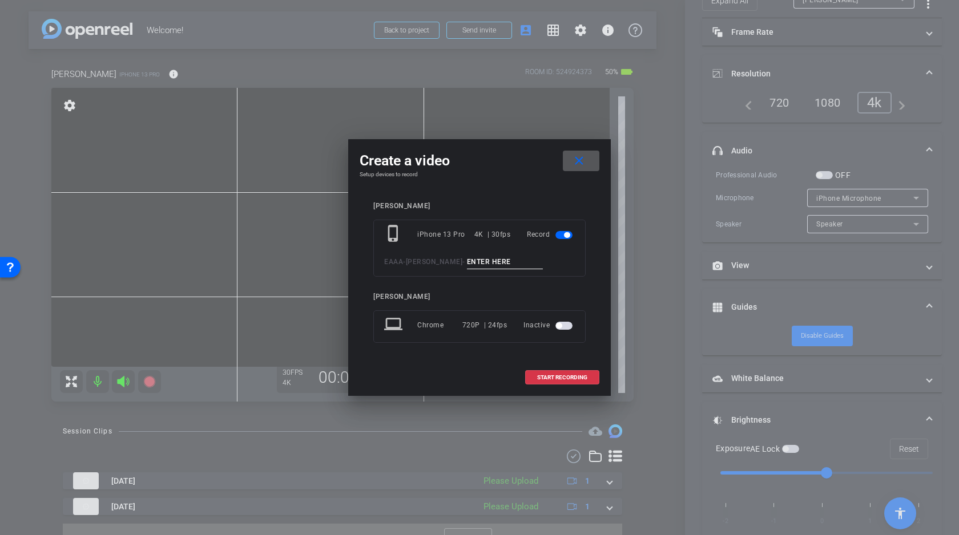
click at [488, 264] on input at bounding box center [505, 262] width 76 height 14
type input "Clean Plate"
click at [573, 377] on span "START RECORDING" at bounding box center [562, 378] width 50 height 6
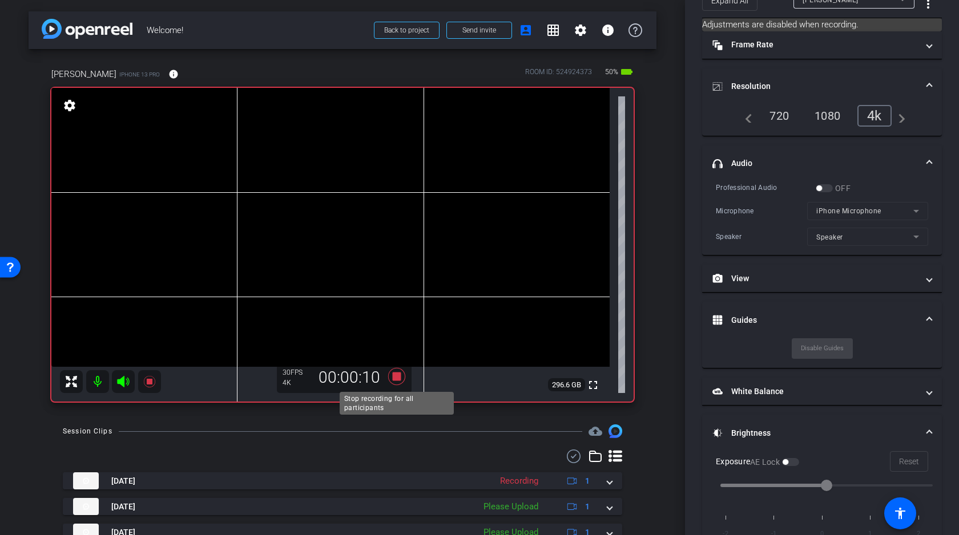
click at [397, 375] on icon at bounding box center [396, 376] width 17 height 17
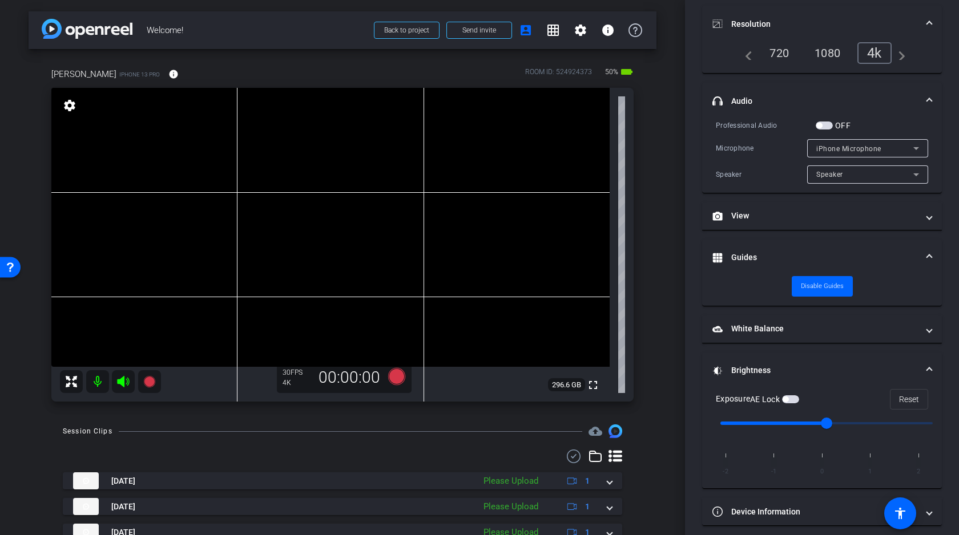
scroll to position [121, 0]
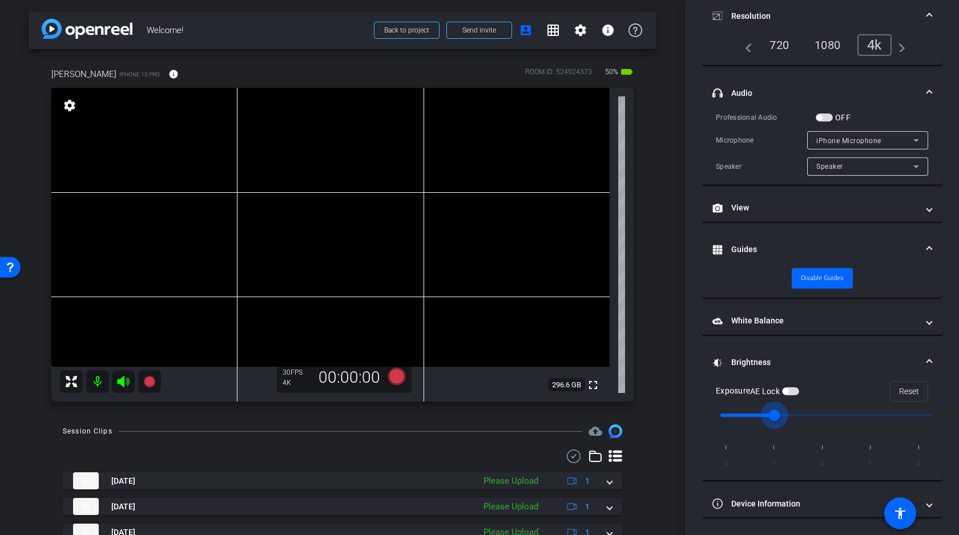
drag, startPoint x: 826, startPoint y: 412, endPoint x: 765, endPoint y: 422, distance: 61.8
click at [765, 422] on input "range" at bounding box center [826, 415] width 236 height 25
click at [730, 414] on input "range" at bounding box center [826, 415] width 236 height 25
drag, startPoint x: 724, startPoint y: 413, endPoint x: 765, endPoint y: 417, distance: 41.8
type input "-1"
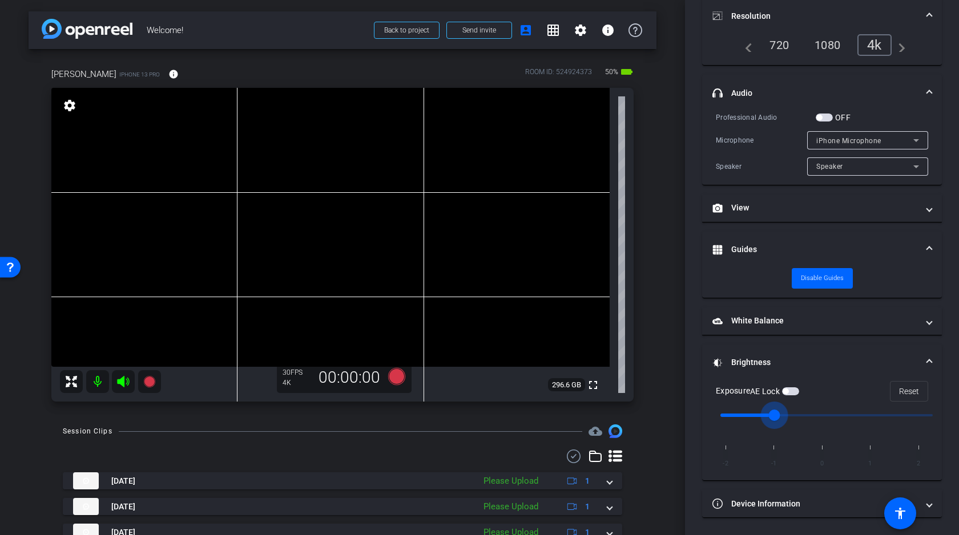
click at [765, 417] on input "range" at bounding box center [826, 415] width 236 height 25
click at [395, 378] on icon at bounding box center [396, 376] width 17 height 17
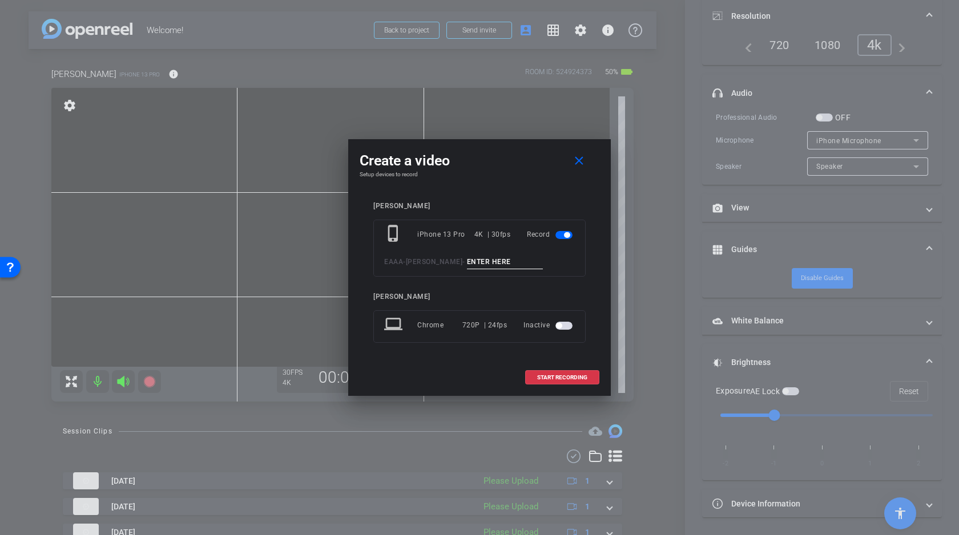
click at [491, 252] on div "phone_iphone iPhone 13 Pro 4K | 30fps Record EAAA - [PERSON_NAME] -" at bounding box center [479, 248] width 212 height 57
click at [488, 261] on input at bounding box center [505, 262] width 76 height 14
type input "Clean Plate 2"
click at [563, 373] on span at bounding box center [562, 377] width 73 height 27
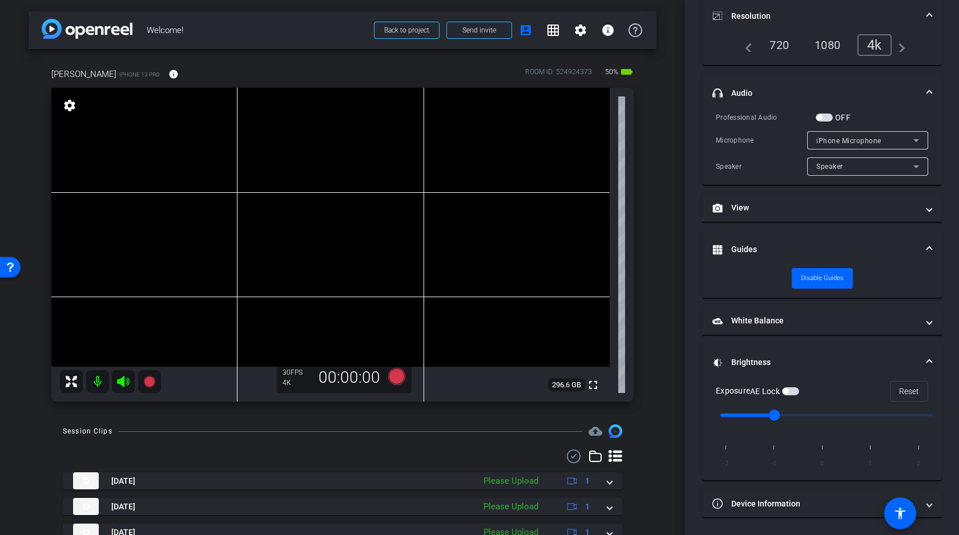
scroll to position [134, 0]
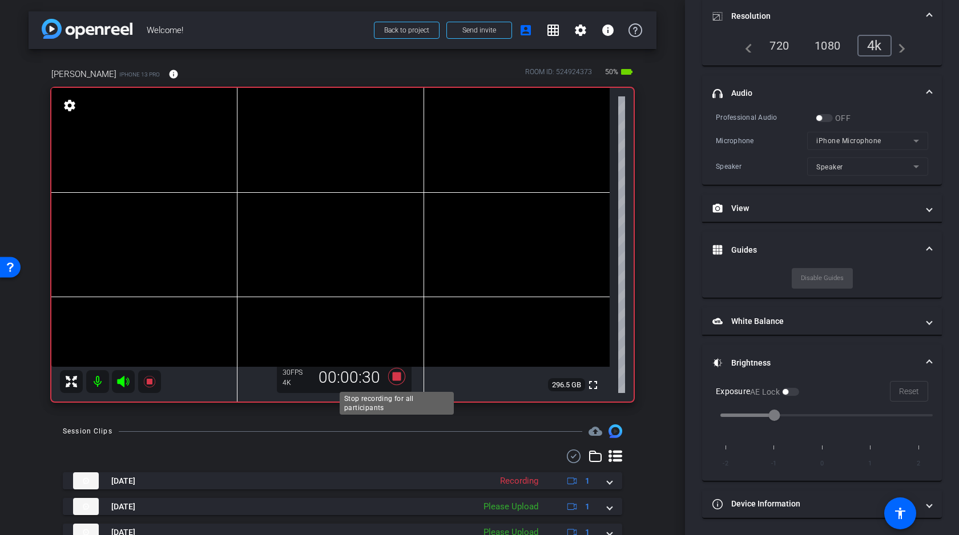
click at [400, 381] on icon at bounding box center [396, 376] width 17 height 17
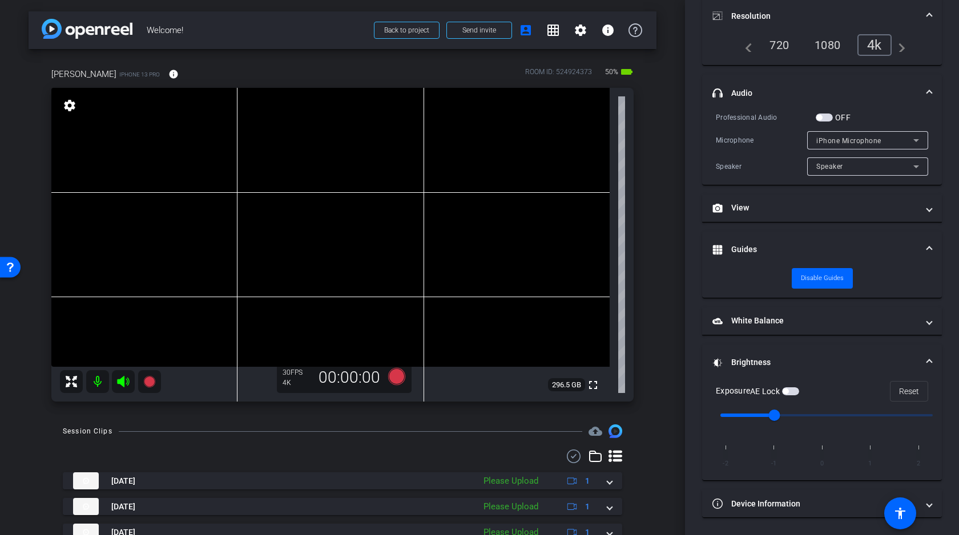
scroll to position [72, 0]
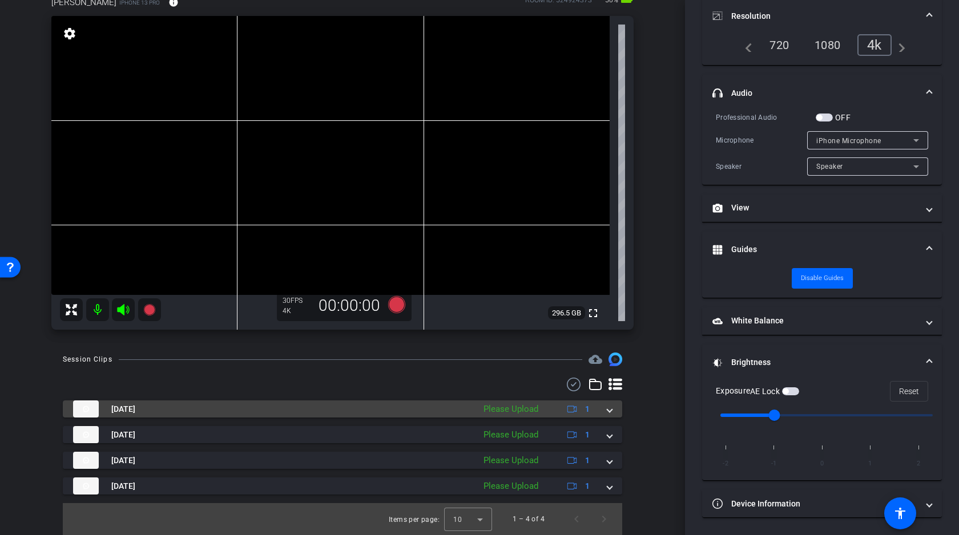
click at [607, 409] on span at bounding box center [609, 409] width 5 height 12
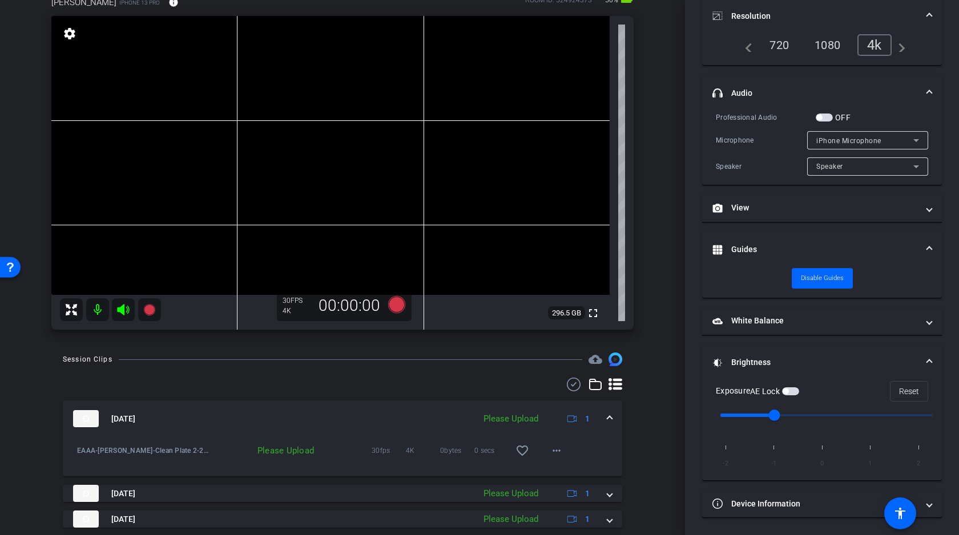
click at [611, 417] on span at bounding box center [609, 419] width 5 height 12
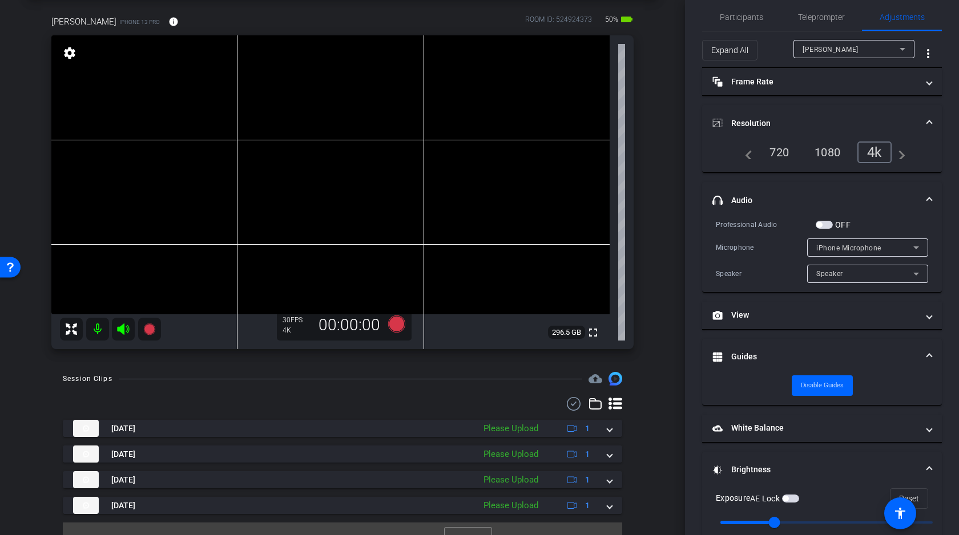
scroll to position [0, 0]
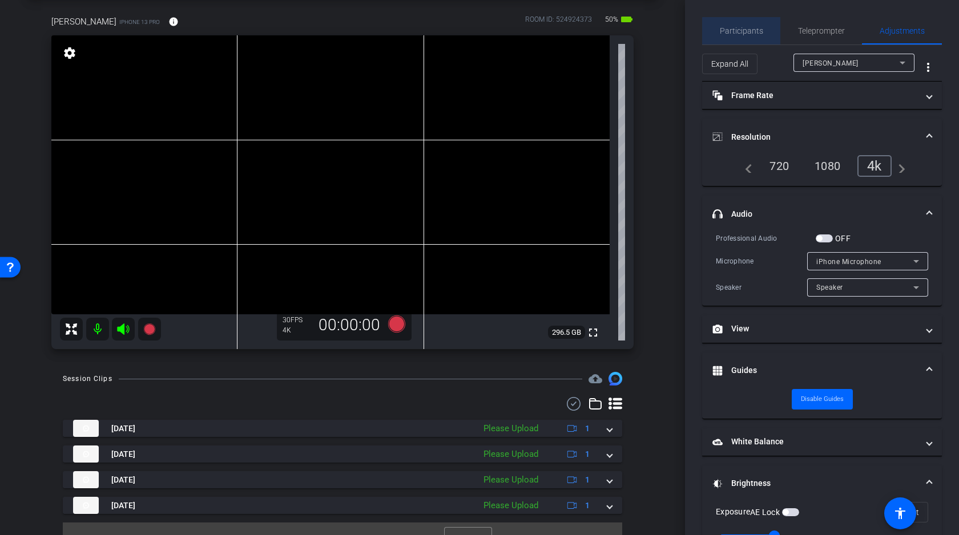
click at [747, 33] on span "Participants" at bounding box center [741, 31] width 43 height 8
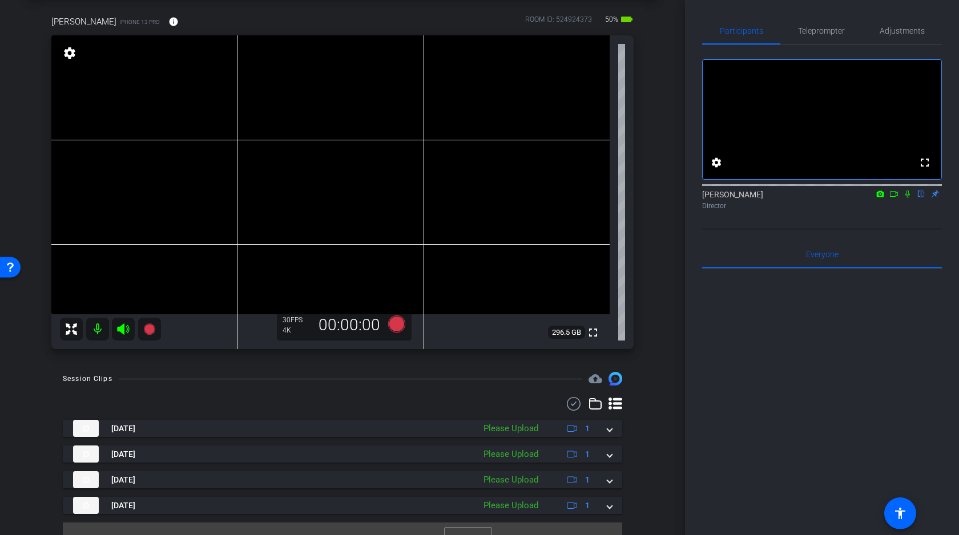
click at [892, 198] on icon at bounding box center [893, 194] width 9 height 8
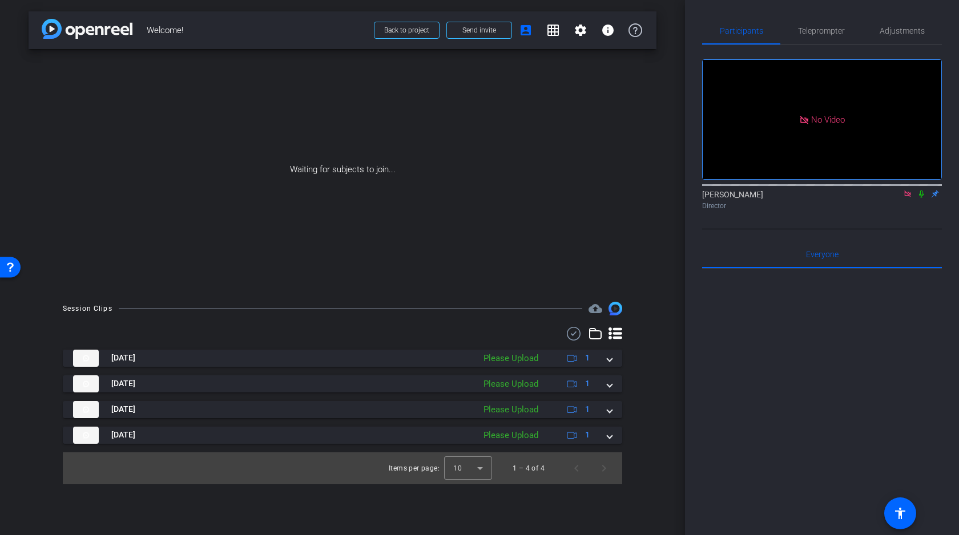
click at [920, 198] on icon at bounding box center [920, 194] width 9 height 8
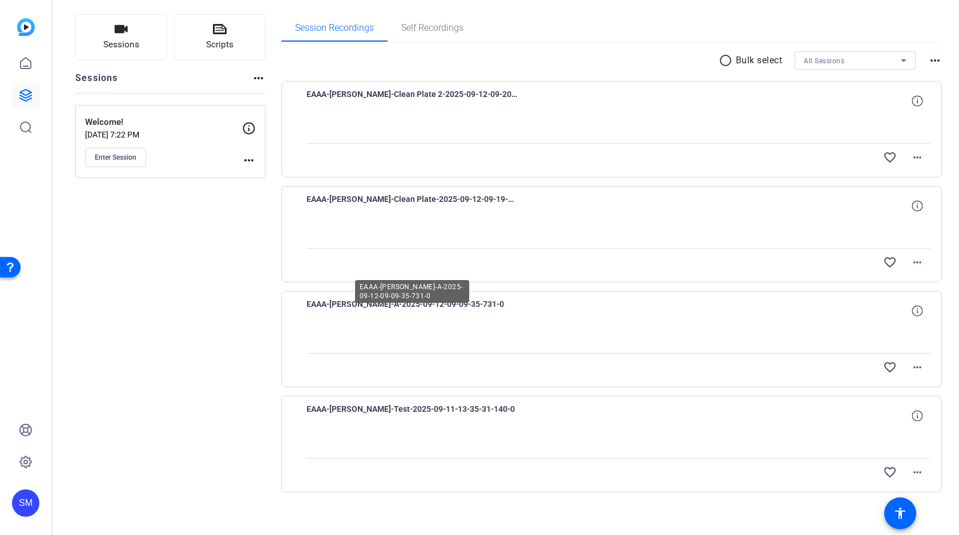
scroll to position [76, 0]
